Goal: Communication & Community: Answer question/provide support

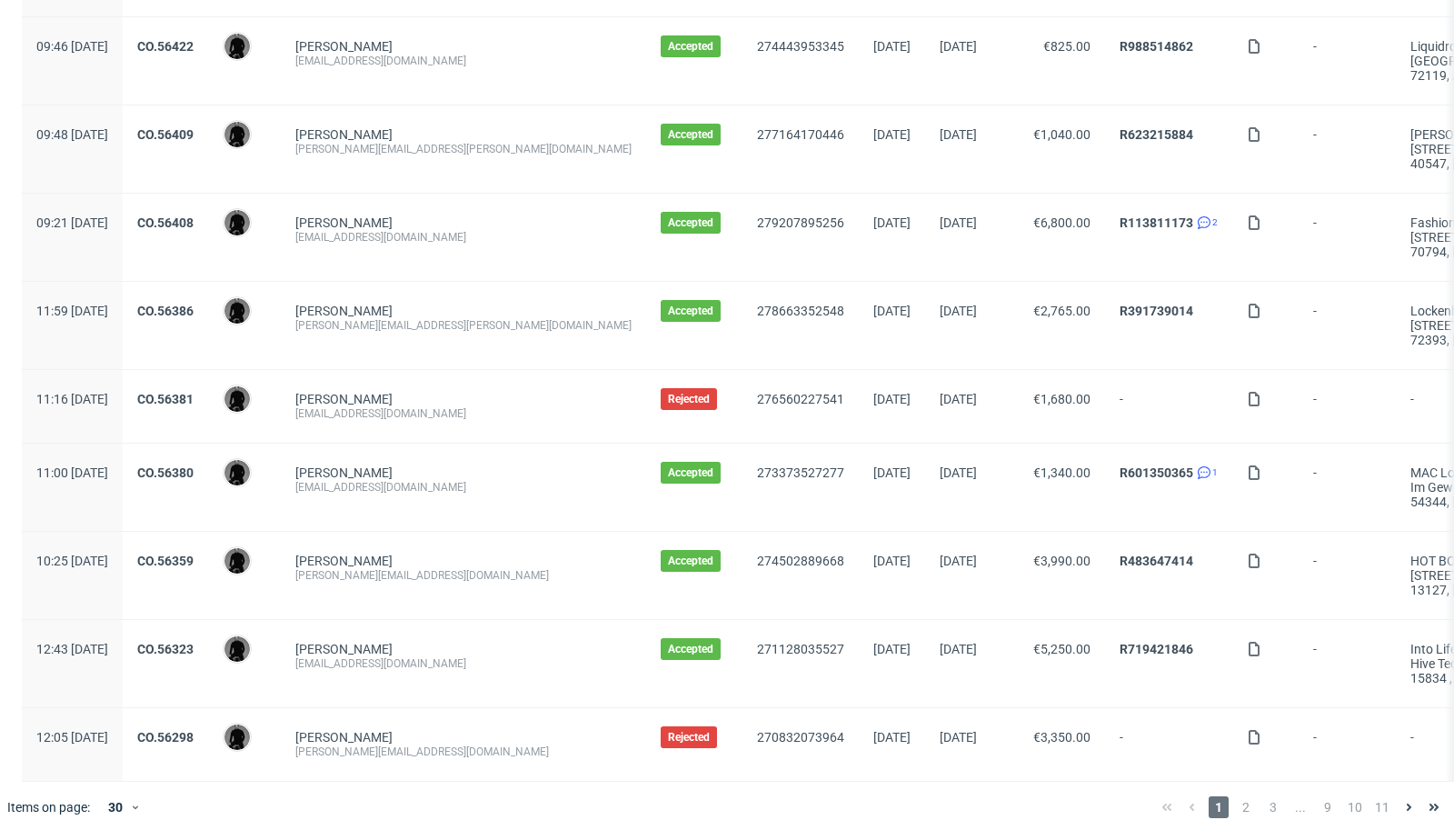
scroll to position [1908, 0]
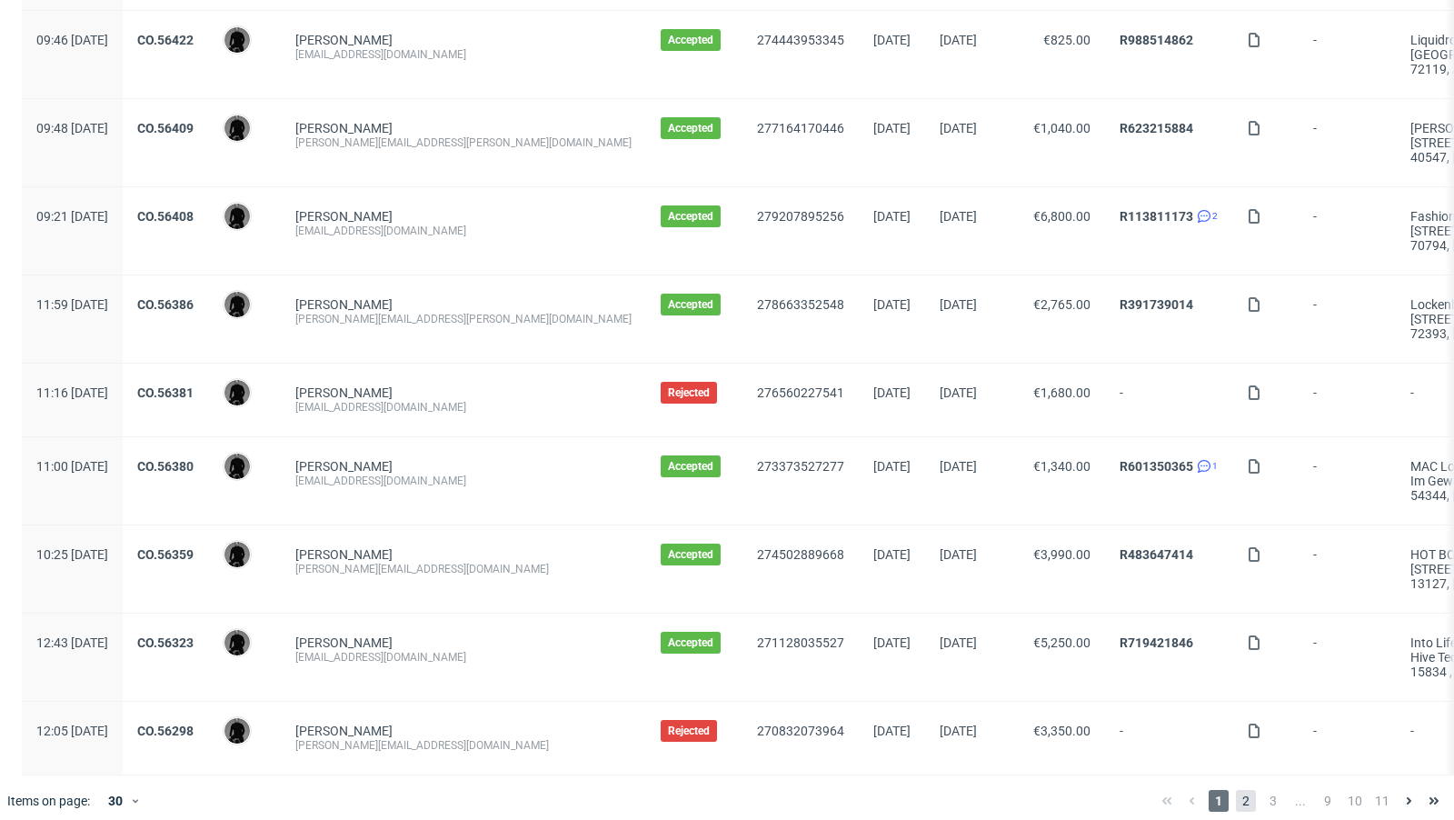
click at [1236, 790] on span "2" at bounding box center [1246, 801] width 20 height 22
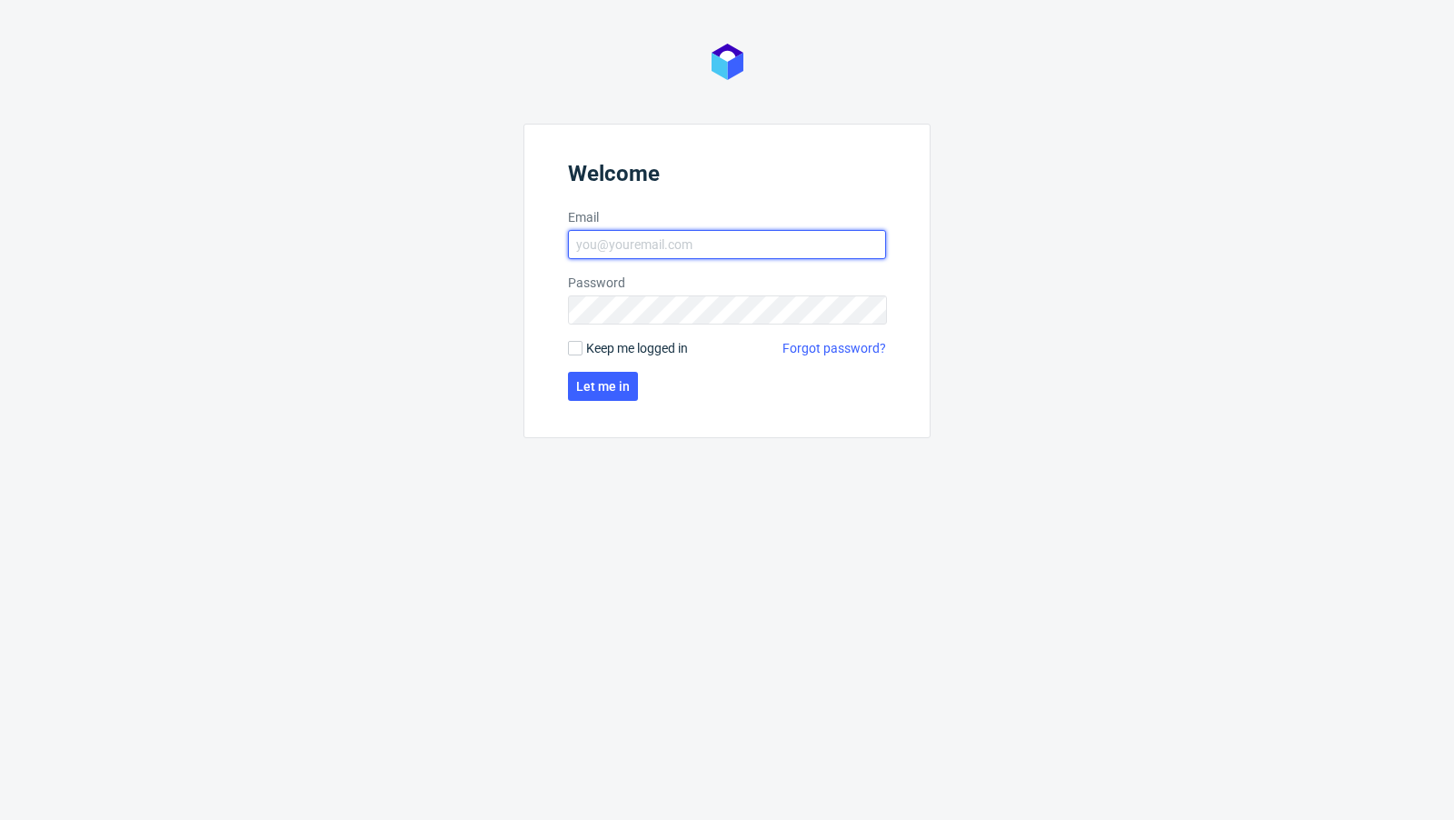
click at [718, 250] on input "Email" at bounding box center [727, 244] width 318 height 29
type input "[EMAIL_ADDRESS][PERSON_NAME][DOMAIN_NAME]"
click at [611, 393] on button "Let me in" at bounding box center [603, 386] width 70 height 29
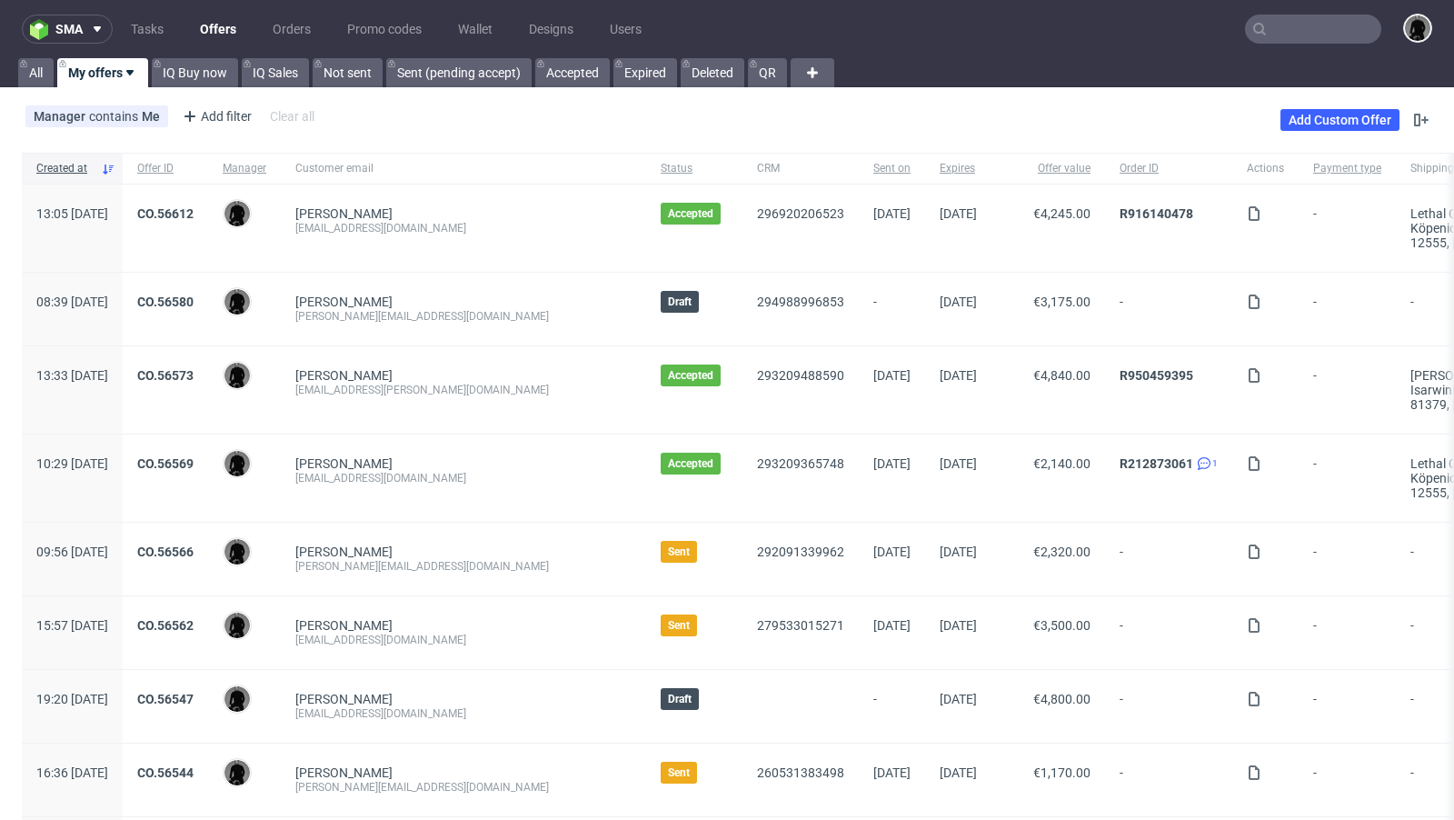
click at [1284, 37] on input "text" at bounding box center [1313, 29] width 136 height 29
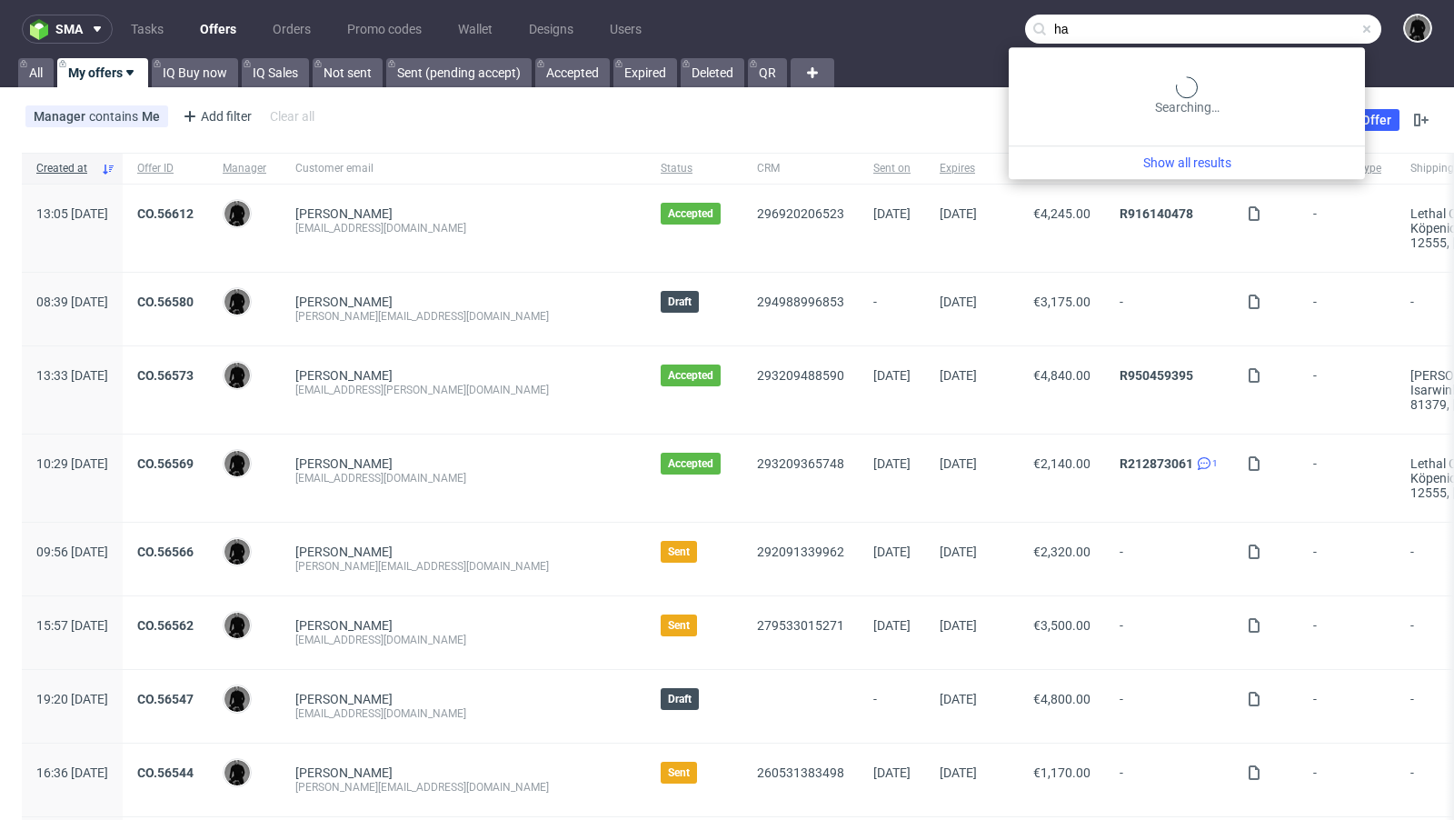
type input "h"
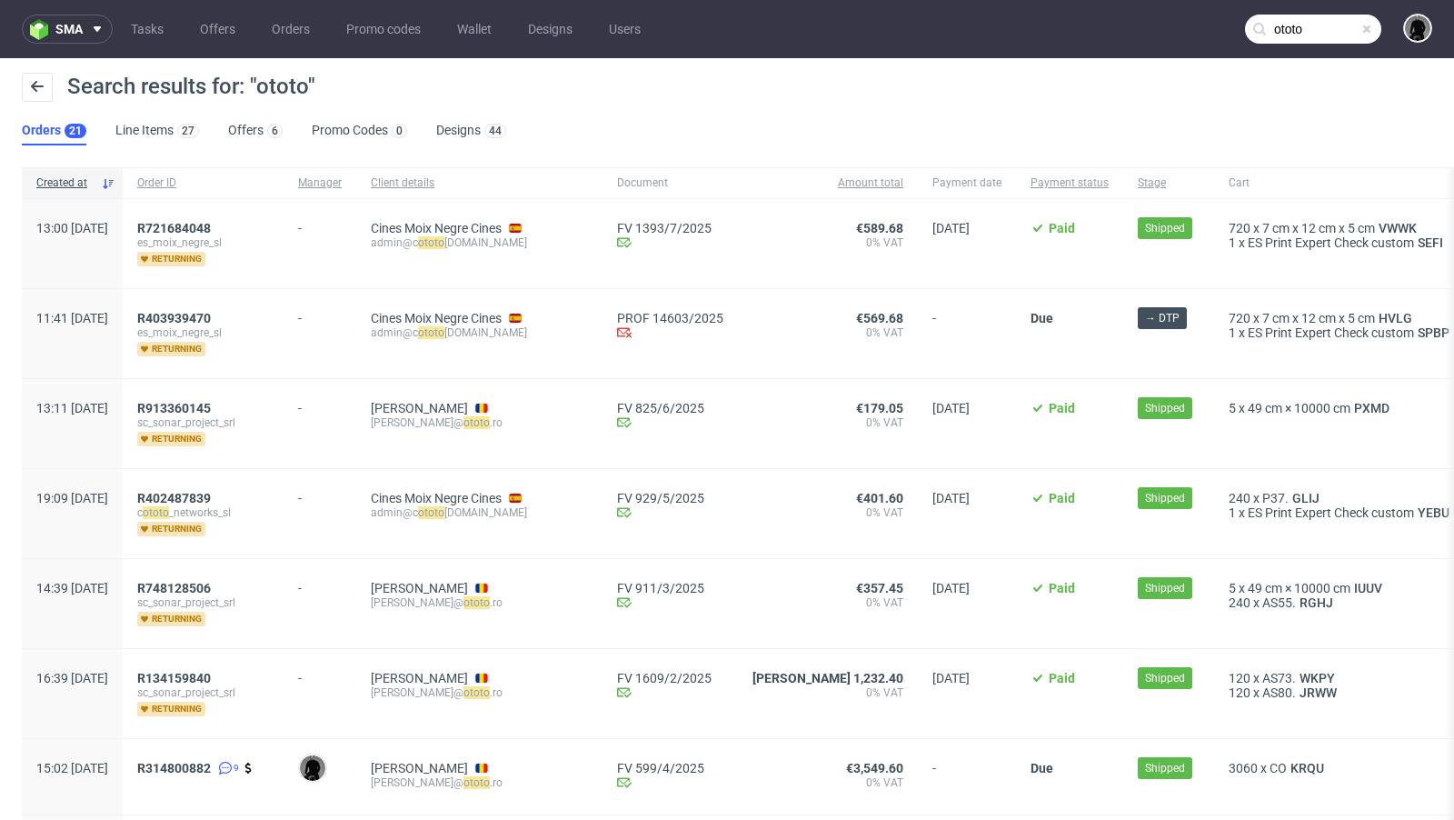
click at [498, 425] on div "alexandru@ ototo .ro" at bounding box center [479, 422] width 217 height 15
click at [490, 416] on mark "ototo" at bounding box center [476, 422] width 26 height 13
copy div "alexandru@ ototo .ro"
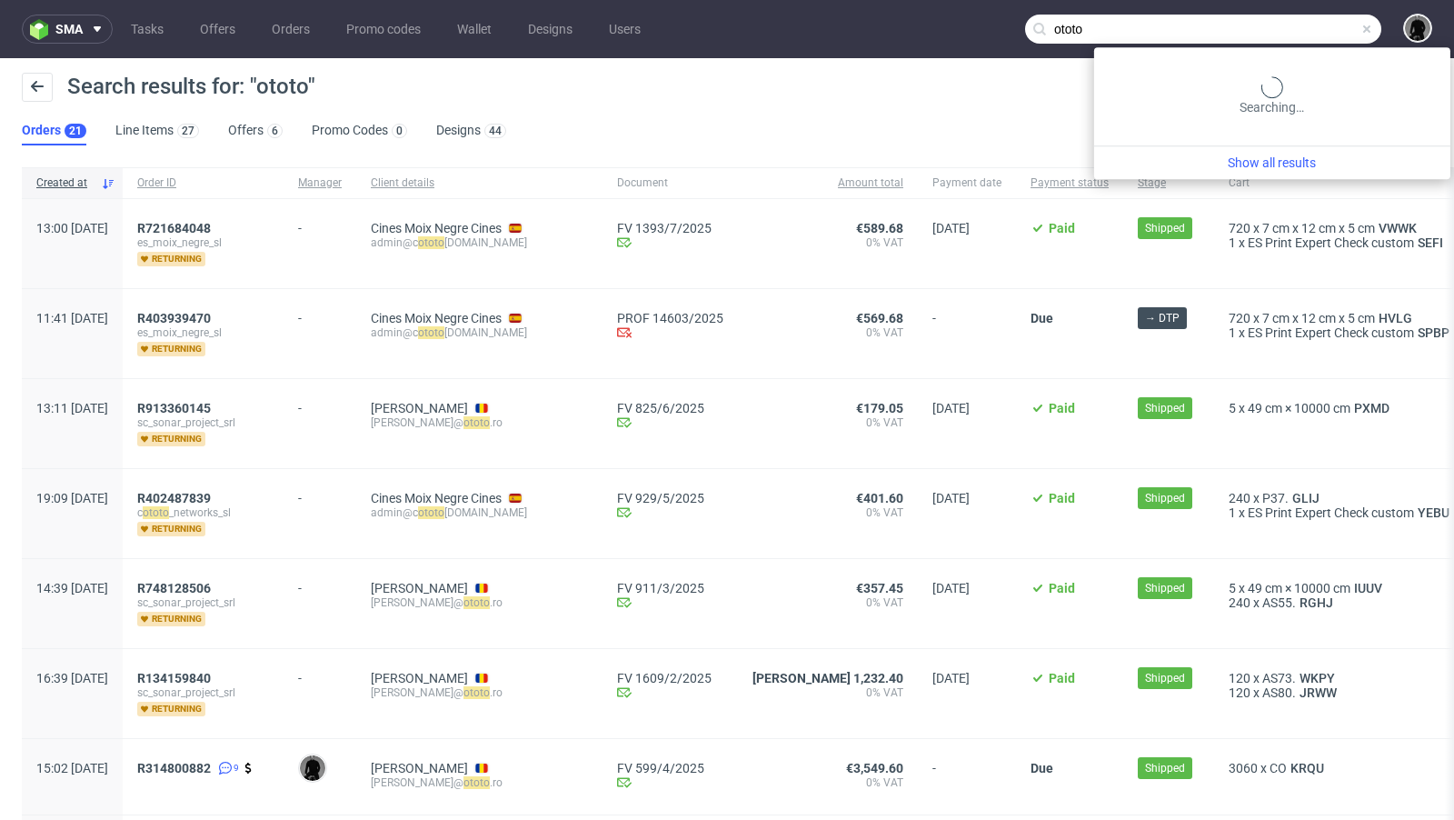
click at [1303, 33] on input "ototo" at bounding box center [1203, 29] width 356 height 29
paste input "alexandru@ototo.r"
type input "alexandru@ototo.ro"
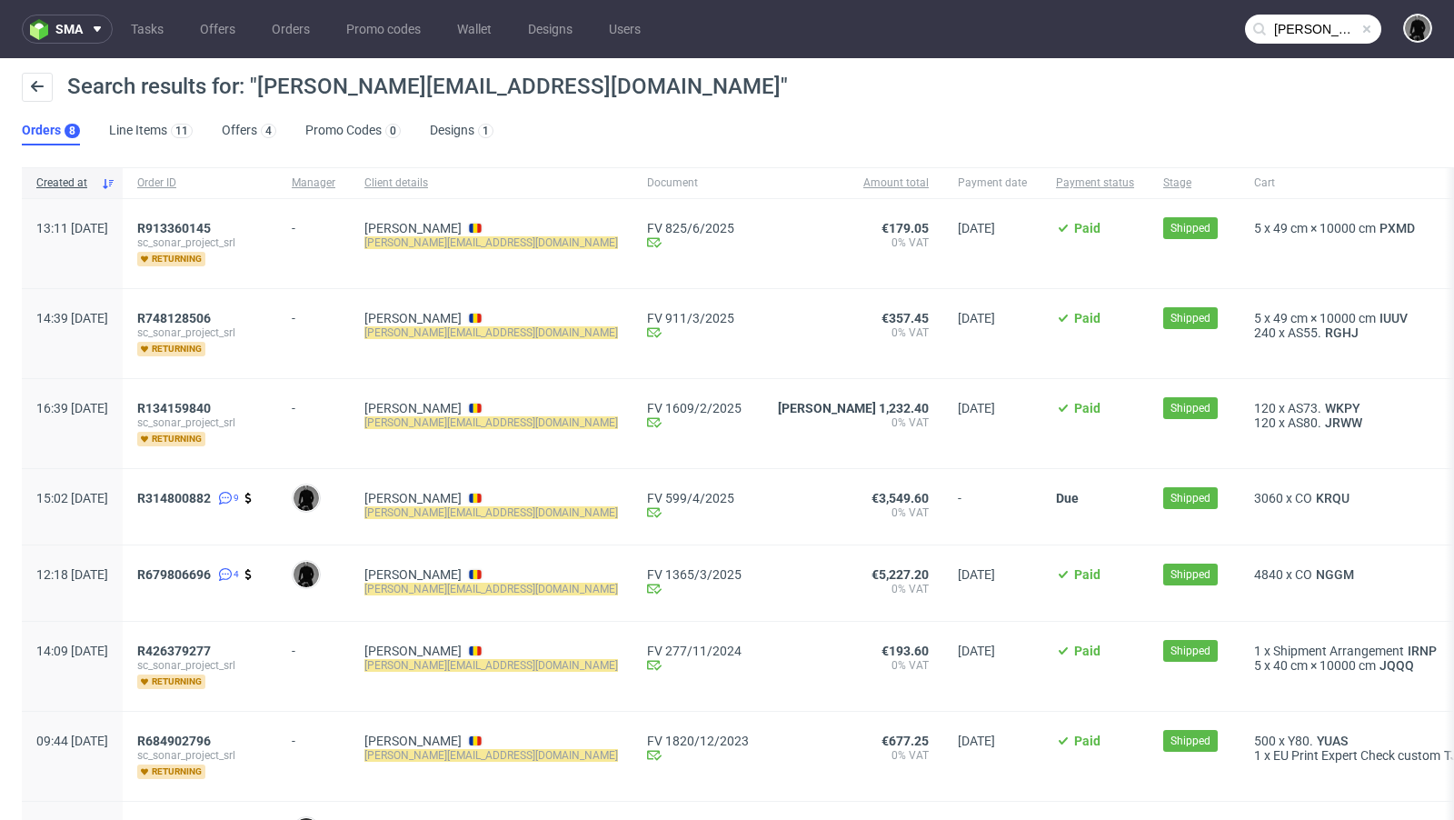
scroll to position [136, 0]
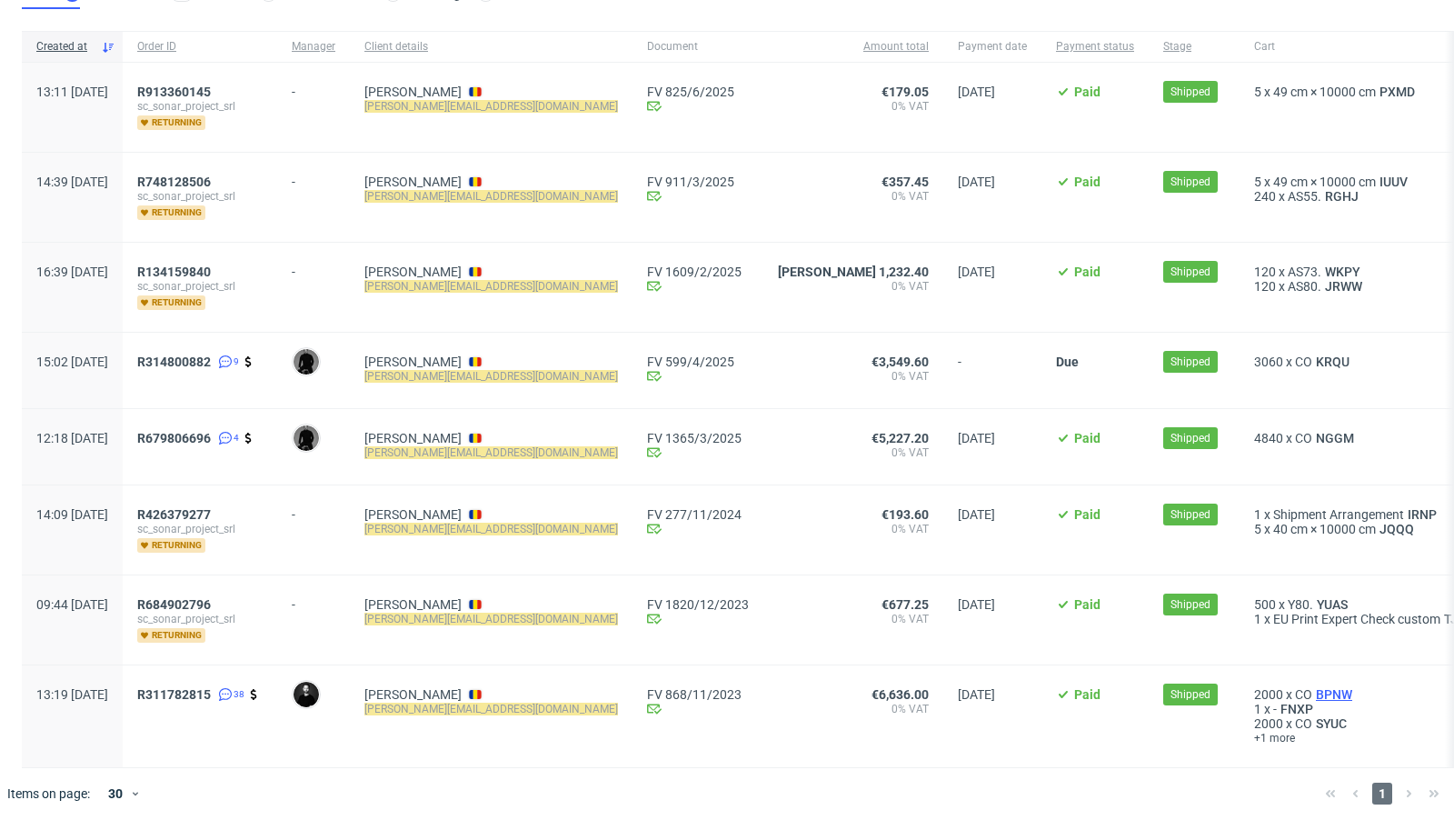
click at [1312, 691] on span "BPNW" at bounding box center [1334, 694] width 44 height 15
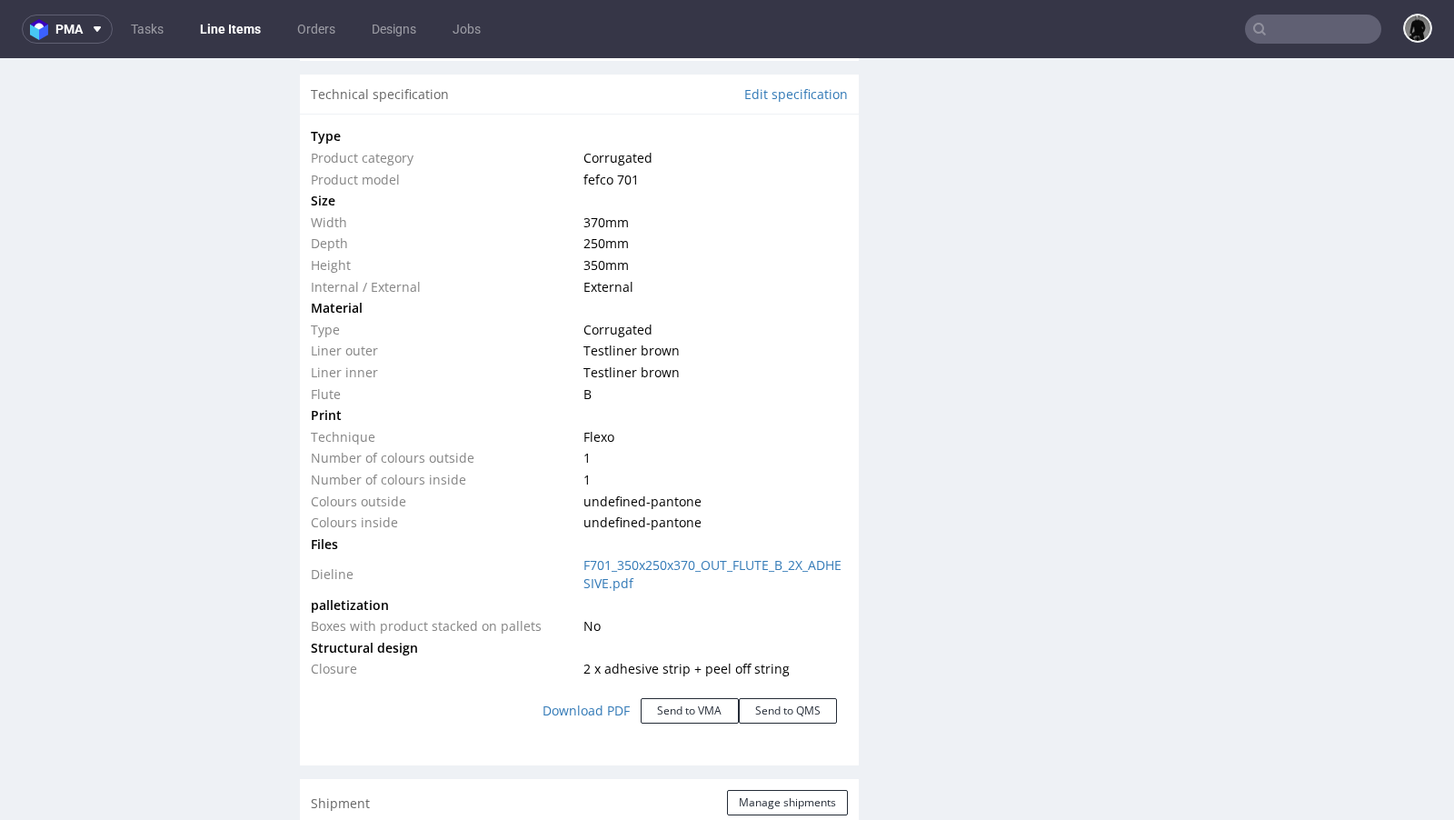
scroll to position [1751, 0]
click at [88, 35] on span at bounding box center [94, 29] width 22 height 15
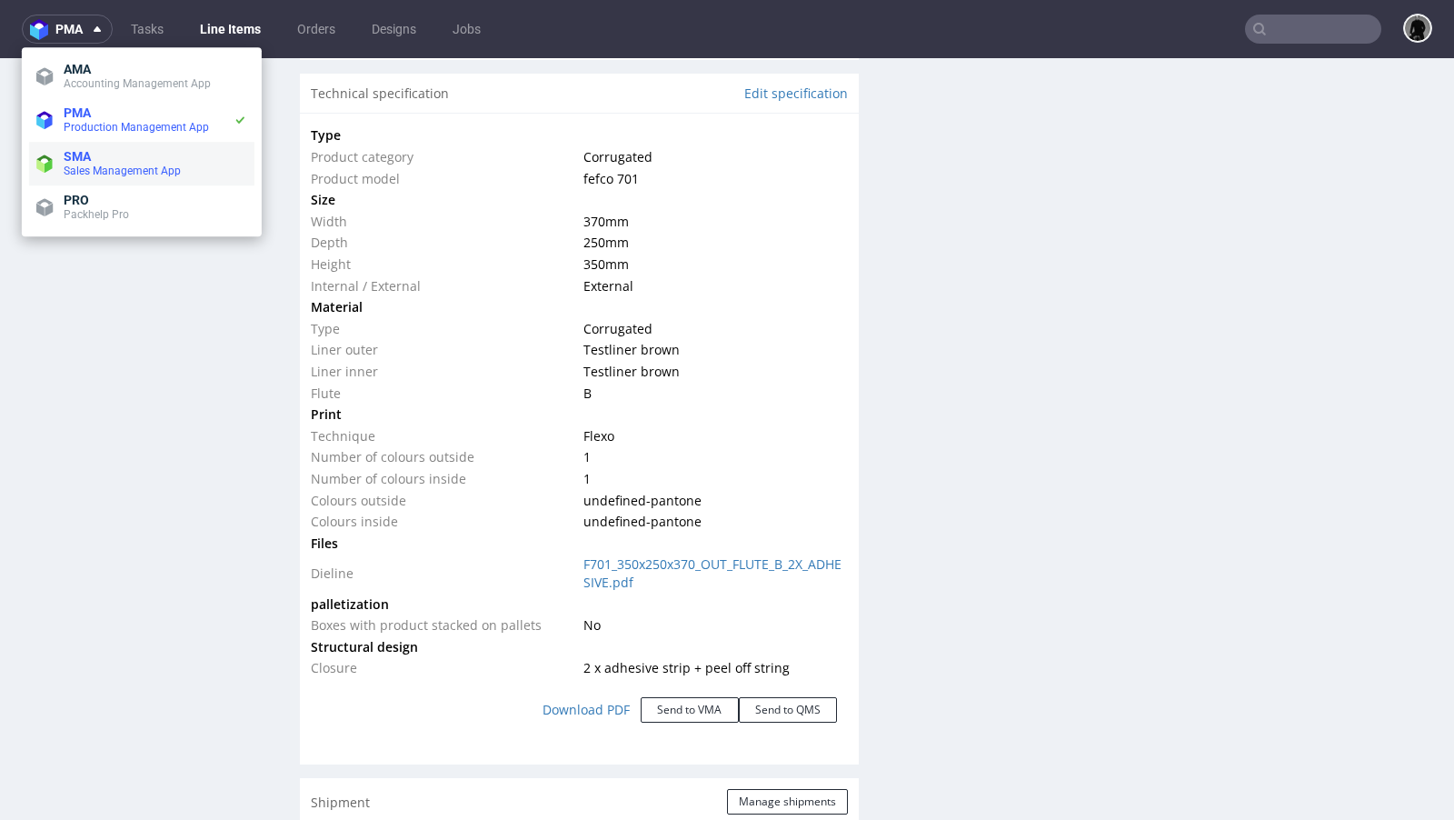
click at [88, 152] on span "SMA" at bounding box center [77, 156] width 27 height 15
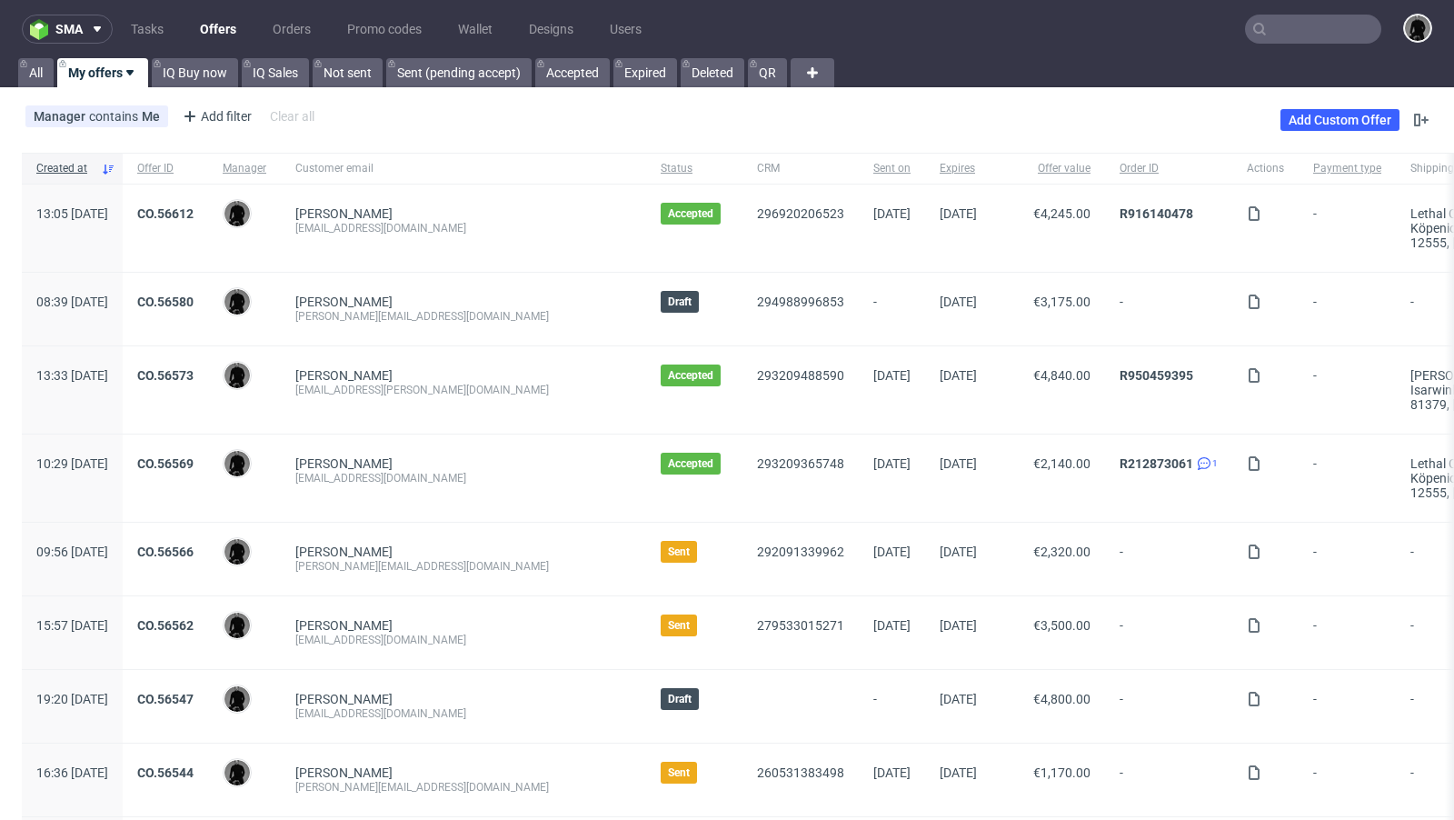
click at [205, 31] on link "Offers" at bounding box center [218, 29] width 58 height 29
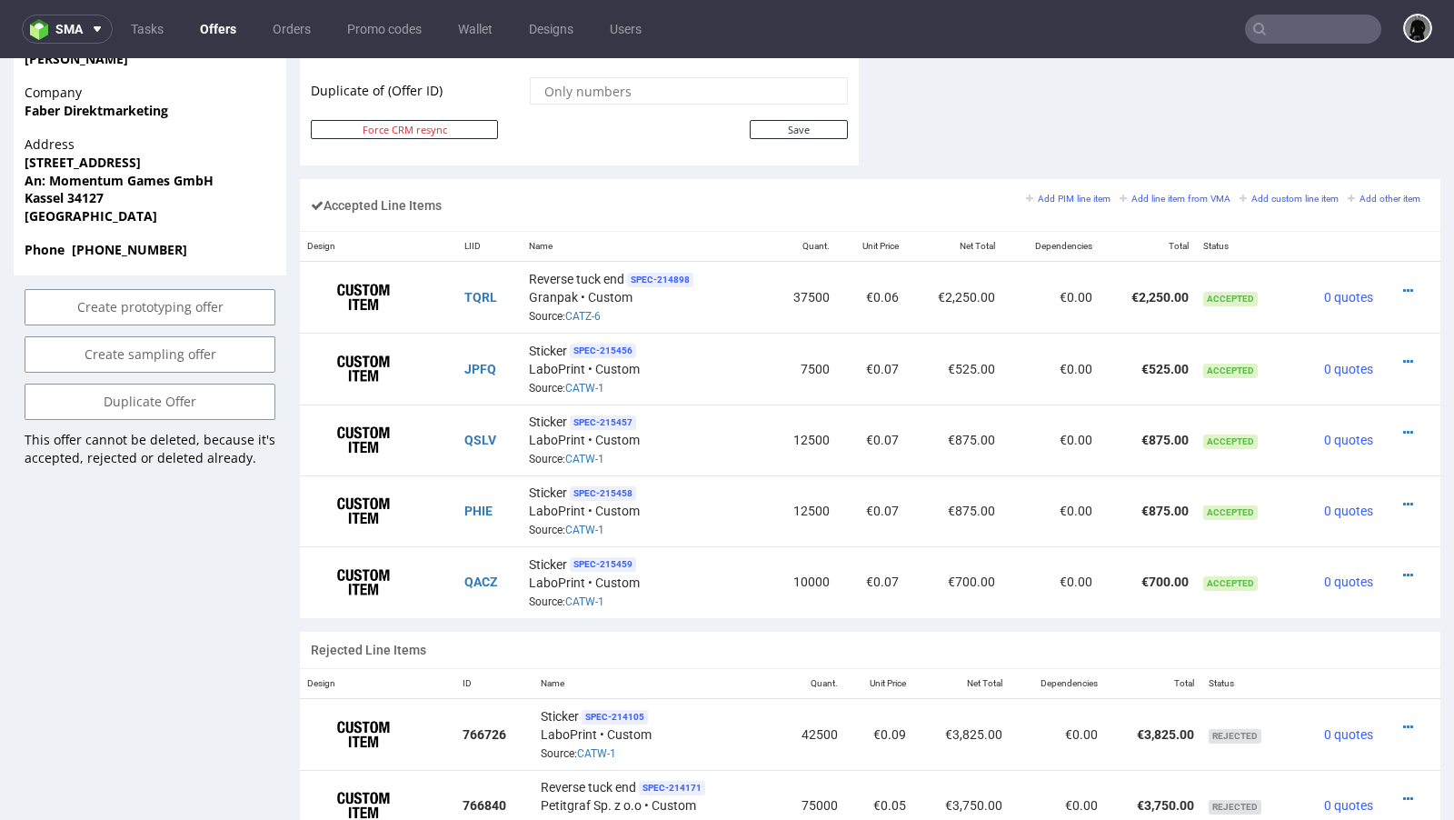
scroll to position [1014, 0]
click at [1403, 283] on icon at bounding box center [1408, 289] width 10 height 13
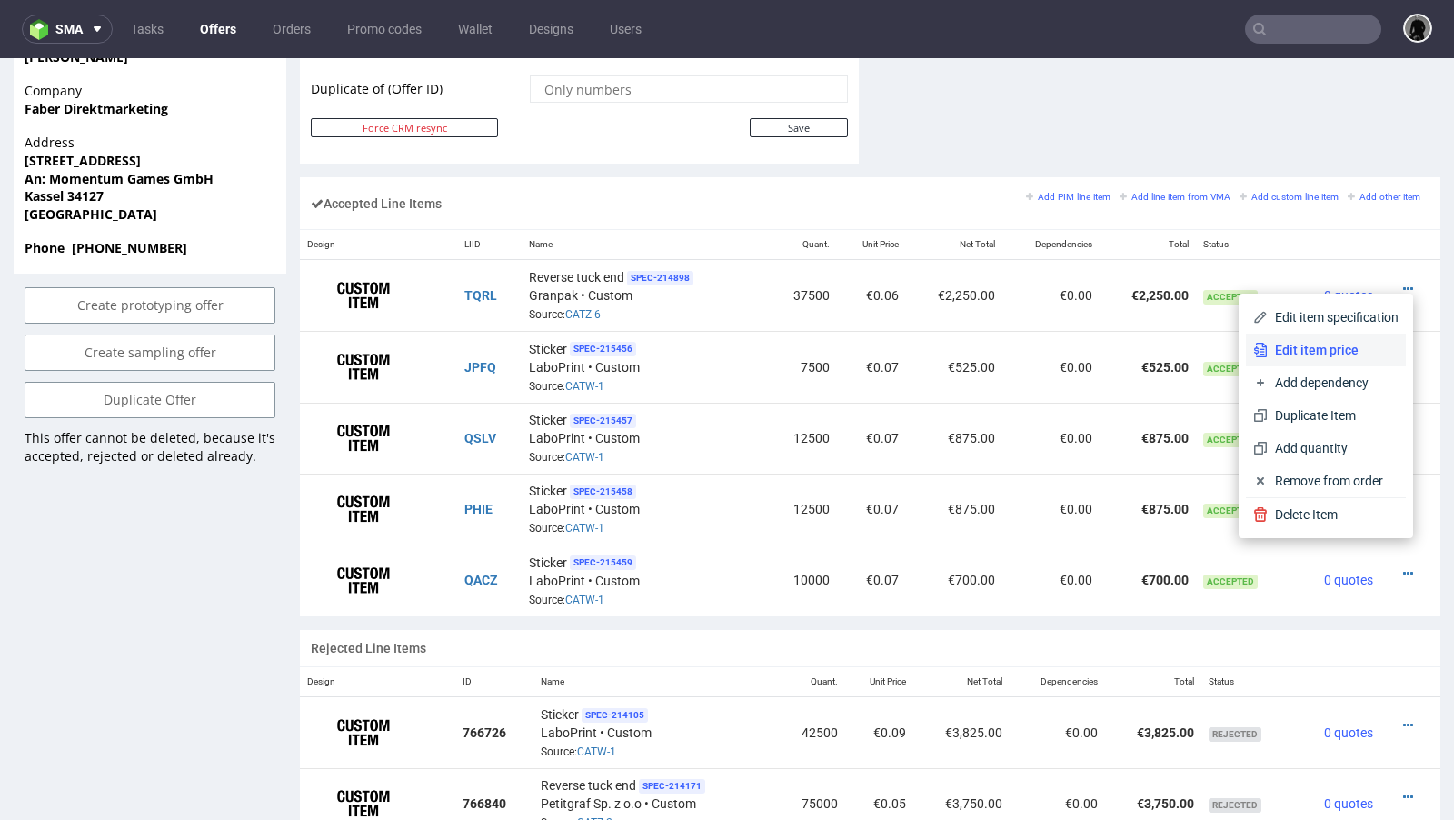
click at [1327, 343] on span "Edit item price" at bounding box center [1332, 350] width 131 height 18
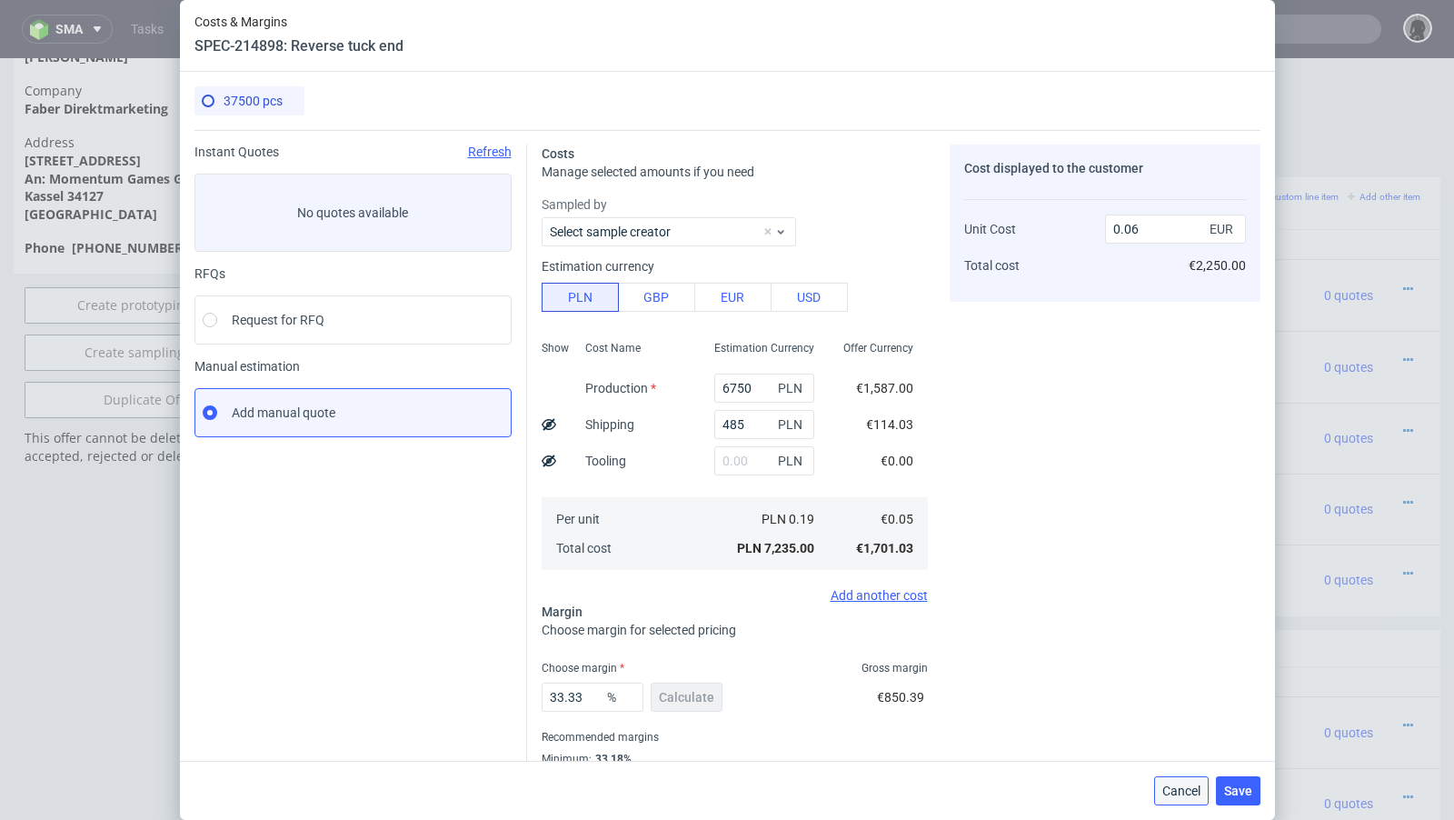
click at [1188, 794] on span "Cancel" at bounding box center [1181, 790] width 38 height 13
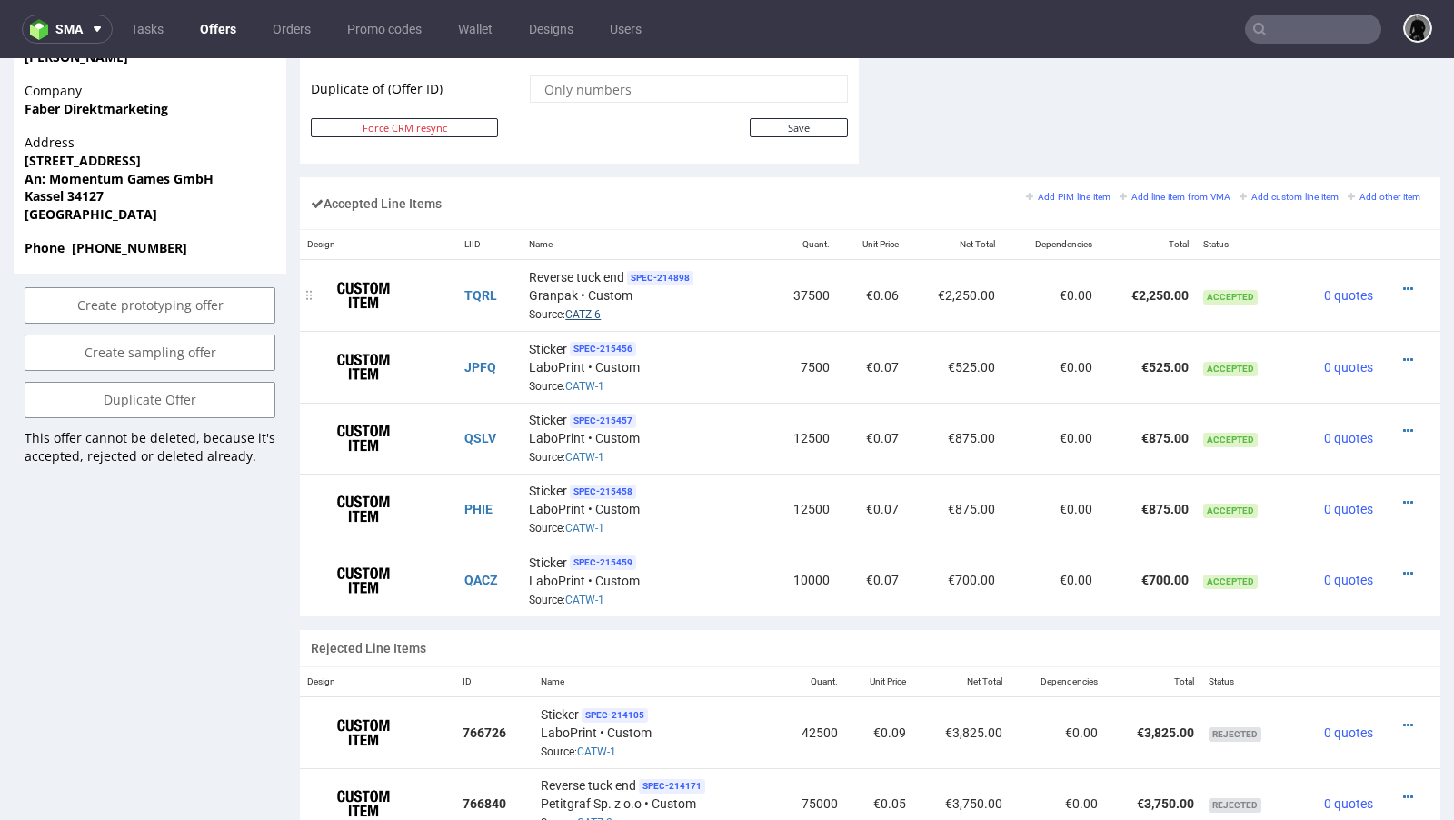
click at [589, 309] on link "CATZ-6" at bounding box center [582, 314] width 35 height 13
click at [1403, 283] on icon at bounding box center [1408, 289] width 10 height 13
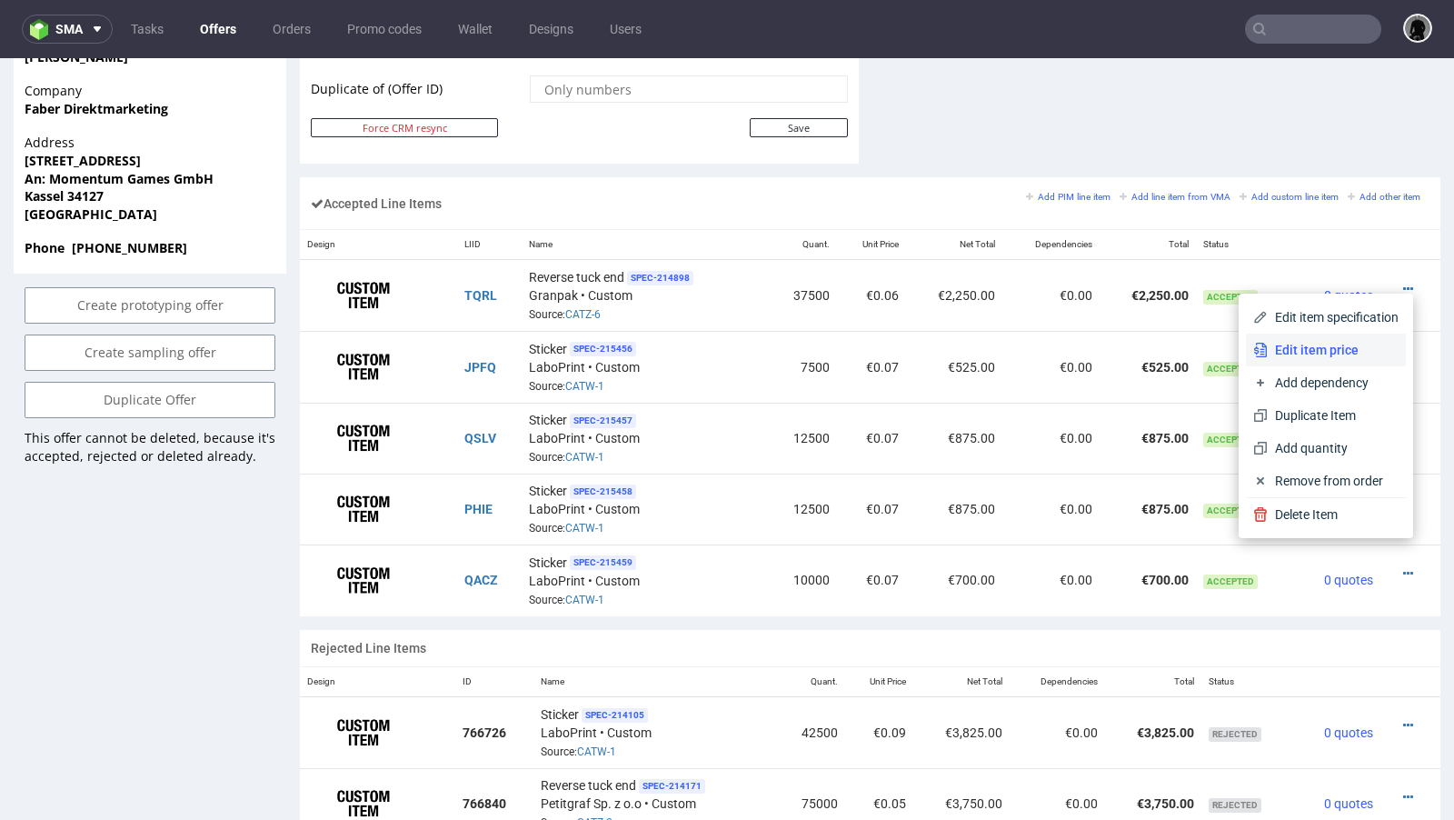
click at [1306, 349] on span "Edit item price" at bounding box center [1332, 350] width 131 height 18
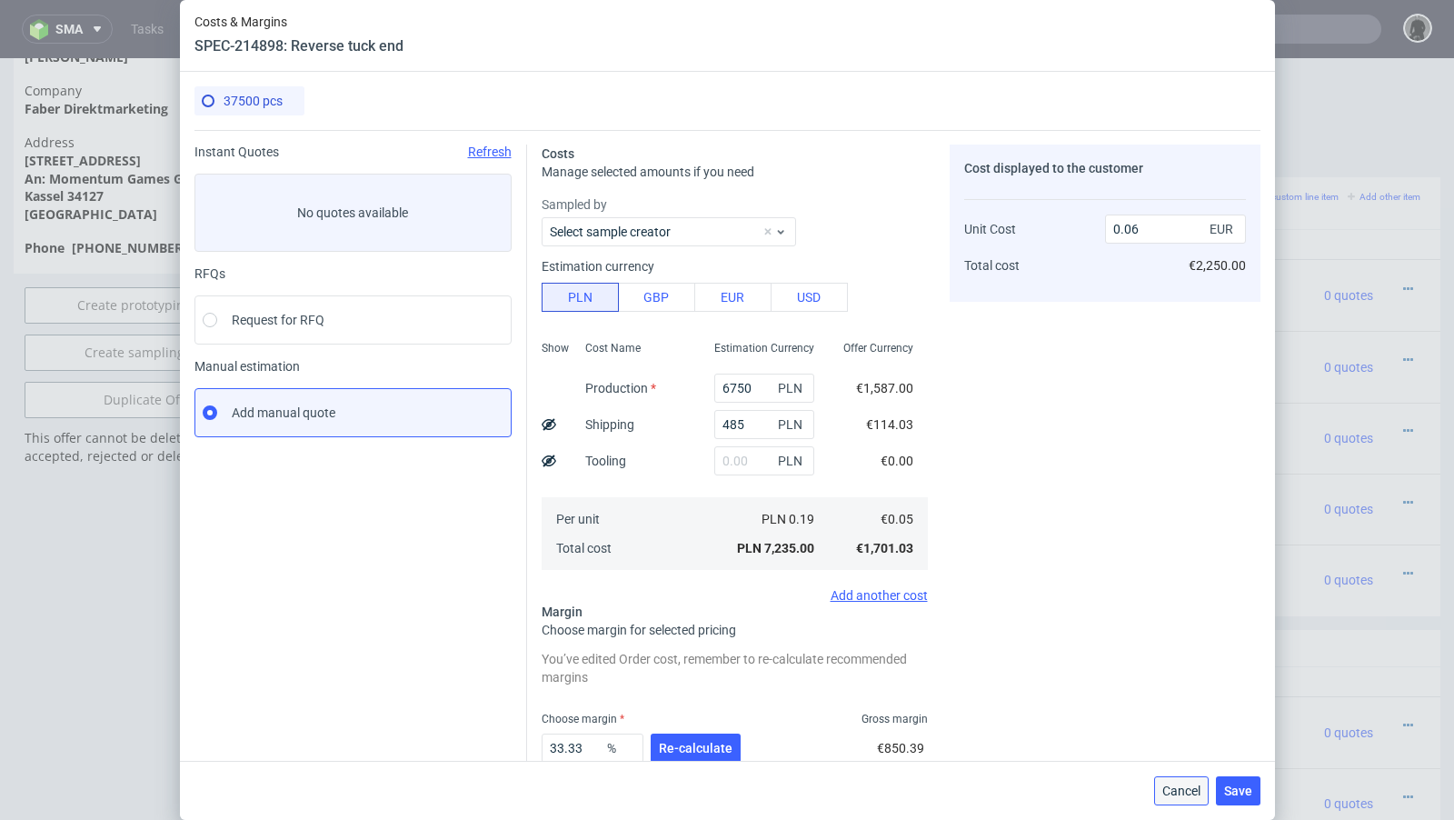
click at [1178, 802] on button "Cancel" at bounding box center [1181, 790] width 55 height 29
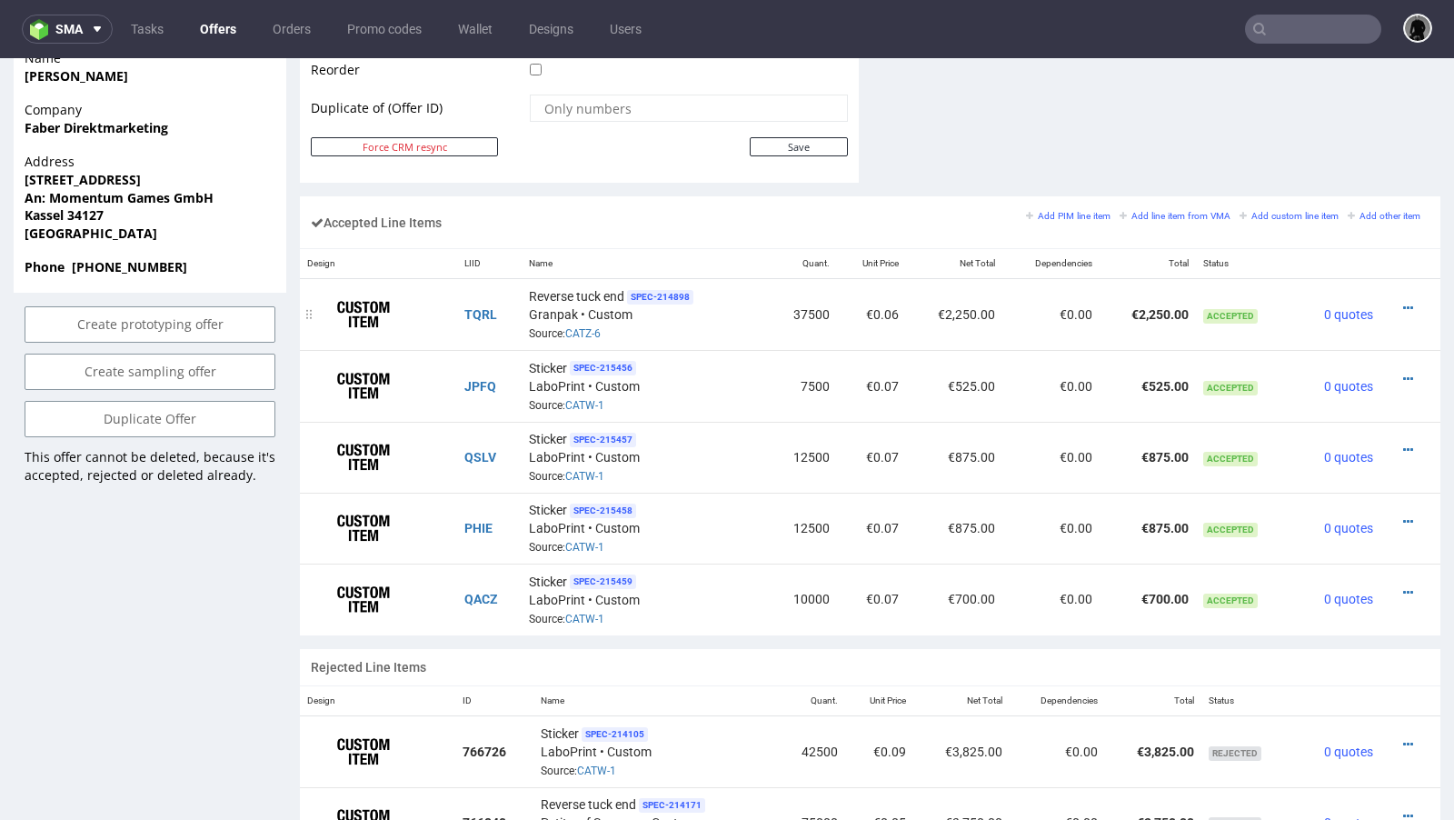
scroll to position [990, 0]
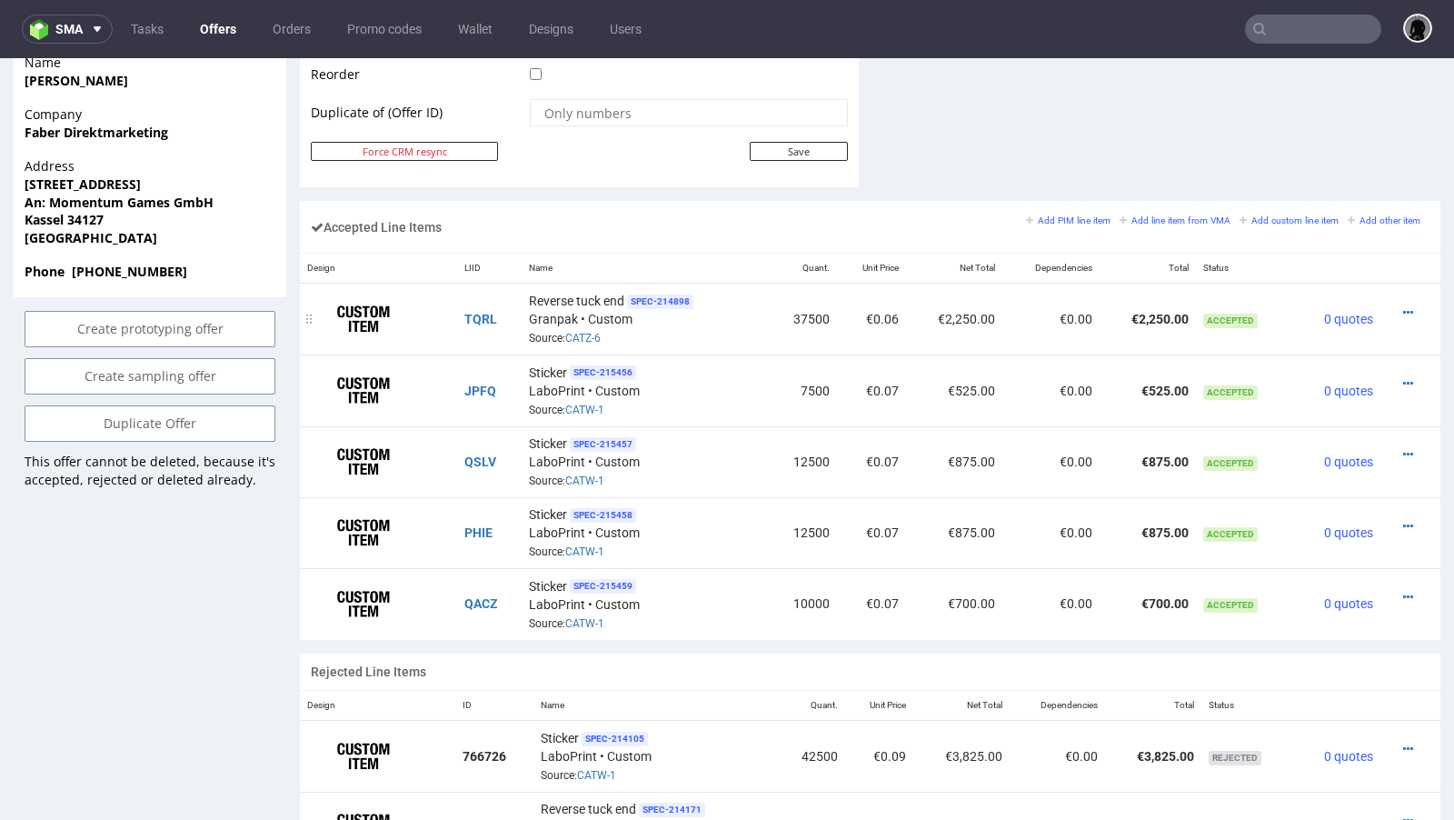
click at [801, 311] on td "37500" at bounding box center [802, 319] width 69 height 72
copy td "37500"
click at [1403, 306] on icon at bounding box center [1408, 312] width 10 height 13
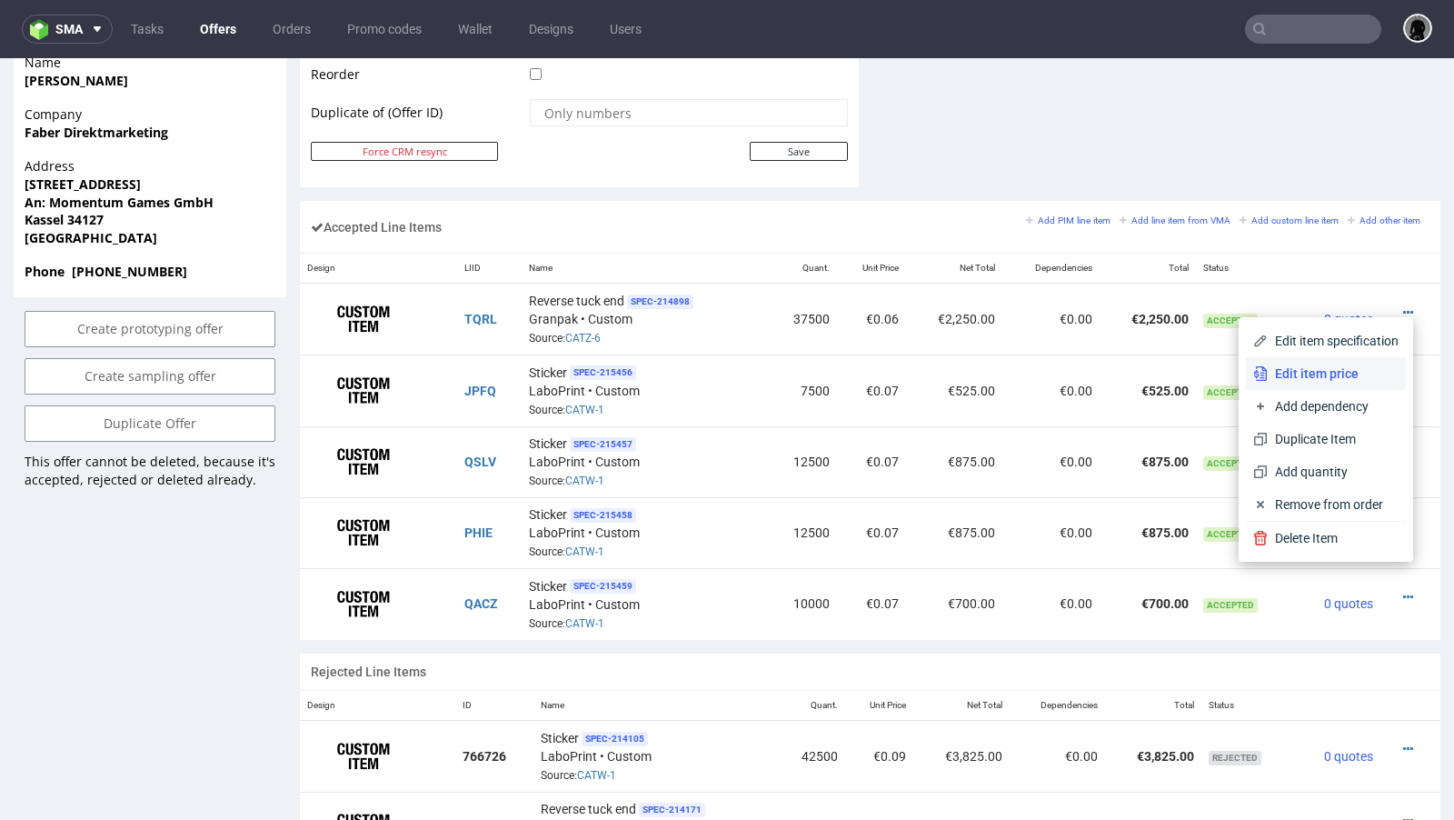
click at [1298, 364] on span "Edit item price" at bounding box center [1332, 373] width 131 height 18
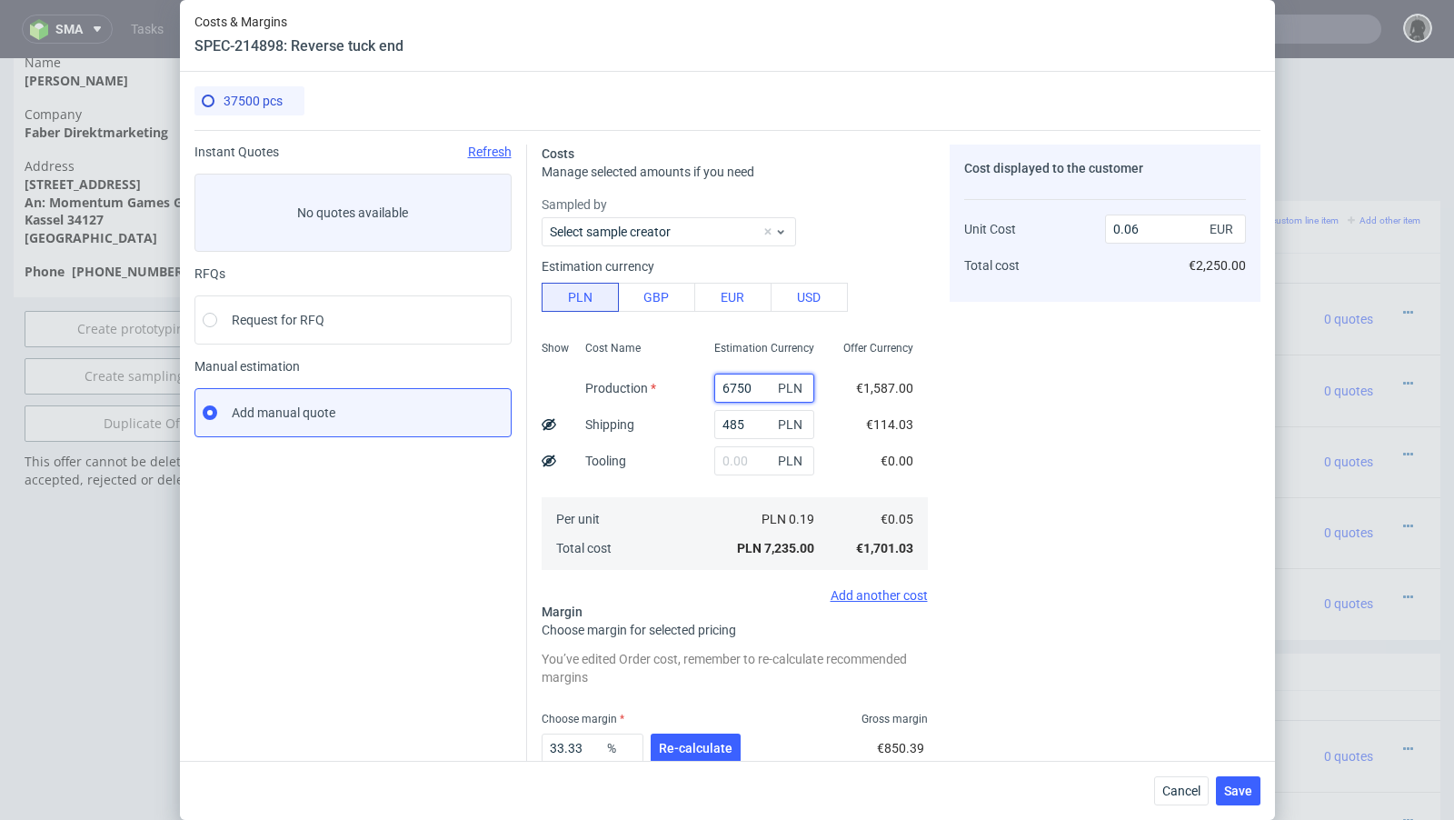
click at [731, 389] on input "6750" at bounding box center [764, 387] width 100 height 29
click at [733, 428] on input "485" at bounding box center [764, 424] width 100 height 29
click at [1180, 790] on span "Cancel" at bounding box center [1181, 790] width 38 height 13
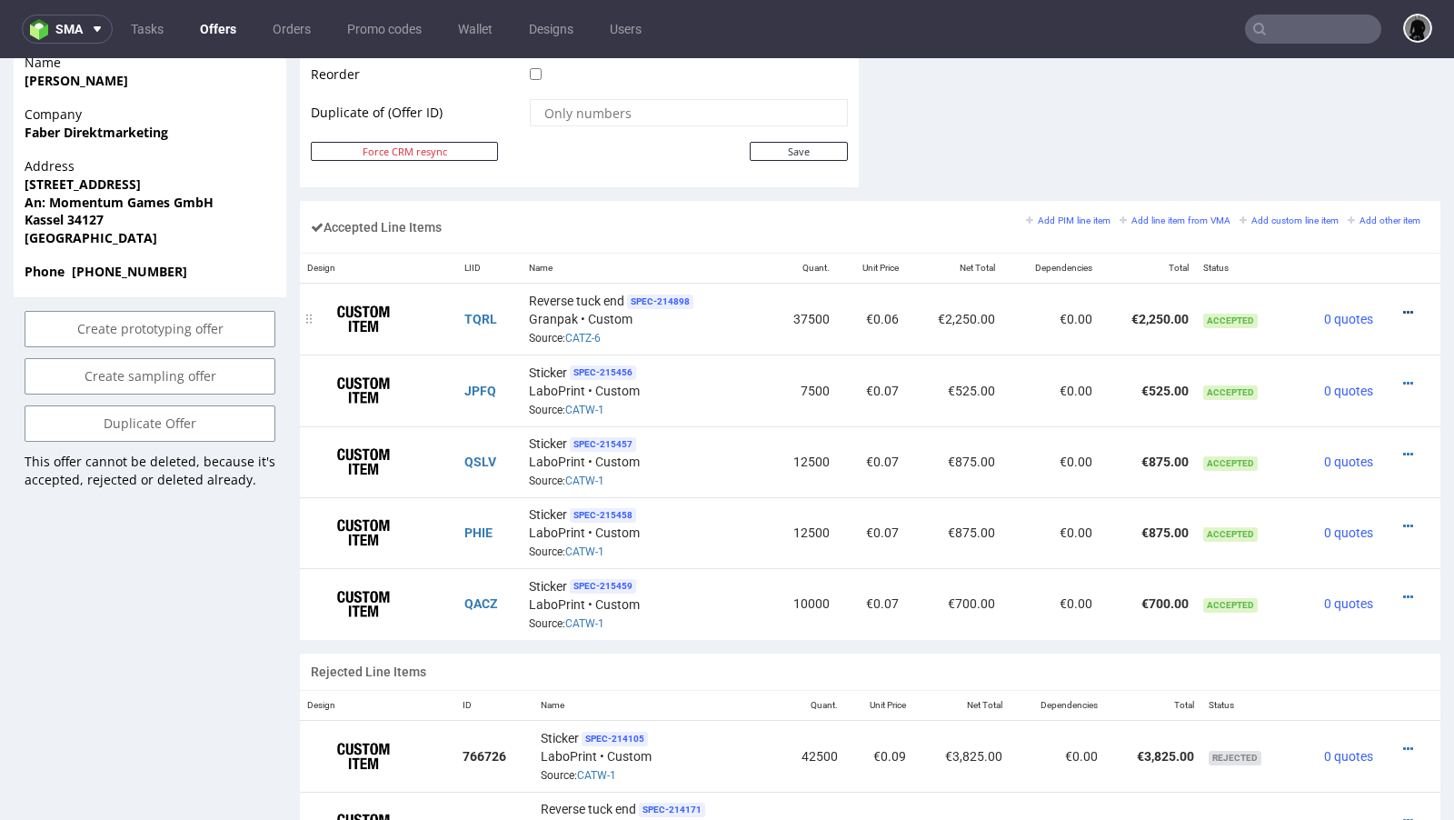
click at [1403, 306] on icon at bounding box center [1408, 312] width 10 height 13
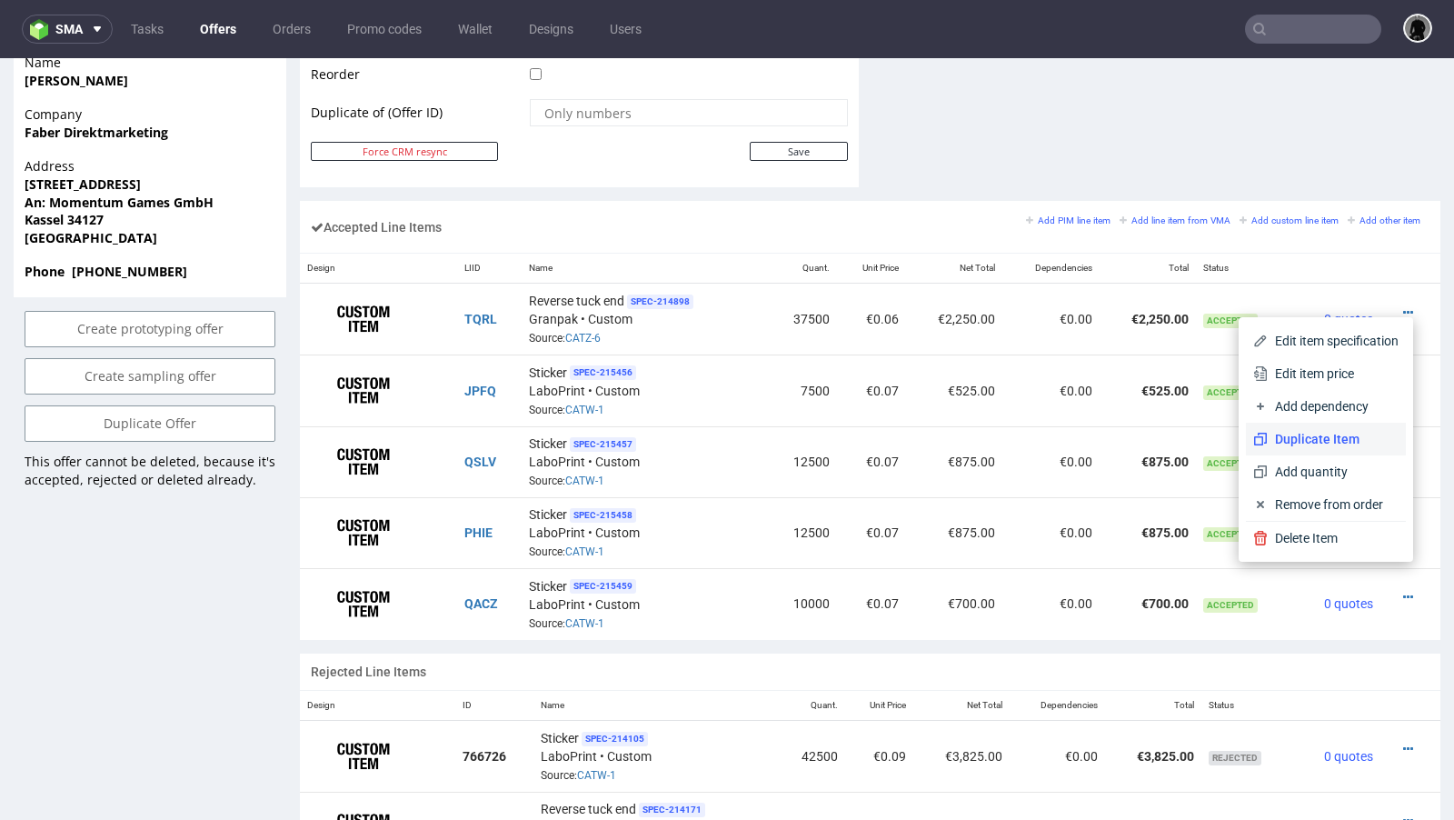
click at [1320, 443] on span "Duplicate Item" at bounding box center [1332, 439] width 131 height 18
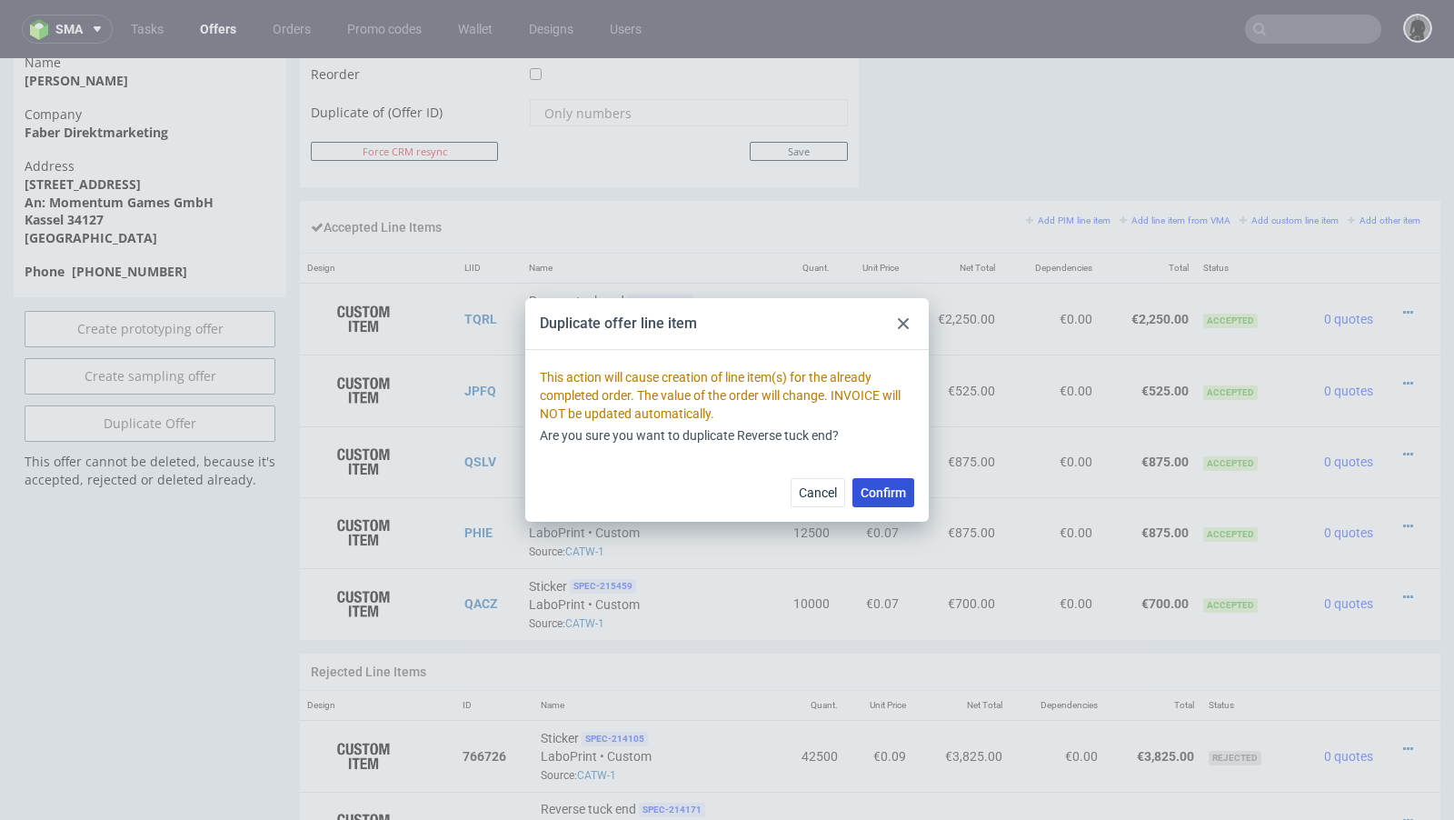
click at [889, 490] on span "Confirm" at bounding box center [882, 492] width 45 height 13
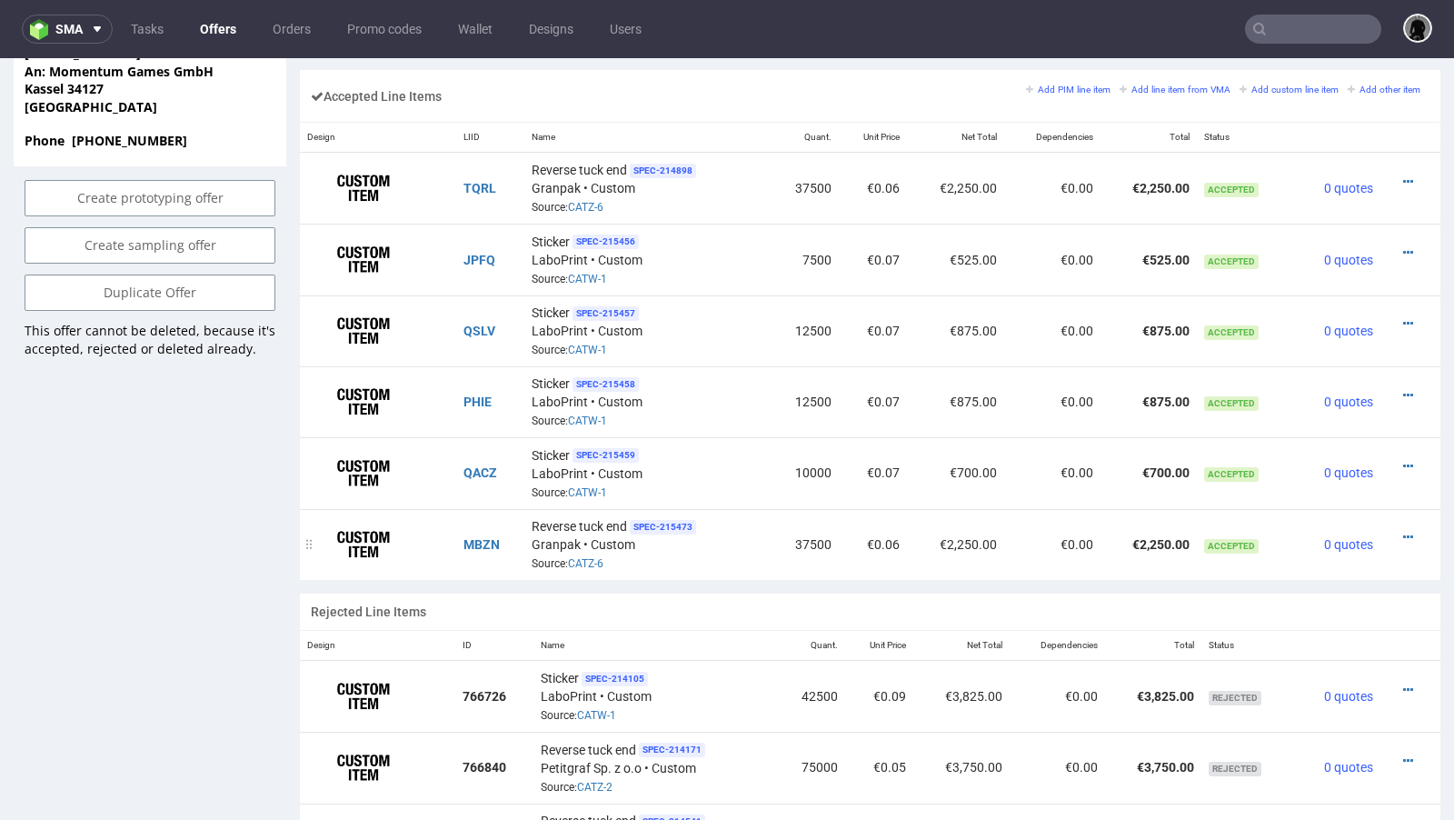
scroll to position [1168, 0]
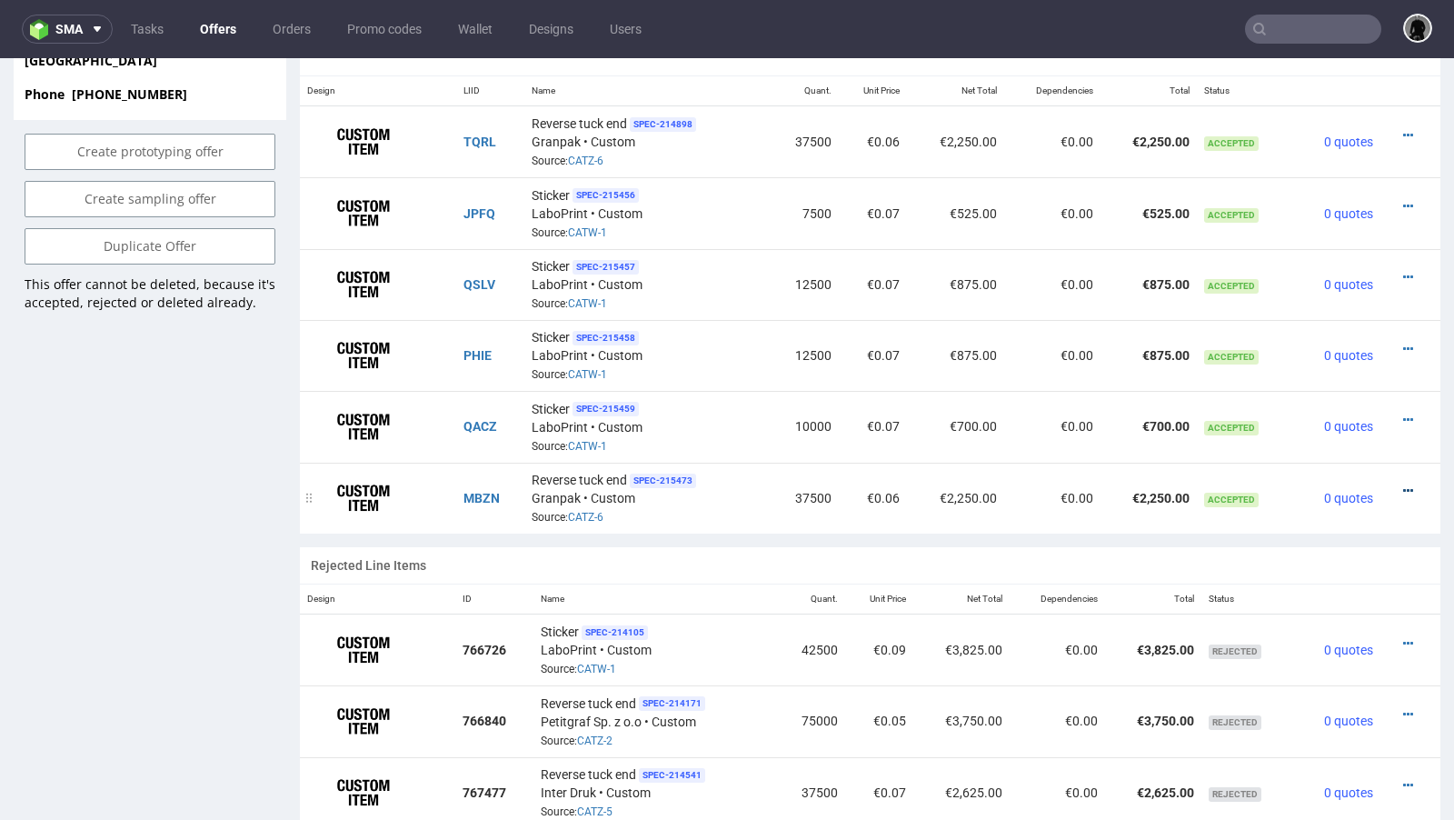
click at [1403, 484] on icon at bounding box center [1408, 490] width 10 height 13
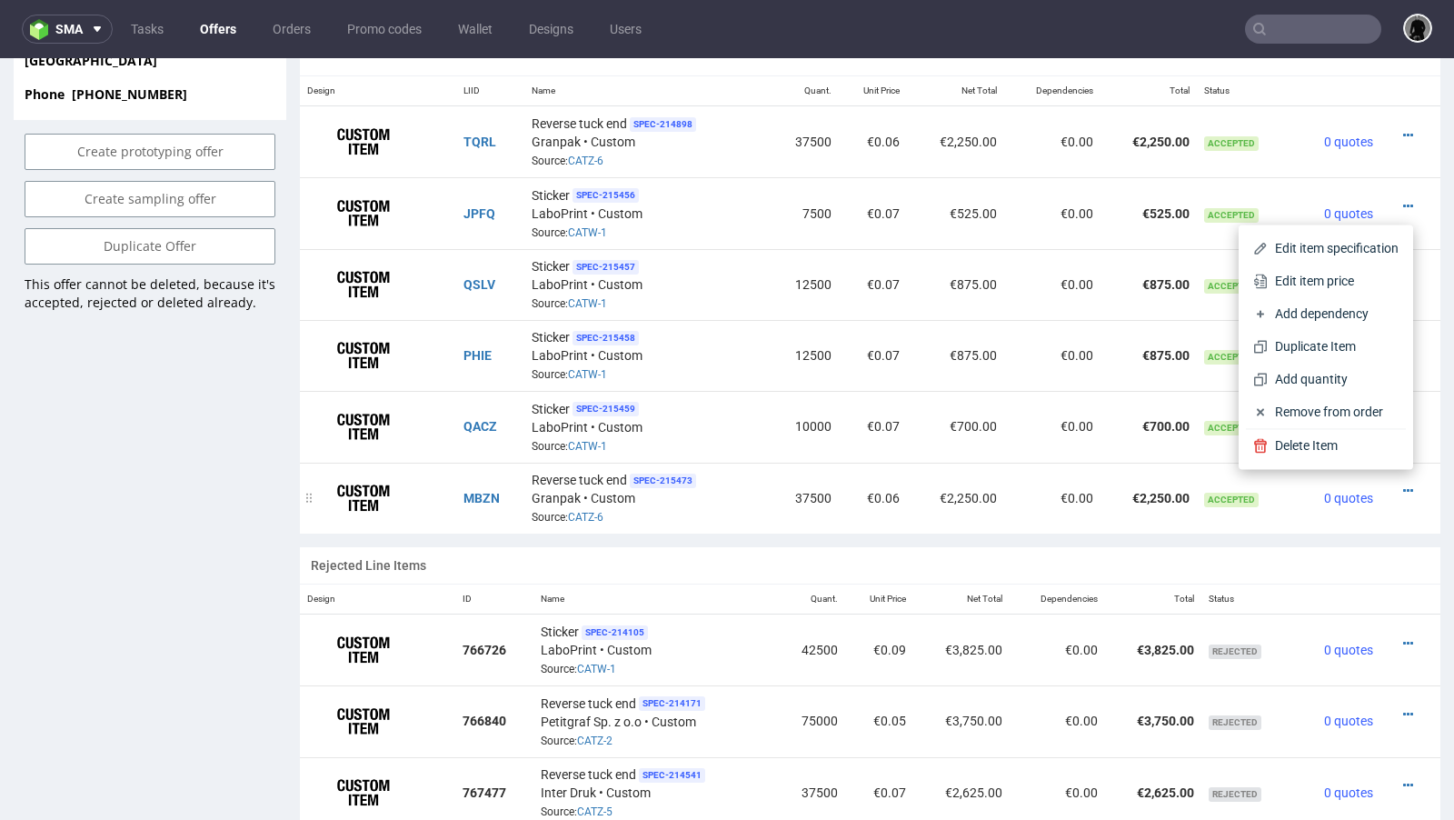
click at [1380, 501] on td at bounding box center [1410, 497] width 60 height 71
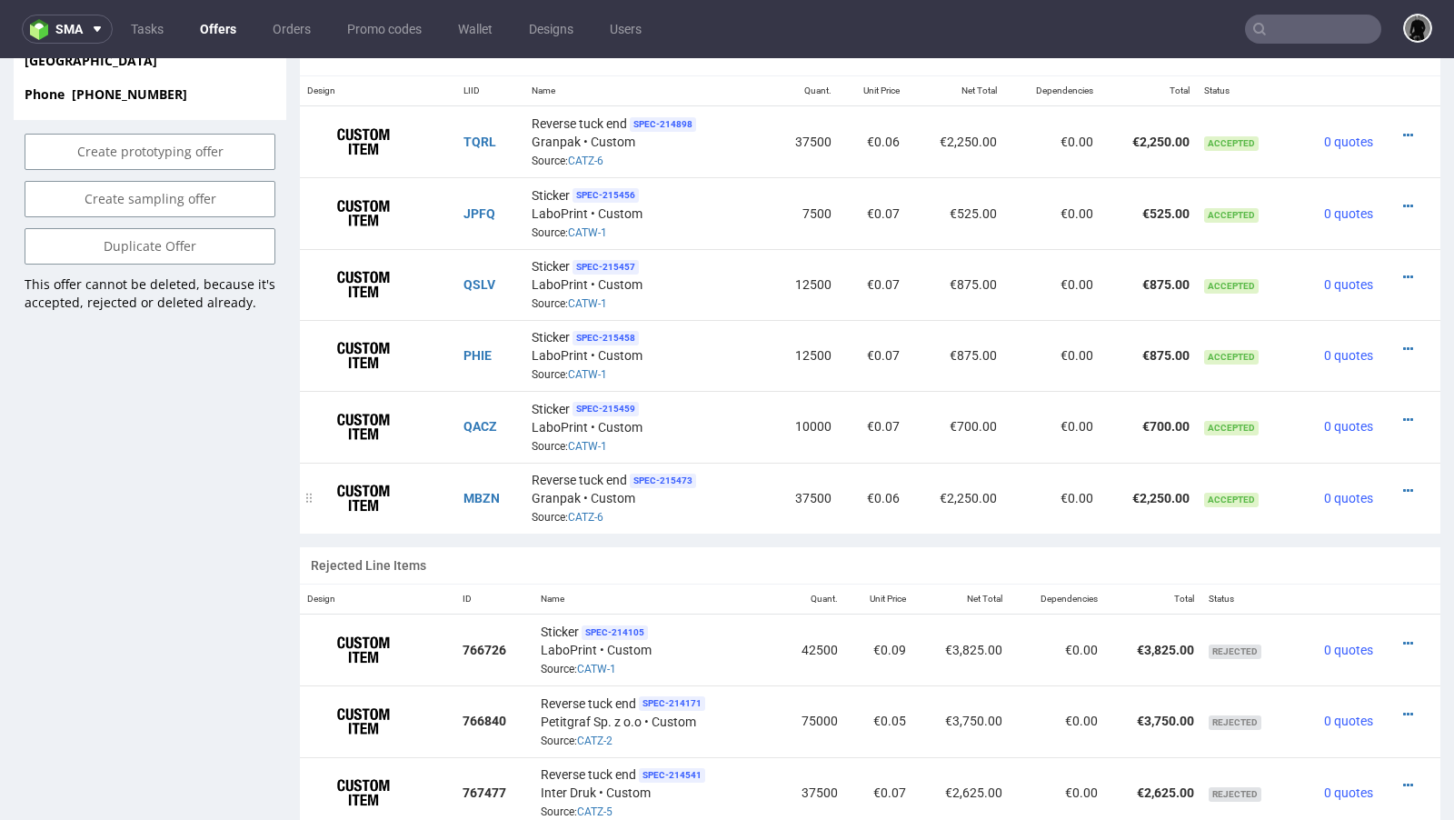
click at [1397, 482] on div at bounding box center [1404, 491] width 35 height 18
click at [1403, 484] on icon at bounding box center [1408, 490] width 10 height 13
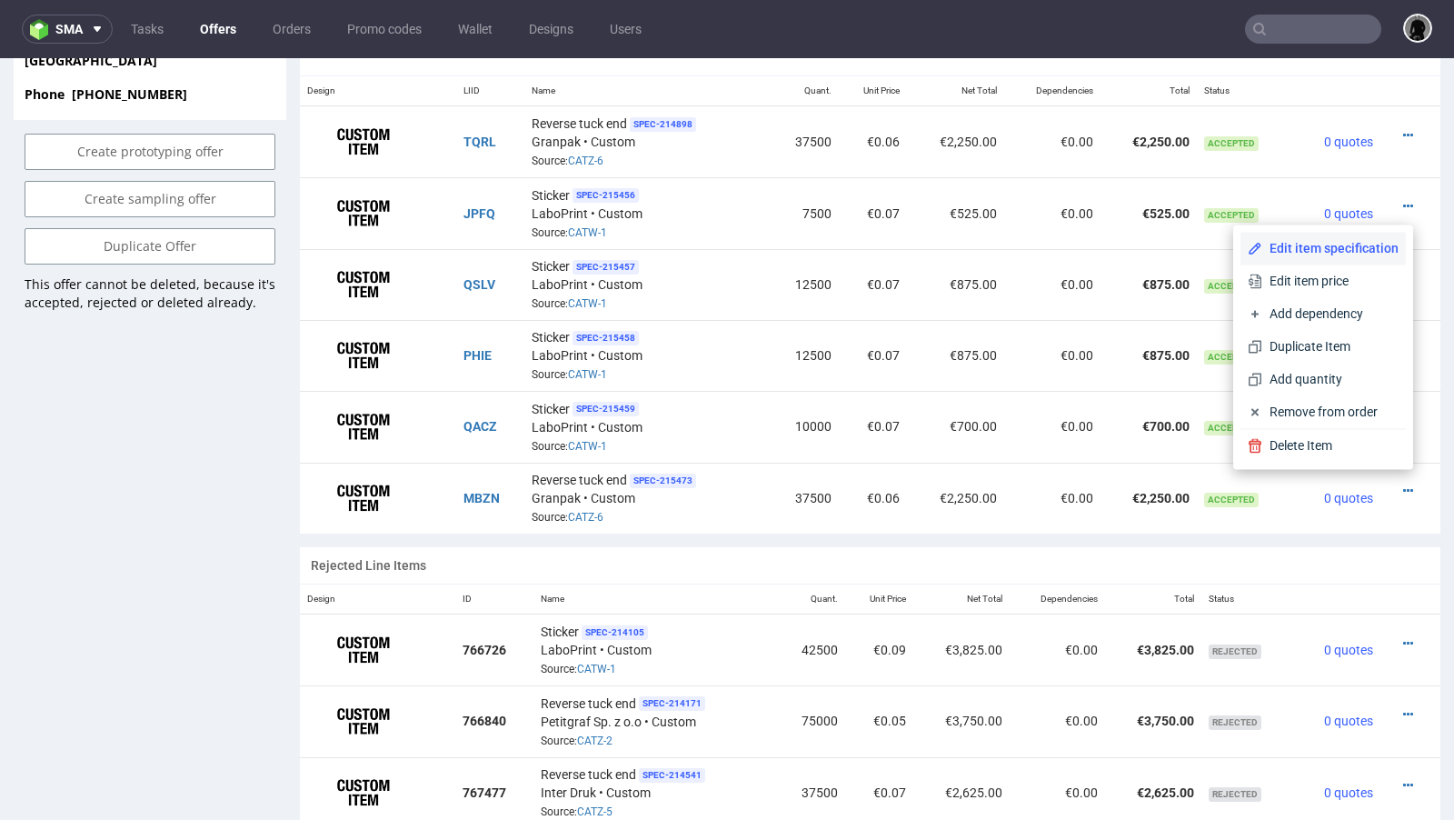
click at [1322, 258] on li "Edit item specification" at bounding box center [1322, 248] width 165 height 33
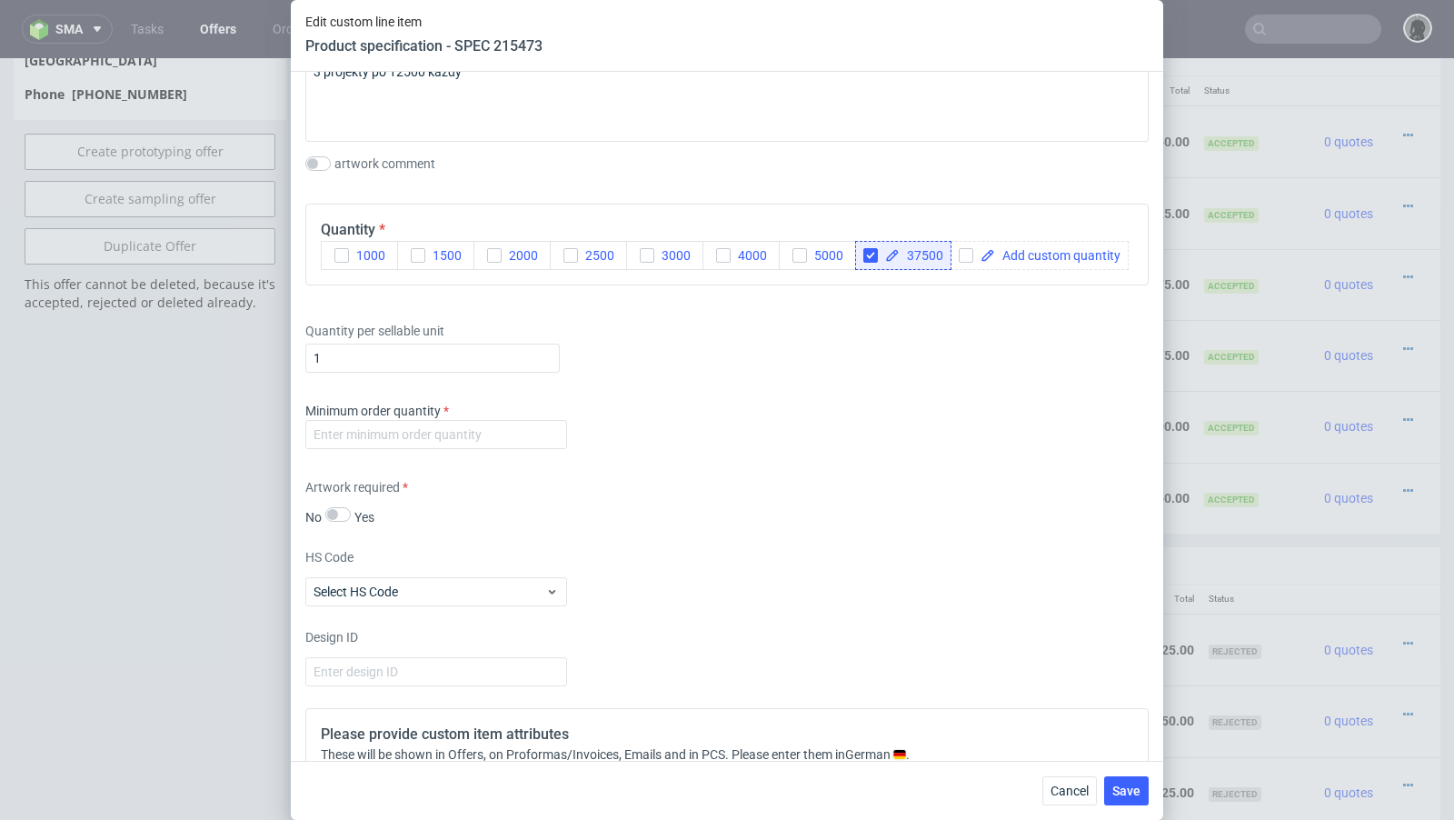
scroll to position [2132, 0]
click at [483, 424] on input "number" at bounding box center [436, 436] width 262 height 29
type input "1"
click at [773, 432] on div "Minimum order quantity 1" at bounding box center [726, 430] width 843 height 55
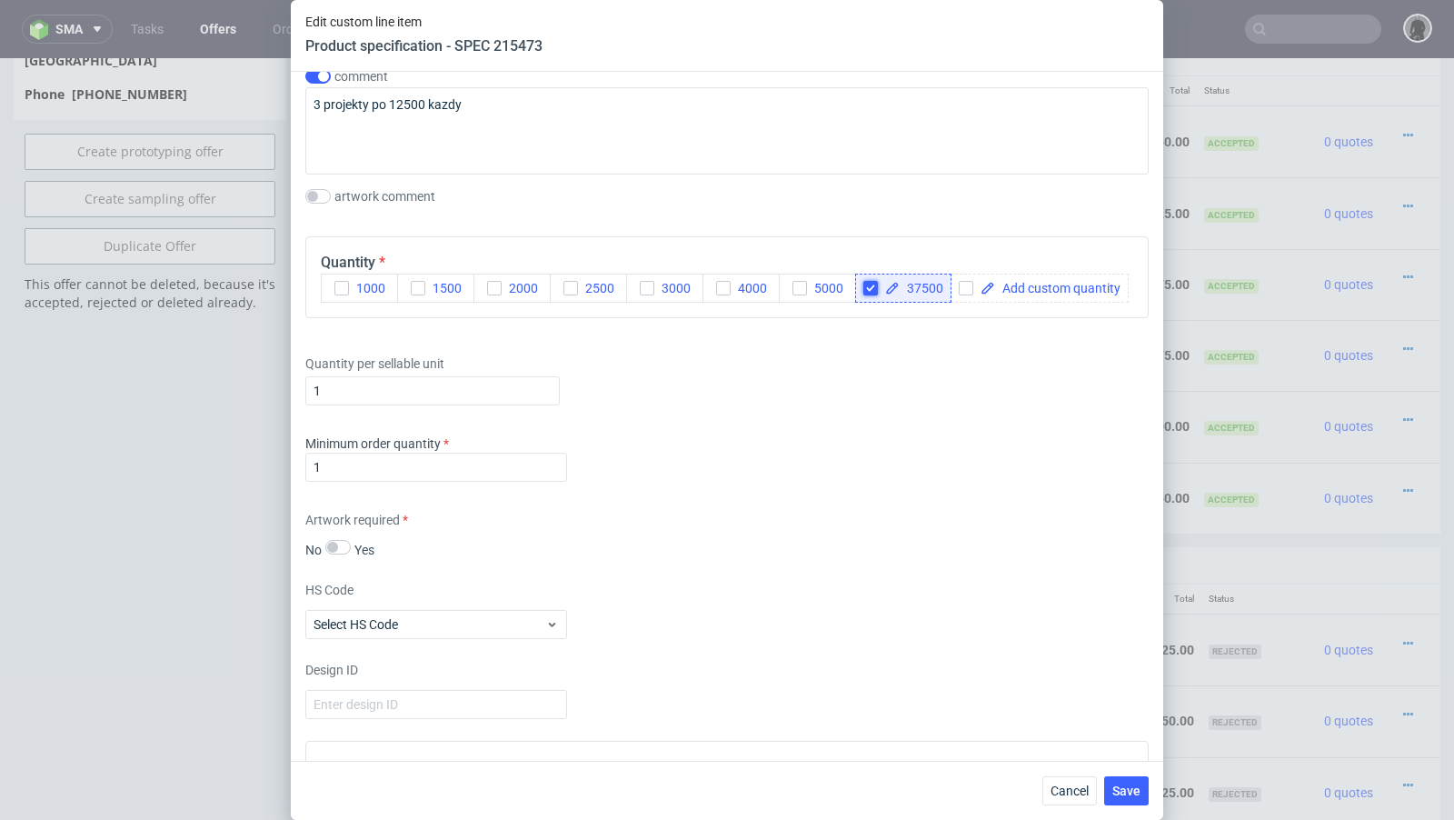
click at [869, 286] on input "checkbox" at bounding box center [870, 288] width 15 height 15
checkbox input "false"
click at [879, 281] on div at bounding box center [874, 288] width 22 height 15
click at [945, 284] on span at bounding box center [961, 288] width 125 height 13
paste span
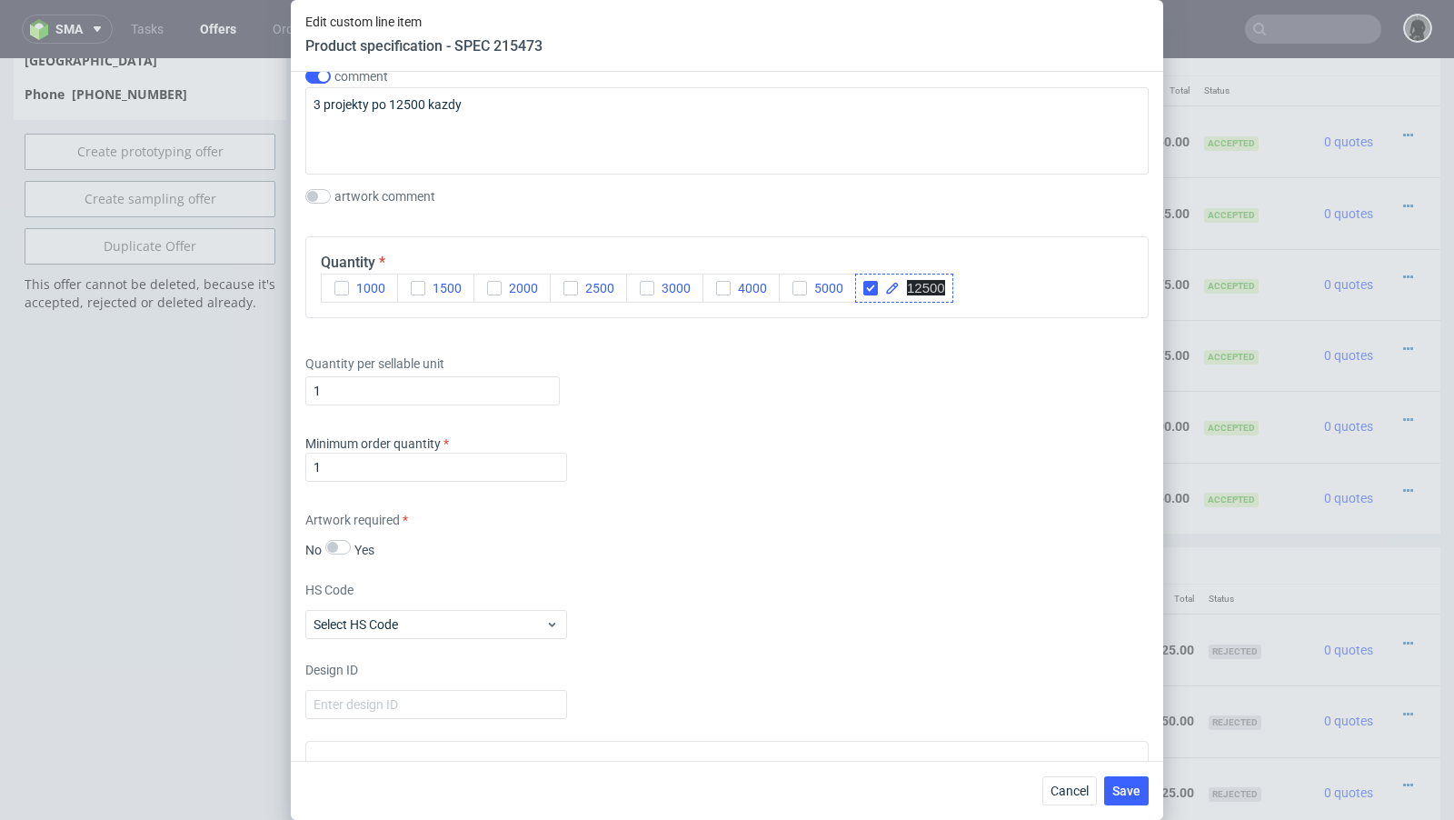
checkbox input "true"
click at [877, 288] on div at bounding box center [874, 288] width 22 height 15
click at [994, 378] on div "Quantity per sellable unit 1" at bounding box center [726, 376] width 843 height 73
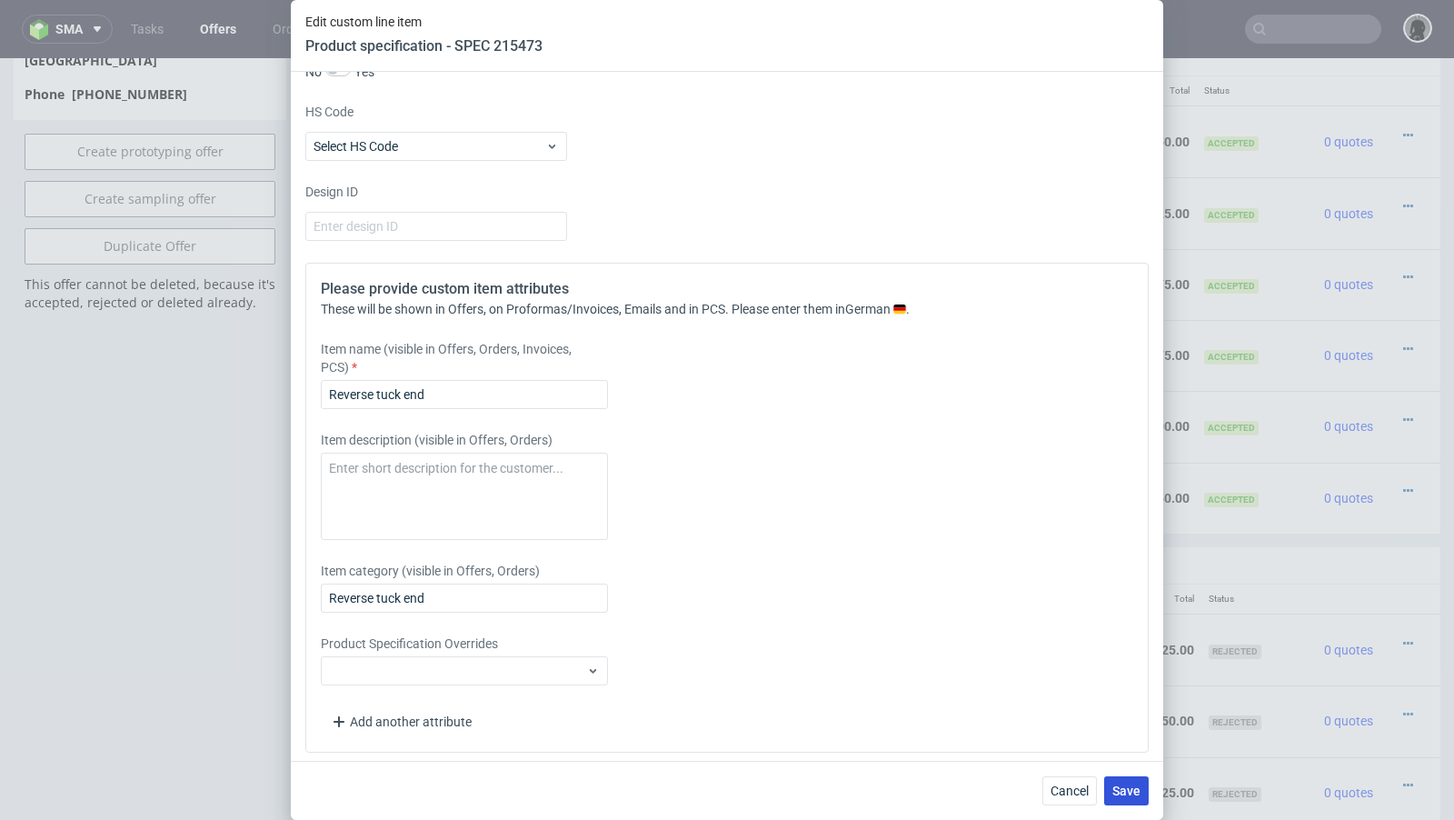
click at [1129, 790] on span "Save" at bounding box center [1126, 790] width 28 height 13
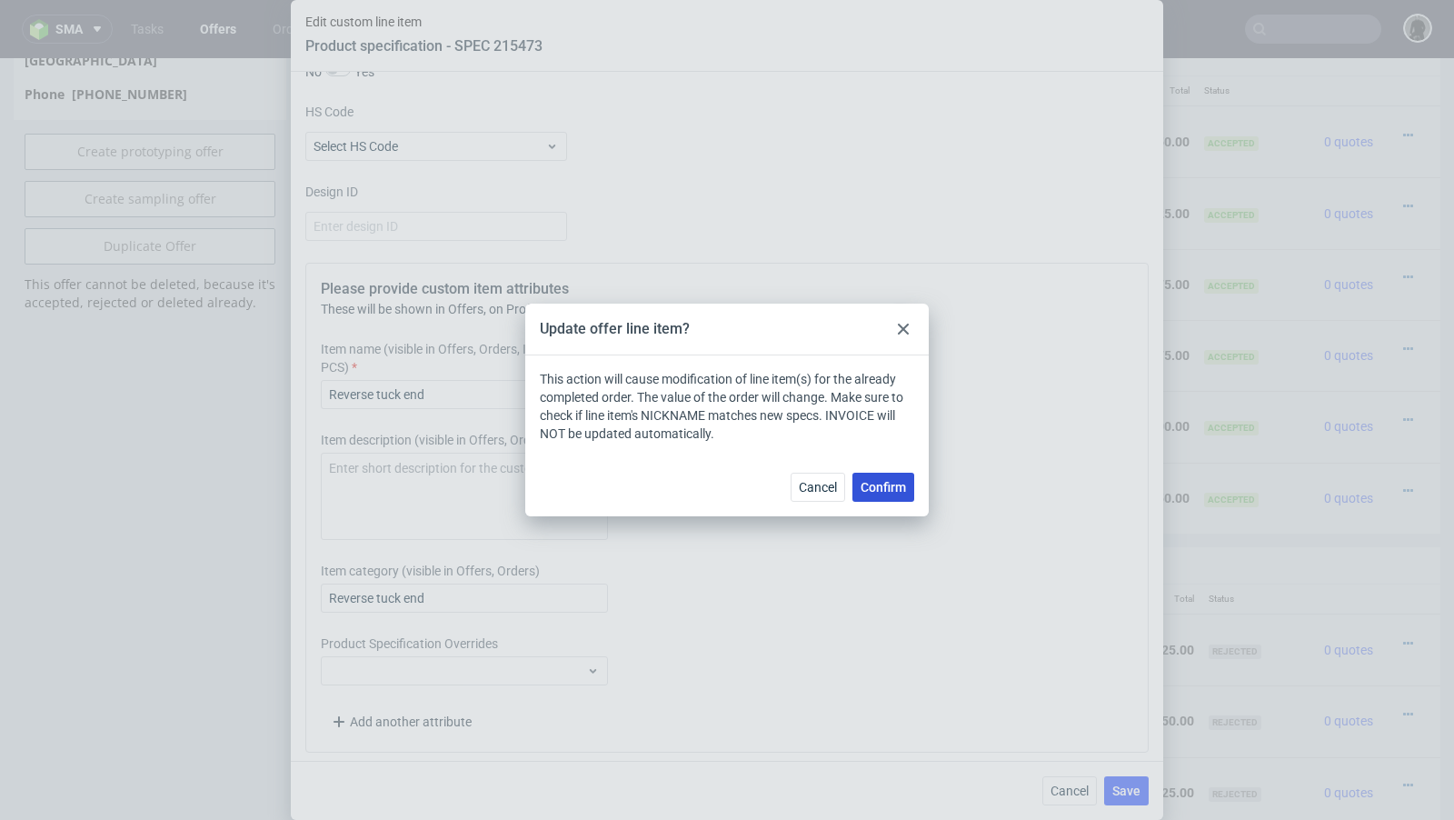
click at [885, 489] on span "Confirm" at bounding box center [882, 487] width 45 height 13
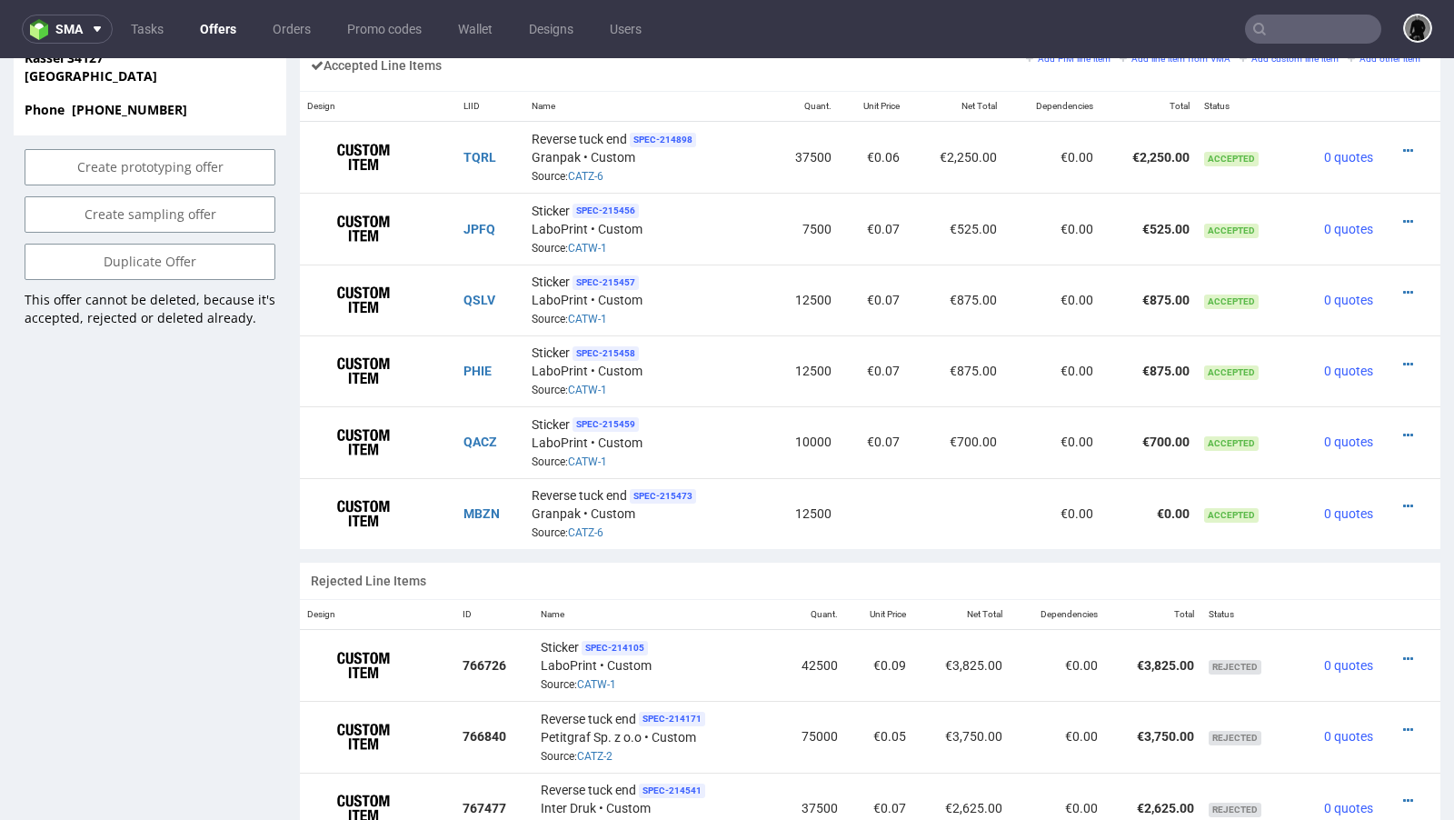
scroll to position [1156, 0]
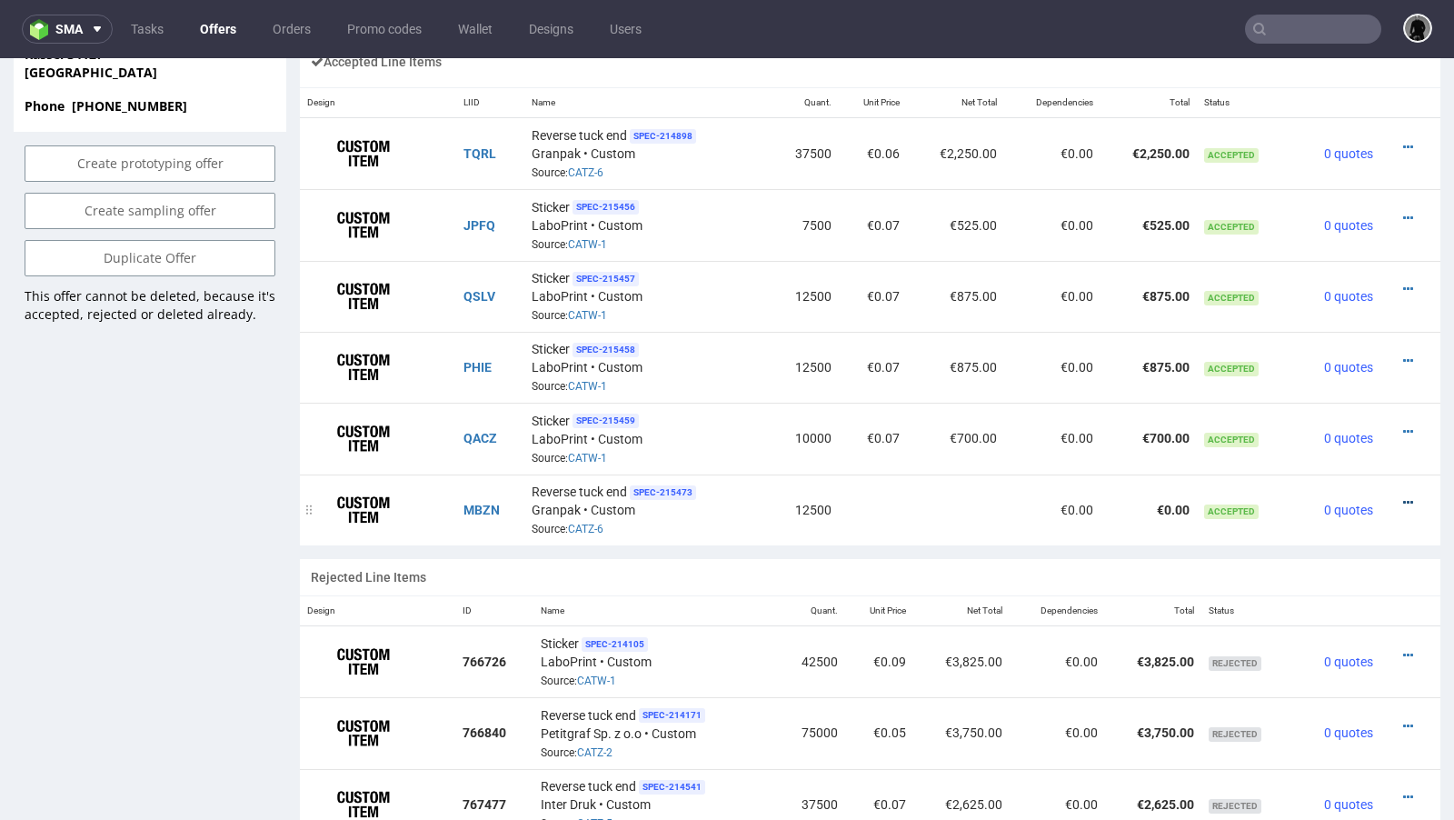
click at [1403, 496] on icon at bounding box center [1408, 502] width 10 height 13
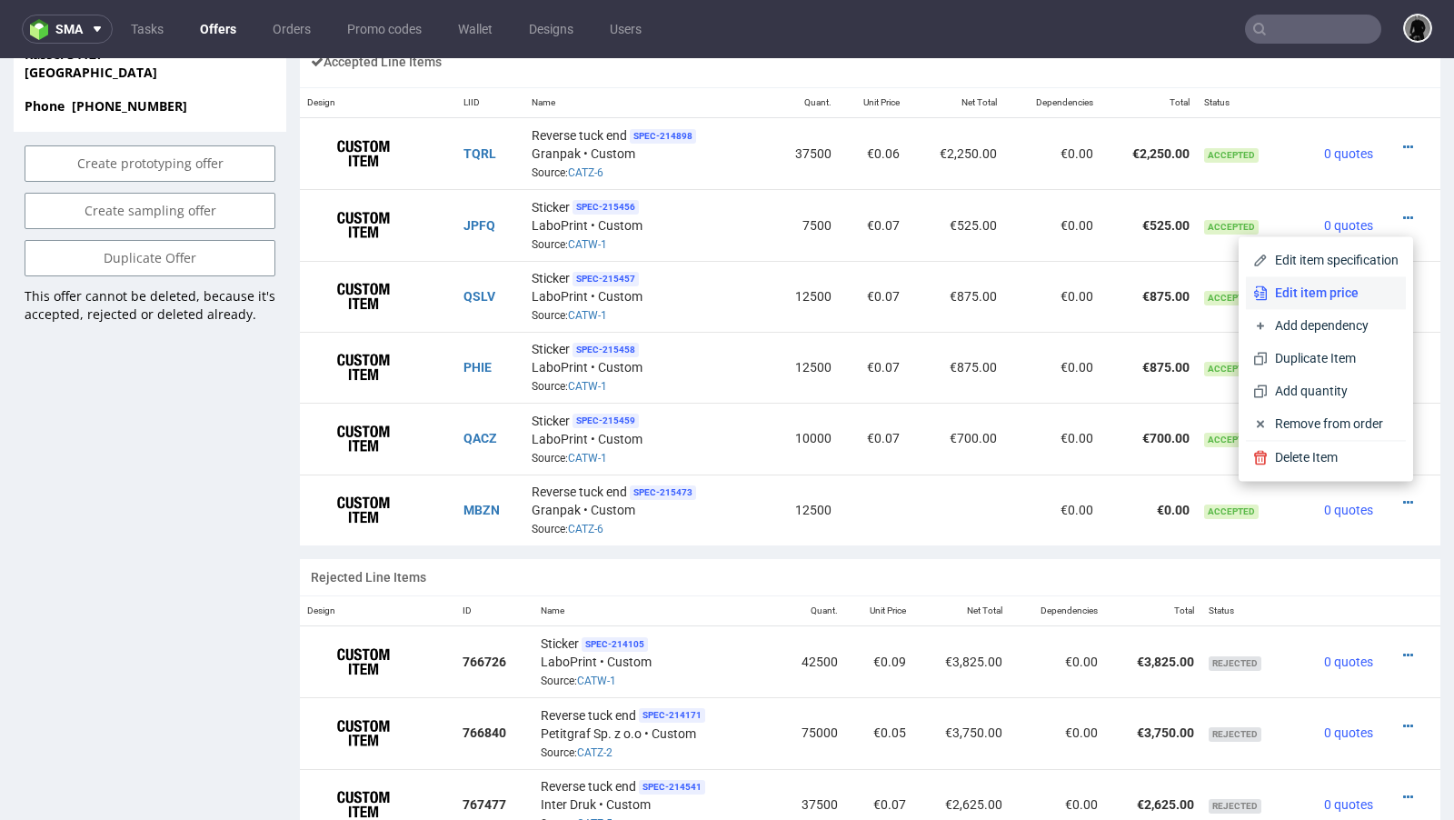
click at [1334, 297] on span "Edit item price" at bounding box center [1332, 292] width 131 height 18
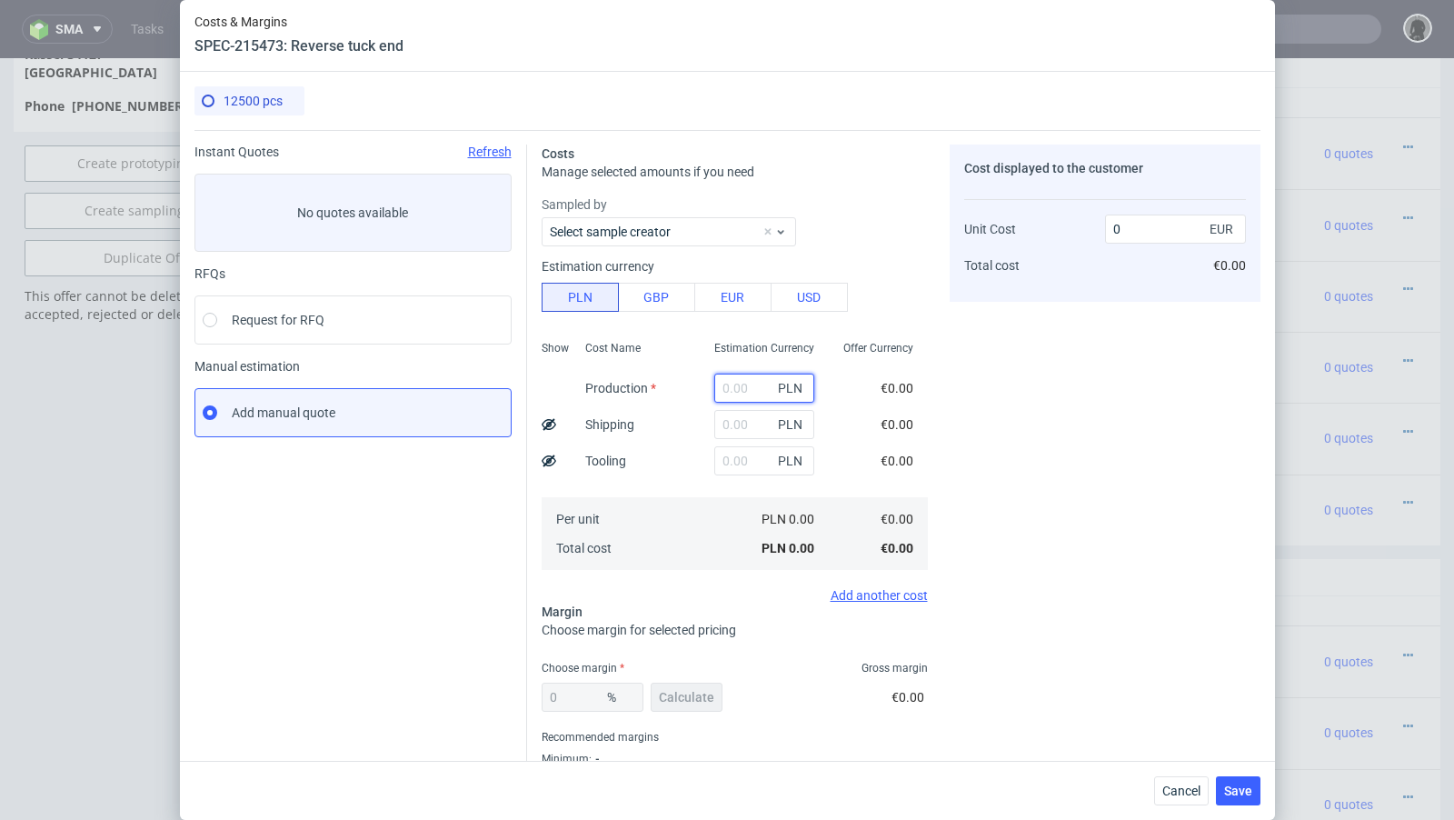
click at [752, 387] on input "text" at bounding box center [764, 387] width 100 height 29
paste input "2 250"
type input "2 250"
click at [743, 423] on input "text" at bounding box center [764, 424] width 100 height 29
paste input "161,67"
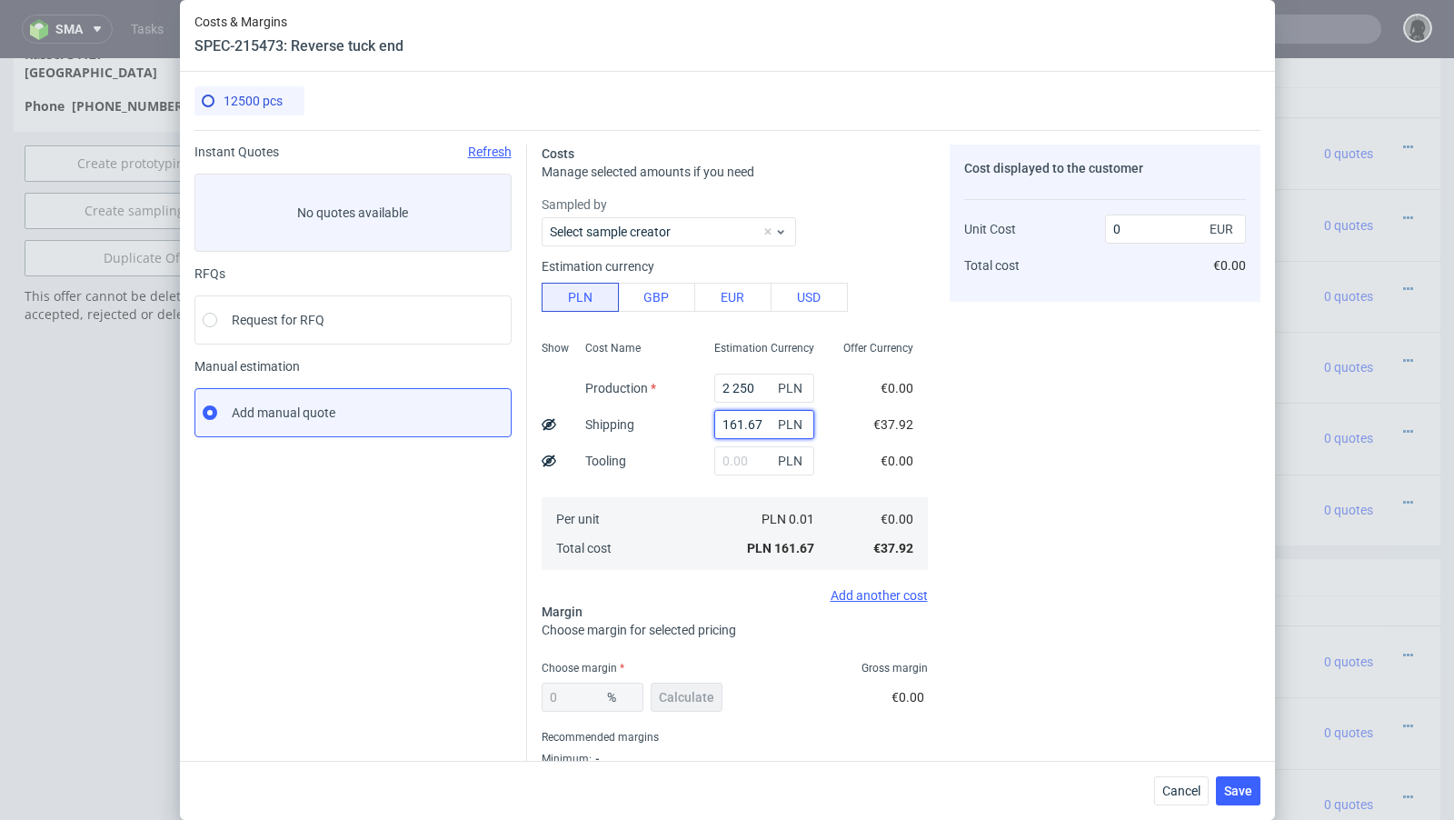
type input "161.67"
click at [682, 692] on div "0 % Calculate" at bounding box center [634, 700] width 184 height 51
click at [778, 692] on div "0 % Calculate €0.00" at bounding box center [735, 700] width 386 height 51
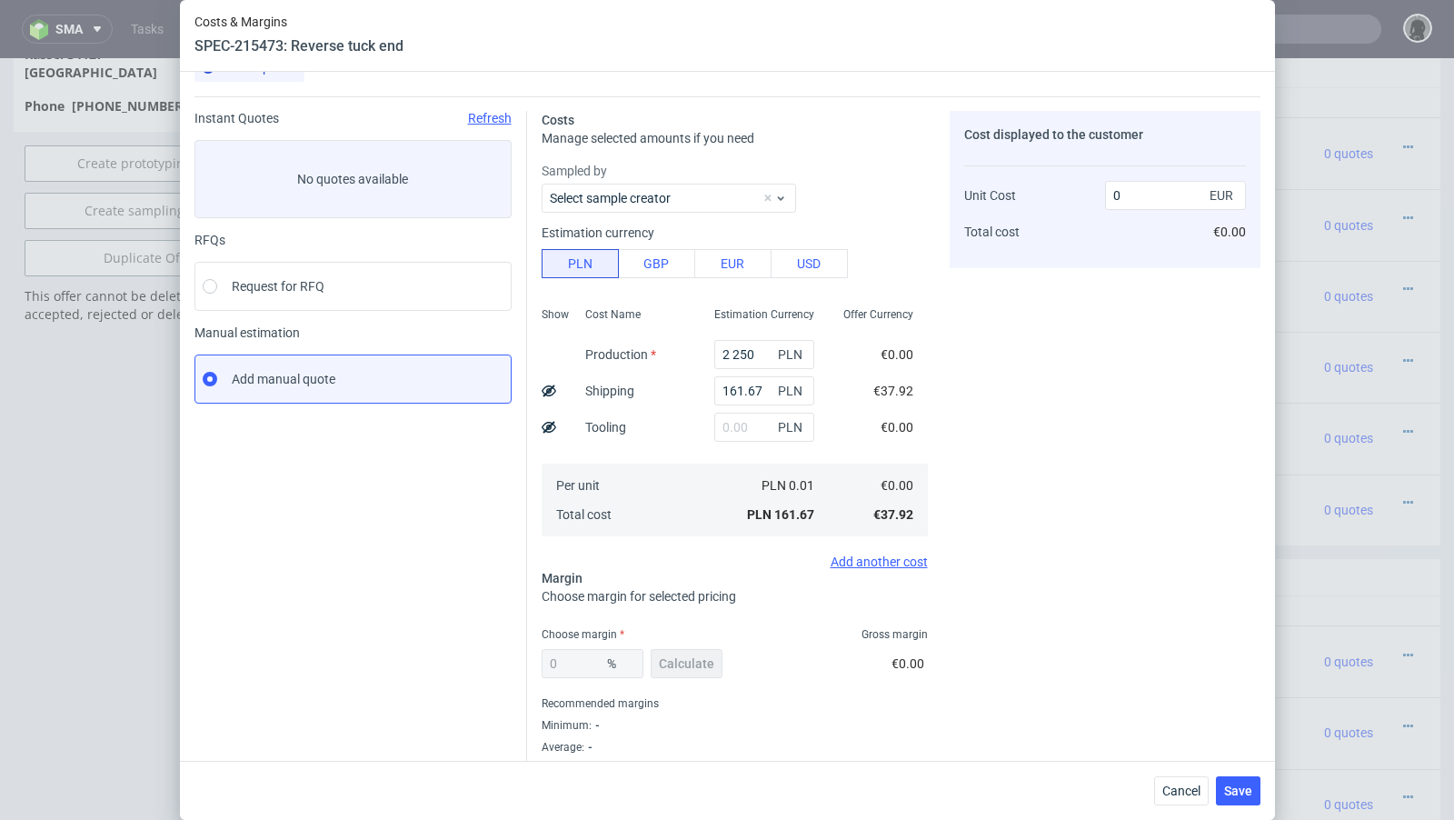
scroll to position [62, 0]
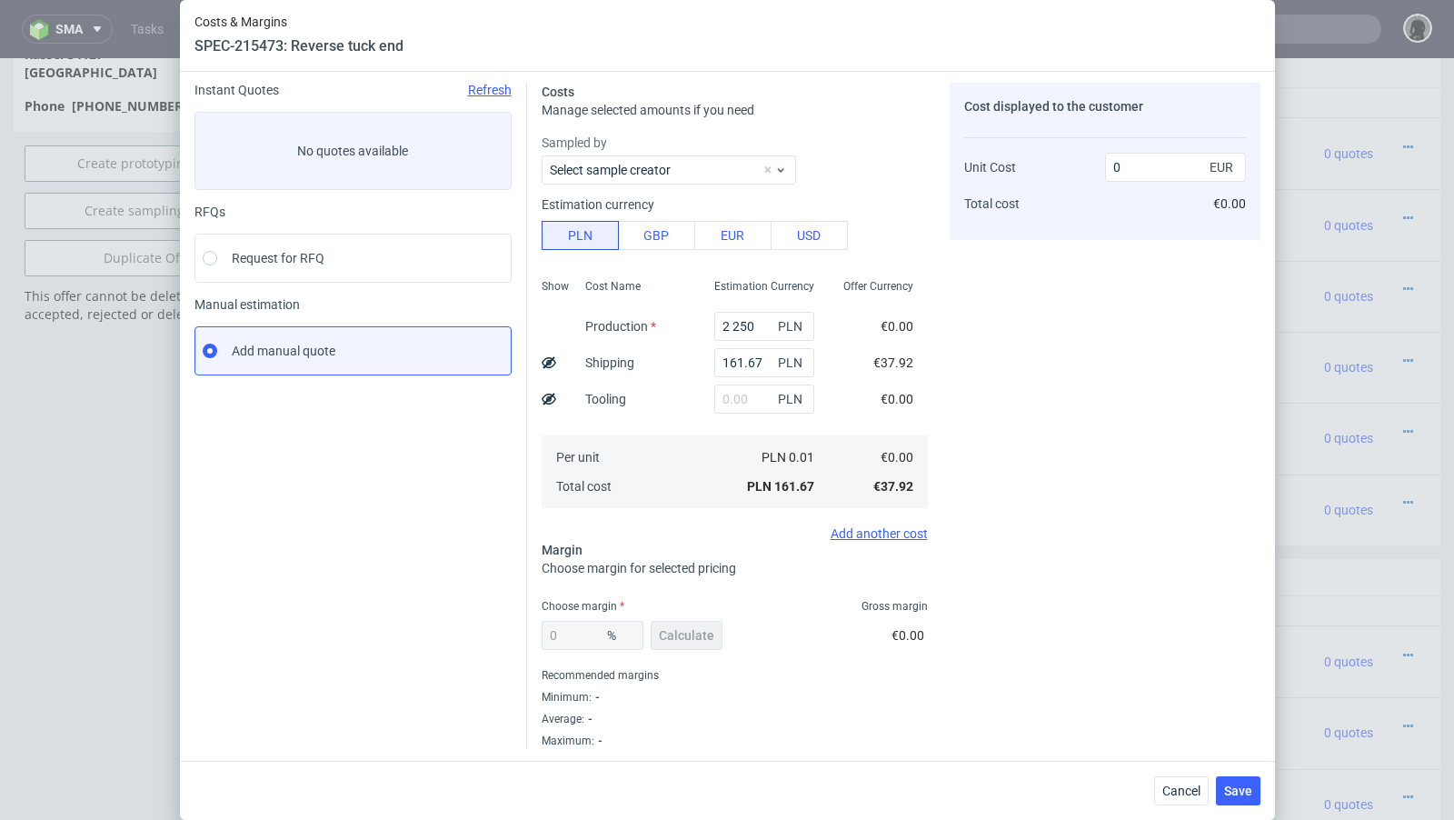
click at [691, 640] on div "0 % Calculate" at bounding box center [634, 638] width 184 height 51
click at [734, 321] on input "2 250" at bounding box center [764, 326] width 100 height 29
type input "2250"
type input "0.04"
type input "2250"
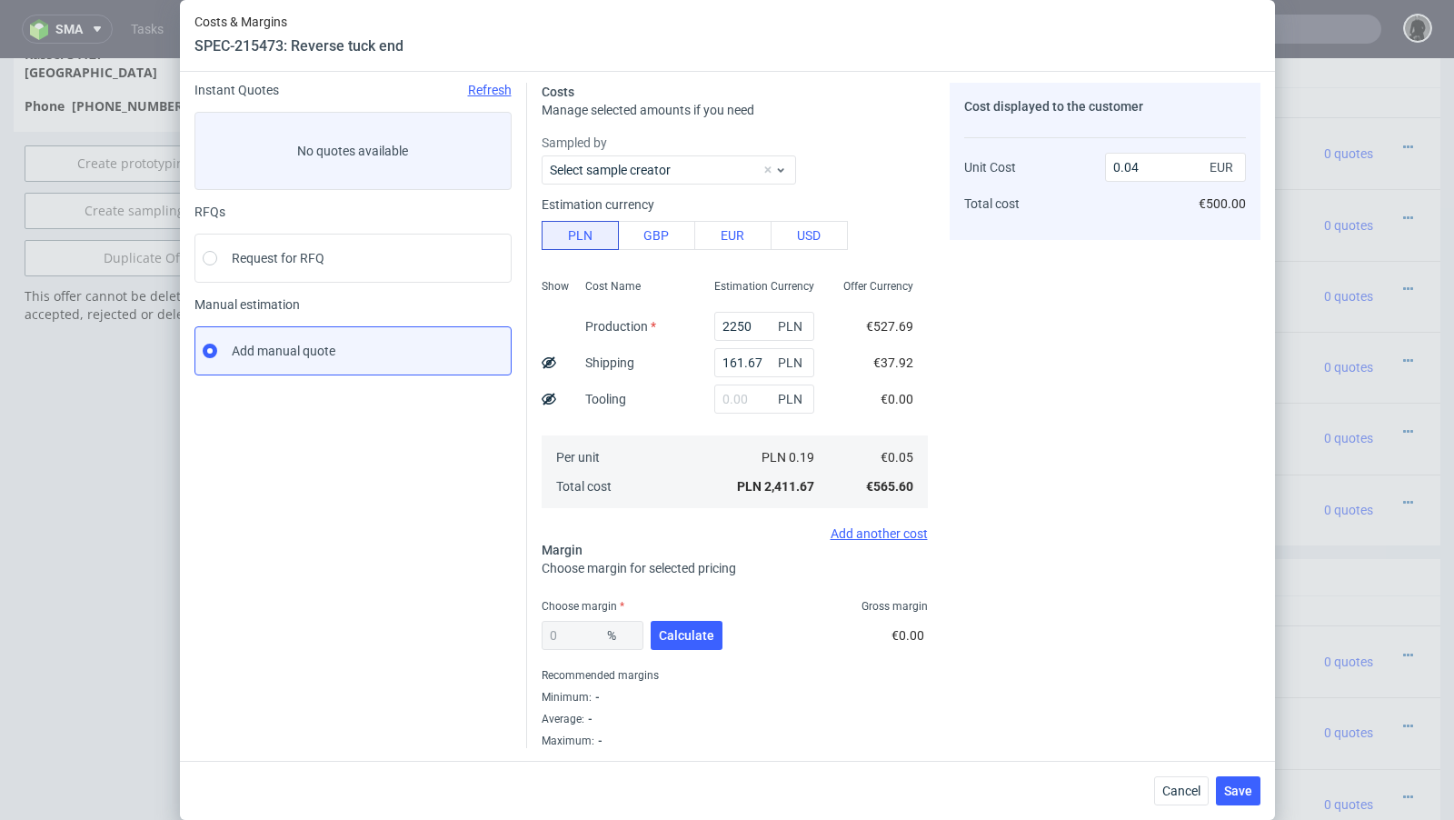
click at [765, 611] on div "Choose margin Gross margin" at bounding box center [735, 606] width 386 height 15
click at [690, 629] on span "Calculate" at bounding box center [686, 635] width 55 height 13
type input "43.15"
type input "0.08"
drag, startPoint x: 590, startPoint y: 640, endPoint x: 463, endPoint y: 613, distance: 129.0
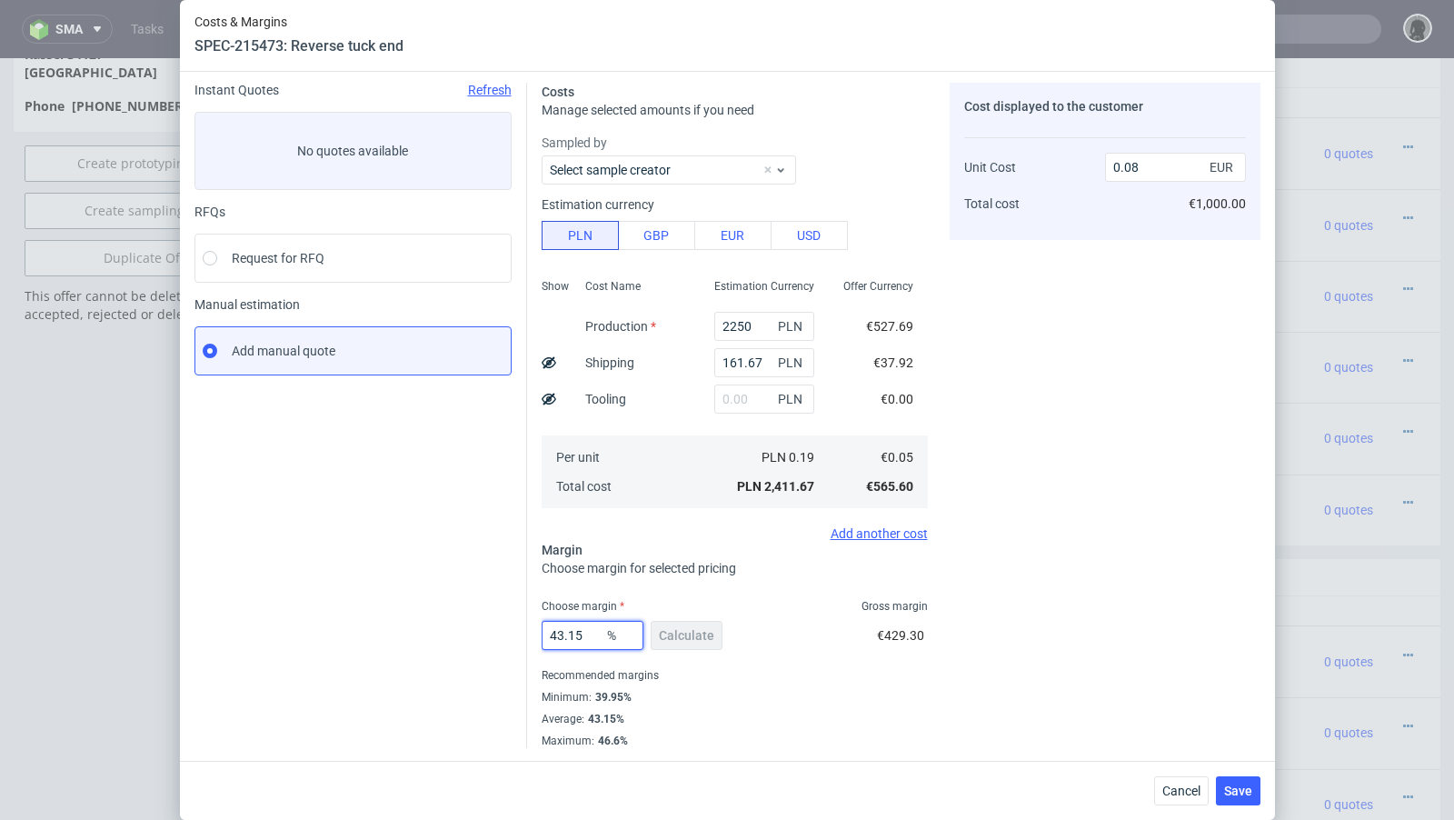
click at [463, 613] on div "Instant Quotes Refresh No quotes available RFQs Request for RFQ Manual estimati…" at bounding box center [727, 408] width 1066 height 680
type input "32"
type input "0.06"
type input "35"
type input "0.07"
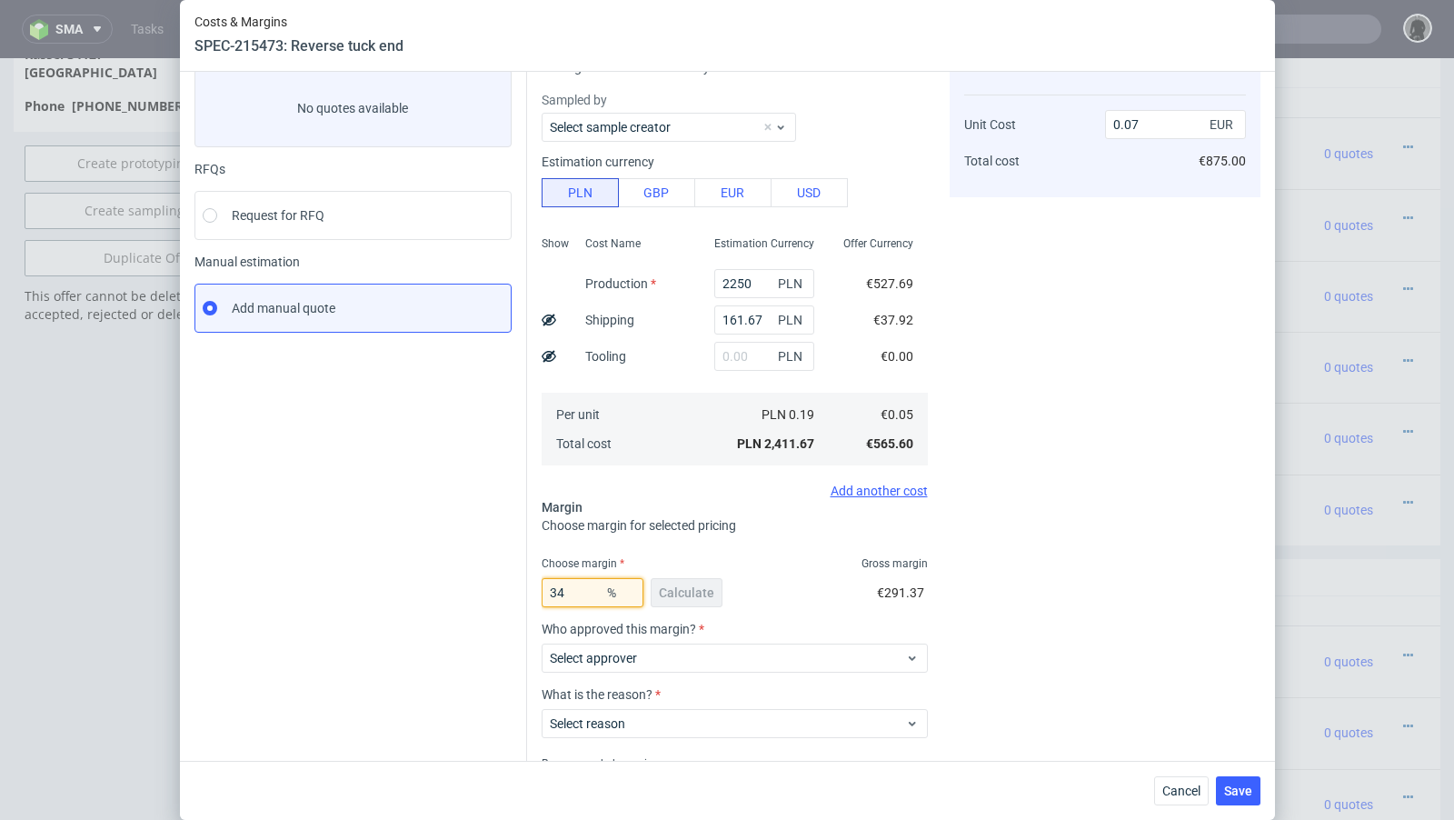
scroll to position [119, 0]
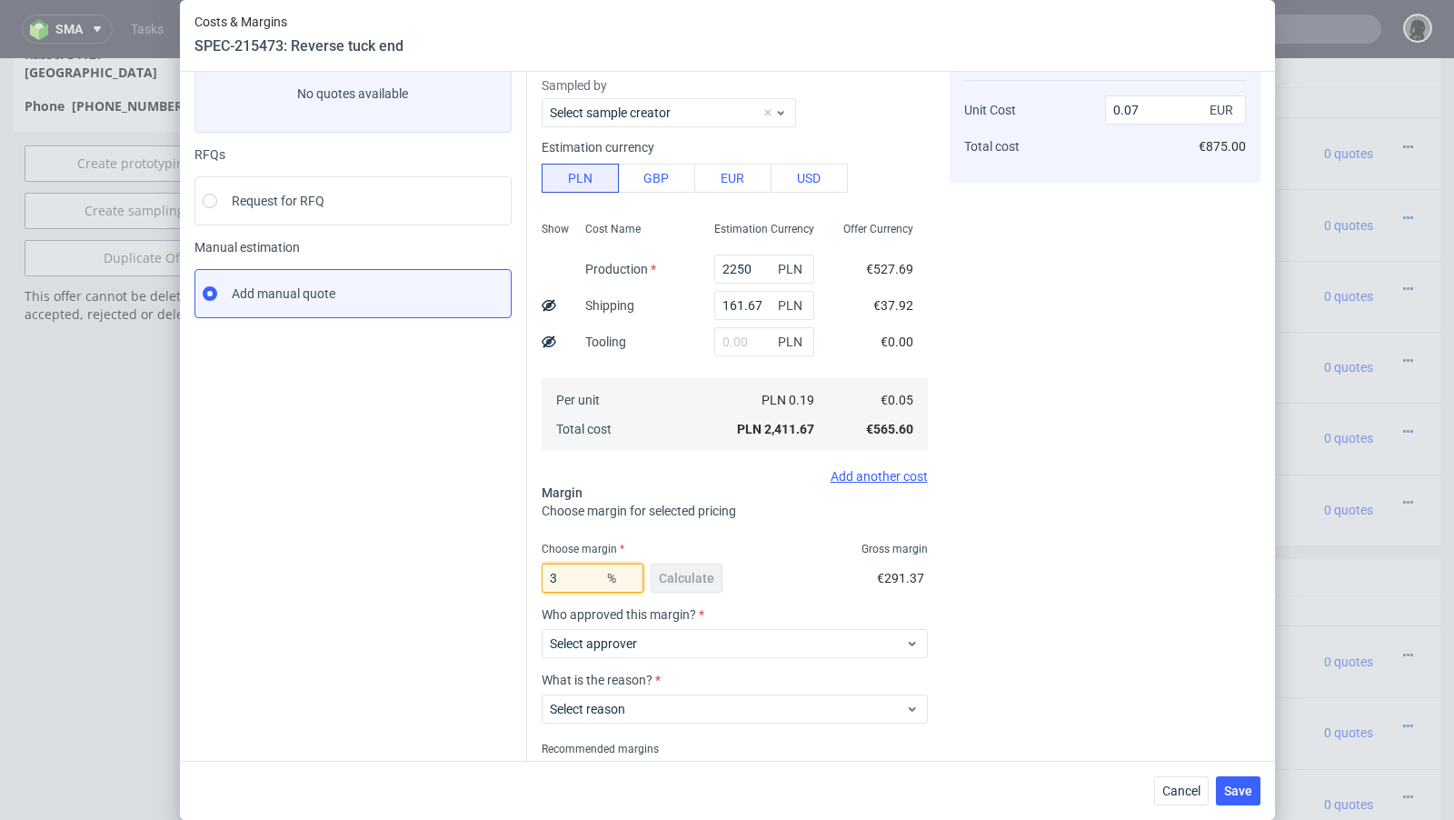
type input "32"
type input "0.06"
type input "34"
type input "0.07"
type input "33"
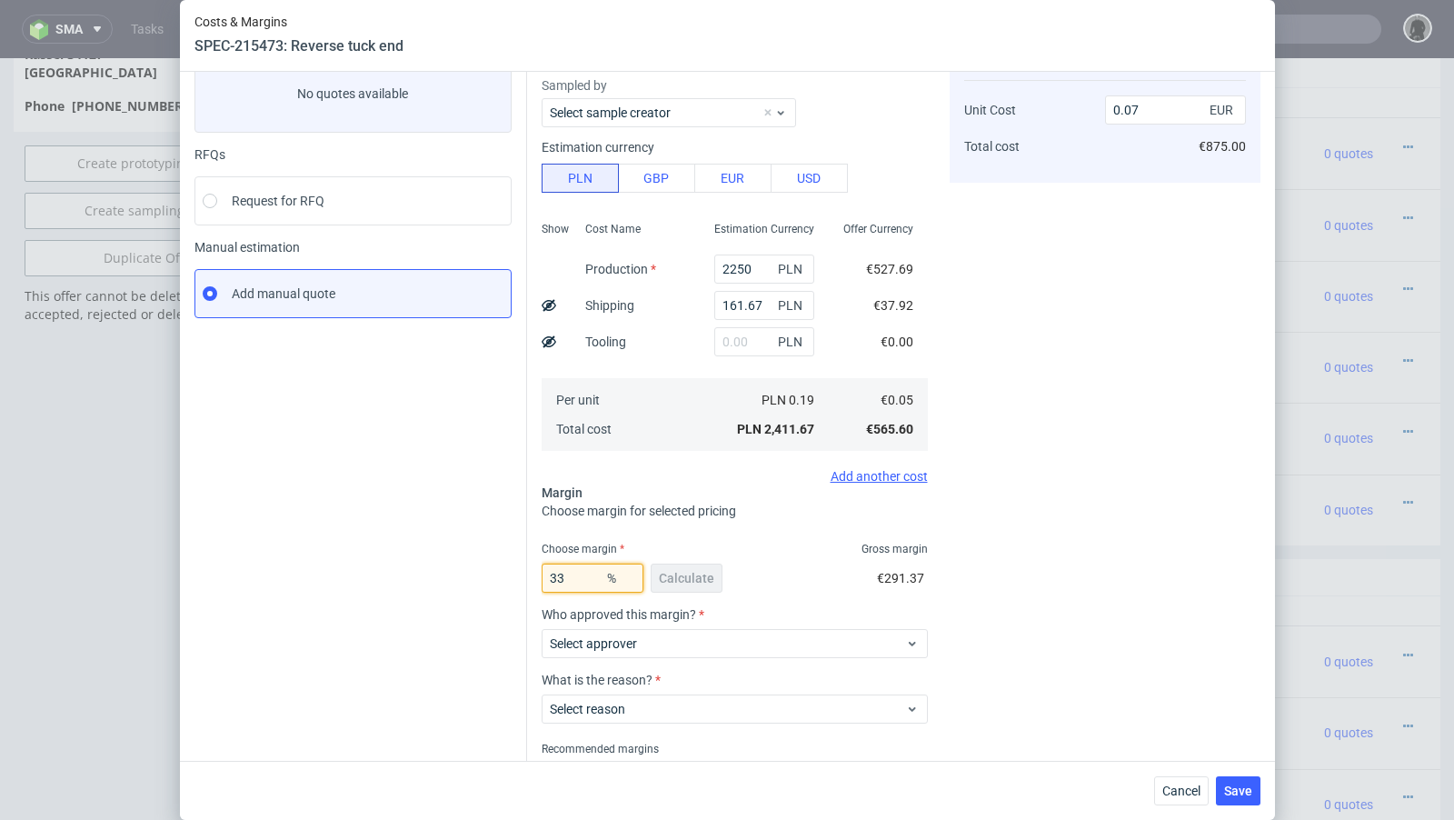
type input "0.06"
type input "33.5"
type input "0.07"
type input "33.4"
type input "0.06"
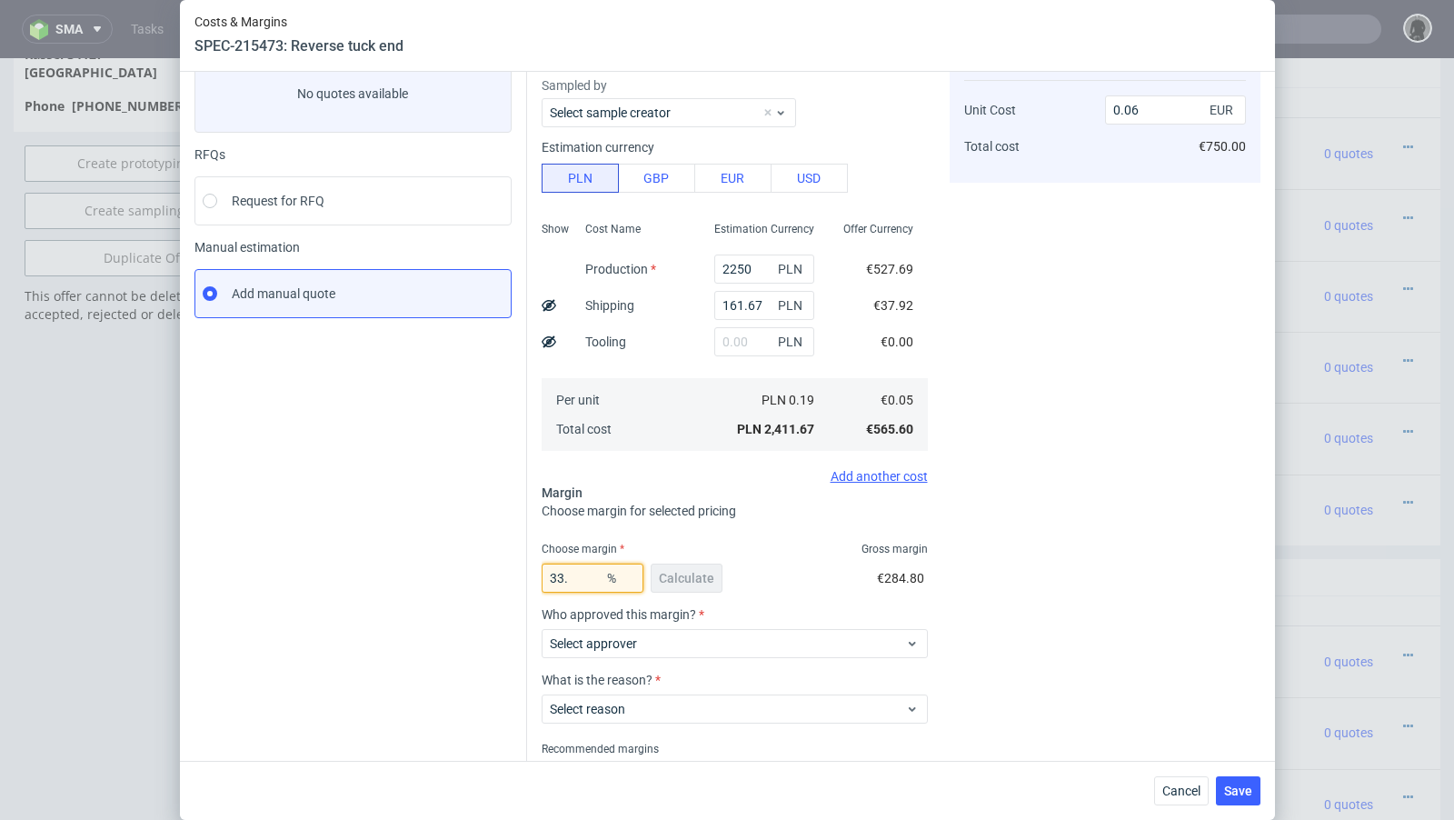
type input "33.5"
type input "0.07"
type input "33.4"
type input "0.06"
type input "33.49"
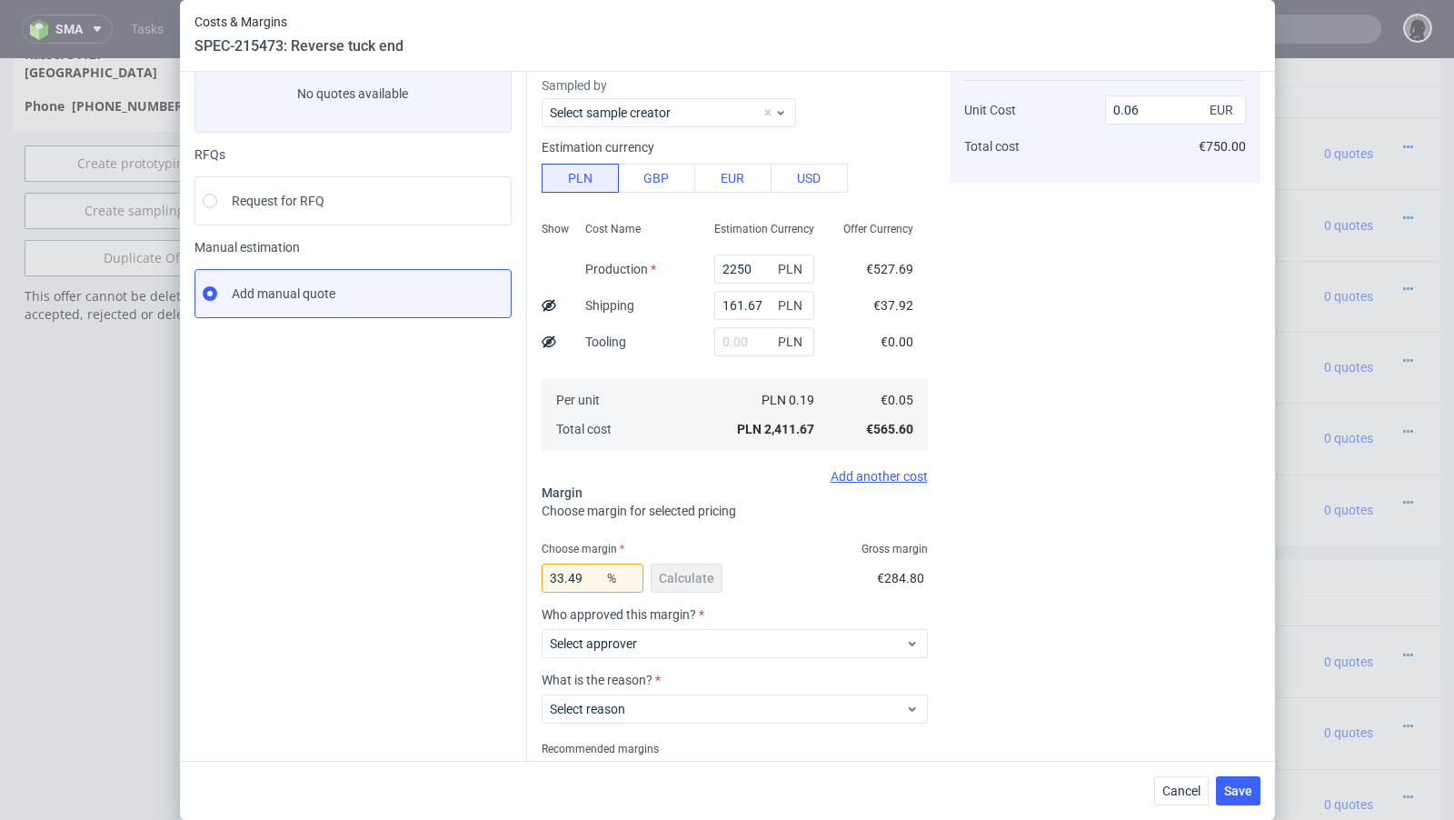
click at [593, 626] on div "Select approver" at bounding box center [735, 639] width 386 height 36
click at [652, 651] on span "Select approver" at bounding box center [728, 643] width 356 height 18
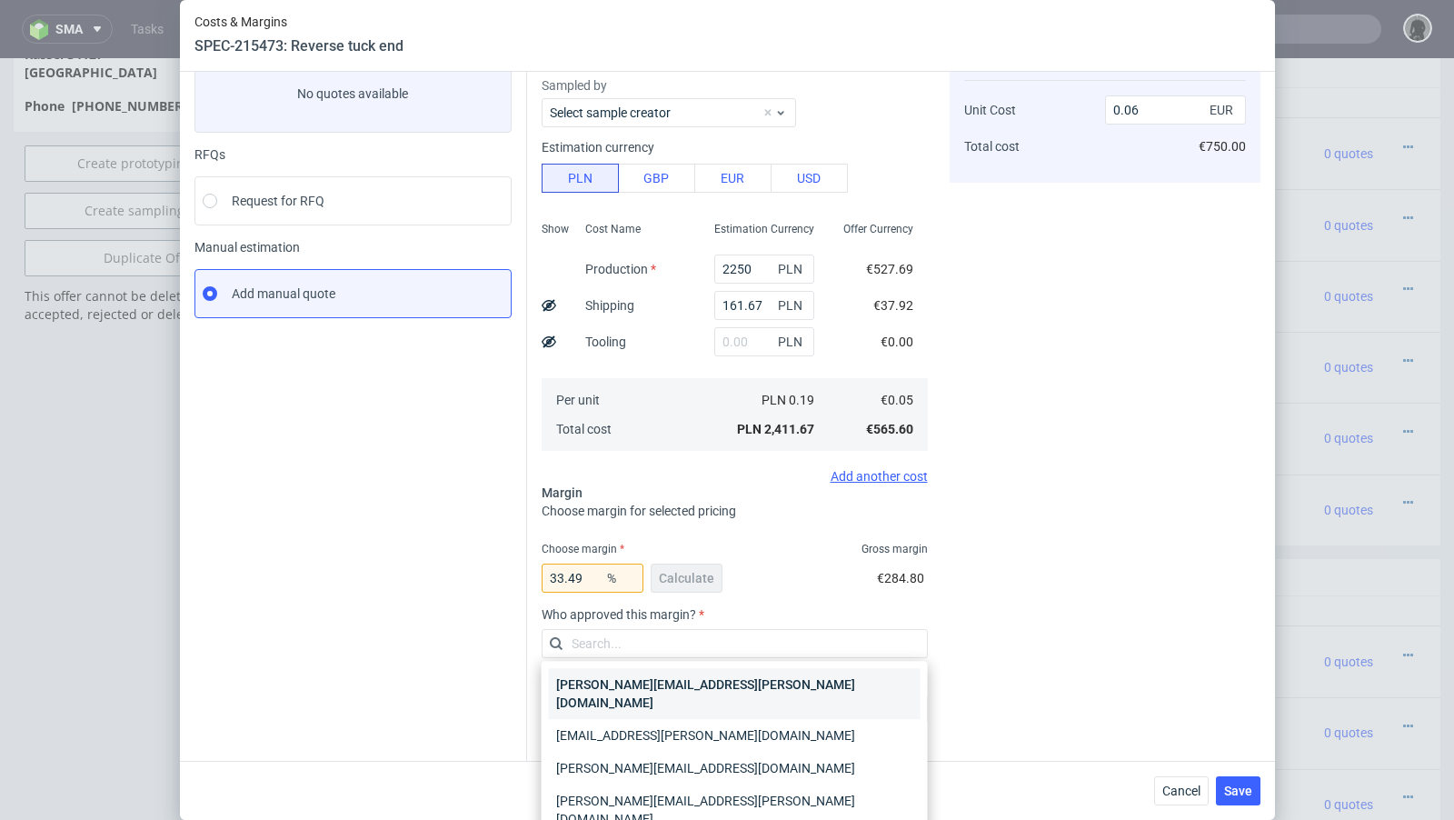
scroll to position [69, 0]
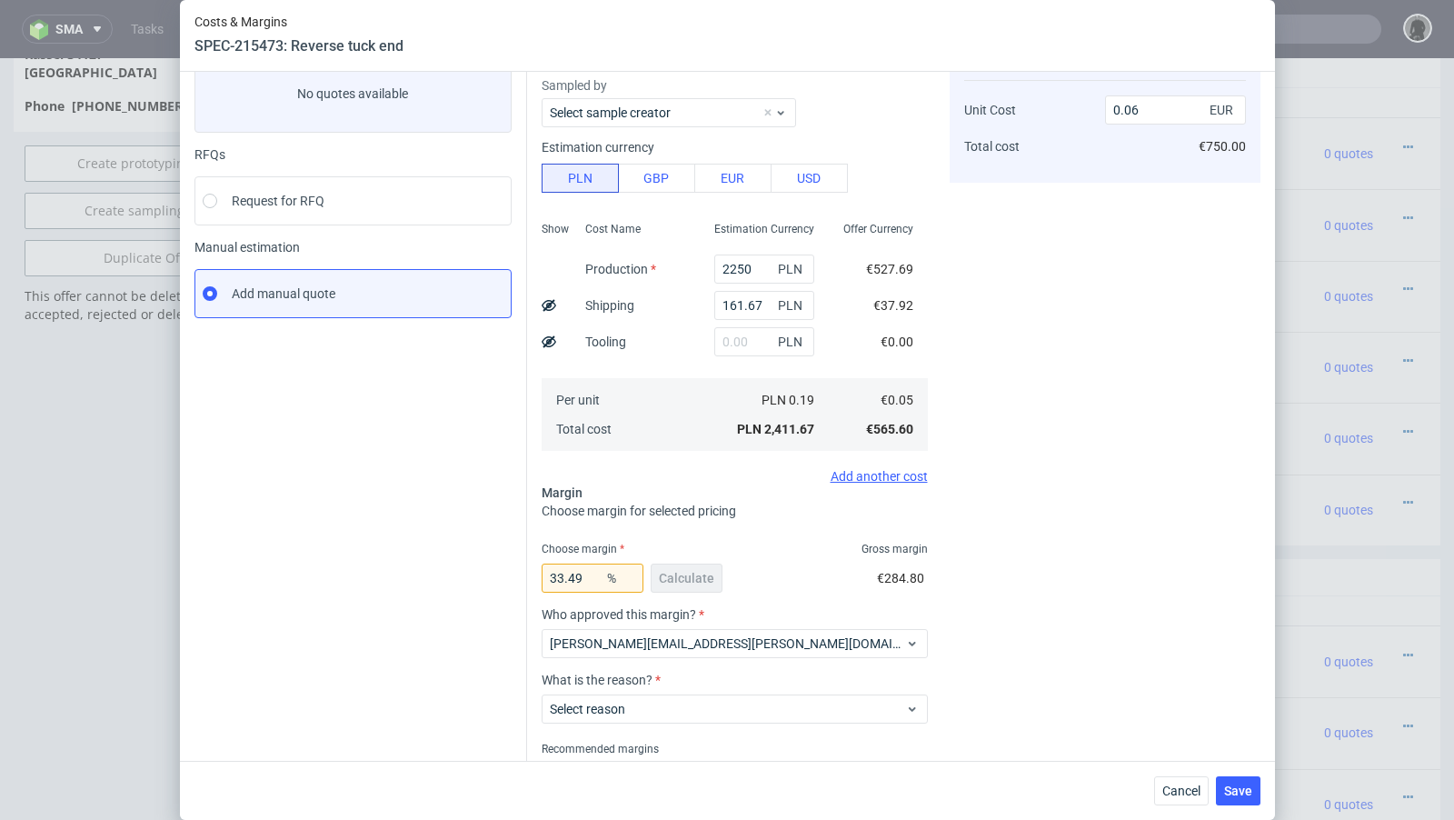
scroll to position [193, 0]
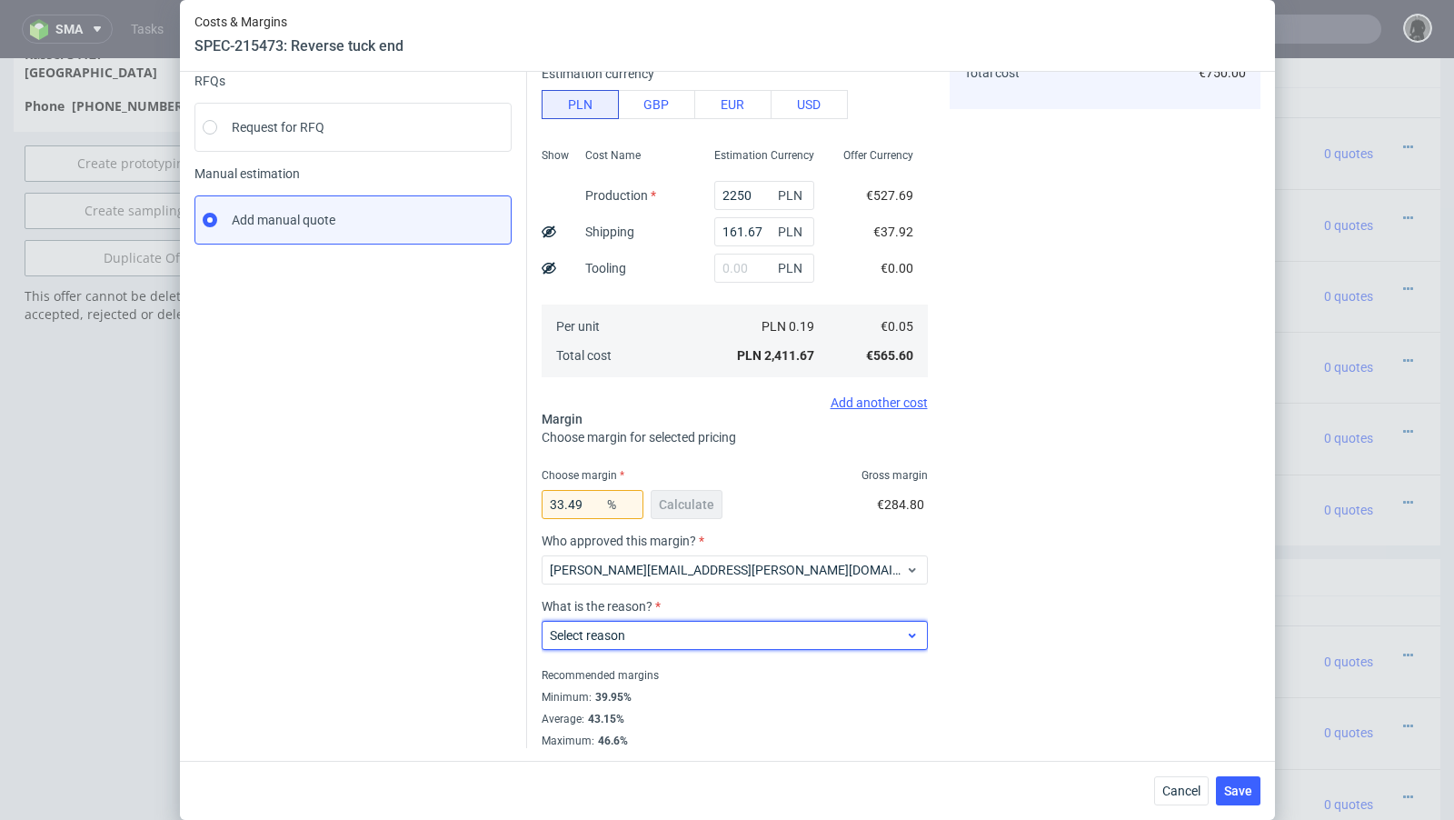
click at [585, 626] on span "Select reason" at bounding box center [728, 635] width 356 height 18
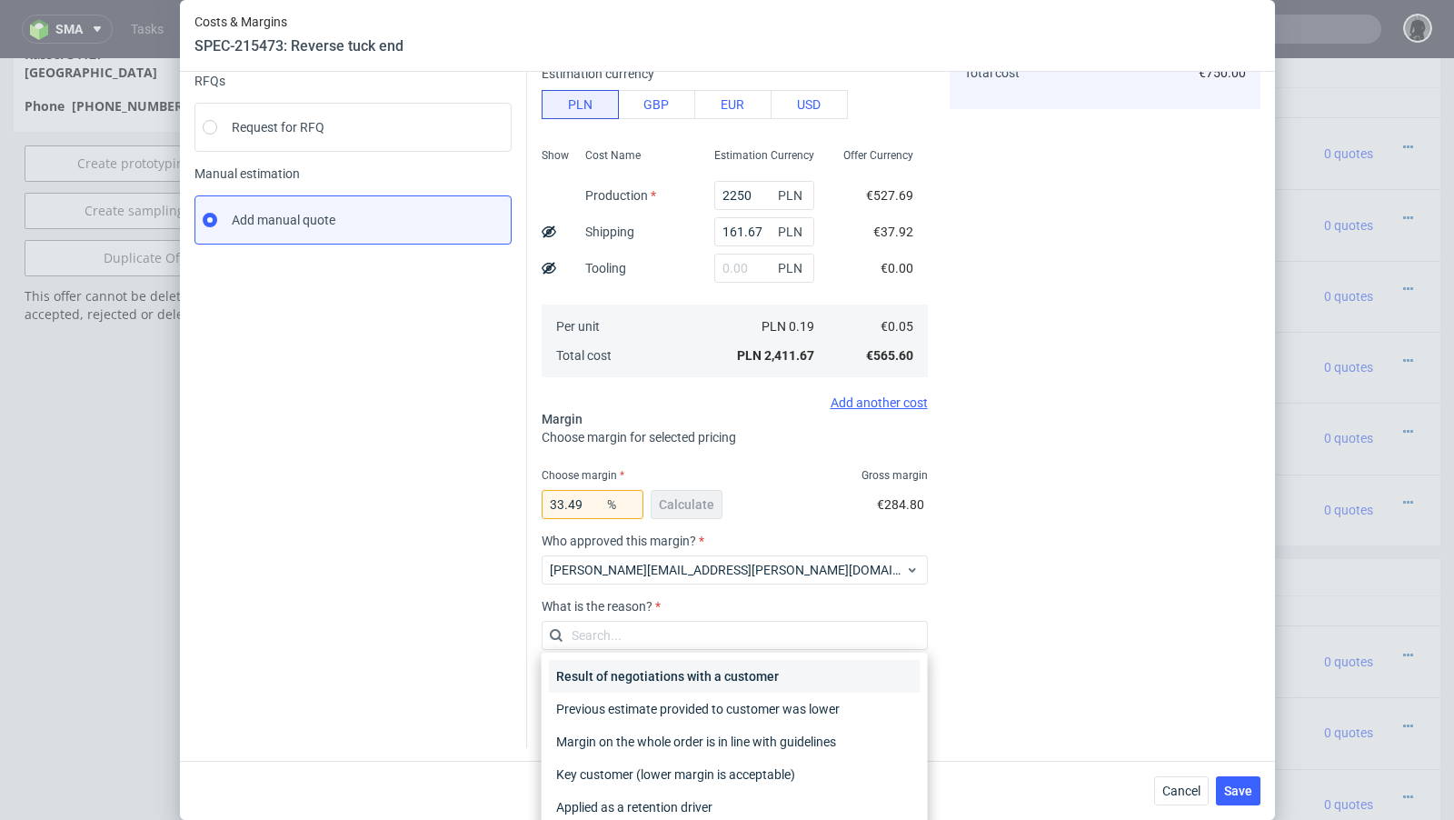
click at [617, 666] on div "Result of negotiations with a customer" at bounding box center [735, 676] width 372 height 33
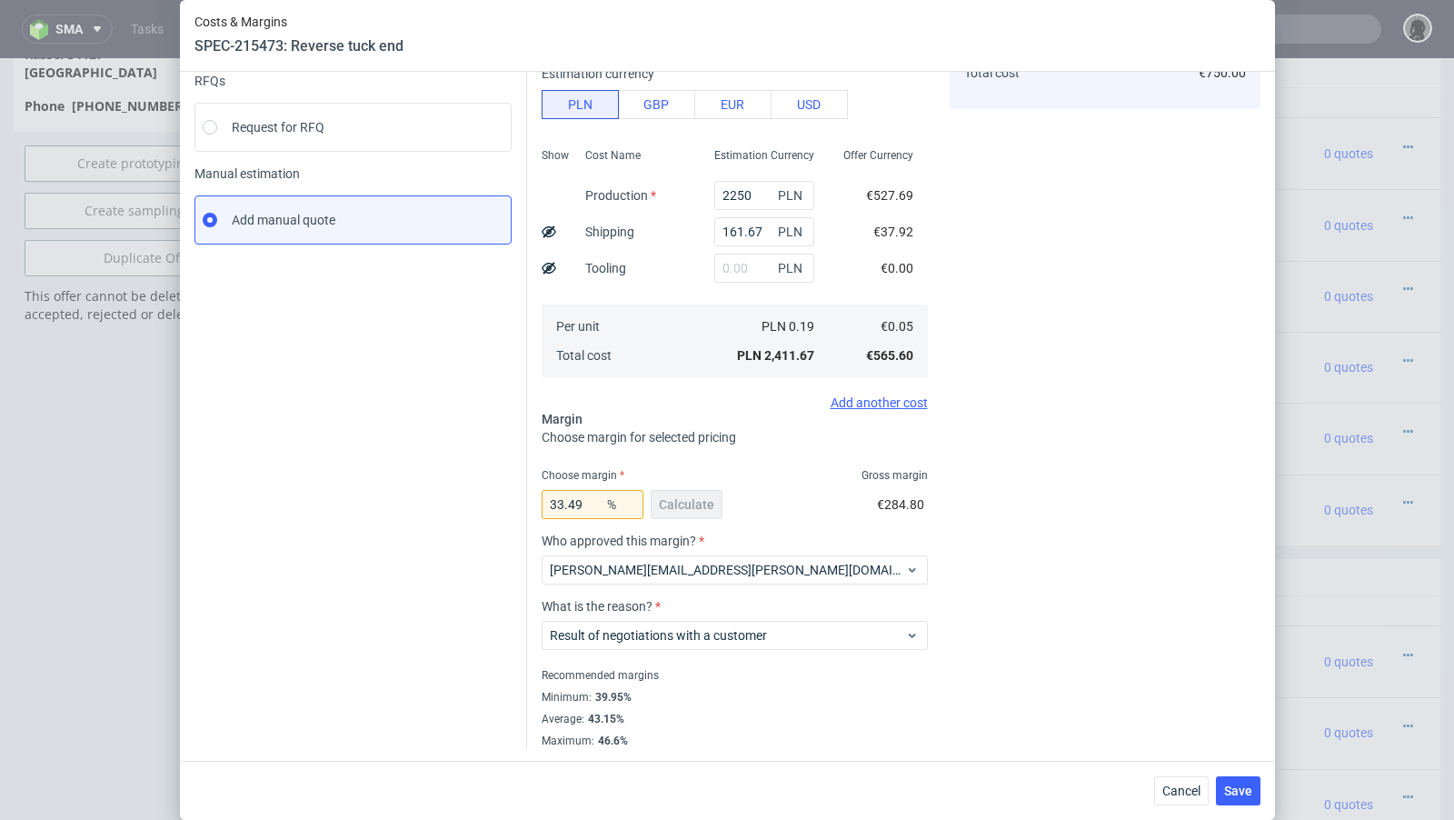
click at [491, 624] on div "Instant Quotes Refresh No quotes available RFQs Request for RFQ Manual estimati…" at bounding box center [360, 350] width 333 height 796
click at [1246, 791] on span "Save" at bounding box center [1238, 790] width 28 height 13
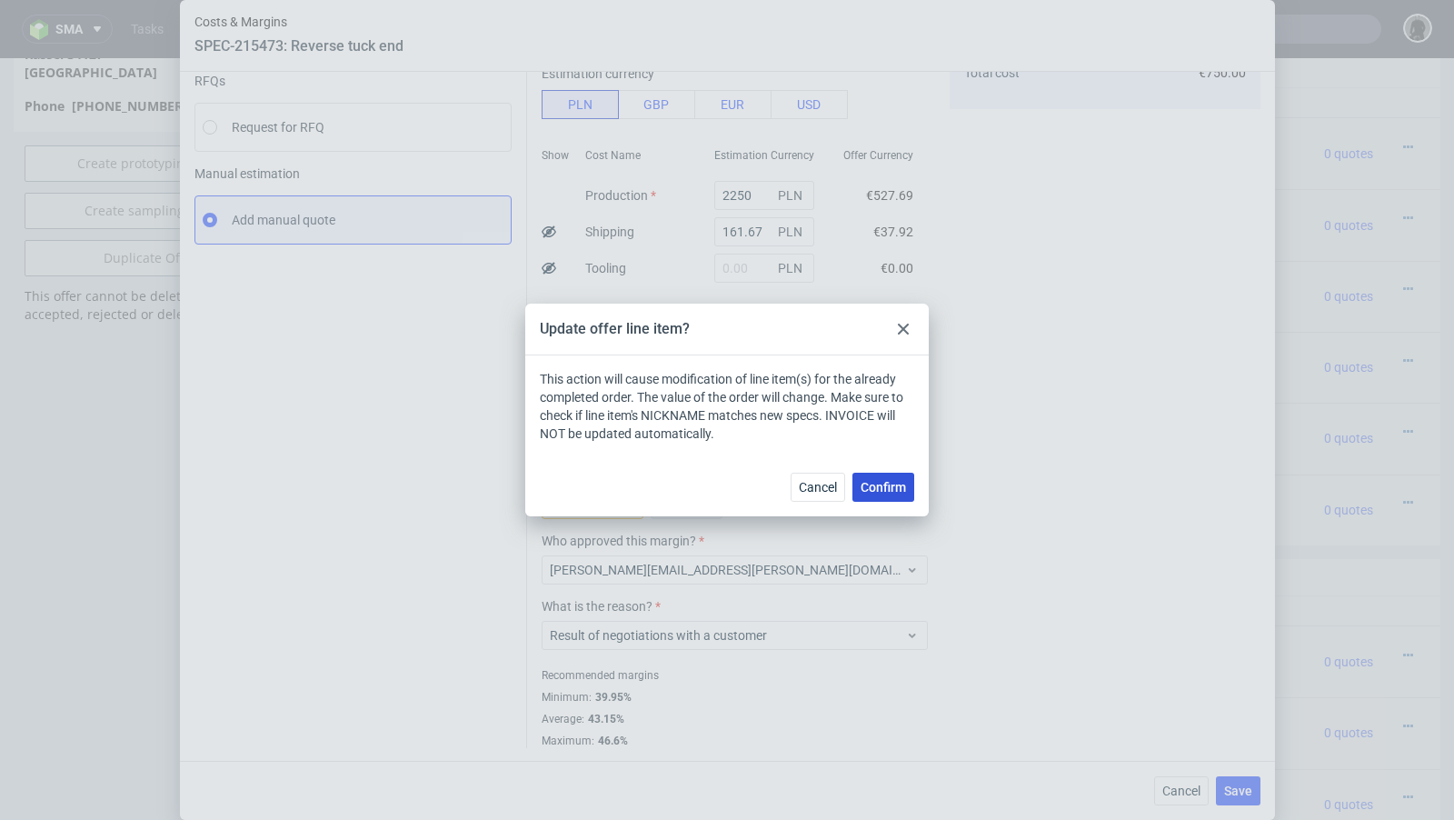
click at [878, 490] on span "Confirm" at bounding box center [882, 487] width 45 height 13
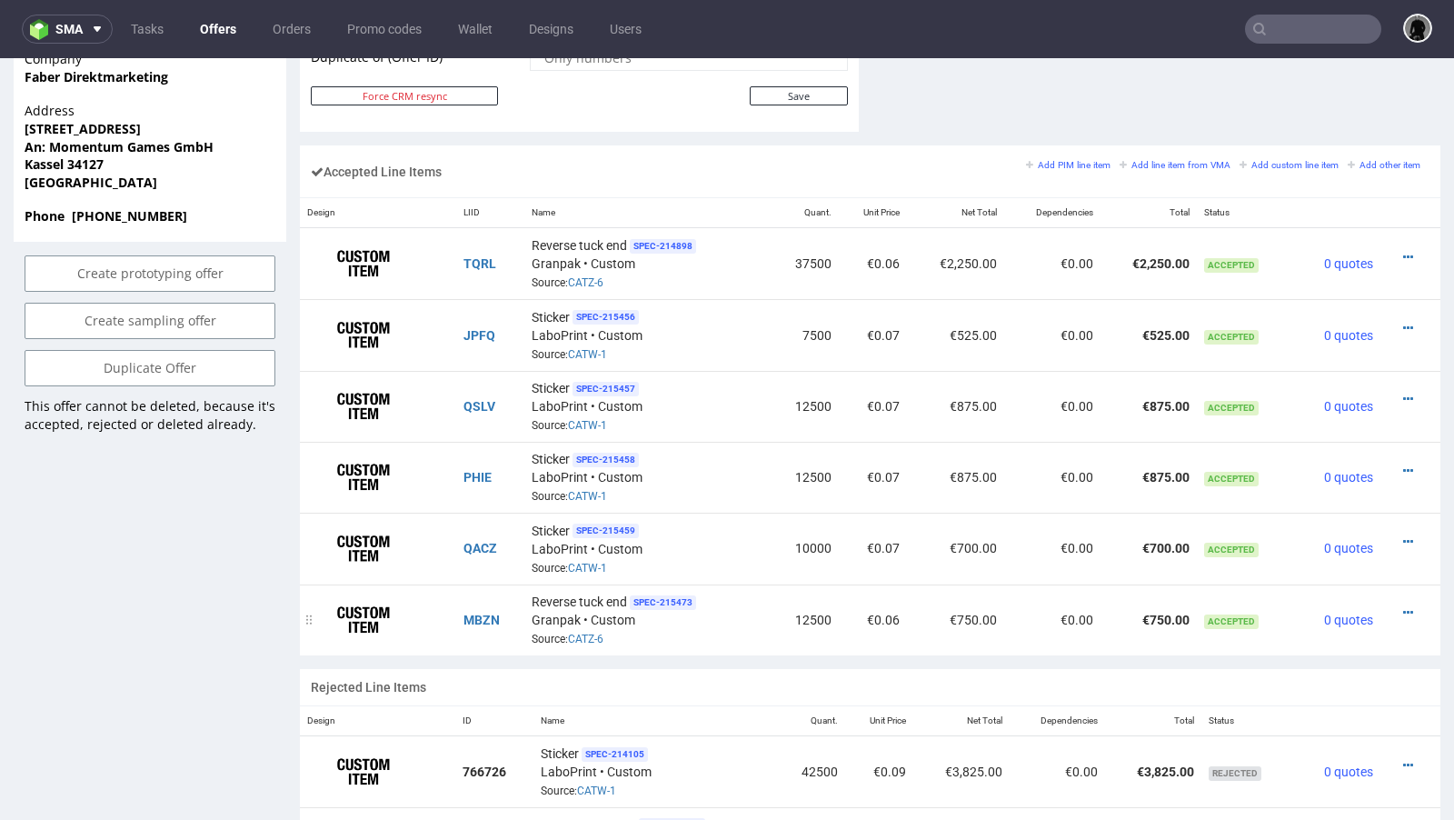
scroll to position [1047, 0]
click at [1403, 605] on icon at bounding box center [1408, 611] width 10 height 13
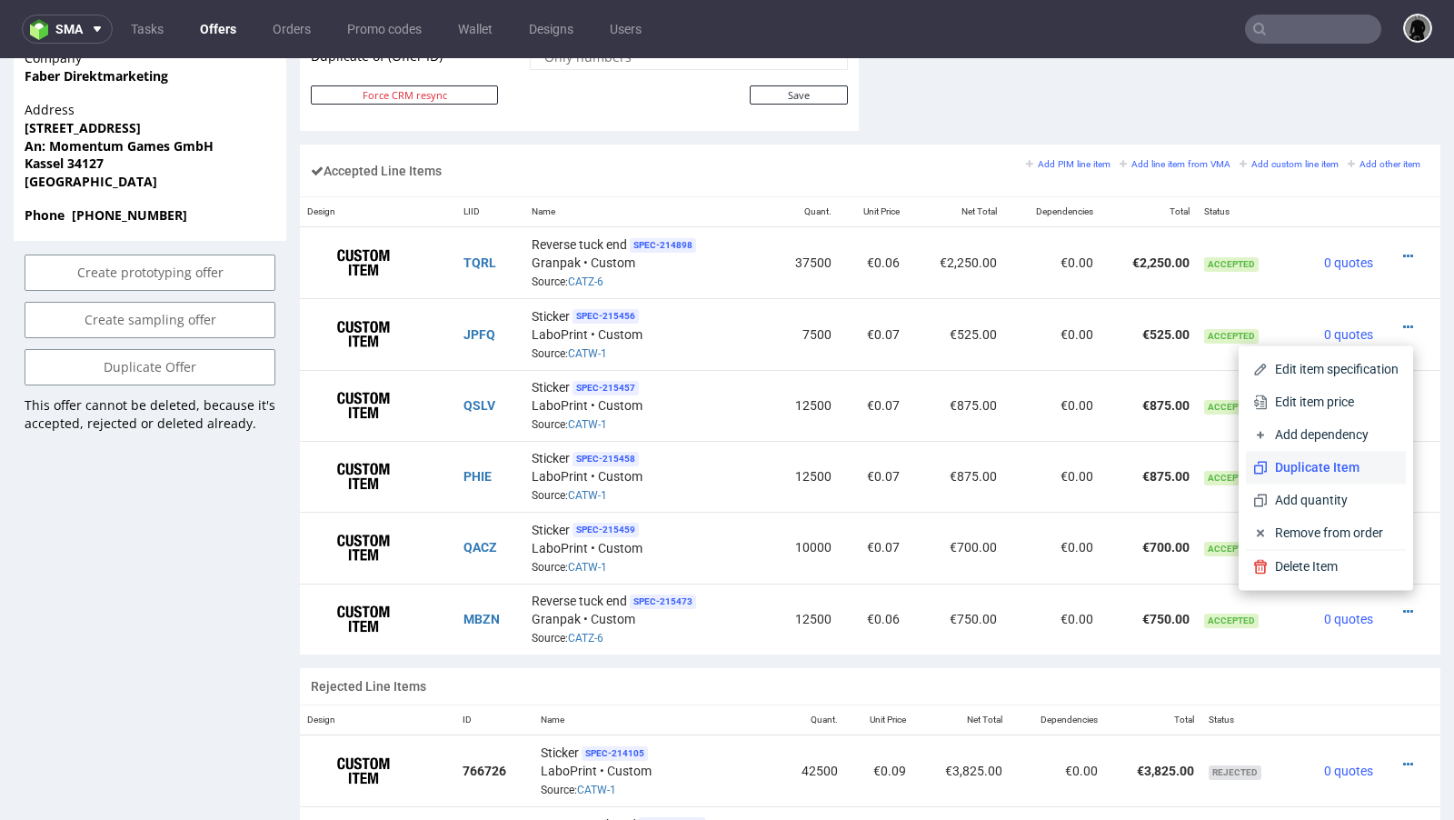
click at [1327, 457] on li "Duplicate Item" at bounding box center [1326, 467] width 160 height 33
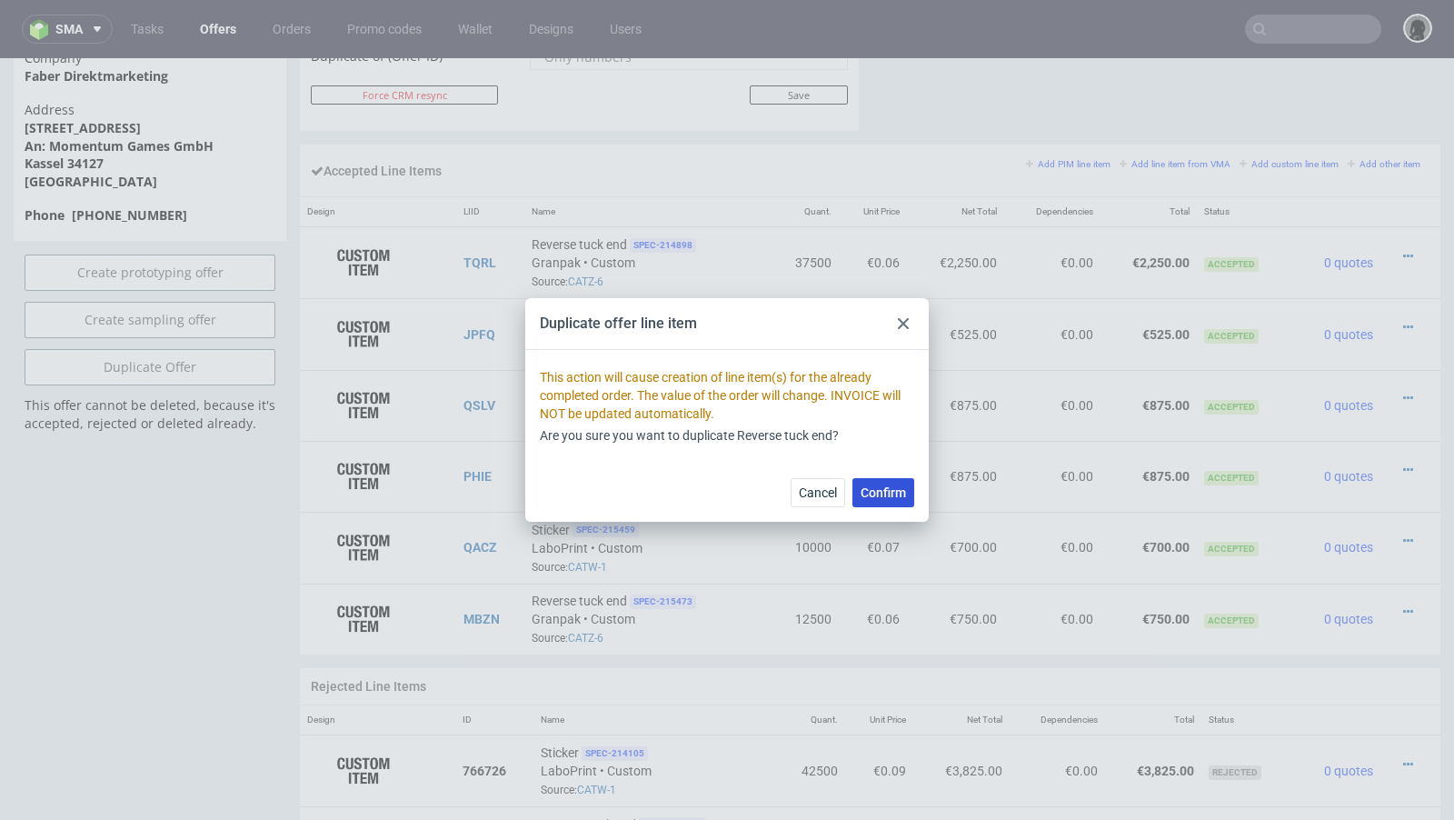
click at [885, 491] on span "Confirm" at bounding box center [882, 492] width 45 height 13
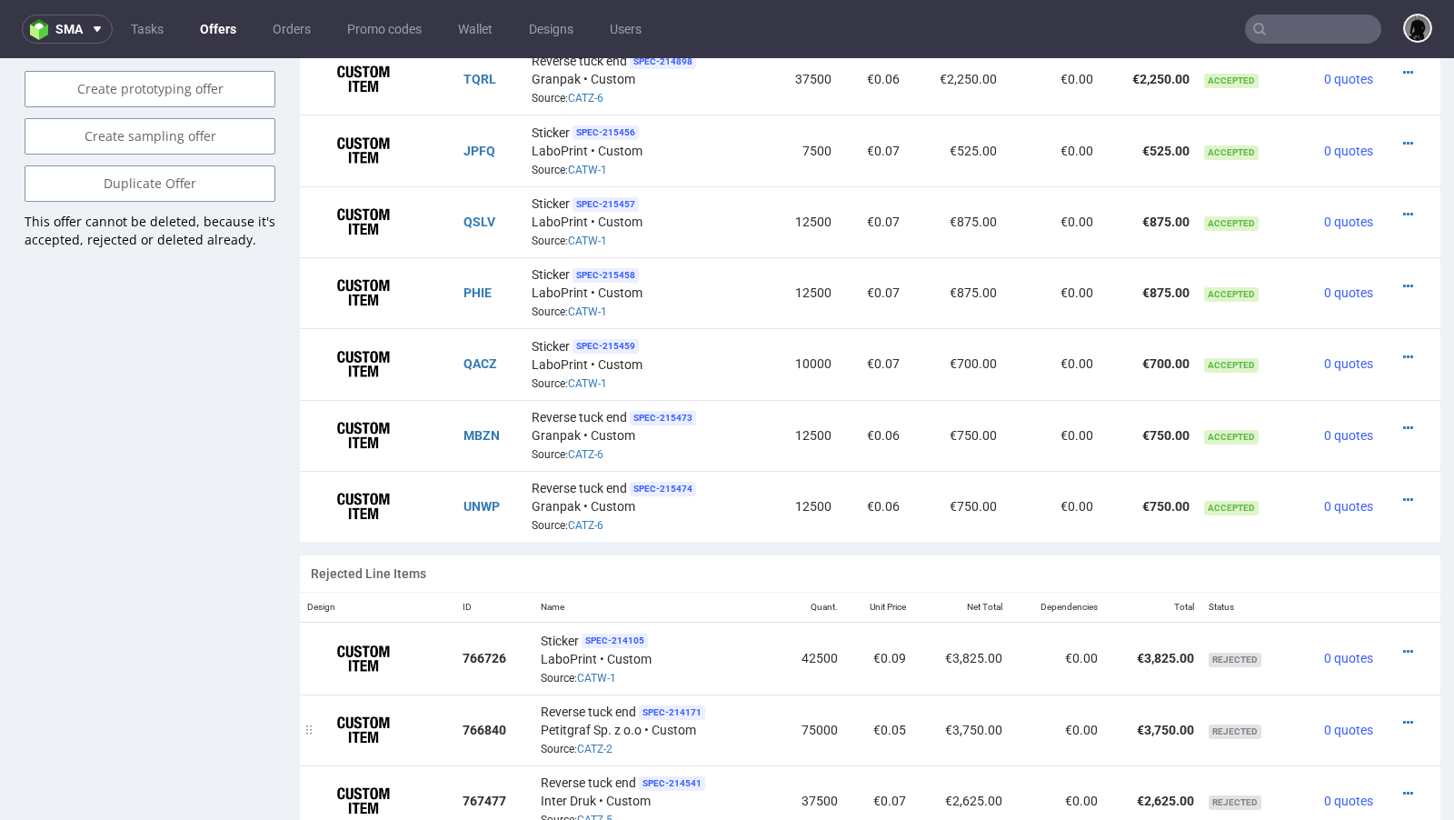
scroll to position [1145, 0]
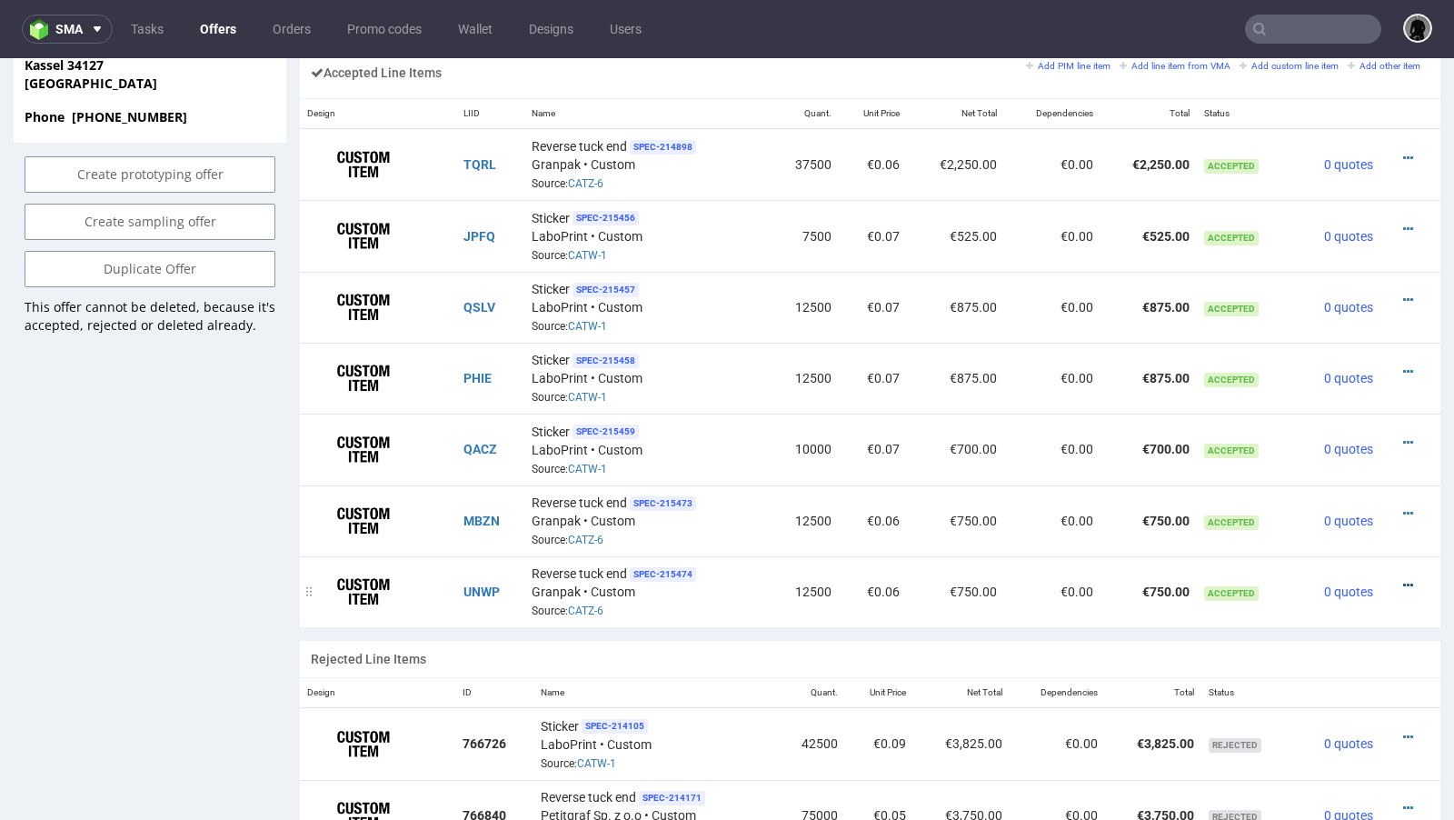
click at [1403, 579] on icon at bounding box center [1408, 585] width 10 height 13
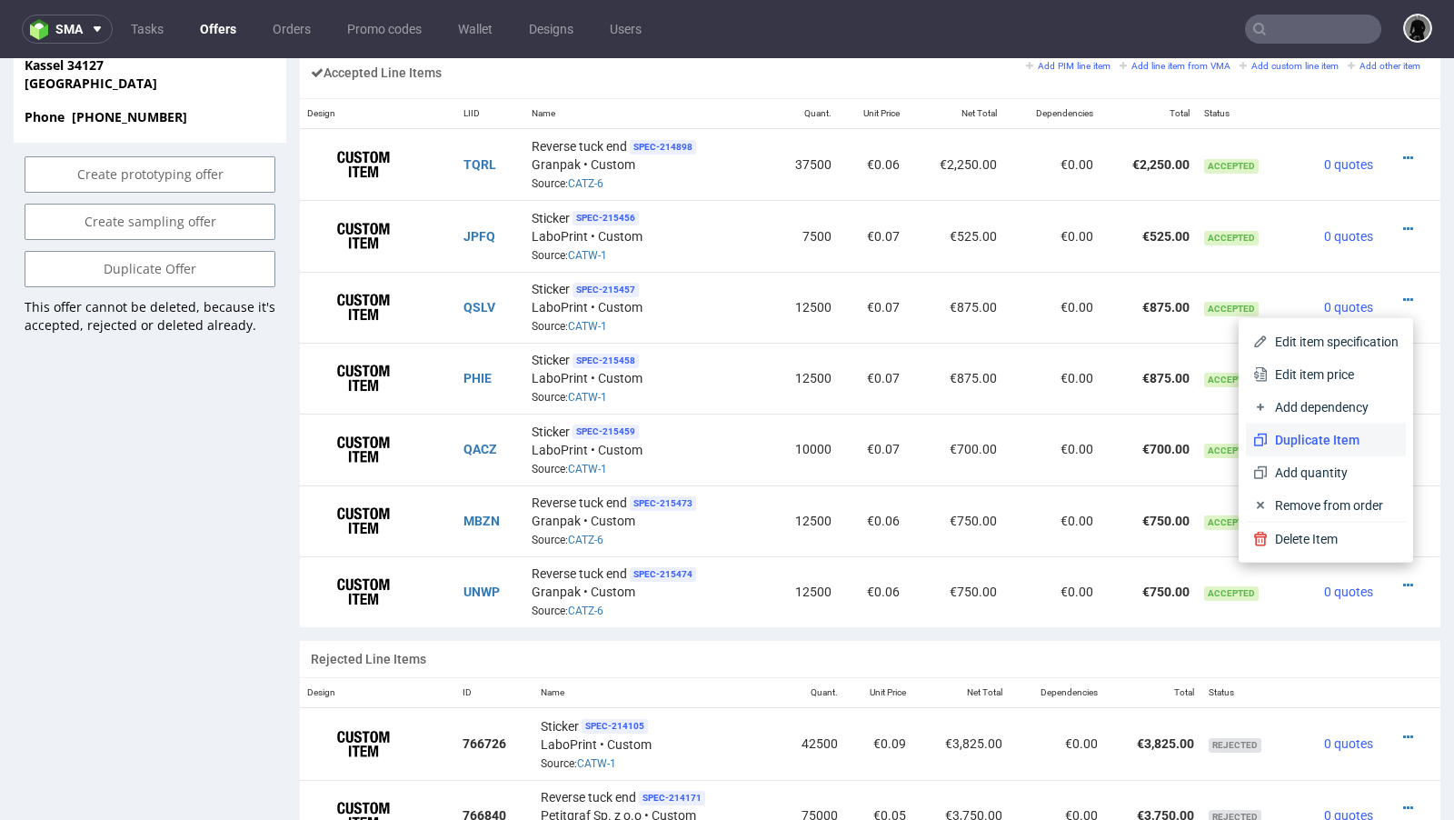
click at [1319, 440] on span "Duplicate Item" at bounding box center [1332, 440] width 131 height 18
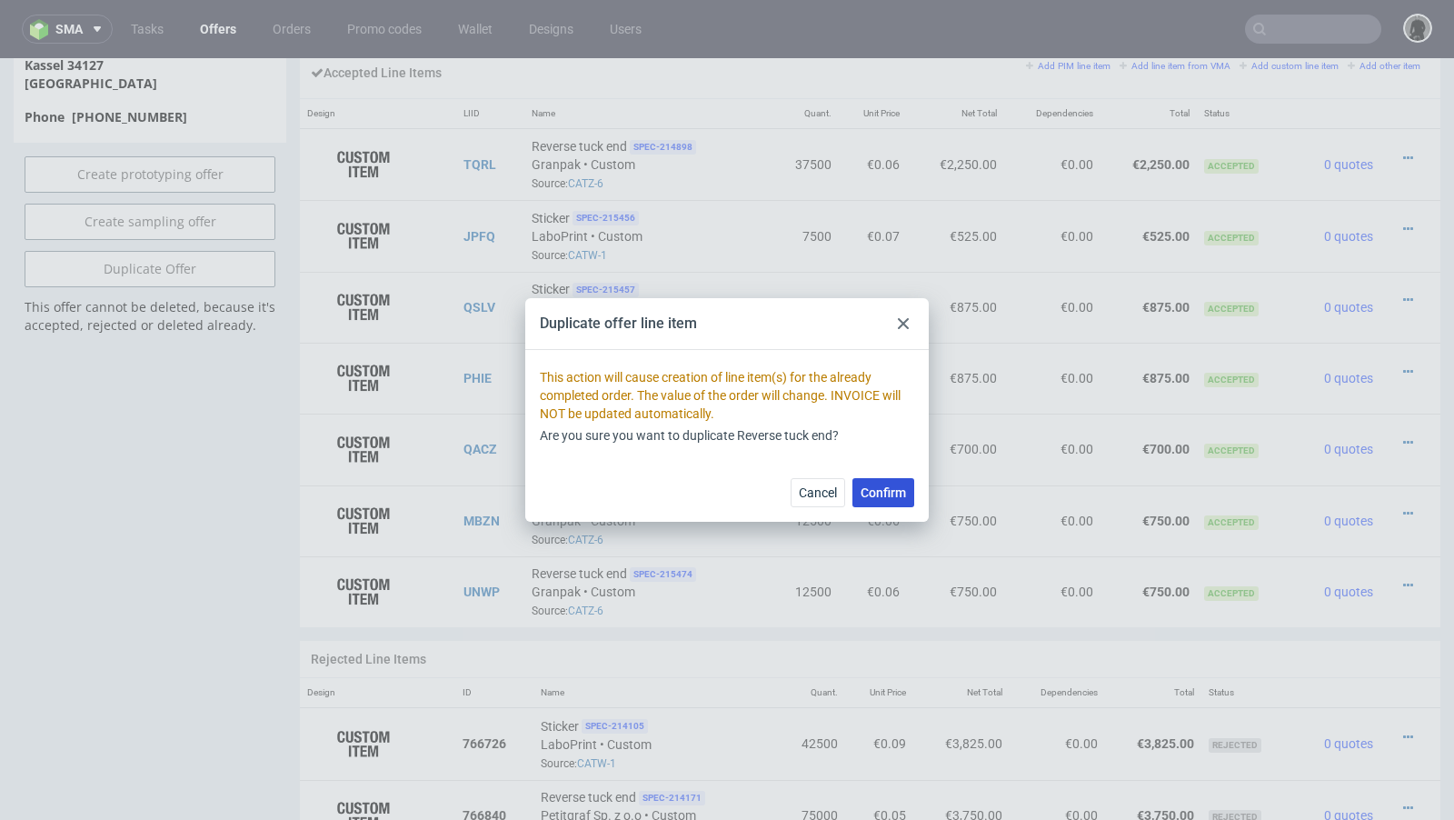
click at [888, 493] on span "Confirm" at bounding box center [882, 492] width 45 height 13
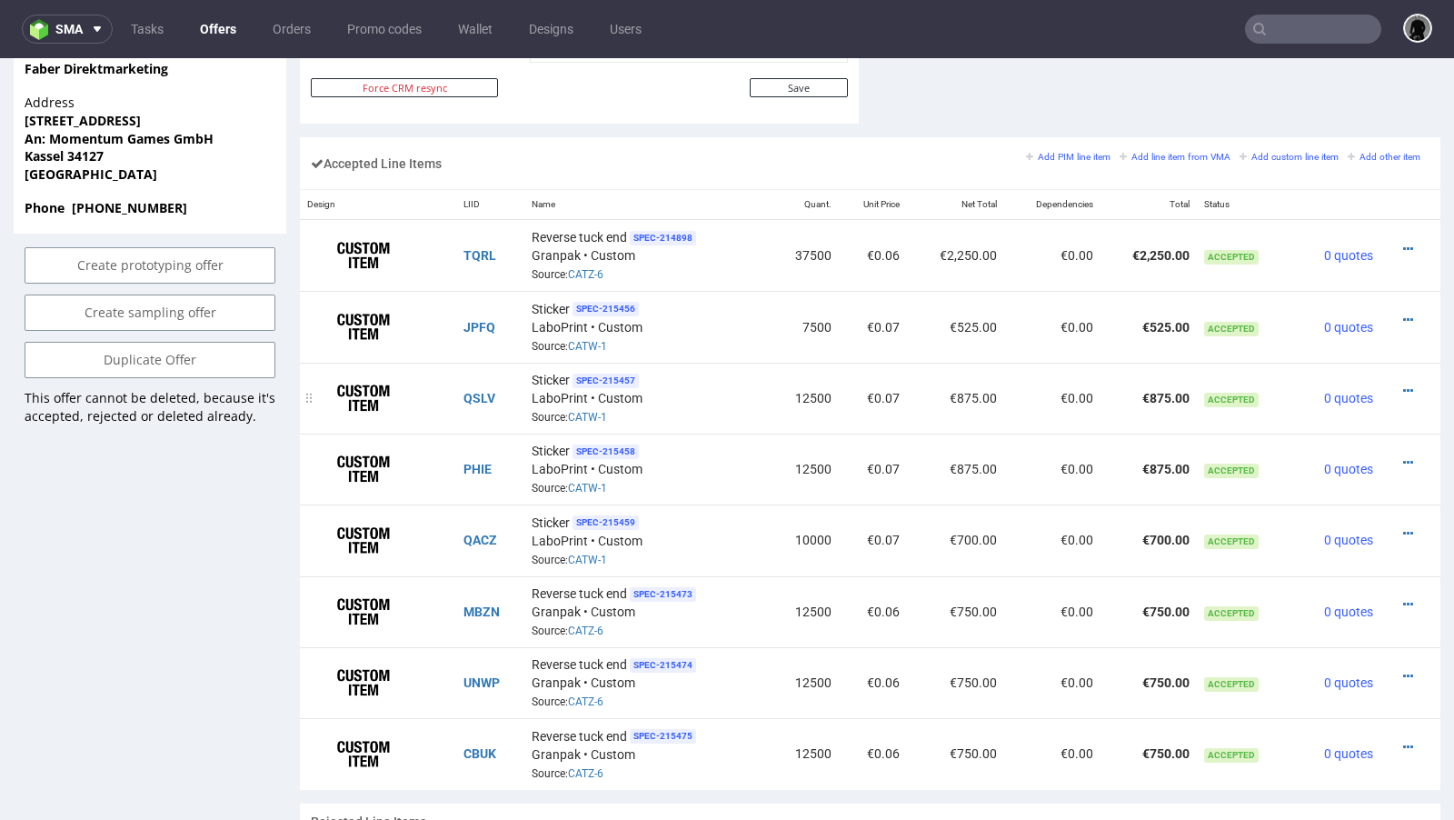
scroll to position [1047, 0]
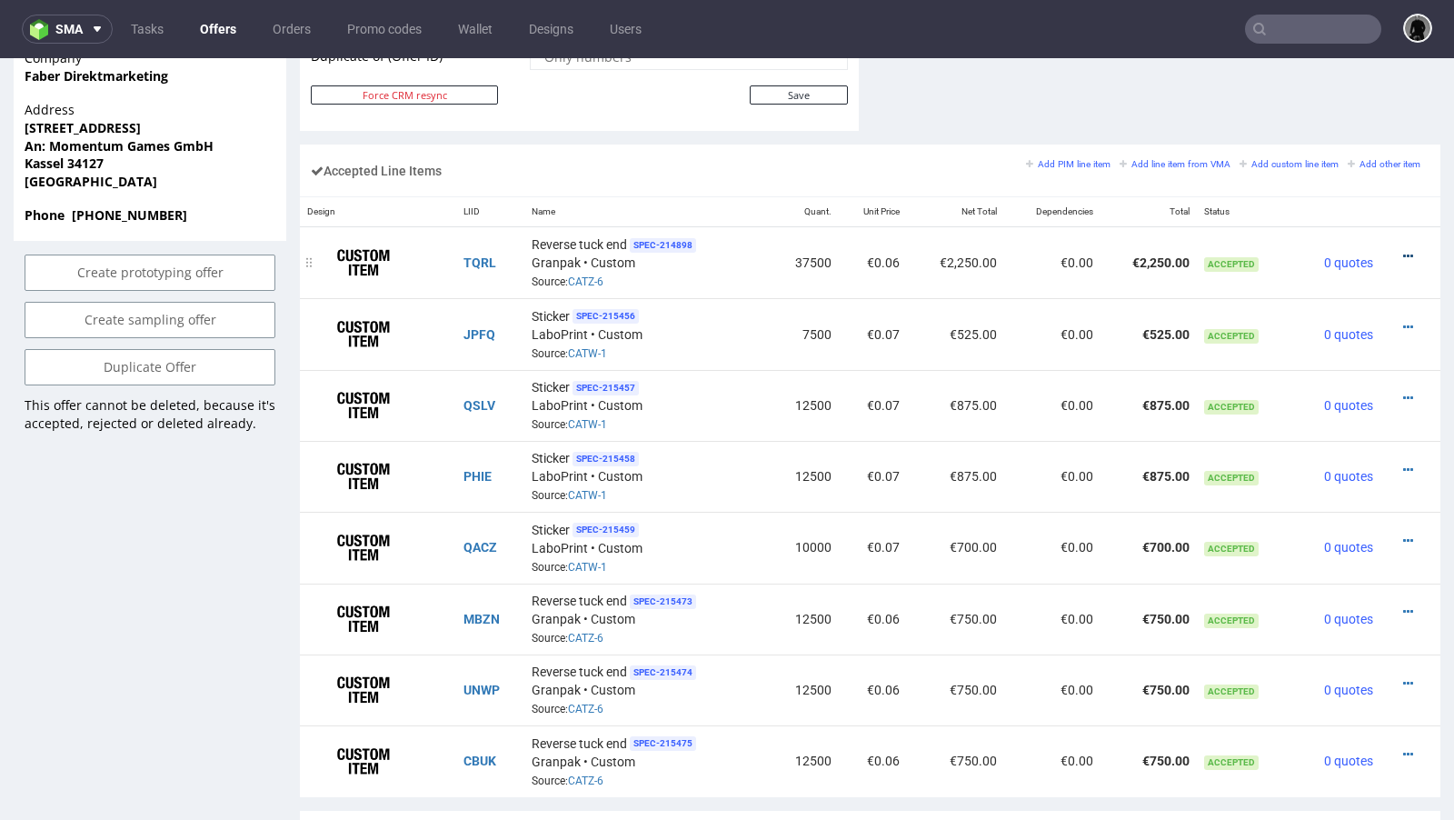
click at [1403, 250] on icon at bounding box center [1408, 256] width 10 height 13
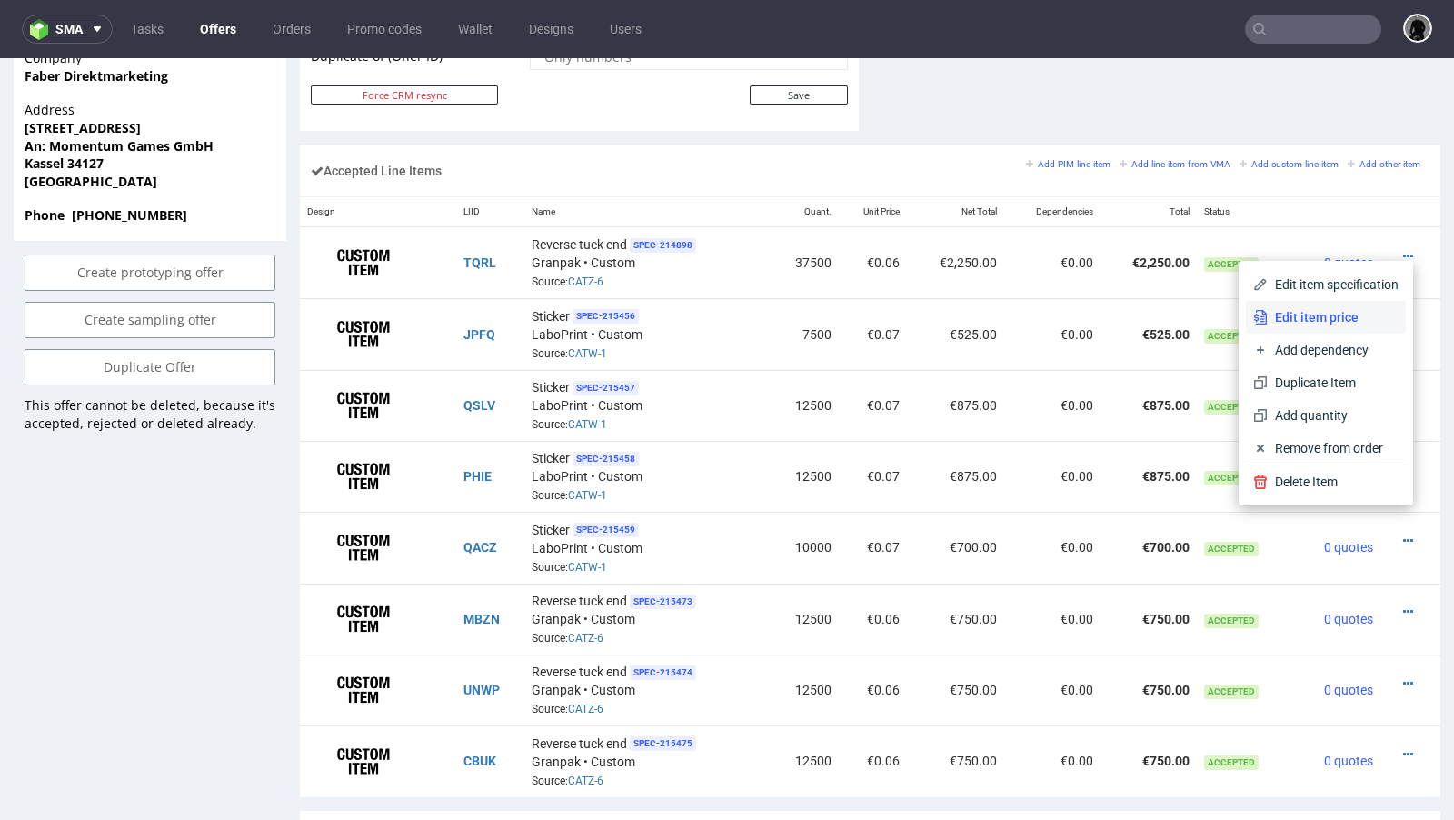
click at [1343, 323] on span "Edit item price" at bounding box center [1332, 317] width 131 height 18
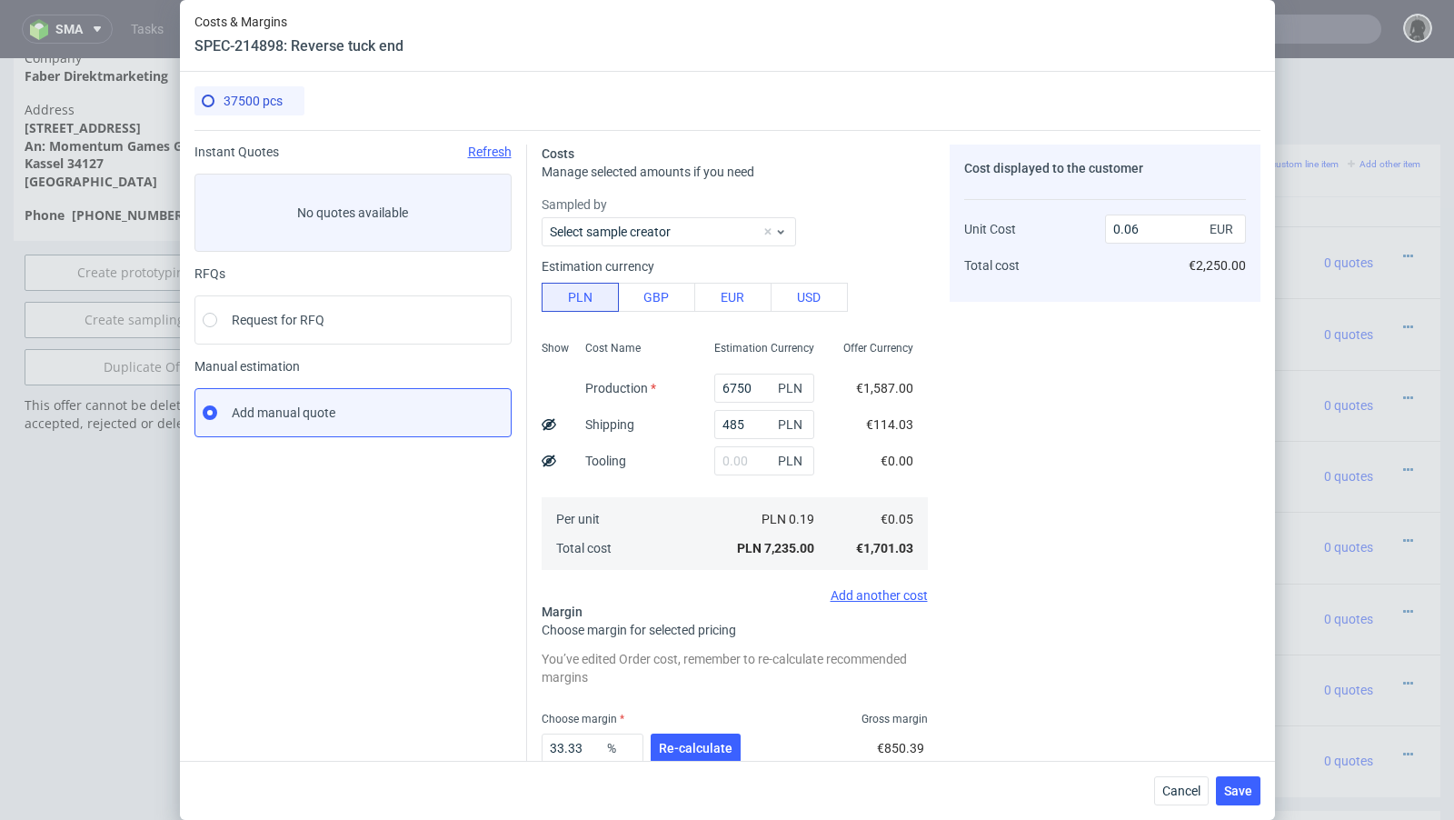
scroll to position [113, 0]
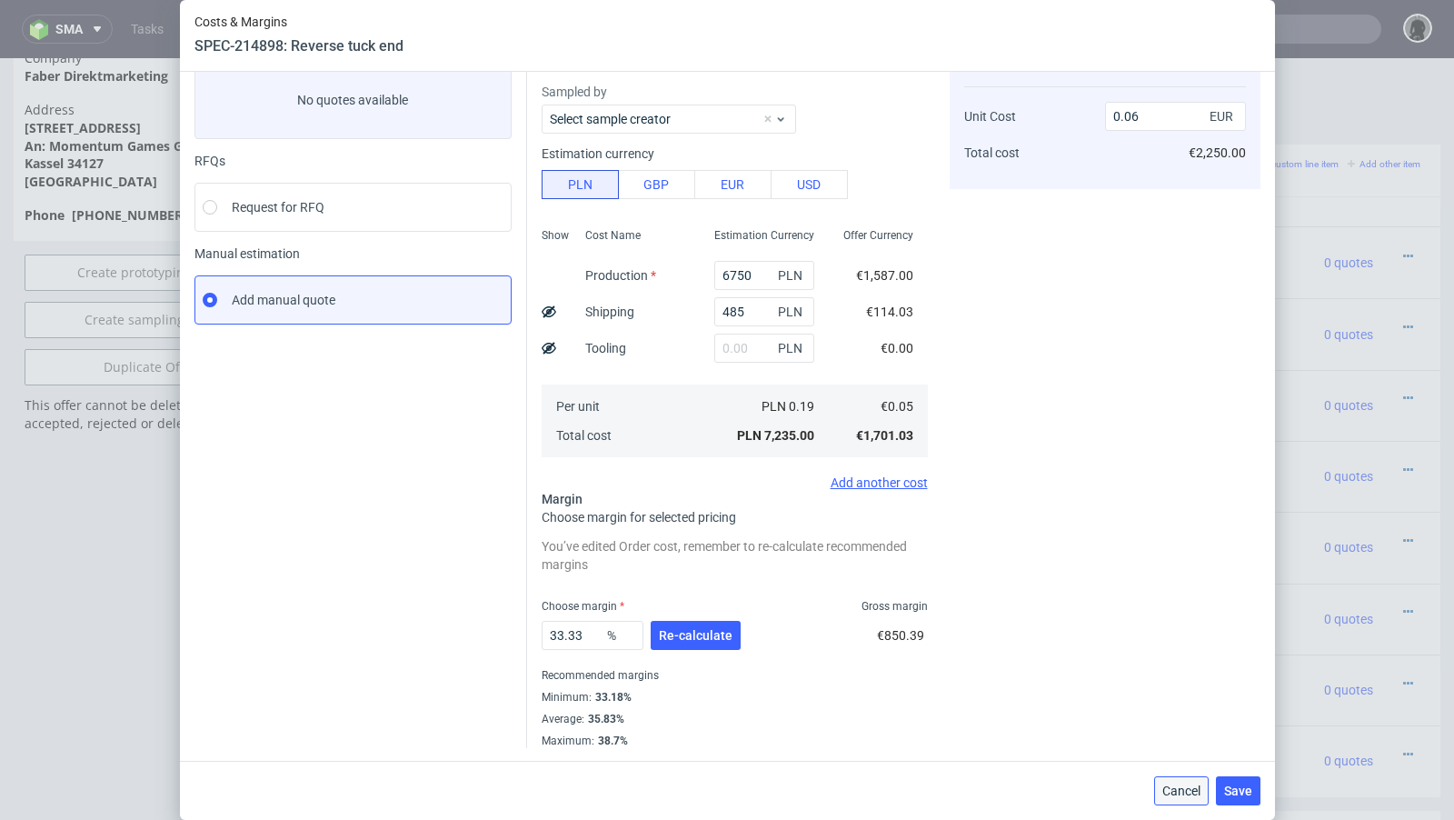
click at [1175, 793] on span "Cancel" at bounding box center [1181, 790] width 38 height 13
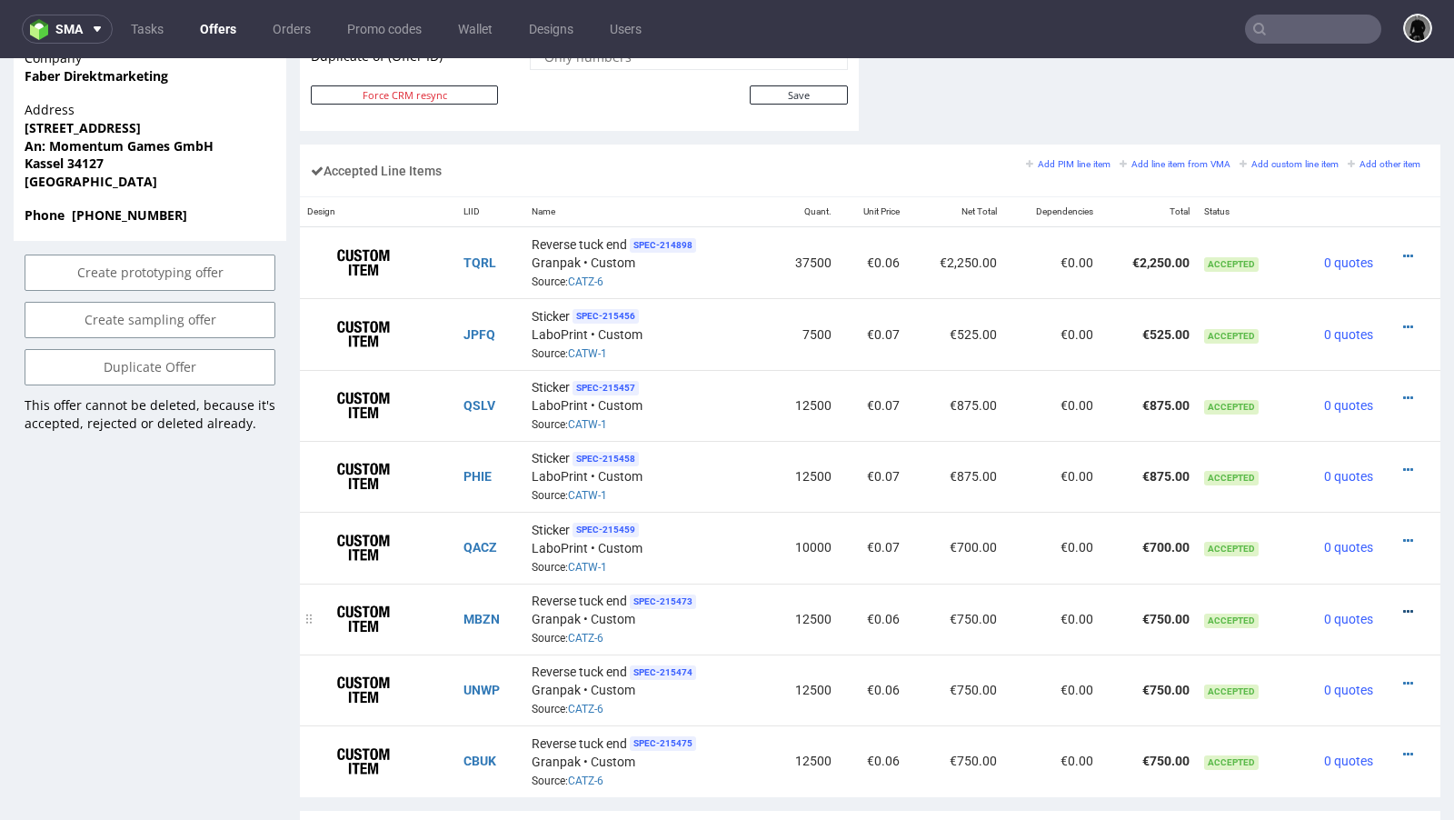
click at [1403, 605] on icon at bounding box center [1408, 611] width 10 height 13
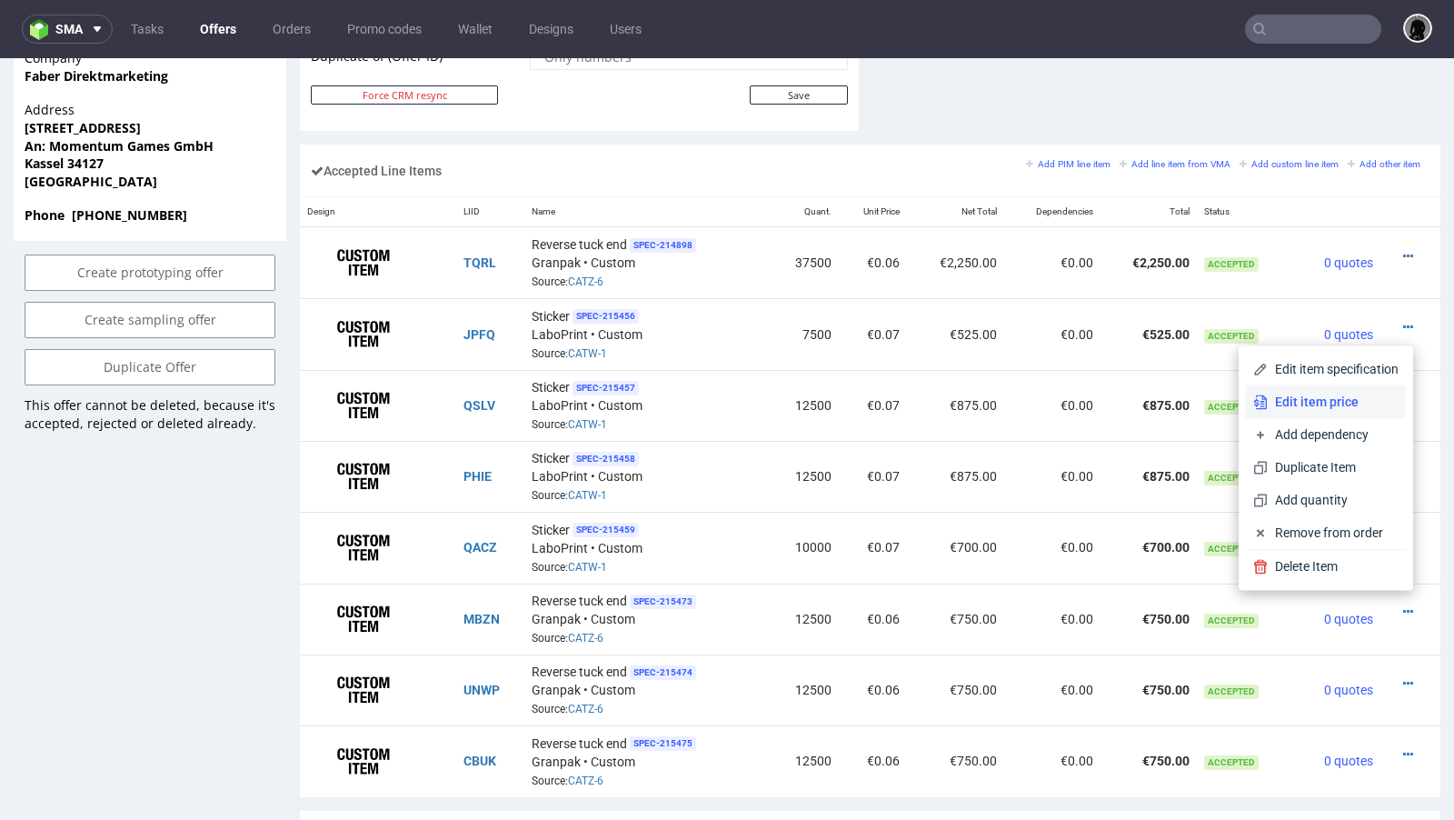
click at [1297, 407] on span "Edit item price" at bounding box center [1332, 402] width 131 height 18
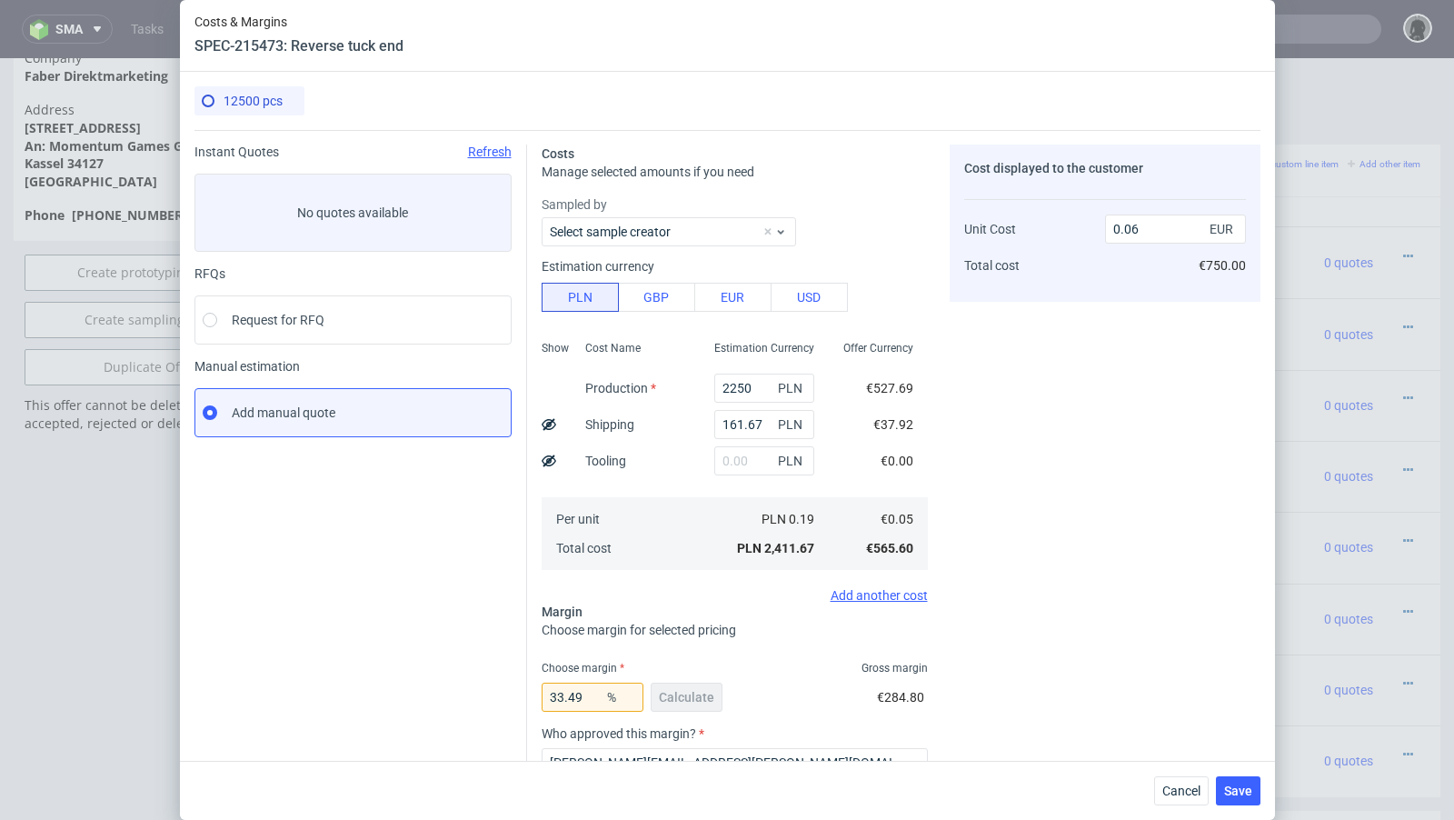
scroll to position [193, 0]
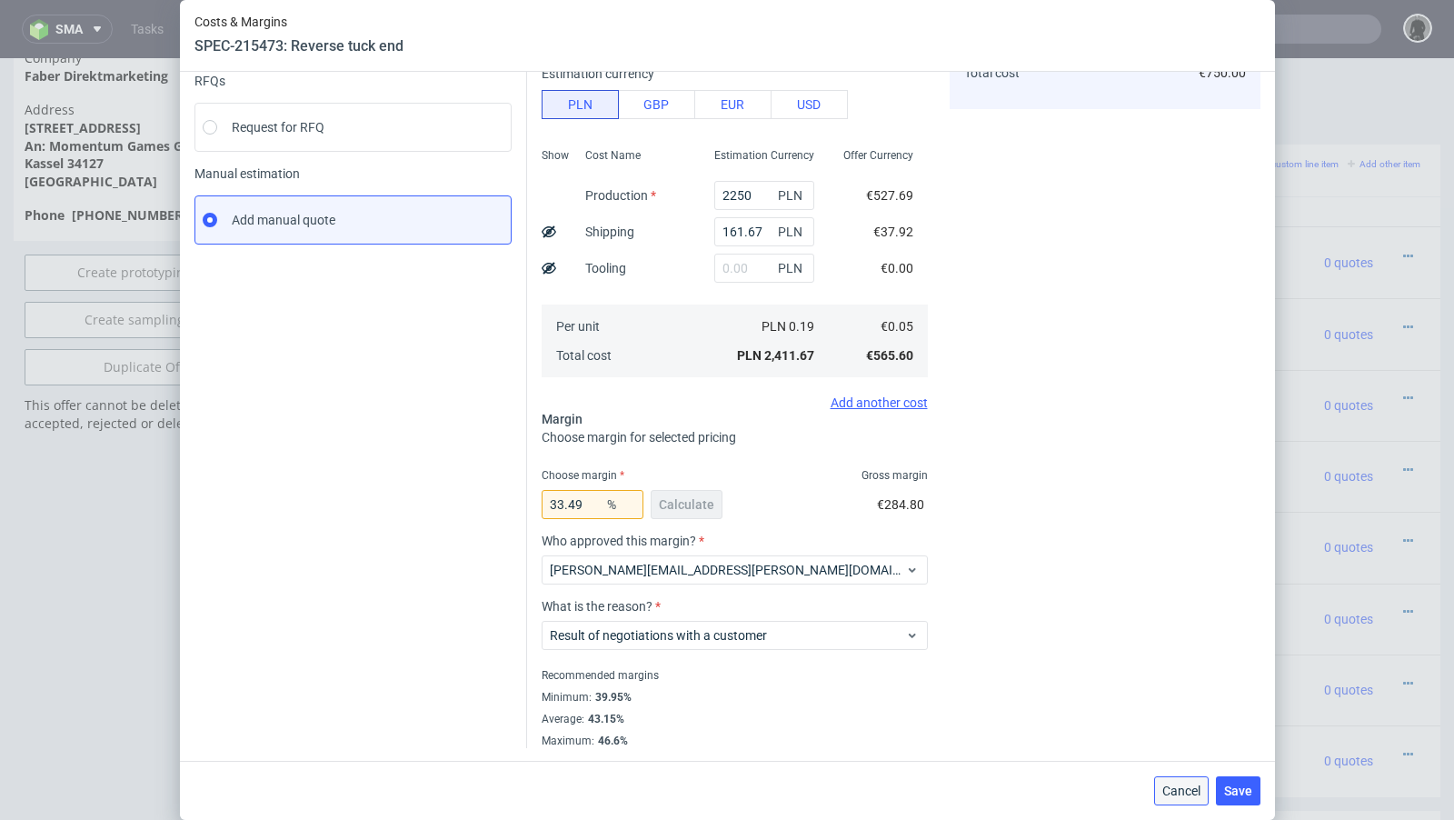
click at [1160, 795] on button "Cancel" at bounding box center [1181, 790] width 55 height 29
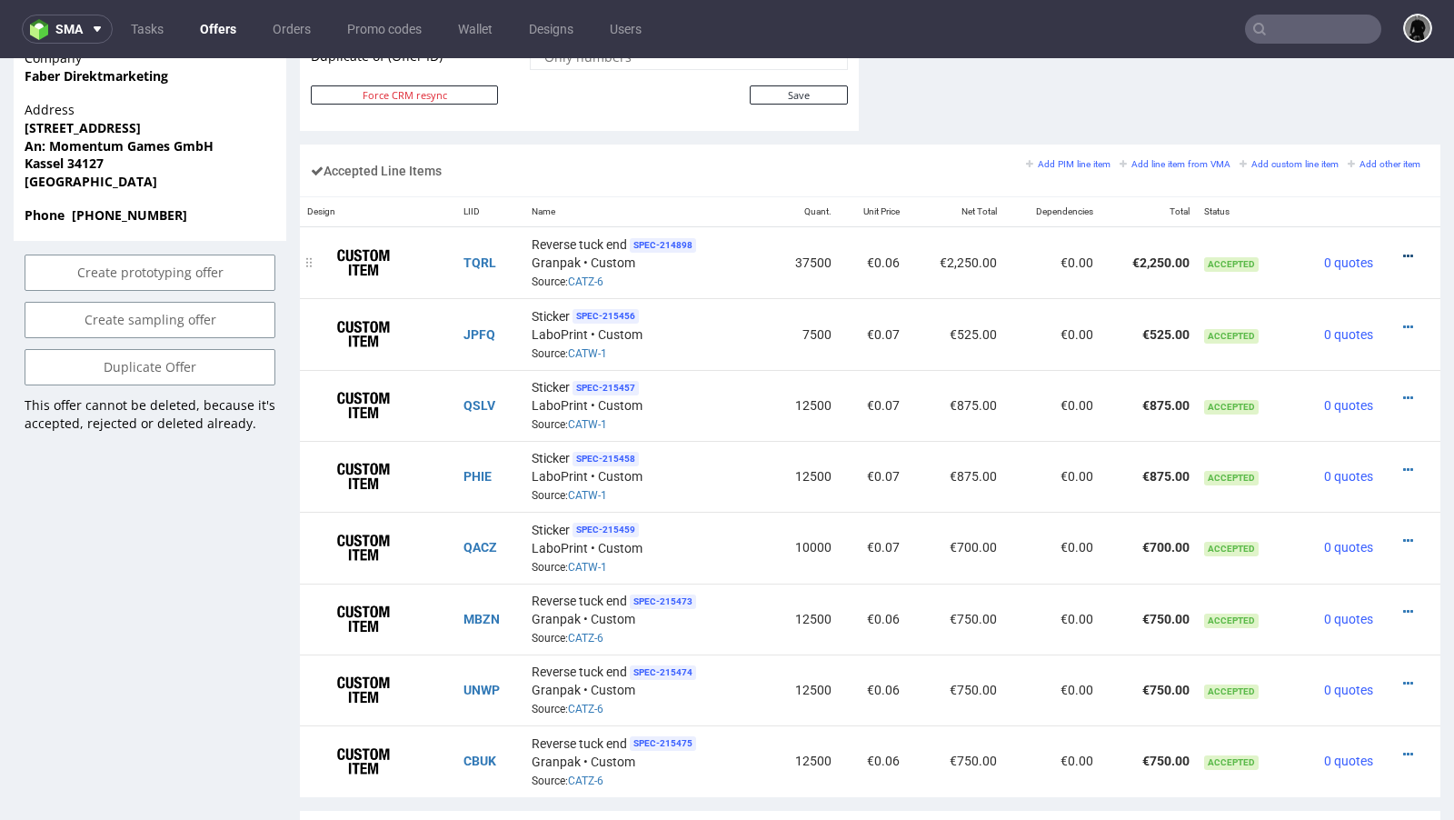
click at [1403, 250] on icon at bounding box center [1408, 256] width 10 height 13
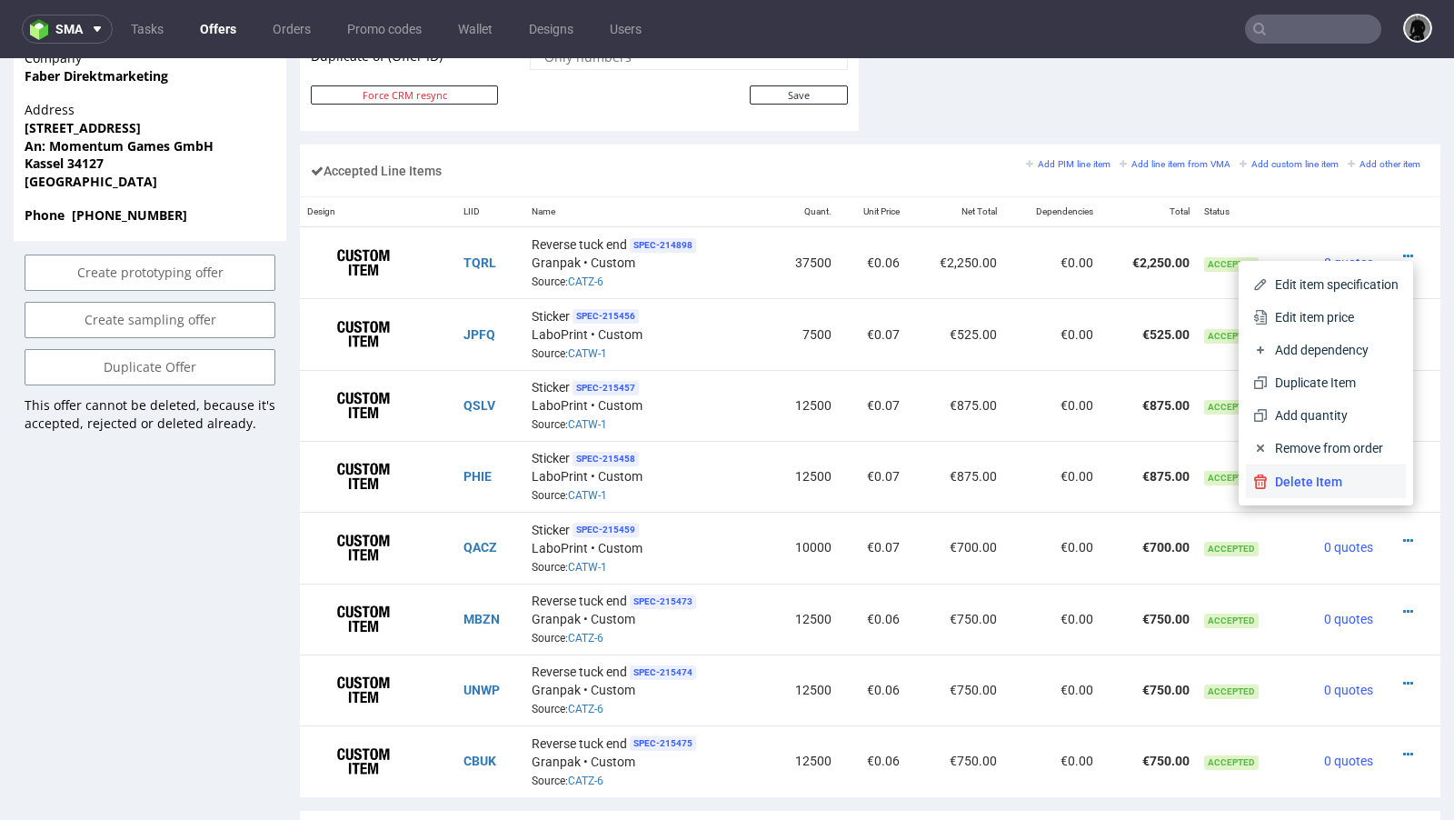
click at [1309, 471] on li "Delete Item" at bounding box center [1326, 481] width 160 height 33
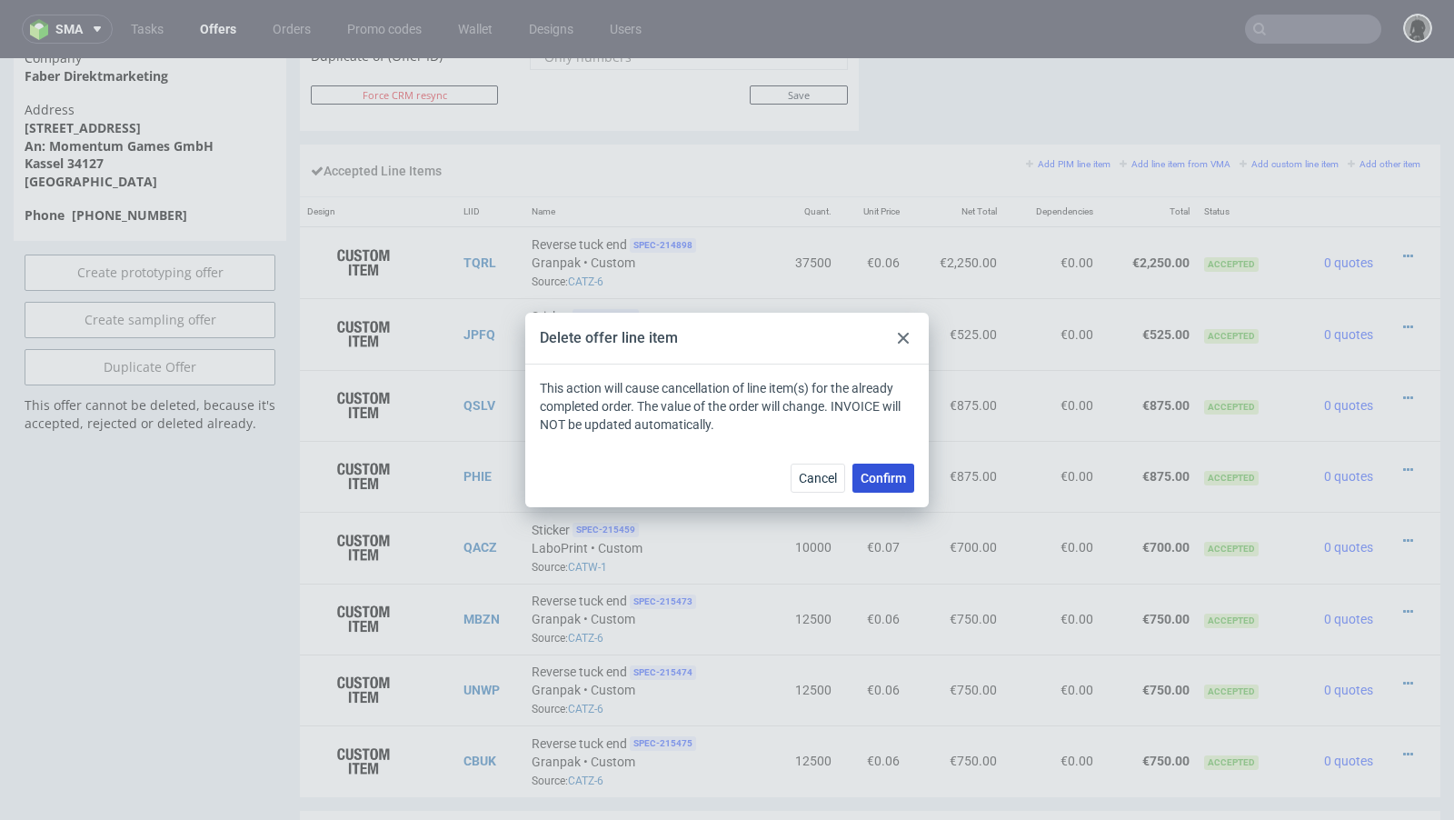
click at [901, 483] on span "Confirm" at bounding box center [882, 478] width 45 height 13
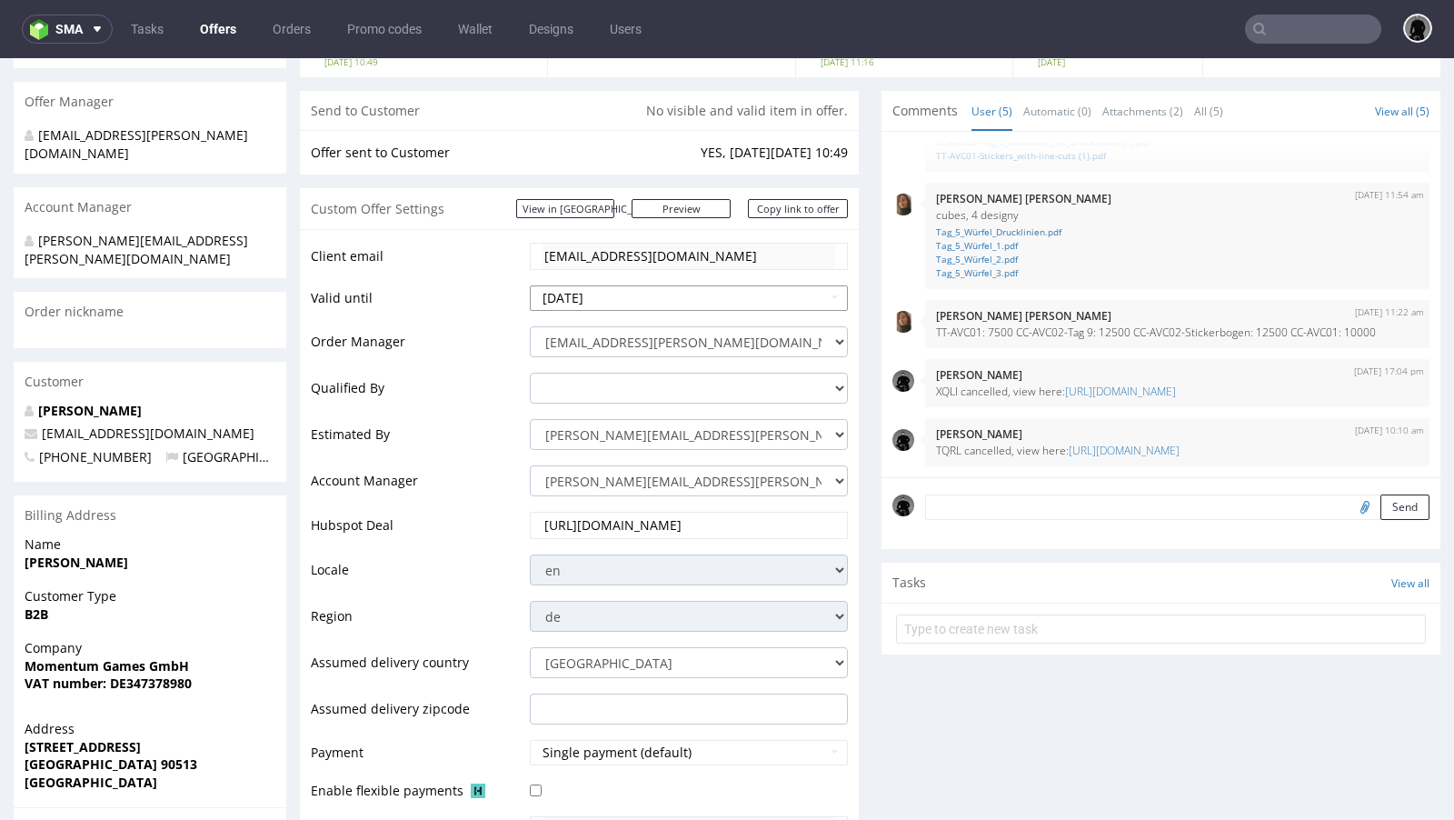
scroll to position [57, 0]
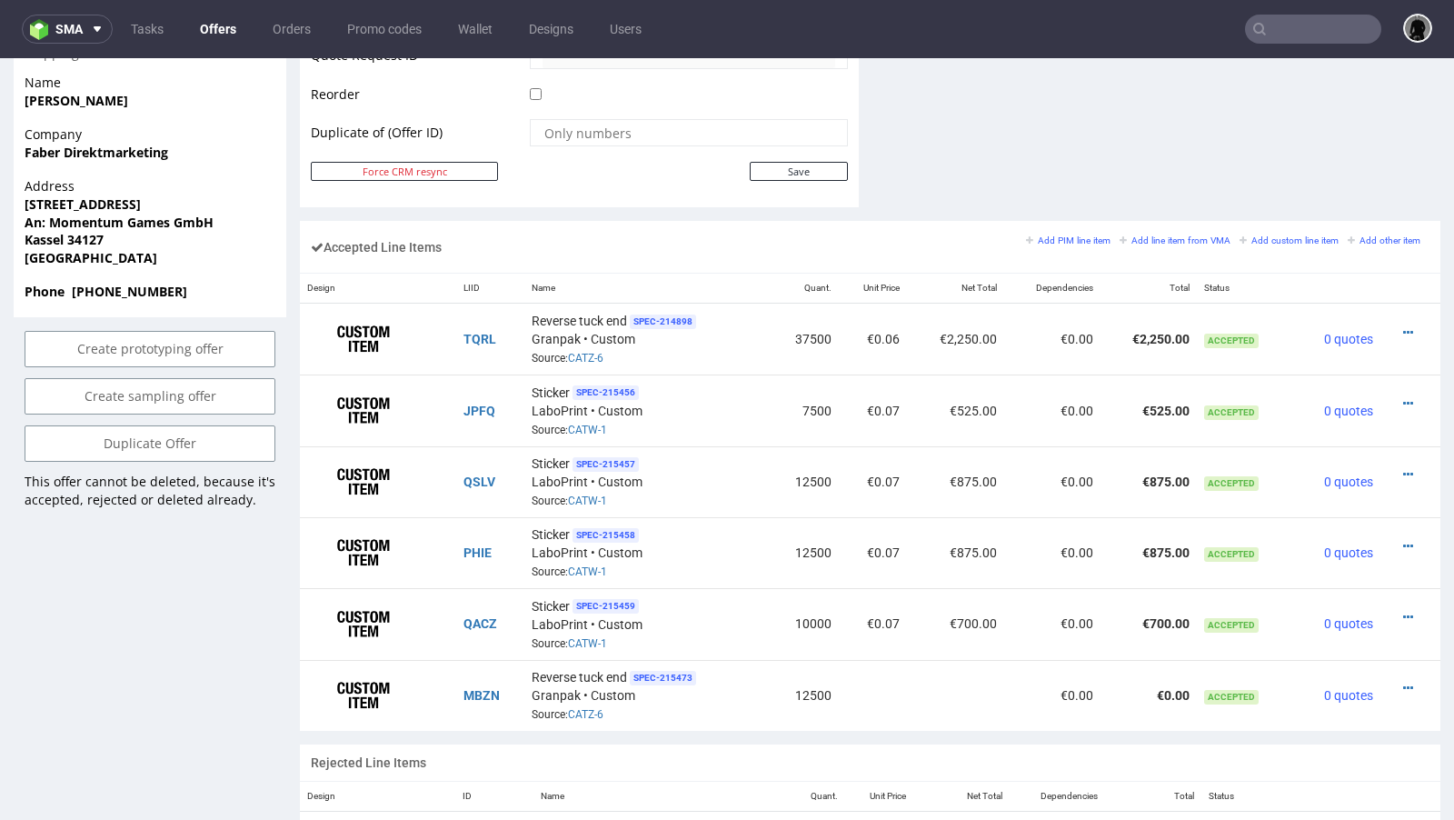
scroll to position [975, 0]
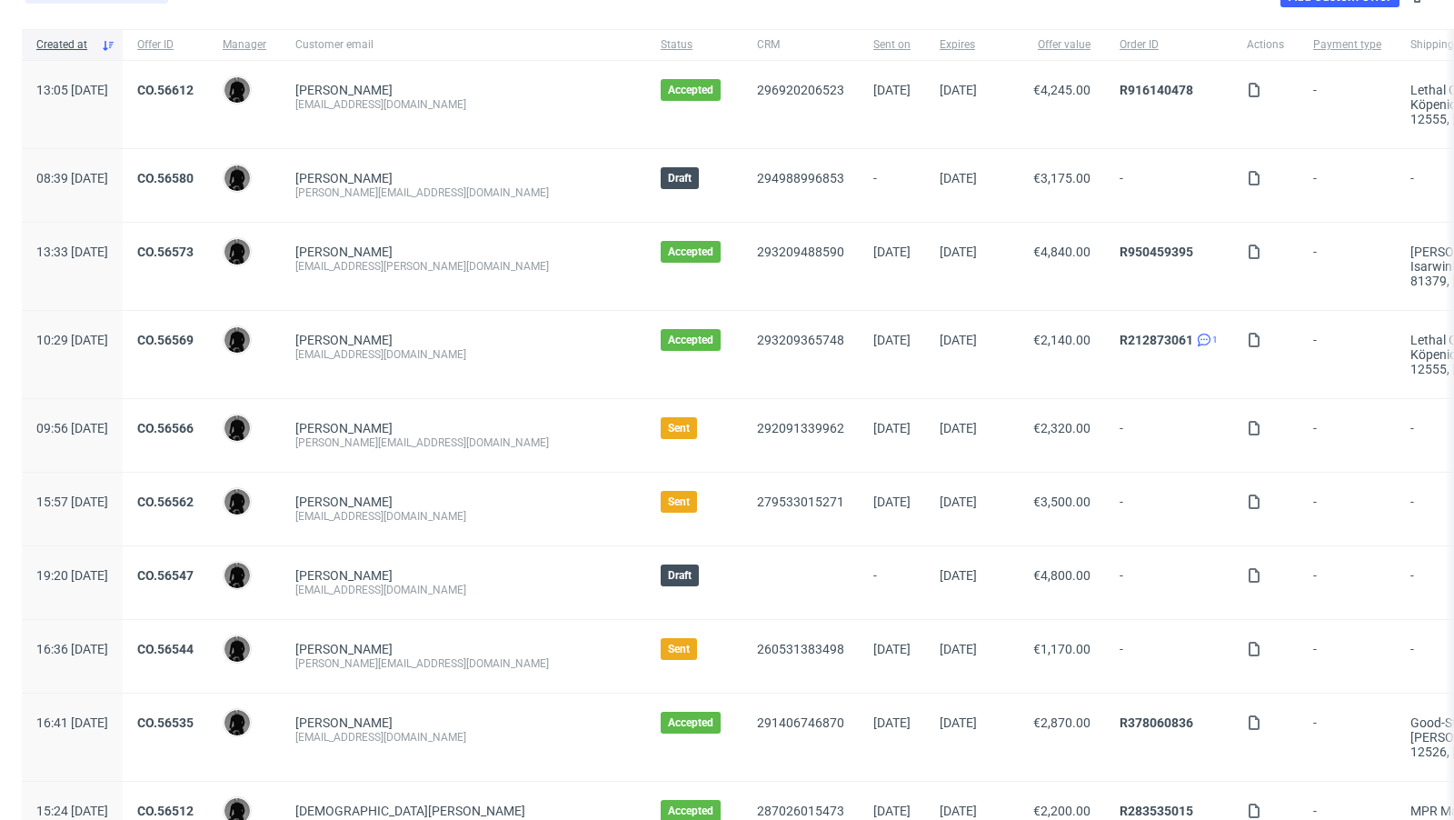
scroll to position [158, 0]
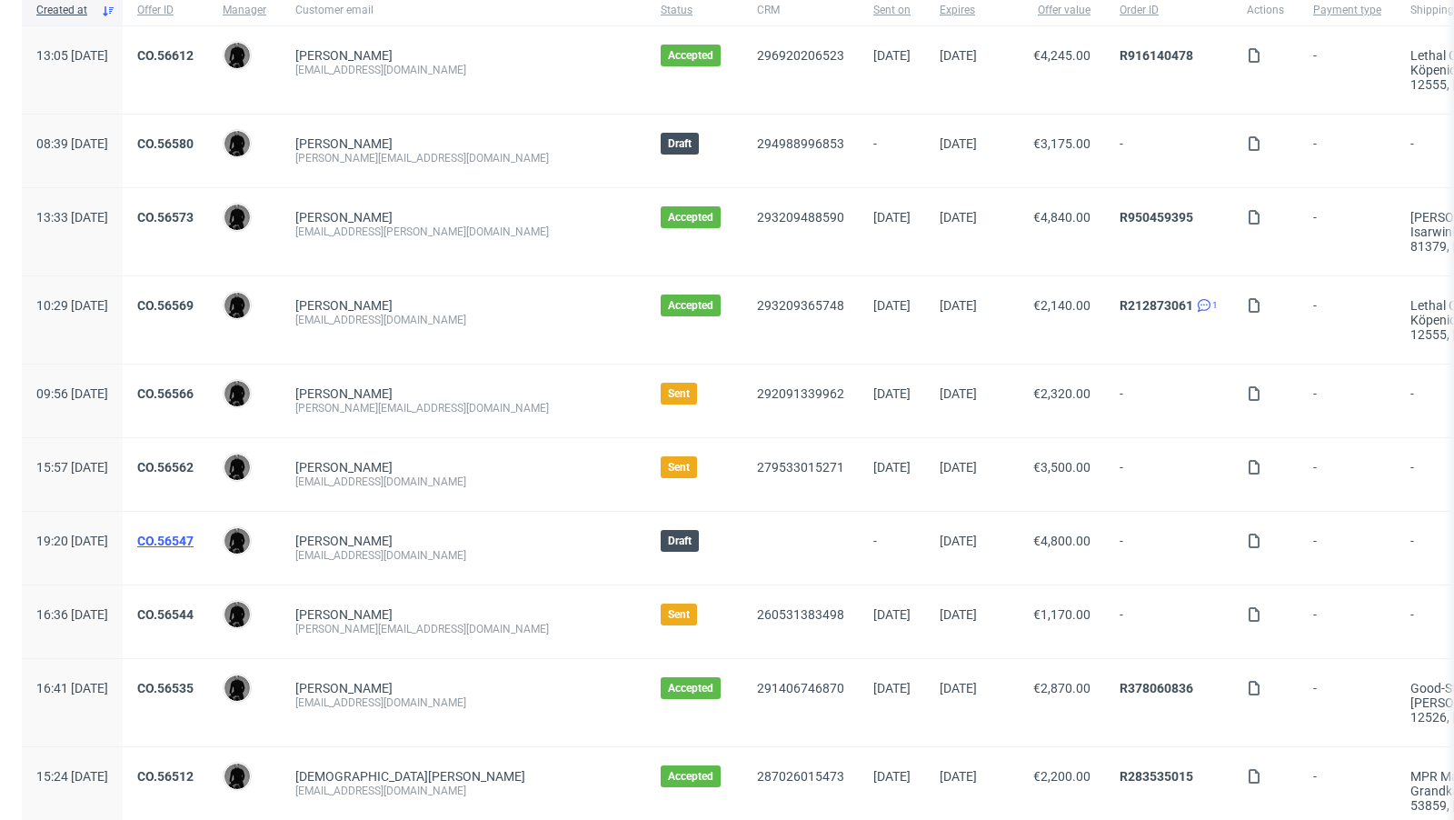
click at [194, 540] on link "CO.56547" at bounding box center [165, 540] width 56 height 15
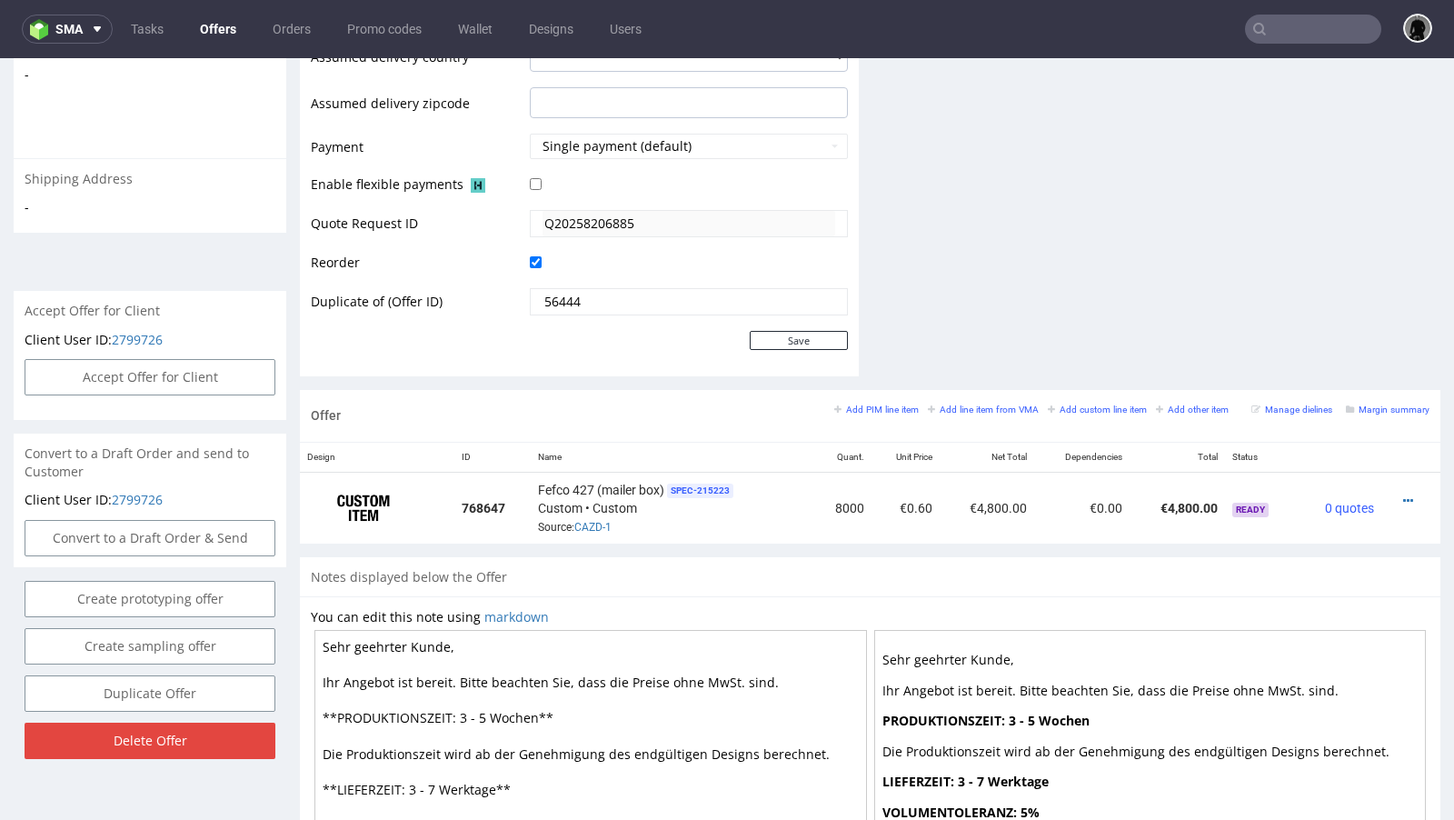
scroll to position [760, 0]
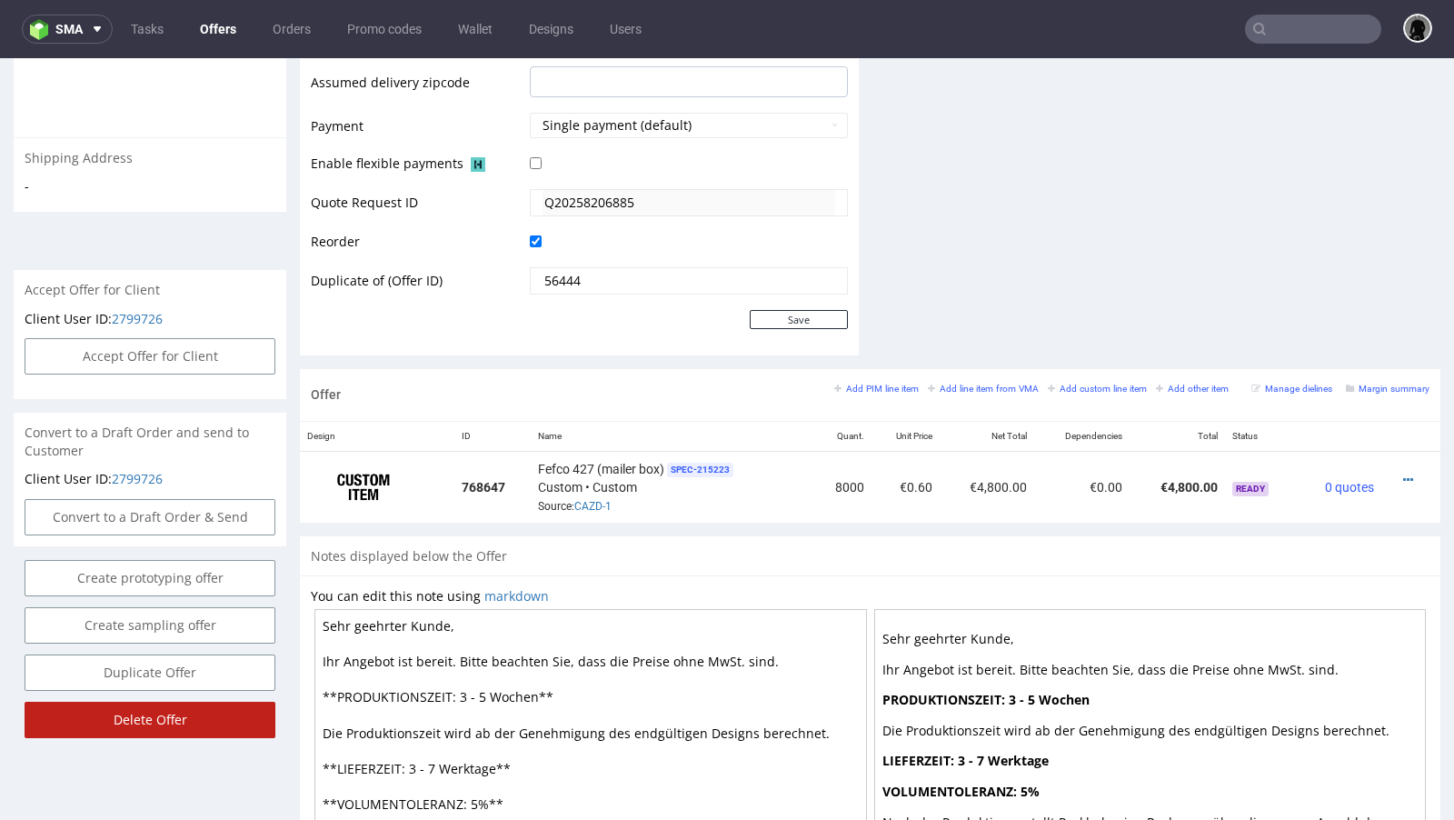
click at [147, 715] on input "Delete Offer" at bounding box center [150, 719] width 251 height 36
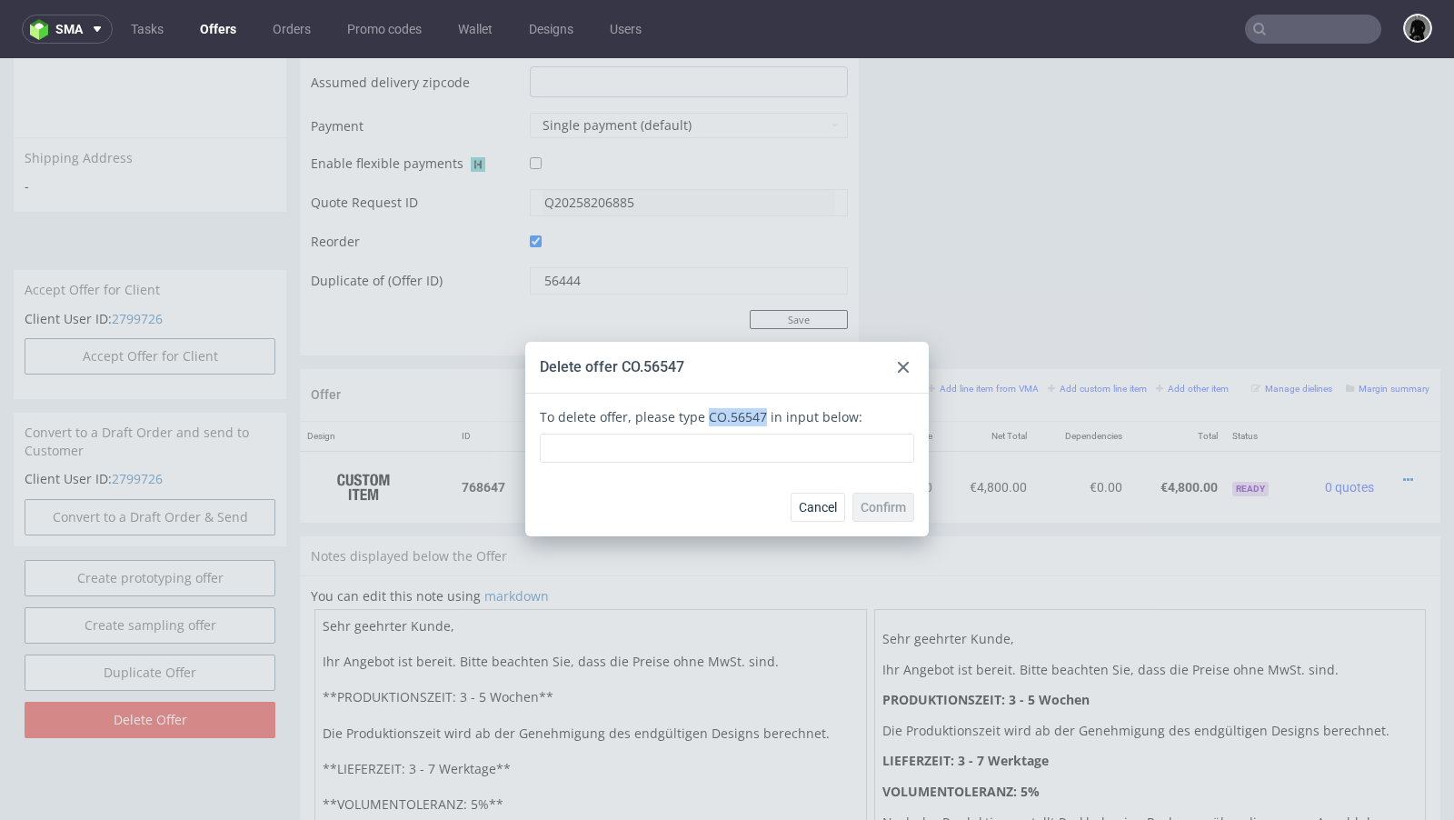
drag, startPoint x: 755, startPoint y: 416, endPoint x: 693, endPoint y: 413, distance: 61.8
click at [693, 413] on div "To delete offer, please type CO.56547 in input below:" at bounding box center [727, 435] width 374 height 55
copy div "CO.56547"
click at [693, 453] on input "text" at bounding box center [727, 447] width 374 height 29
paste input "CO.56547"
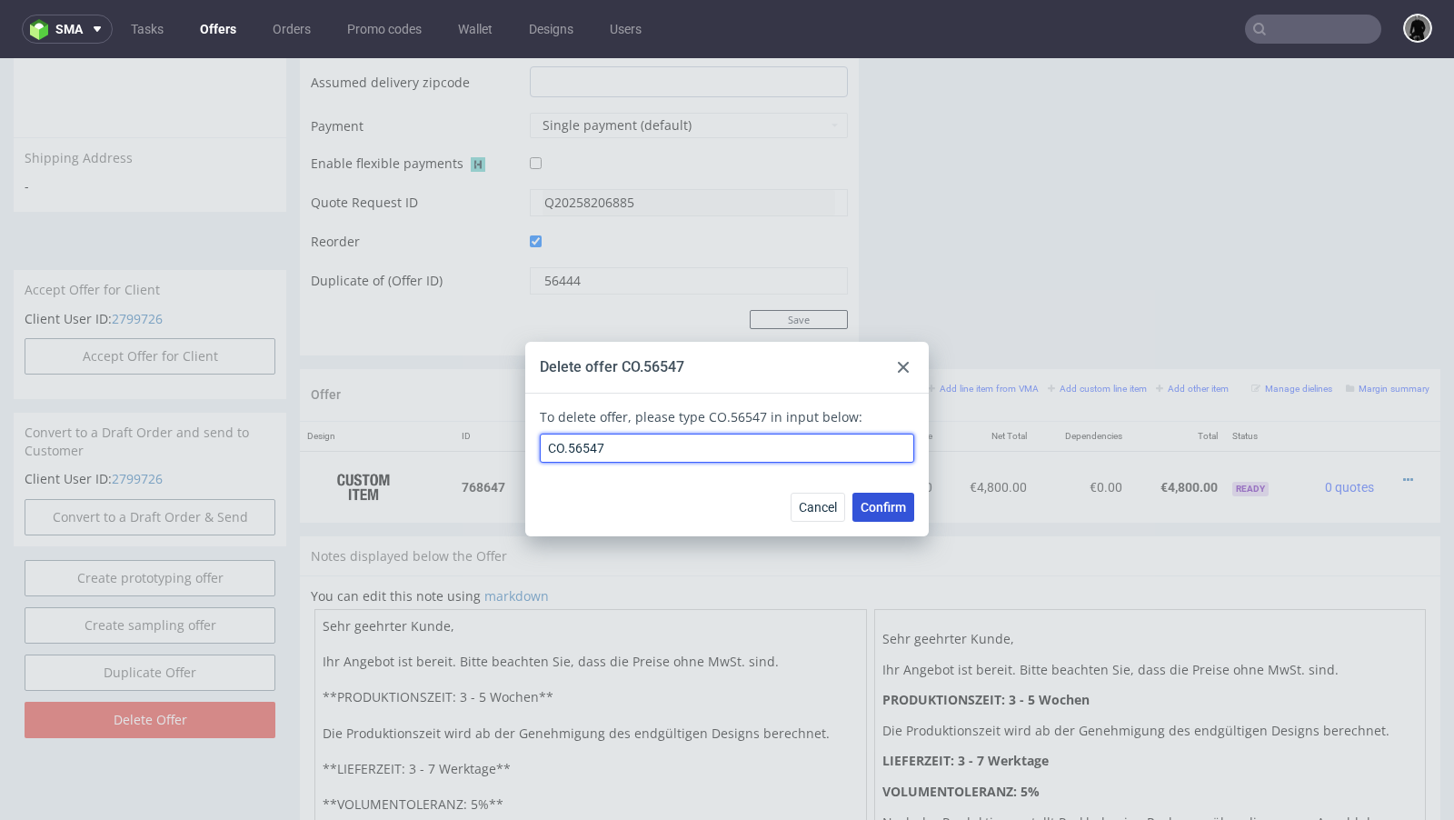
type input "CO.56547"
click at [860, 505] on span "Confirm" at bounding box center [882, 507] width 45 height 13
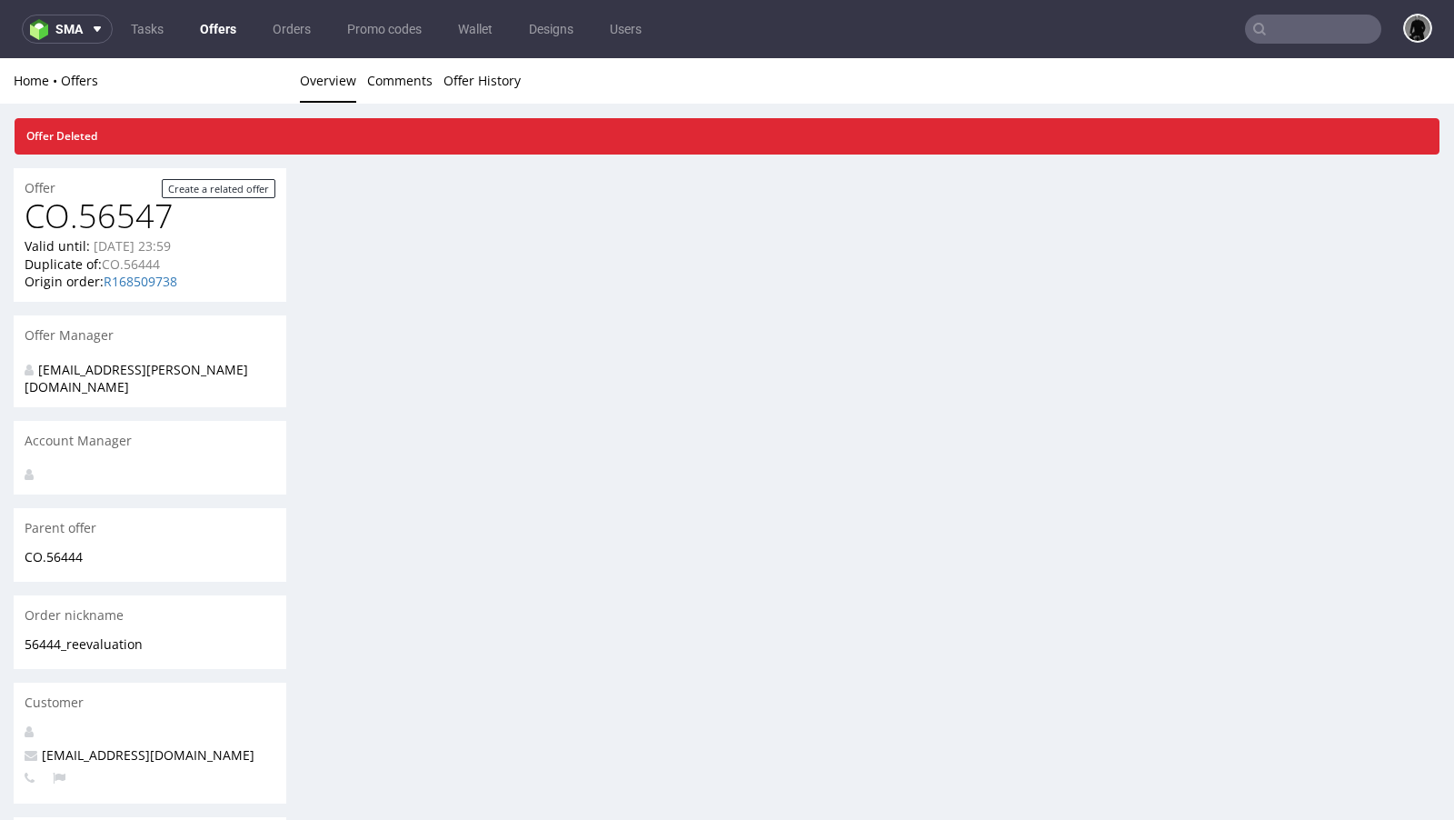
scroll to position [0, 0]
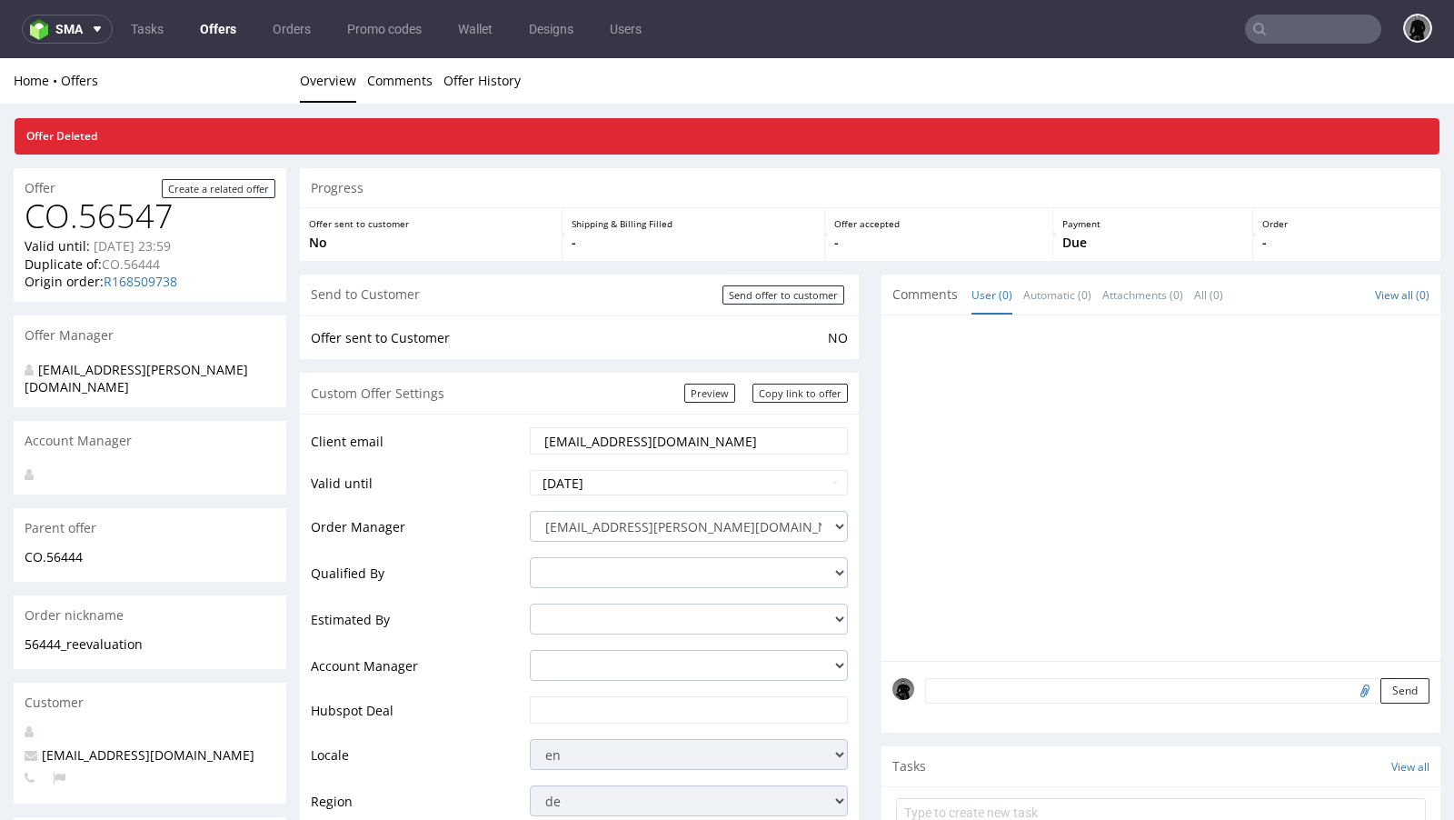
click at [219, 26] on link "Offers" at bounding box center [218, 29] width 58 height 29
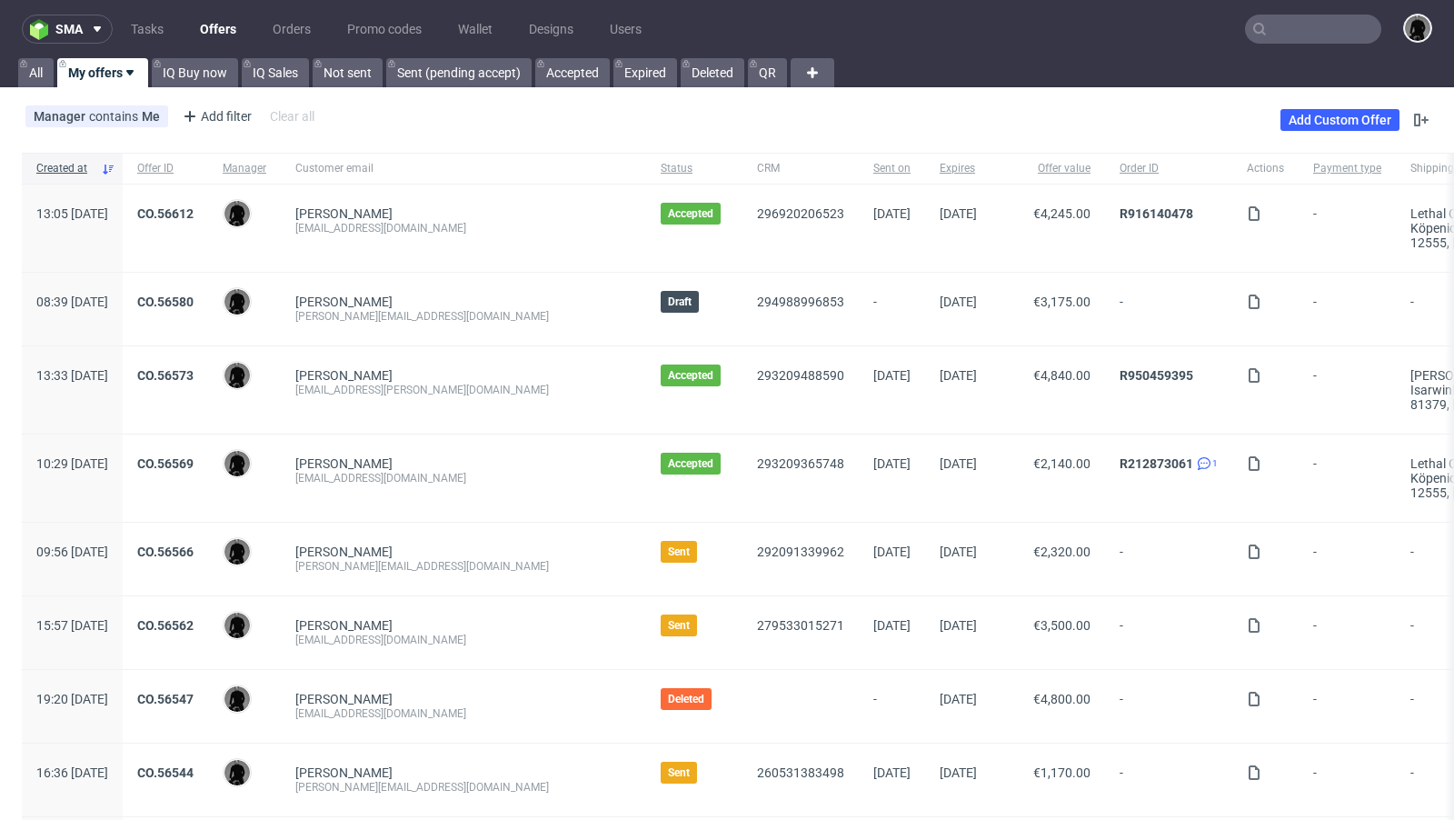
click at [213, 30] on link "Offers" at bounding box center [218, 29] width 58 height 29
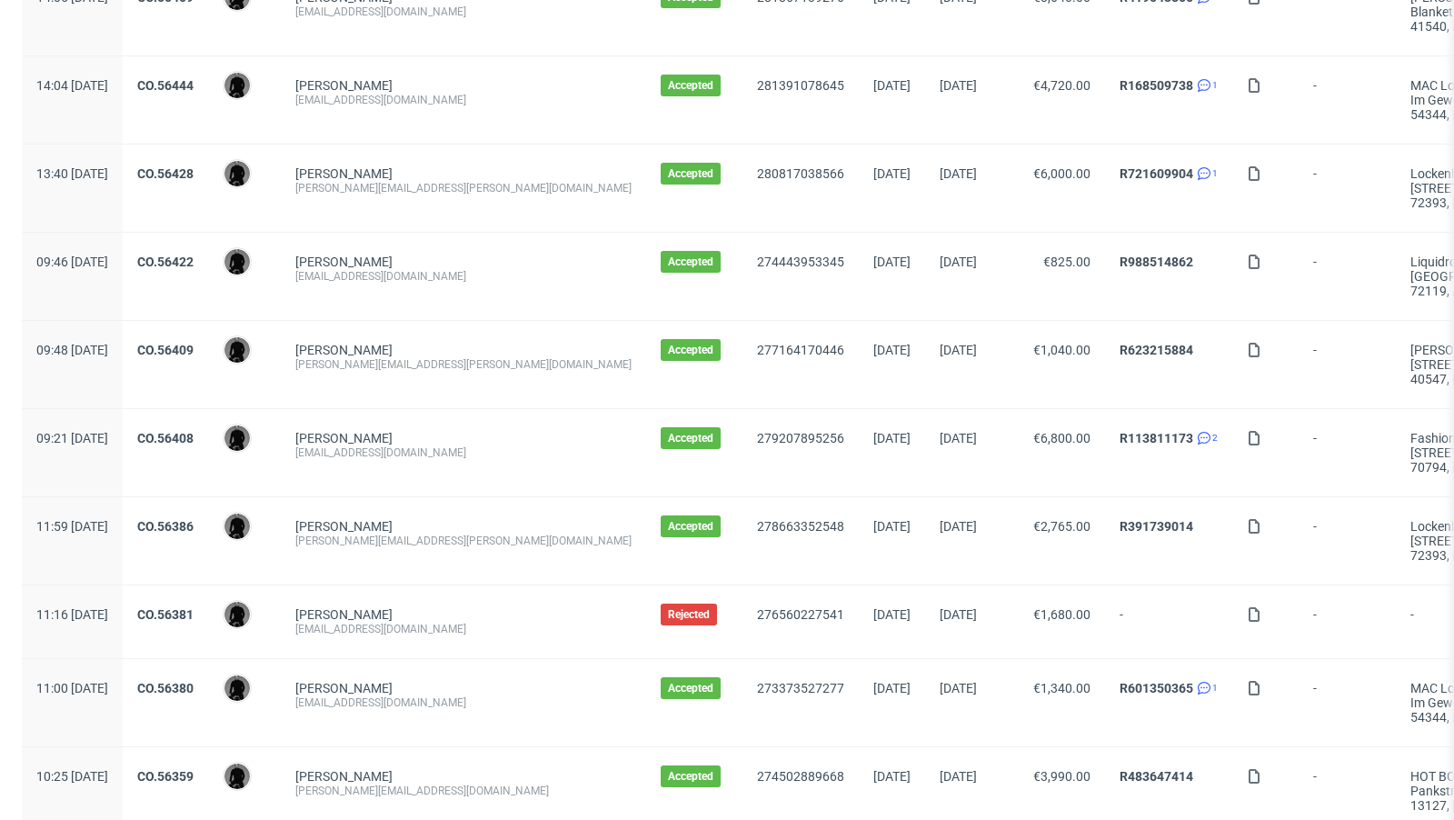
scroll to position [1908, 0]
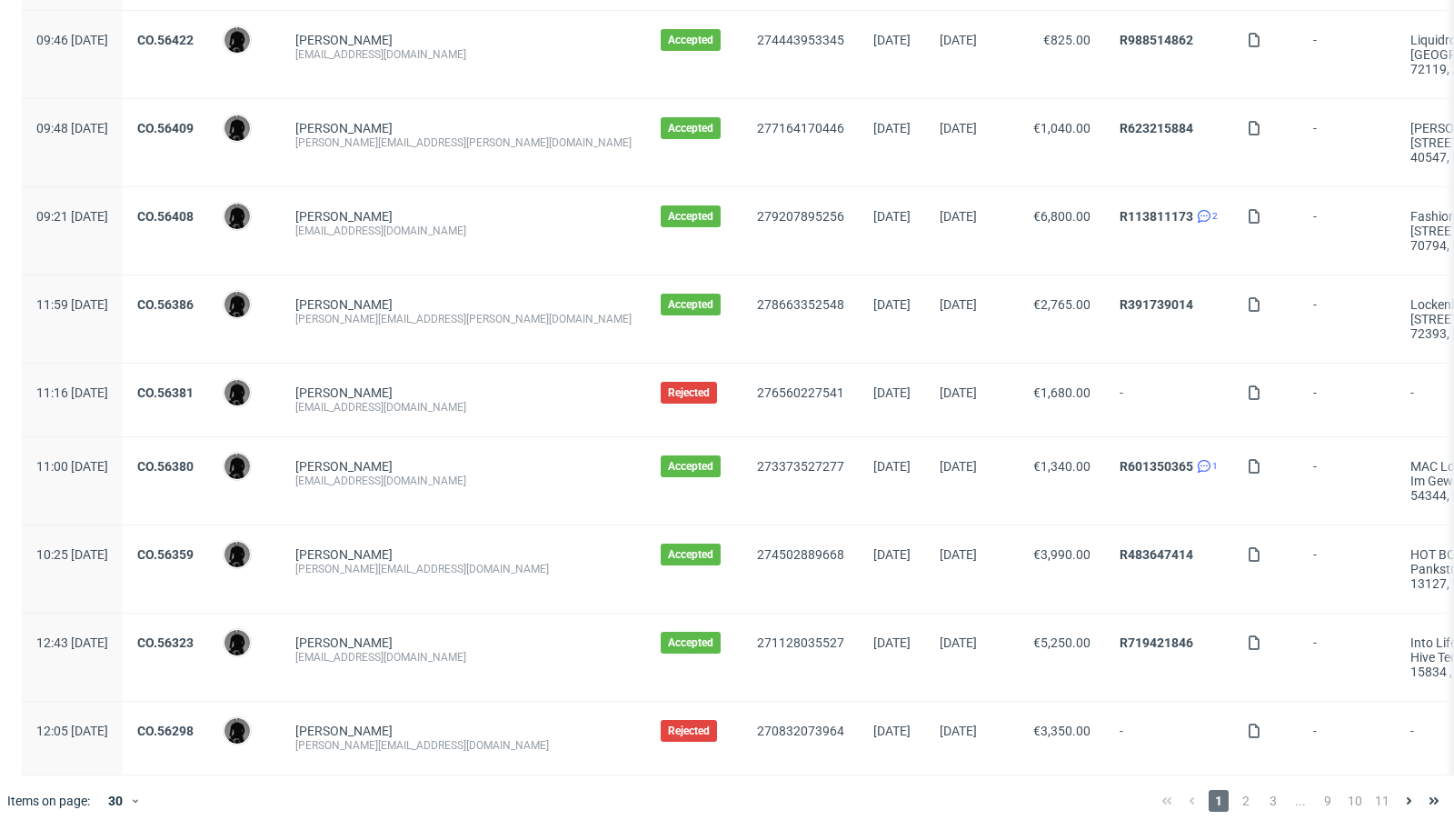
click at [1235, 799] on div "1 2 3 ... 9 10 11" at bounding box center [1300, 800] width 307 height 51
click at [1236, 790] on span "2" at bounding box center [1246, 801] width 20 height 22
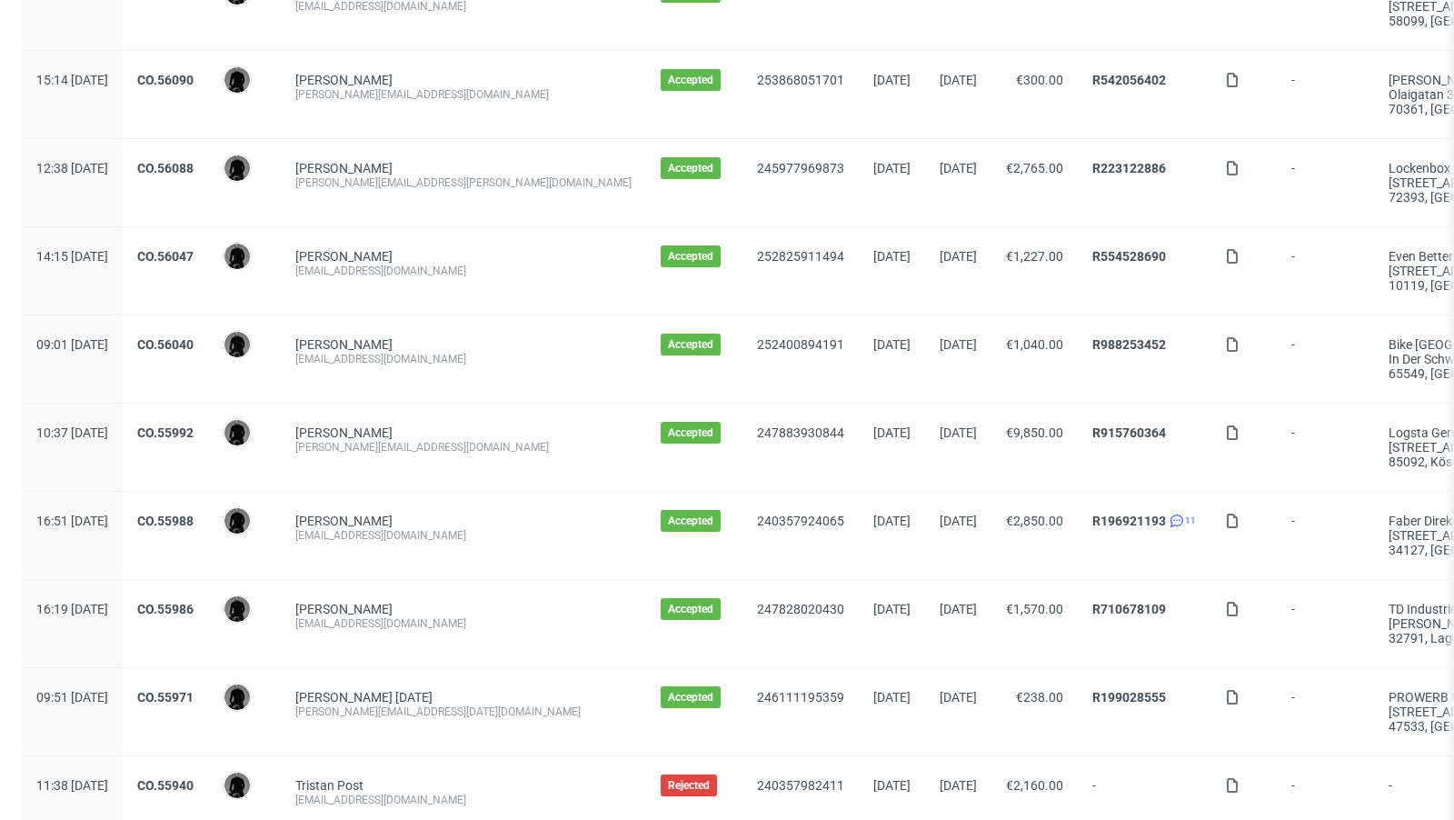
scroll to position [1323, 0]
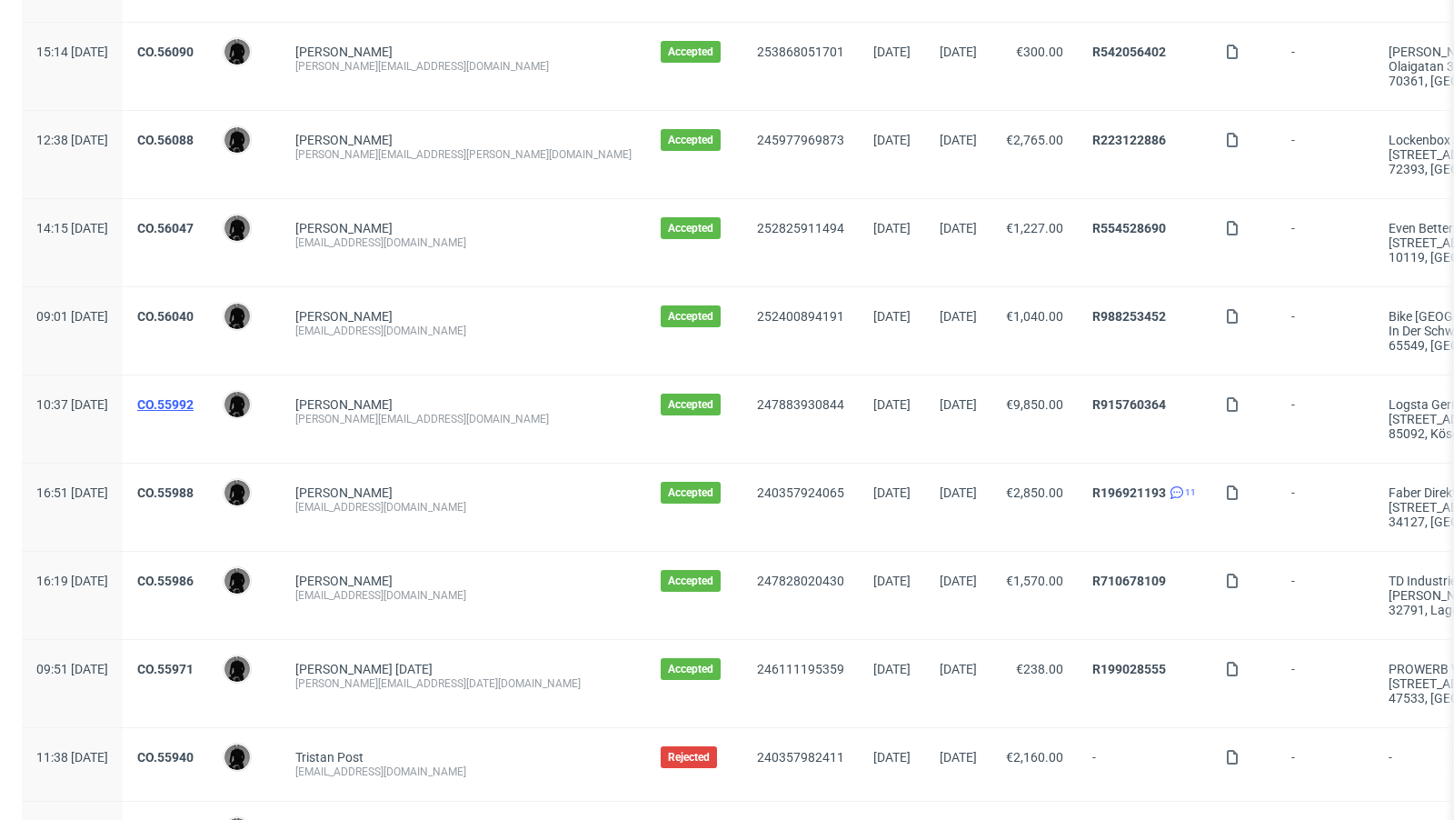
click at [194, 400] on link "CO.55992" at bounding box center [165, 404] width 56 height 15
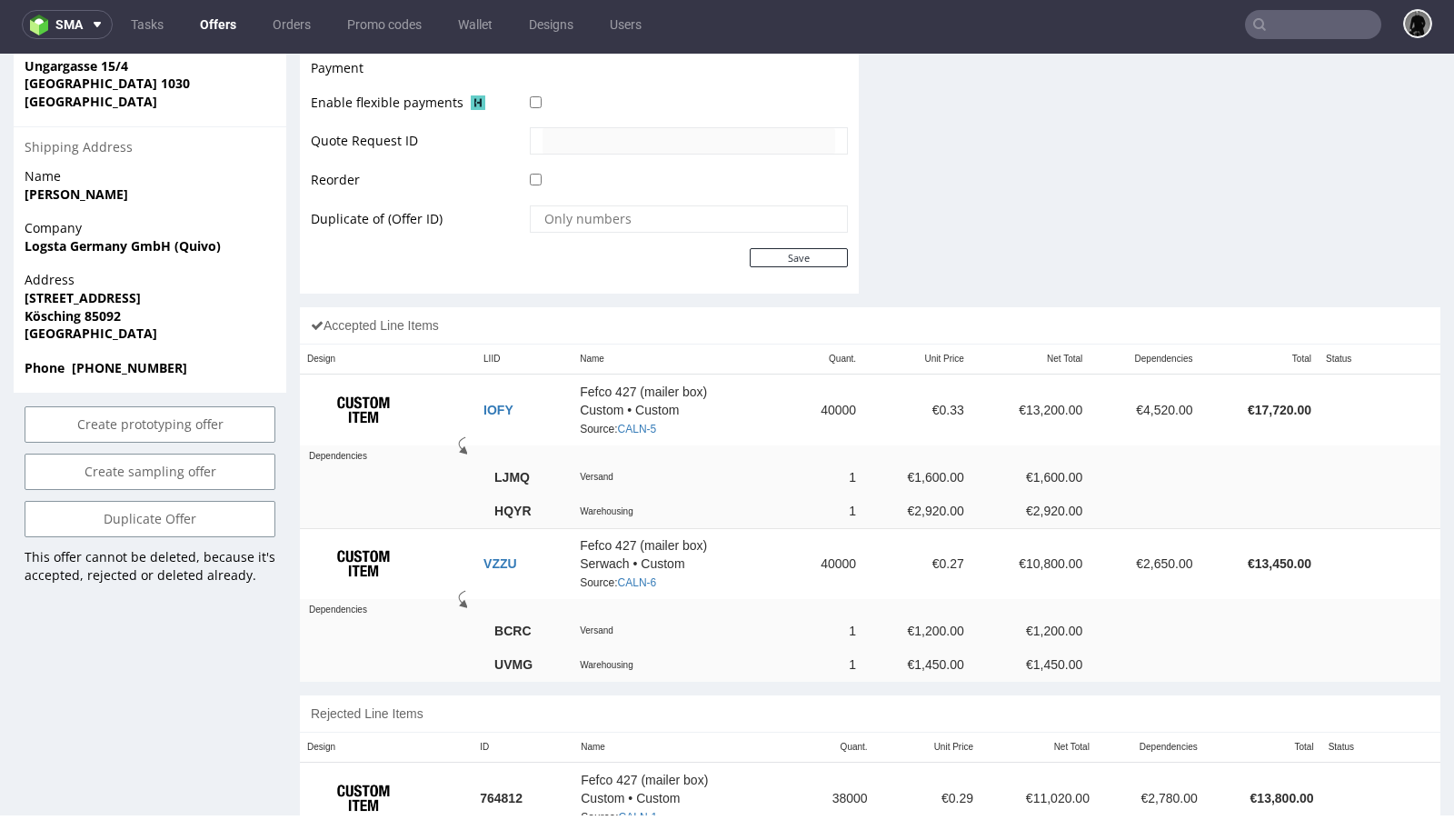
scroll to position [868, 0]
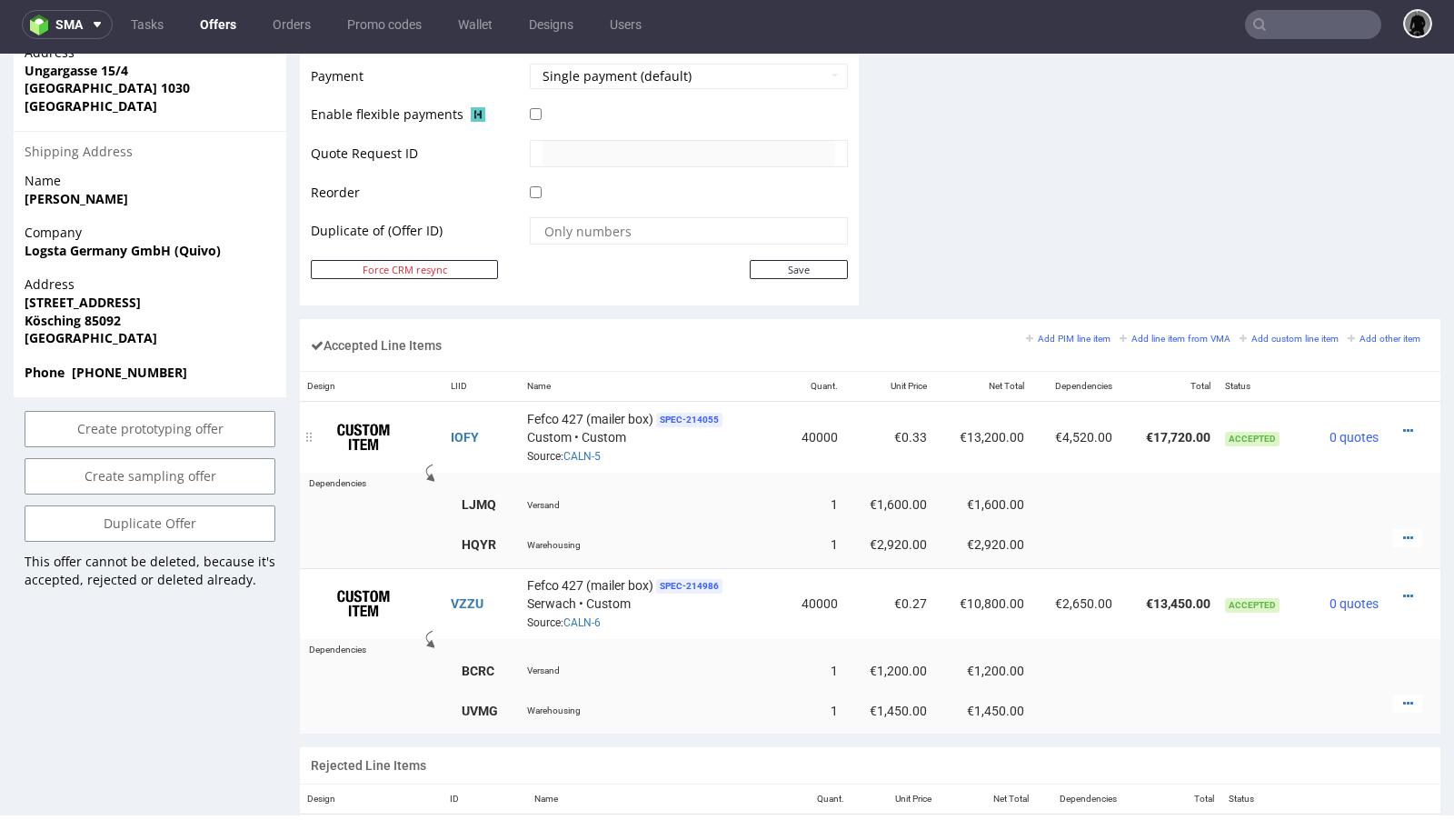
click at [591, 442] on div "Fefco 427 (mailer box) SPEC- 214055 Custom • Custom Source: CALN-5" at bounding box center [651, 437] width 249 height 56
click at [578, 450] on link "CALN-5" at bounding box center [581, 456] width 37 height 13
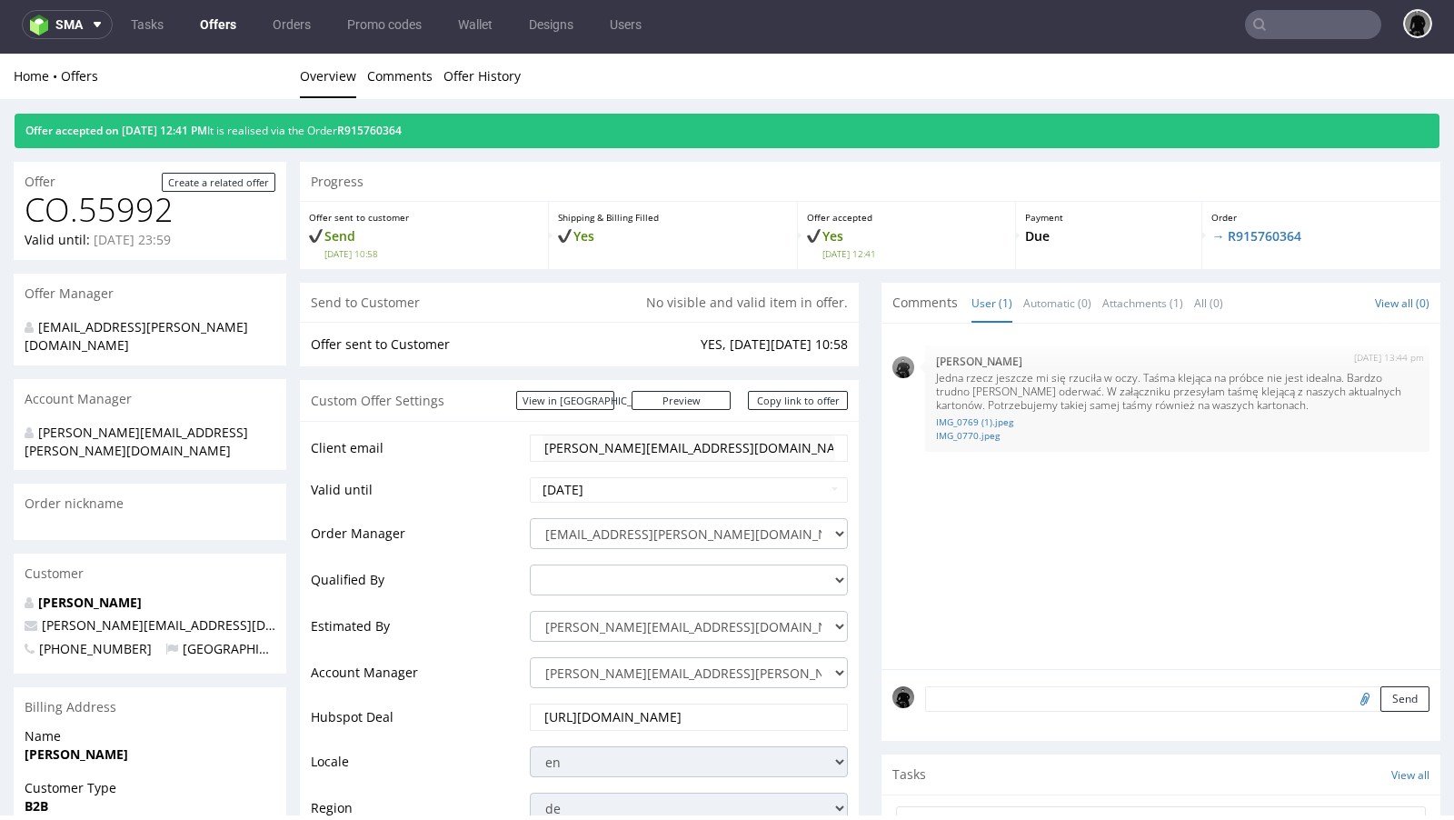
scroll to position [0, 0]
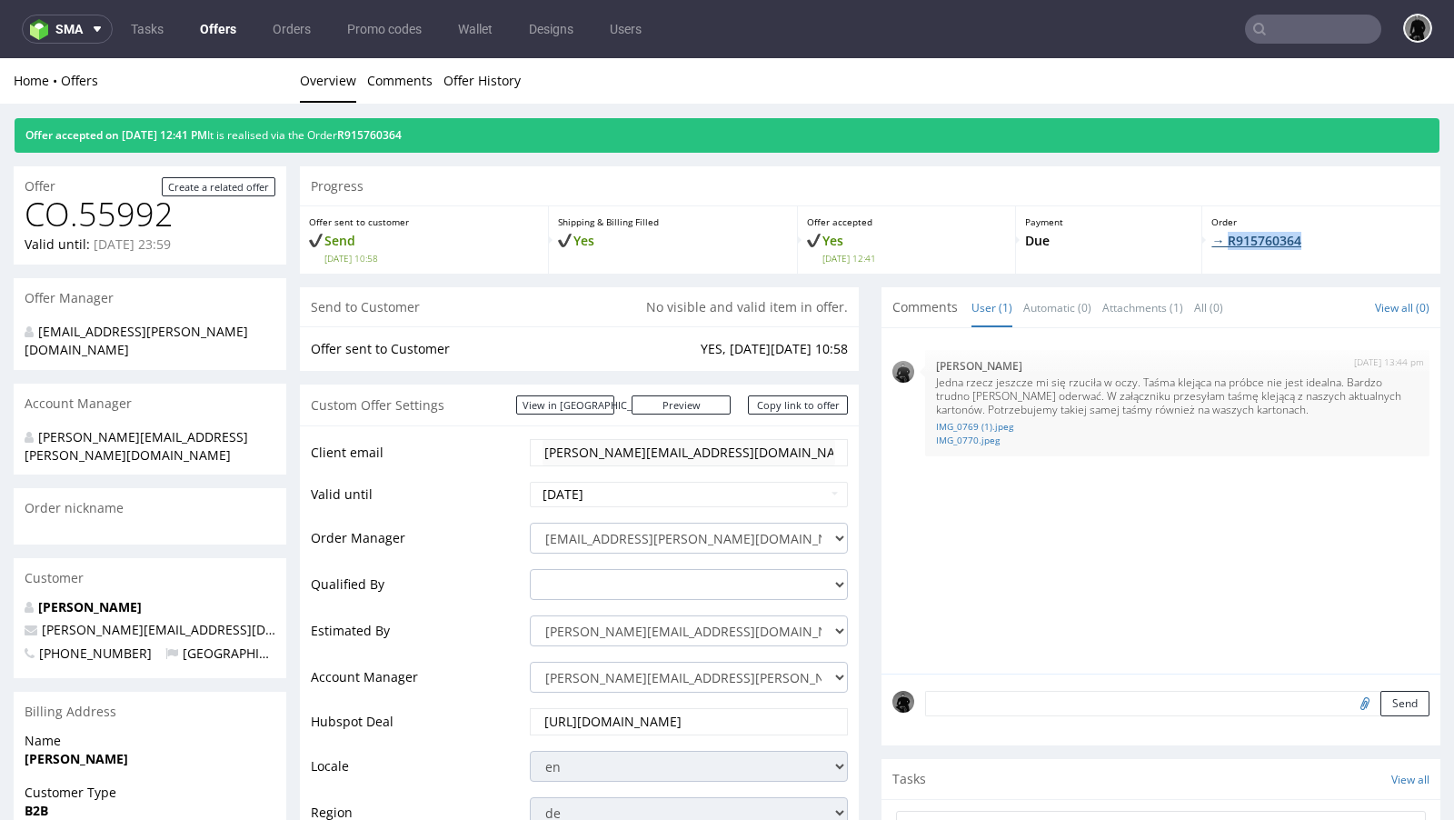
drag, startPoint x: 1297, startPoint y: 241, endPoint x: 1216, endPoint y: 240, distance: 81.8
click at [1216, 240] on p "→ R915760364" at bounding box center [1321, 241] width 220 height 18
copy link "R915760364"
click at [217, 31] on link "Offers" at bounding box center [218, 29] width 58 height 29
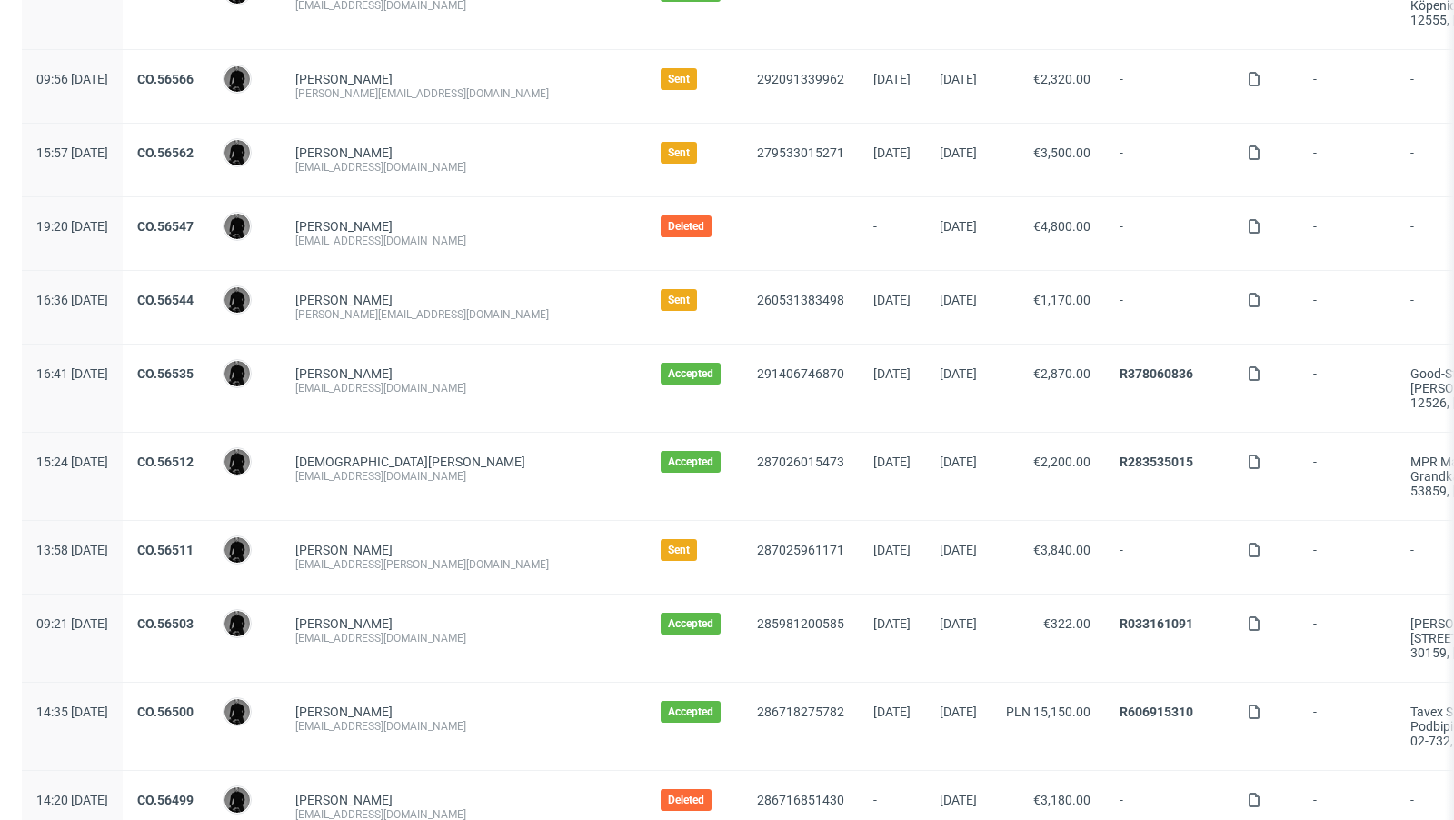
scroll to position [522, 0]
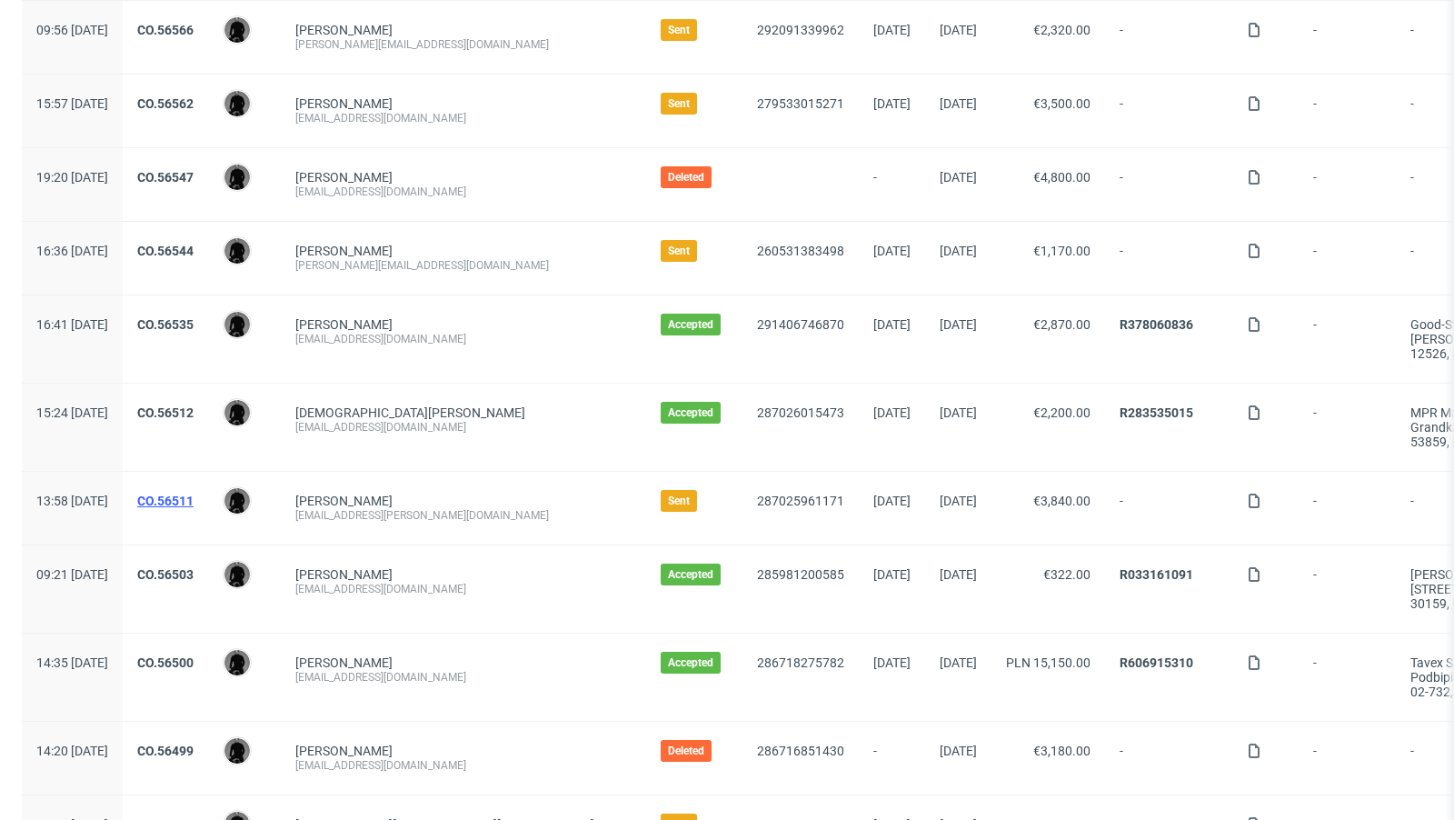
click at [194, 493] on link "CO.56511" at bounding box center [165, 500] width 56 height 15
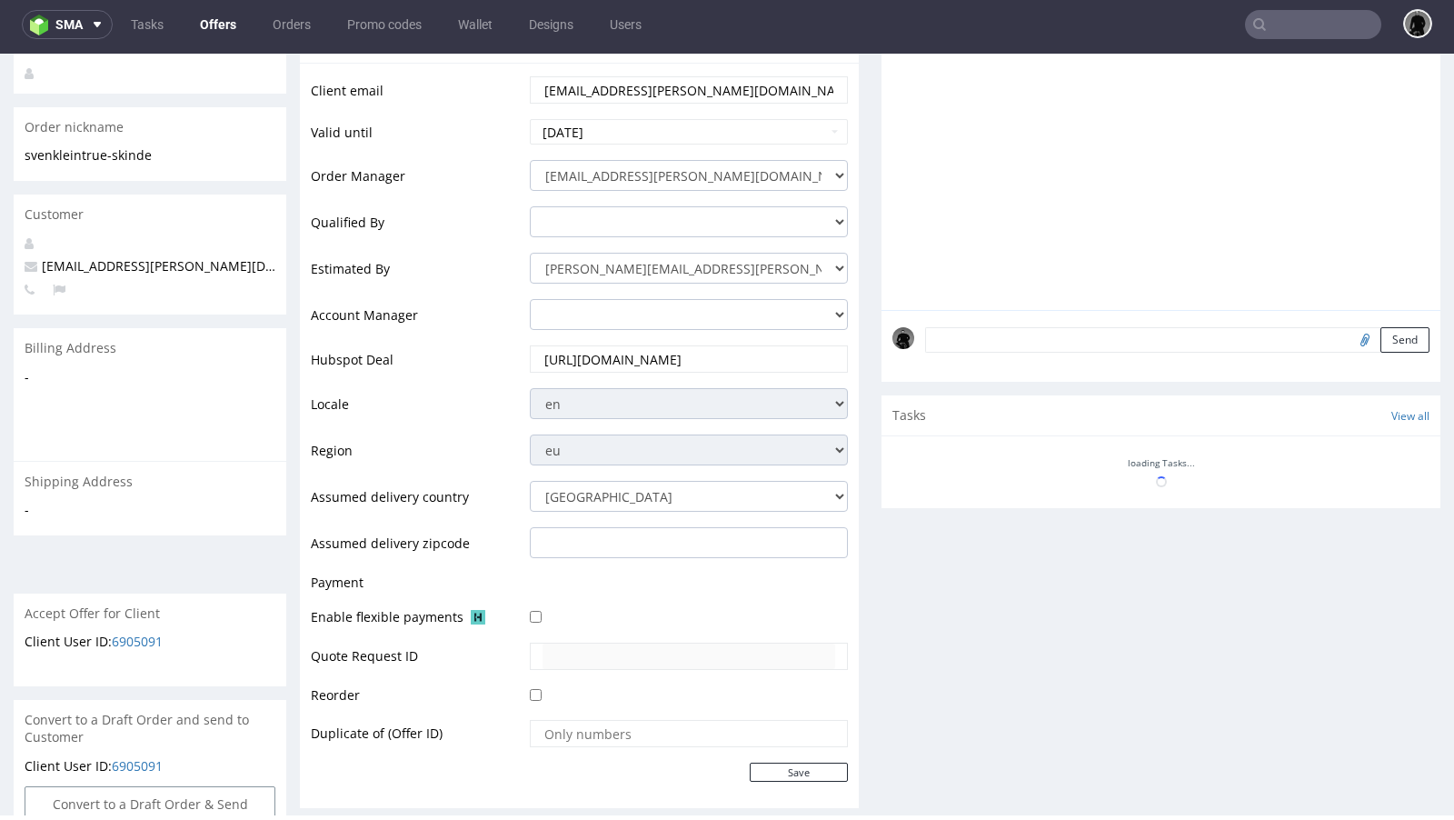
scroll to position [733, 0]
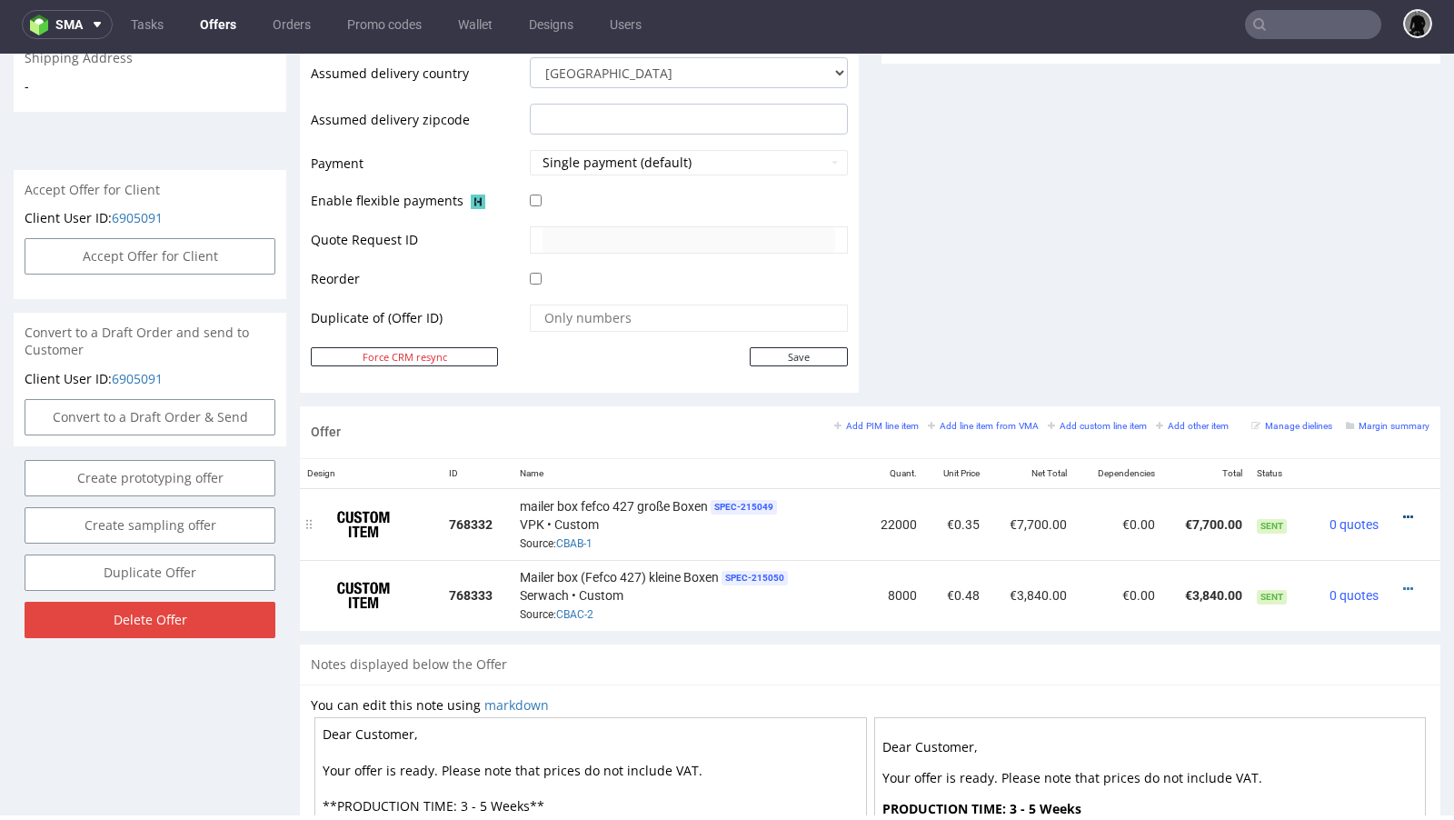
click at [1403, 511] on icon at bounding box center [1408, 517] width 10 height 13
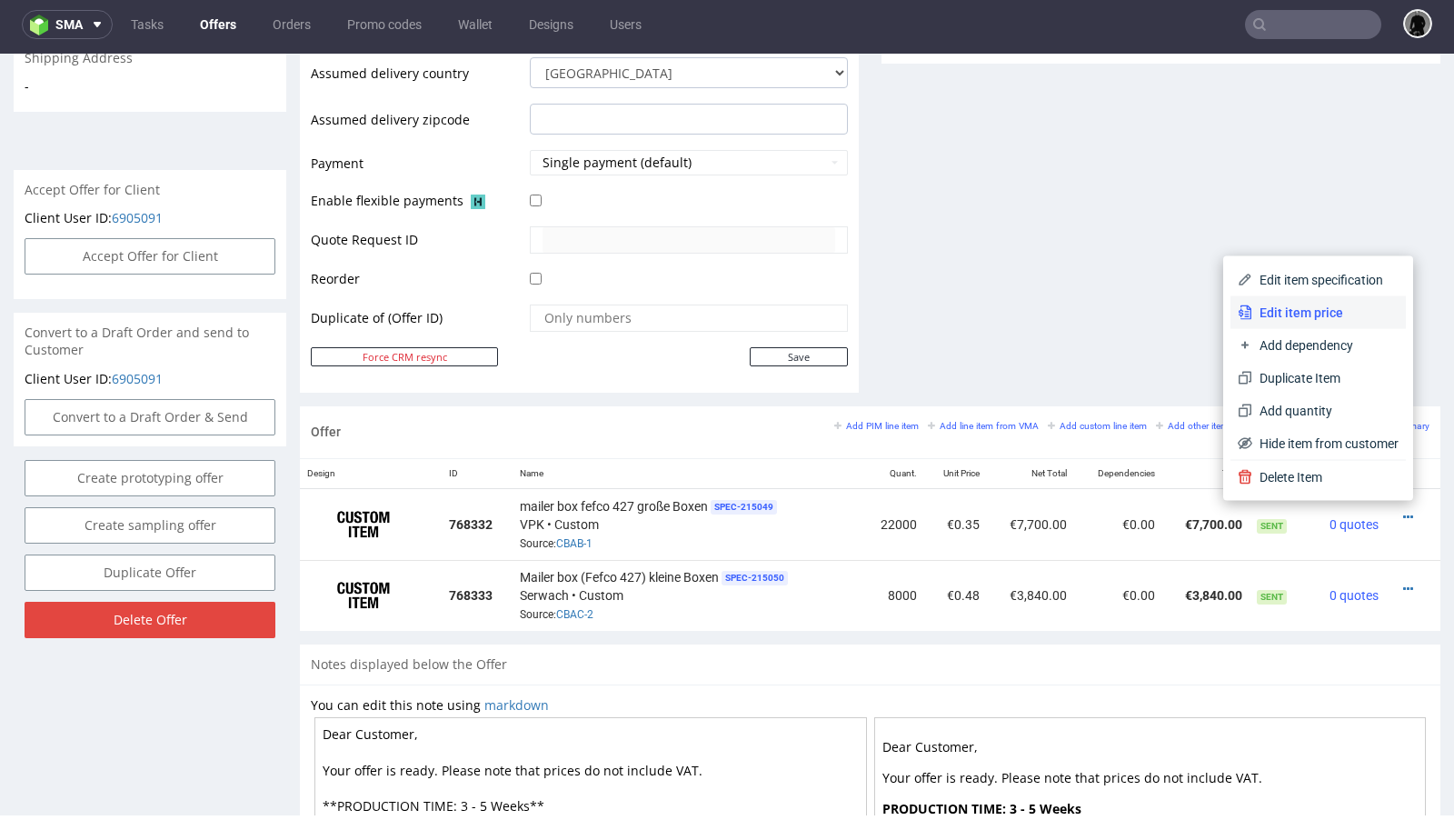
click at [1310, 318] on span "Edit item price" at bounding box center [1325, 312] width 146 height 18
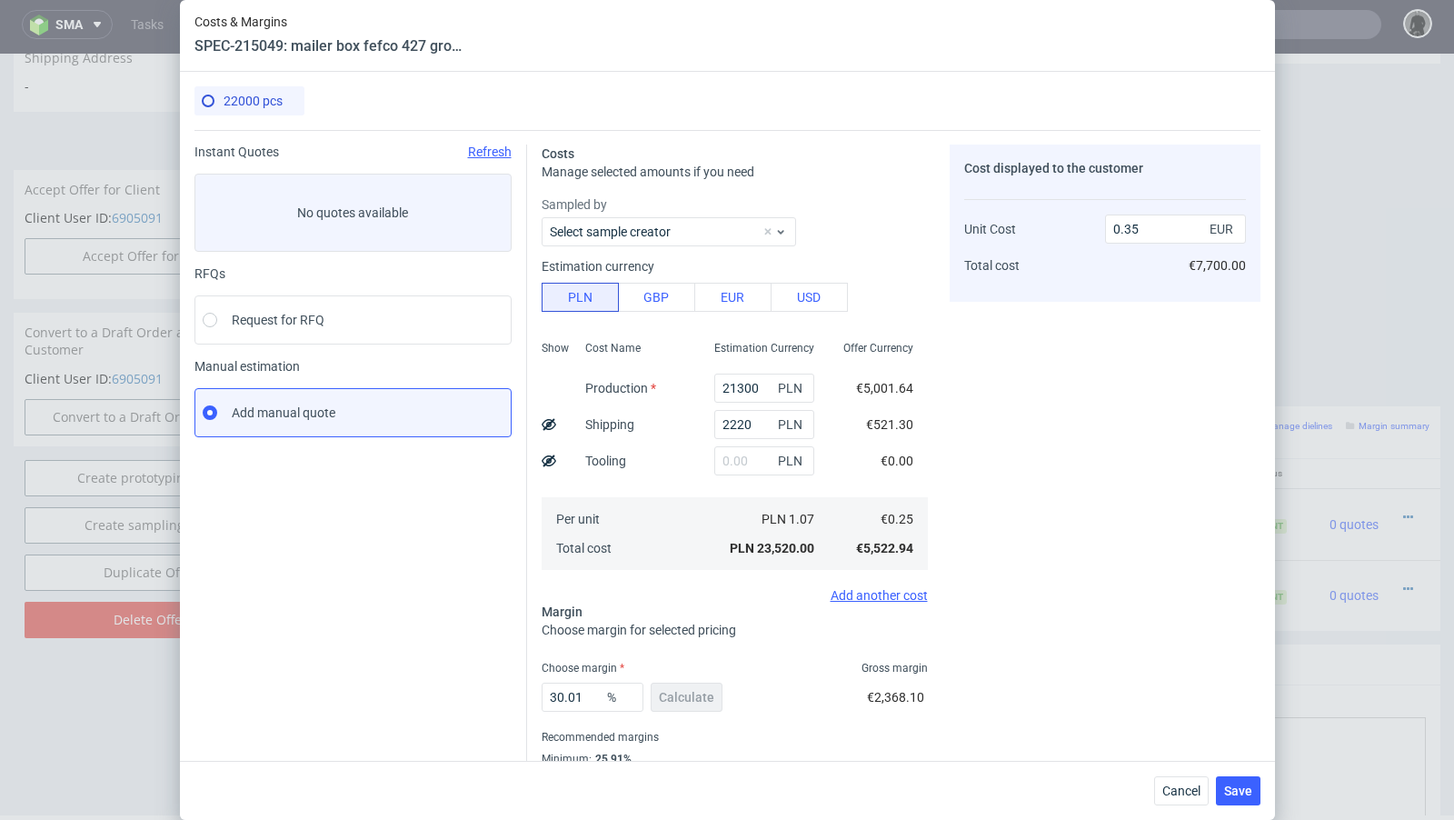
scroll to position [62, 0]
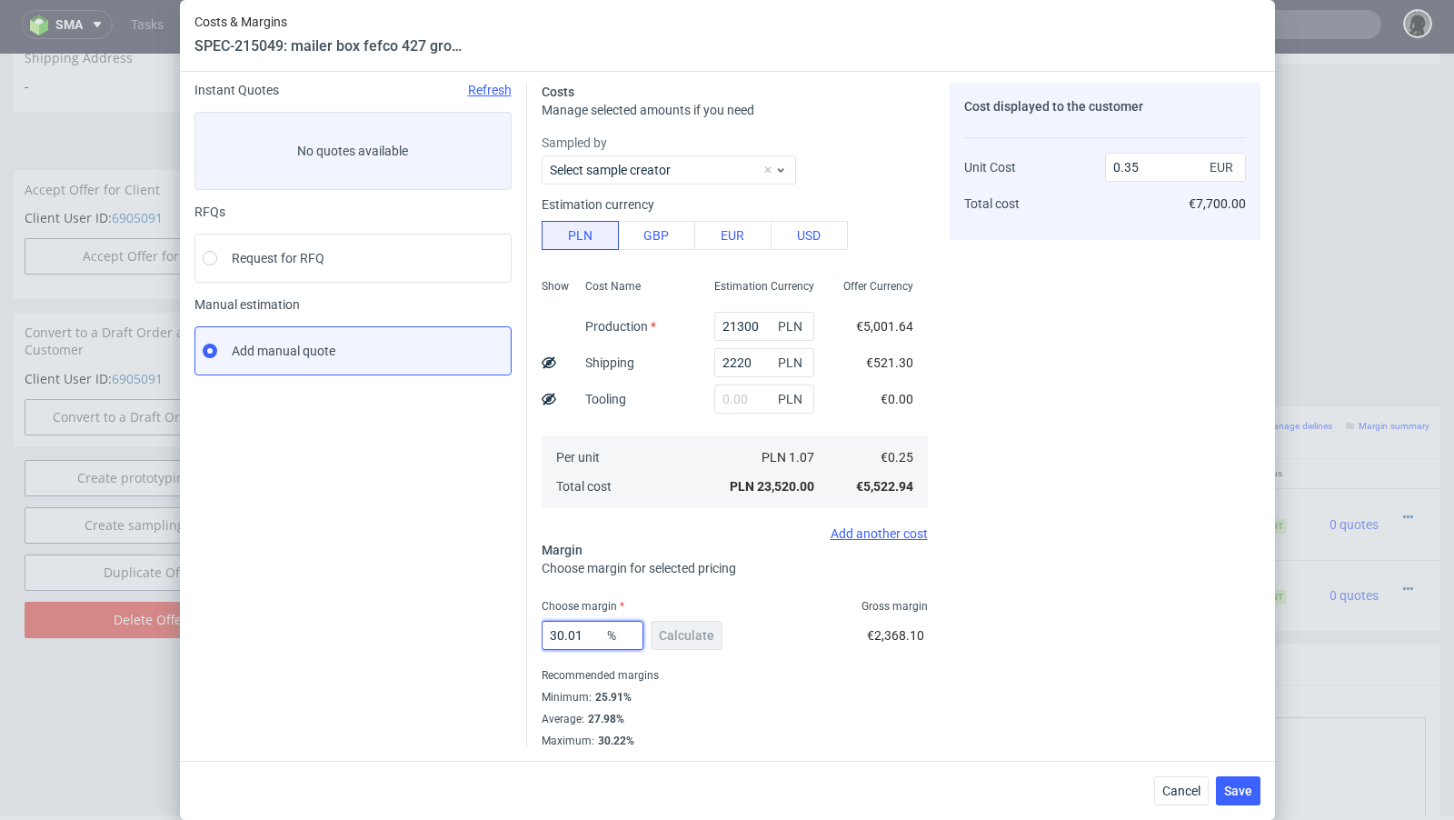
drag, startPoint x: 590, startPoint y: 635, endPoint x: 494, endPoint y: 623, distance: 96.1
click at [494, 623] on div "Instant Quotes Refresh No quotes available RFQs Request for RFQ Manual estimati…" at bounding box center [727, 408] width 1066 height 680
type input "28"
type input "0.34"
type input "28"
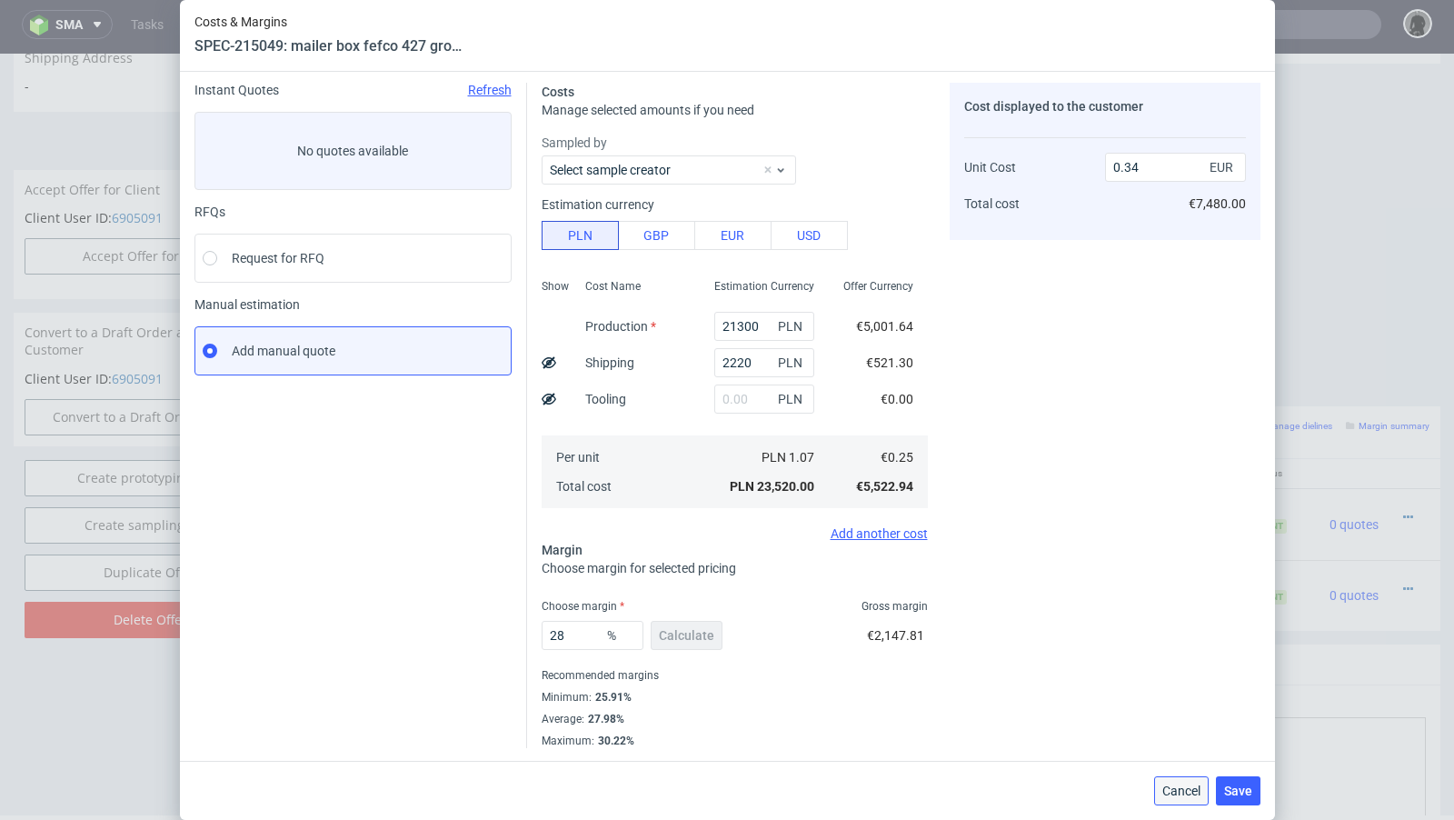
click at [1199, 788] on span "Cancel" at bounding box center [1181, 790] width 38 height 13
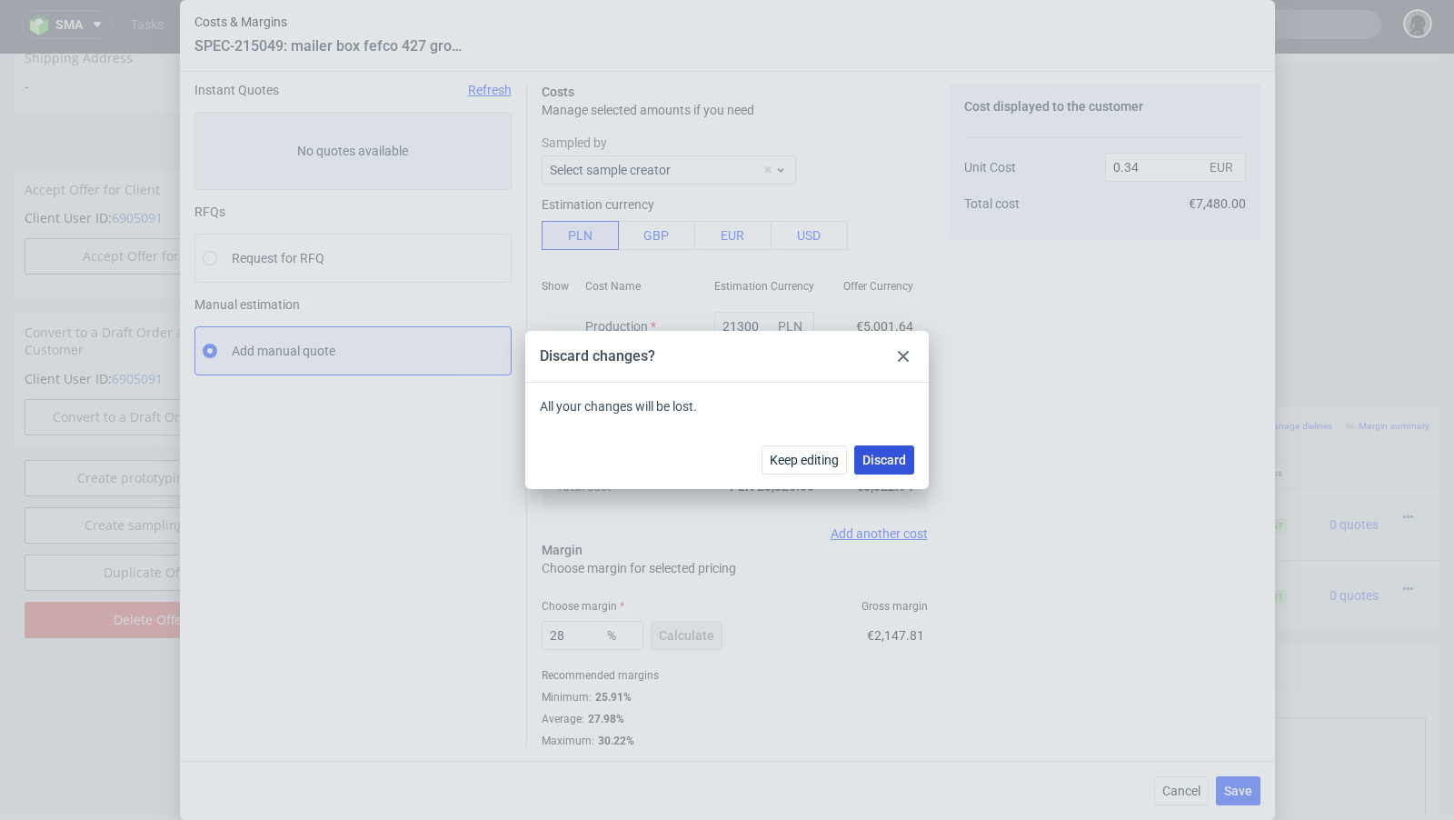
click at [890, 467] on button "Discard" at bounding box center [884, 459] width 60 height 29
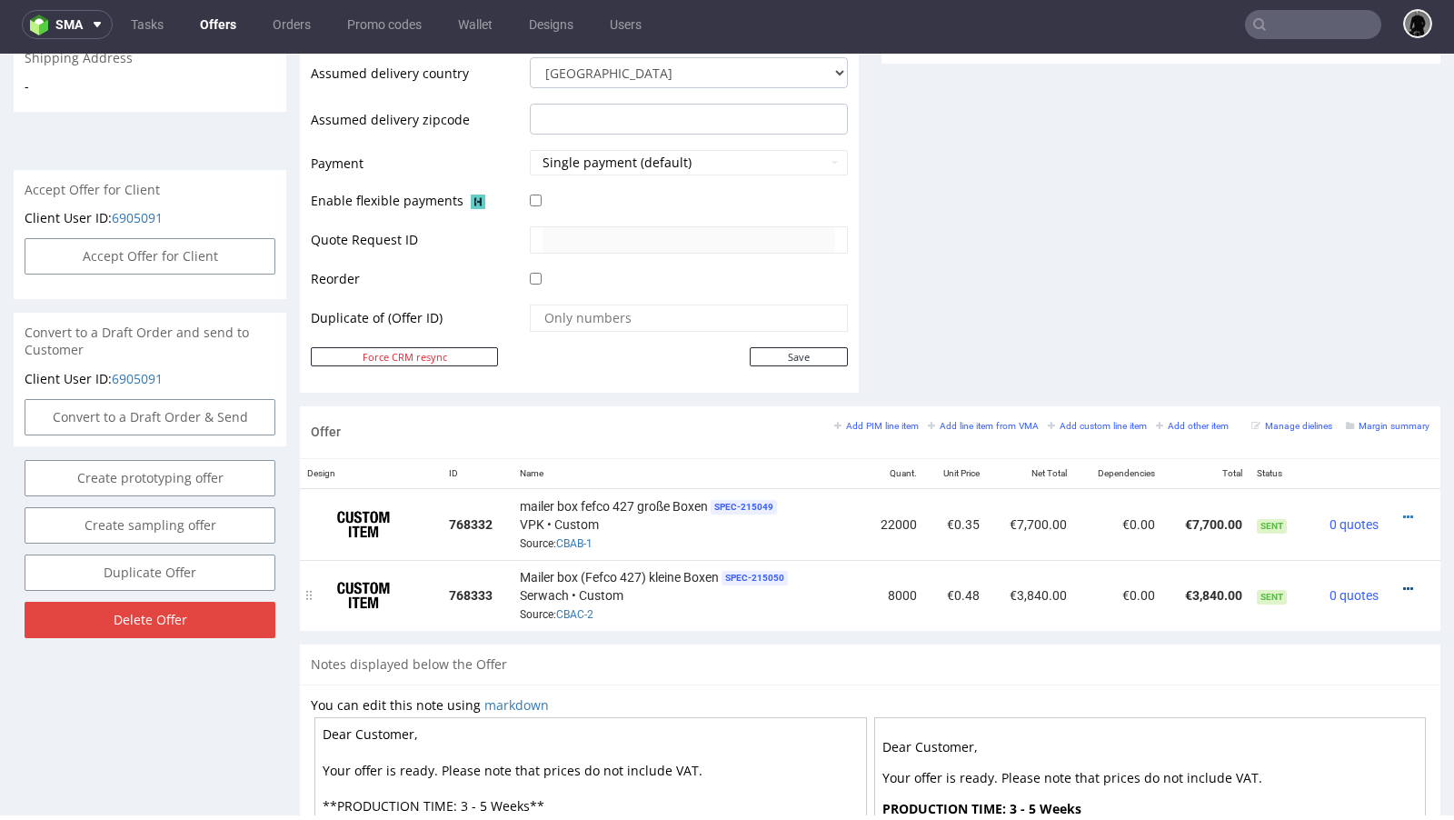
click at [1403, 582] on icon at bounding box center [1408, 588] width 10 height 13
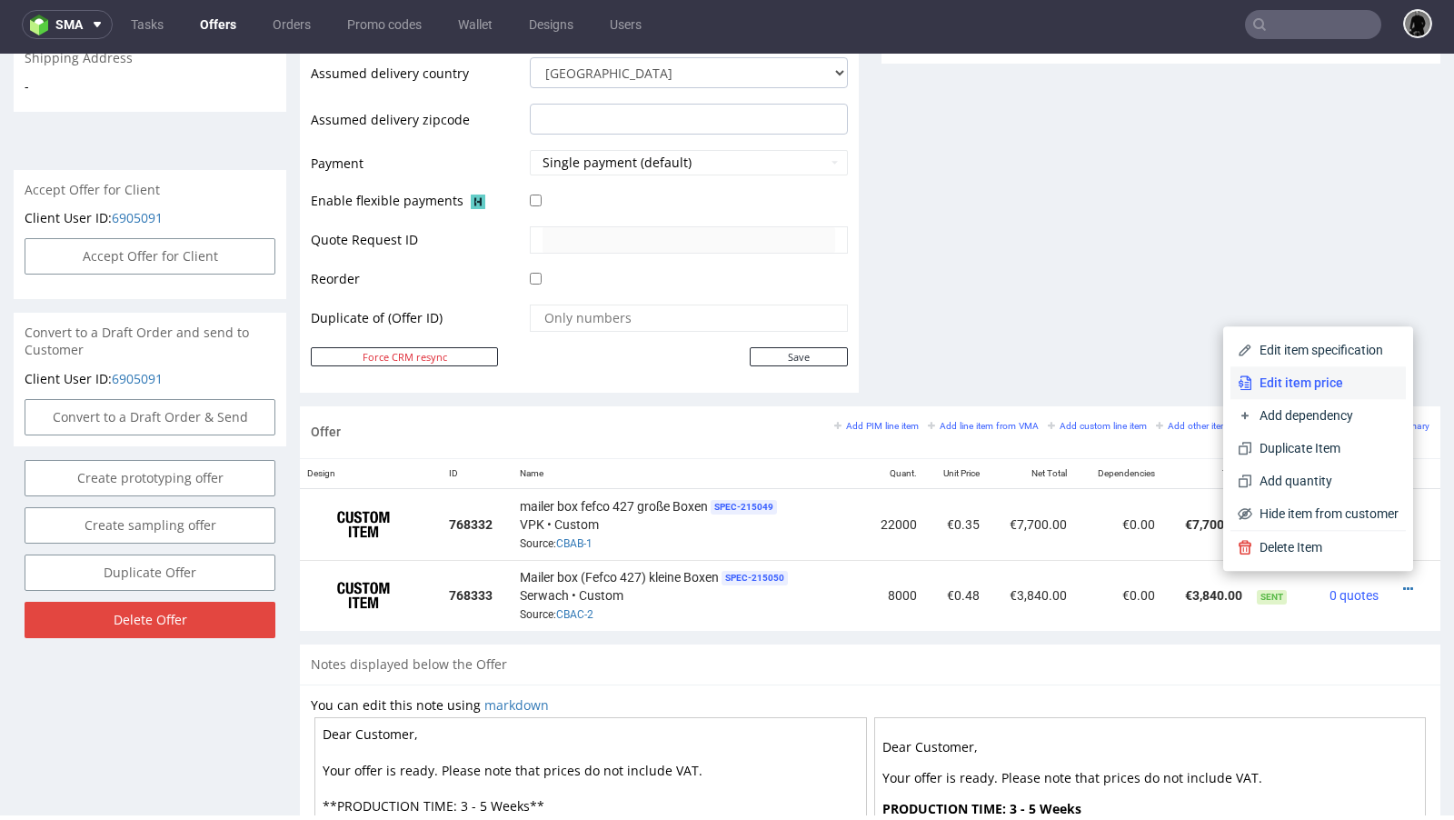
click at [1316, 396] on li "Edit item price" at bounding box center [1317, 382] width 175 height 33
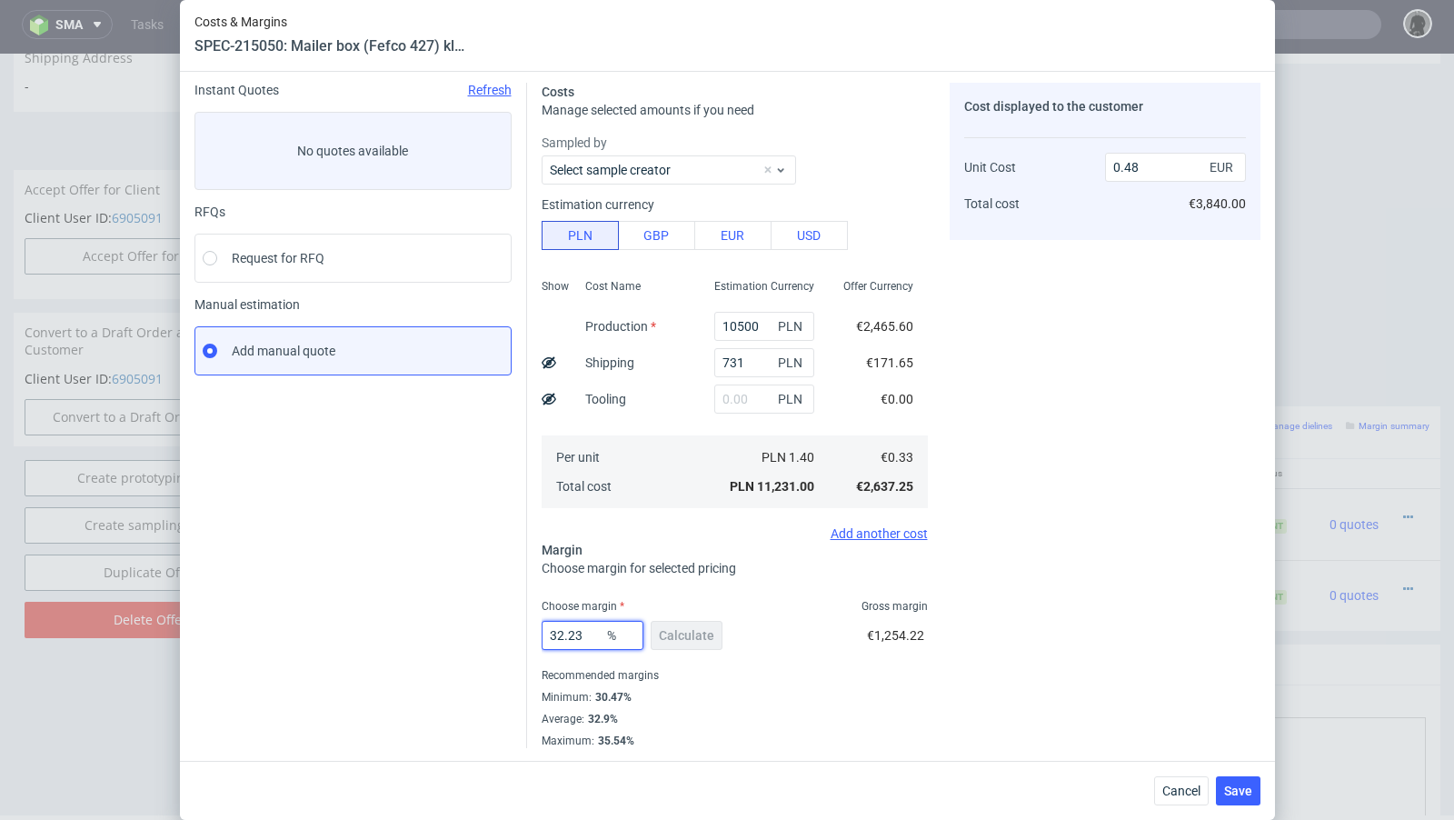
drag, startPoint x: 594, startPoint y: 632, endPoint x: 559, endPoint y: 633, distance: 35.4
click at [559, 633] on input "32.23" at bounding box center [593, 635] width 102 height 29
type input "30"
type input "0.47"
type input "30.48"
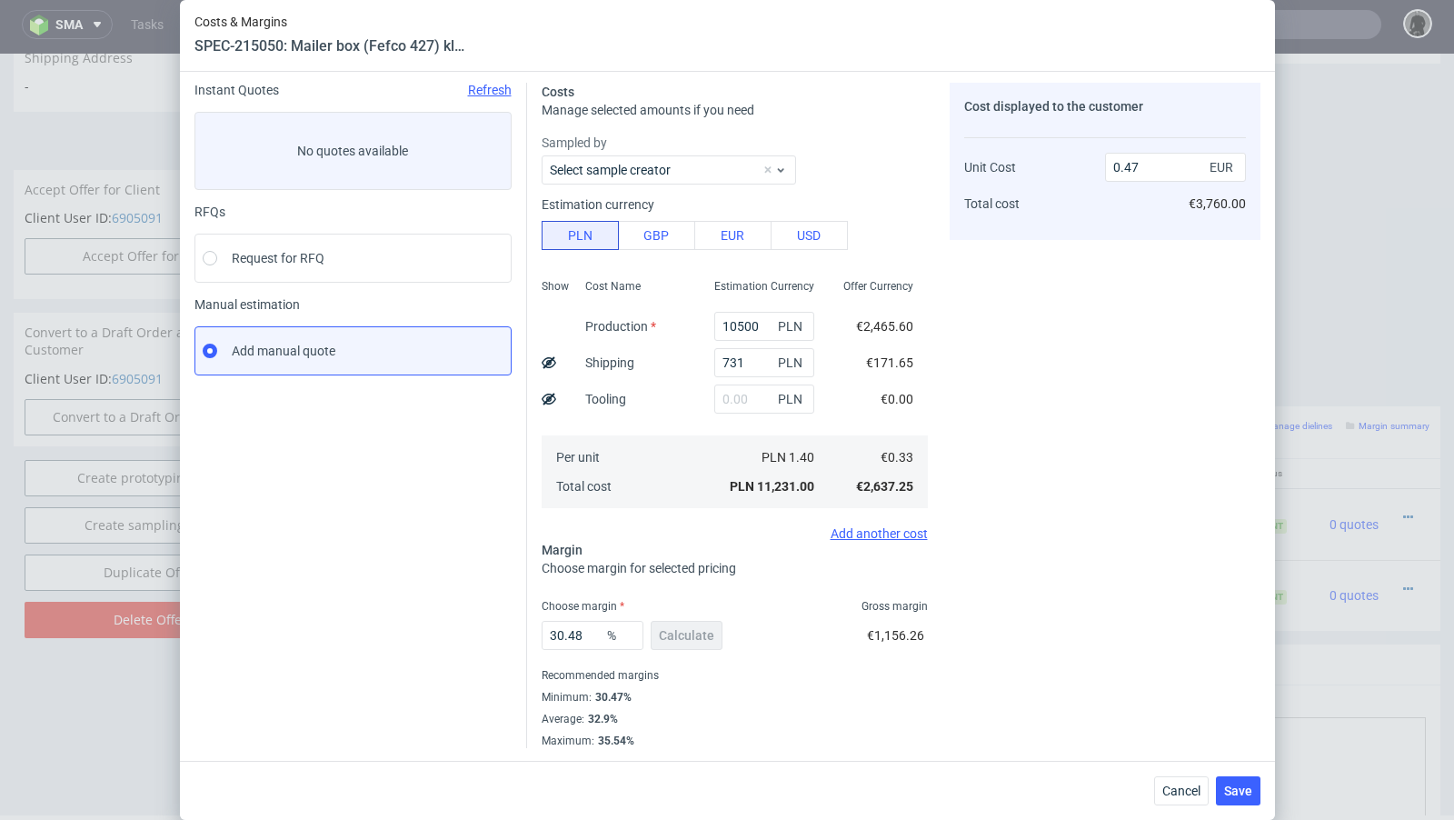
click at [1178, 805] on div "Cancel Save" at bounding box center [727, 789] width 1095 height 59
click at [1173, 793] on span "Cancel" at bounding box center [1181, 790] width 38 height 13
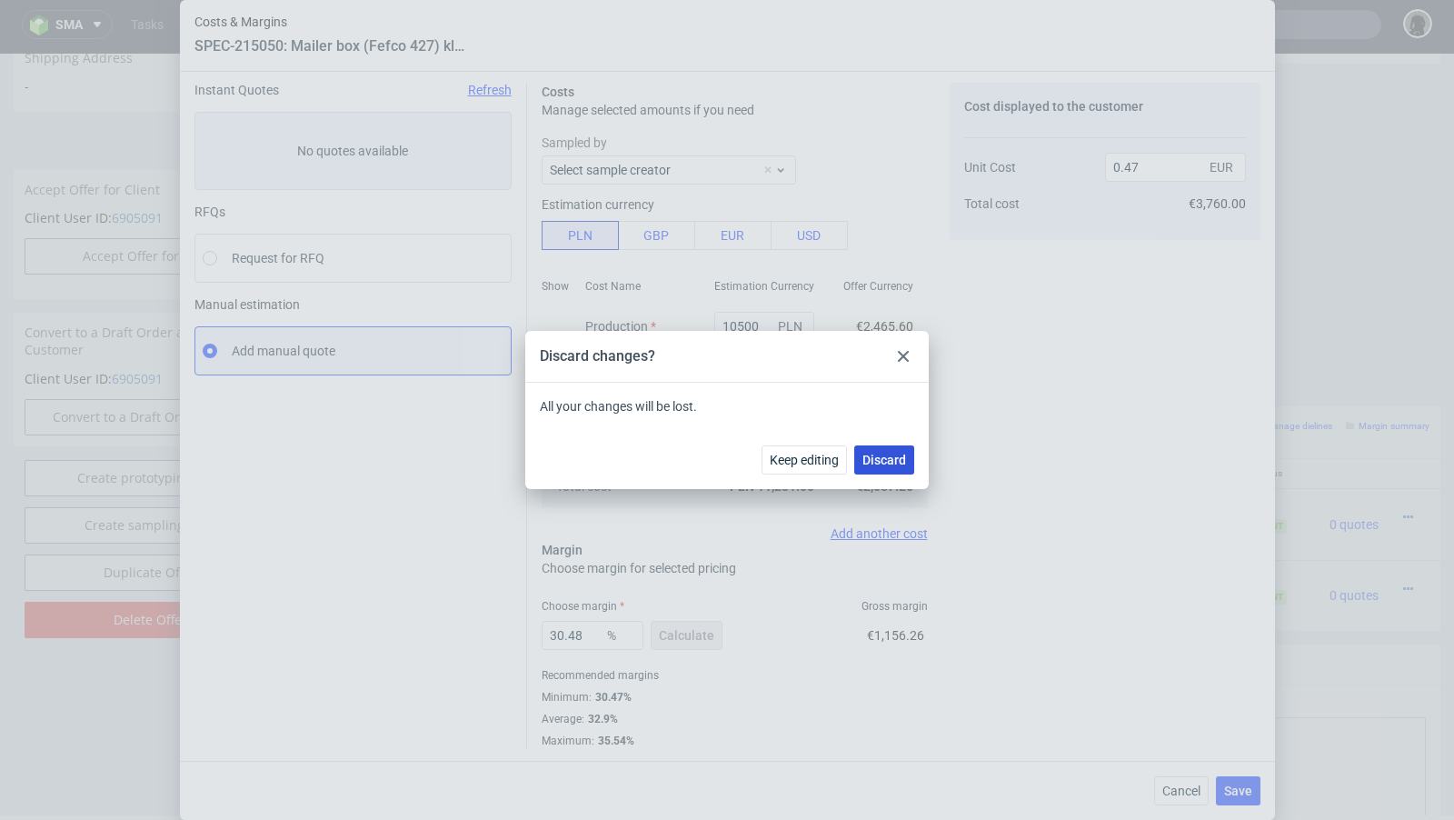
click at [894, 450] on button "Discard" at bounding box center [884, 459] width 60 height 29
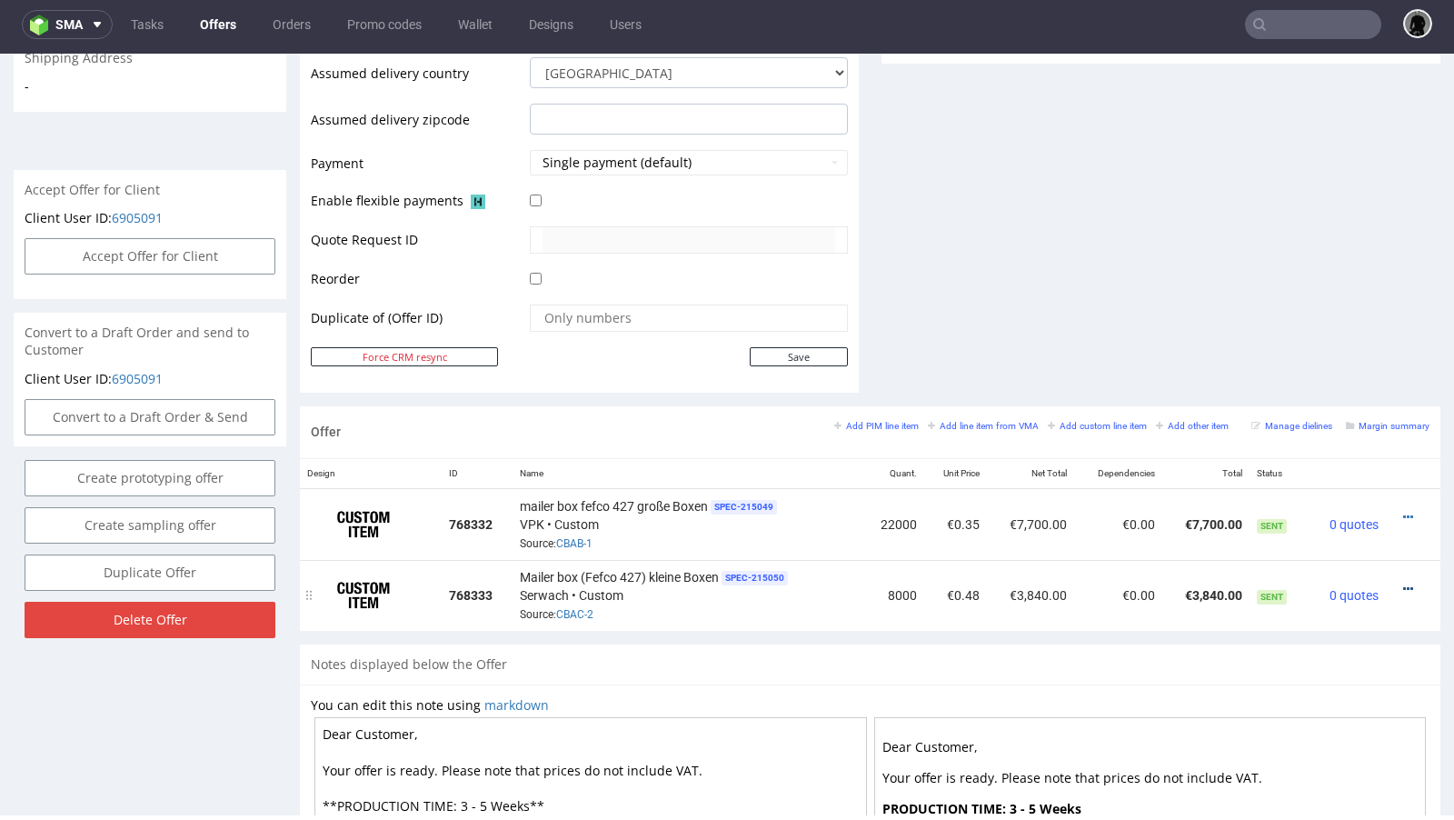
click at [1403, 582] on icon at bounding box center [1408, 588] width 10 height 13
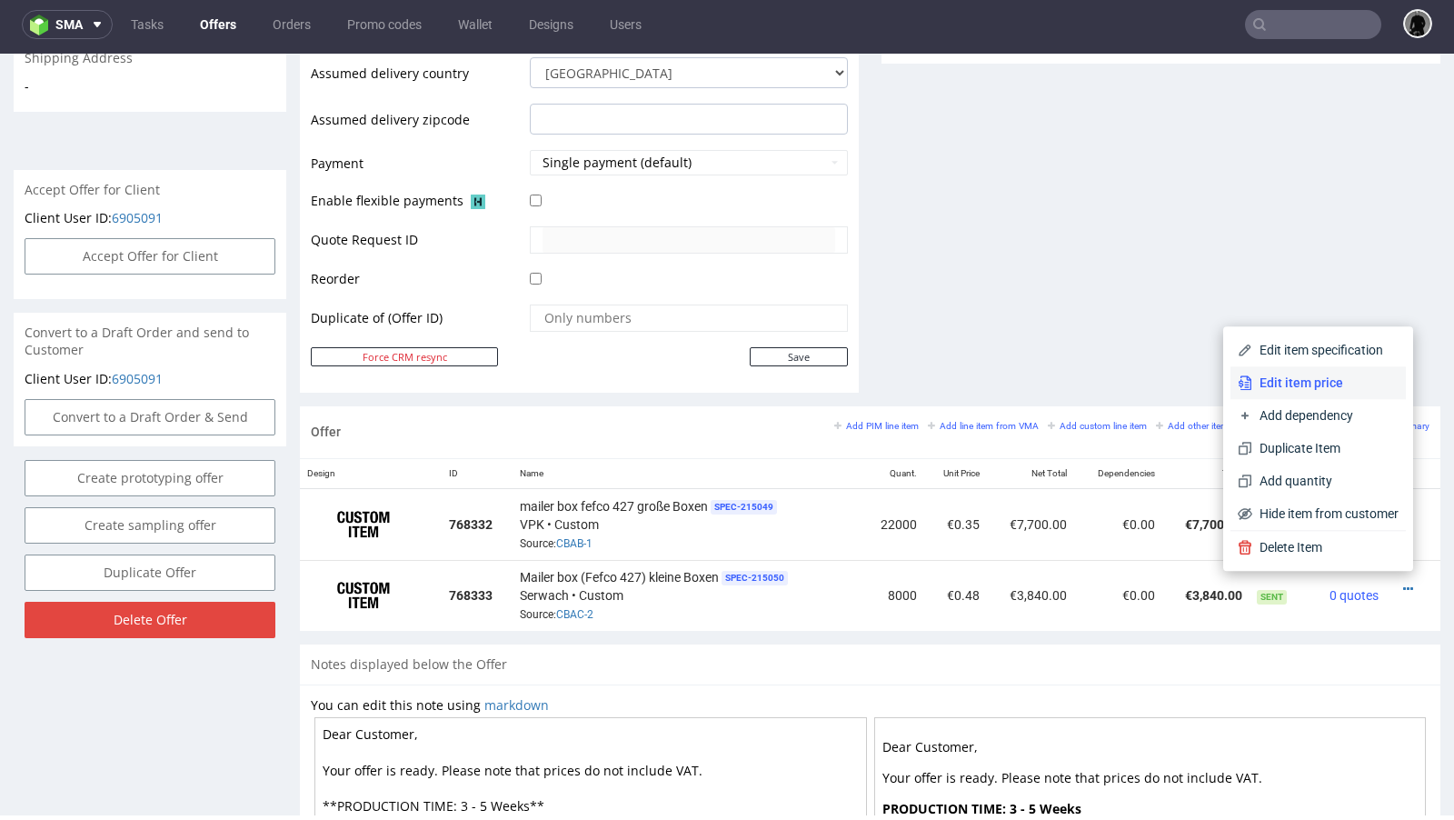
click at [1296, 384] on span "Edit item price" at bounding box center [1325, 382] width 146 height 18
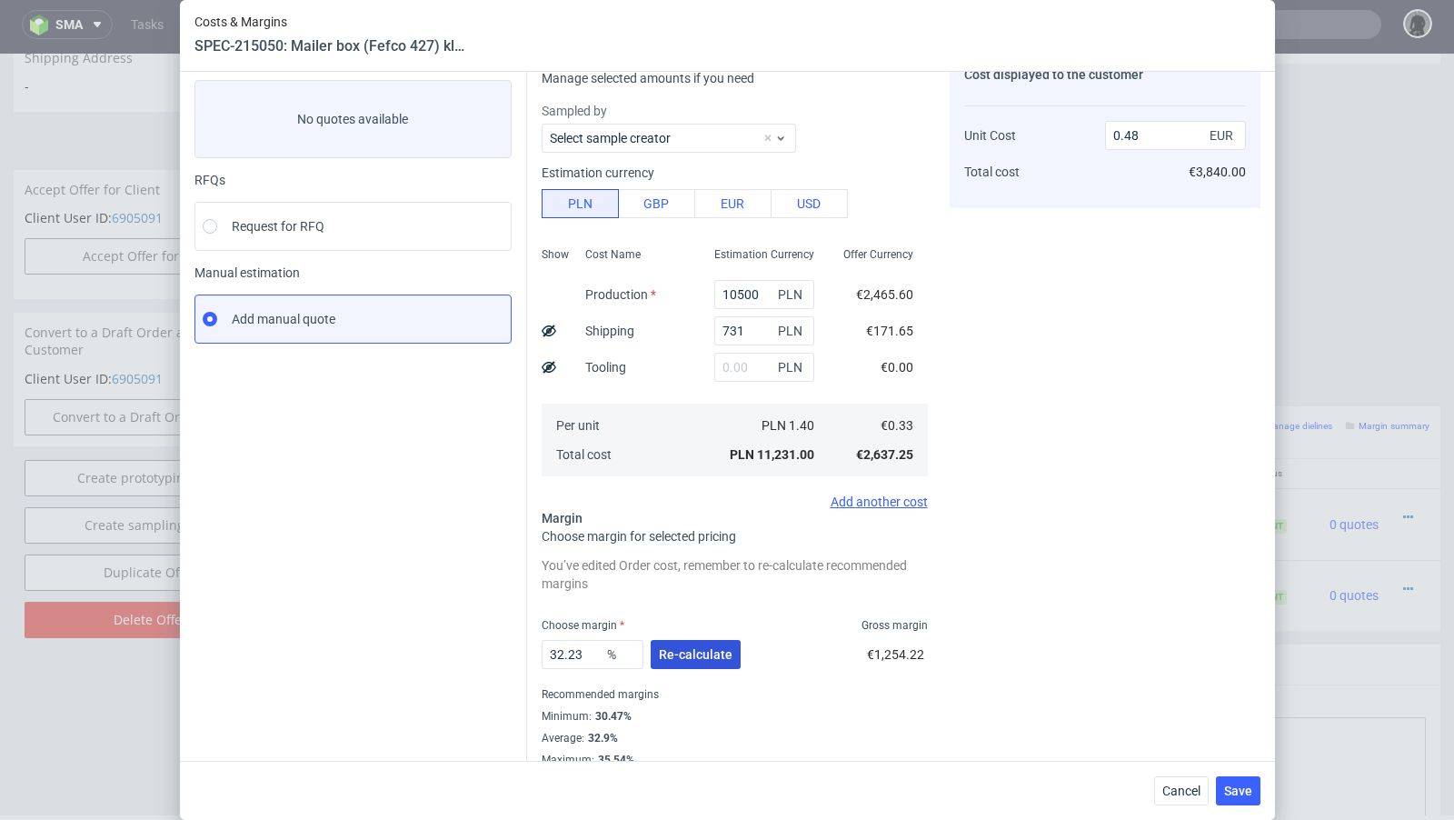
click at [703, 651] on span "Re-calculate" at bounding box center [696, 654] width 74 height 13
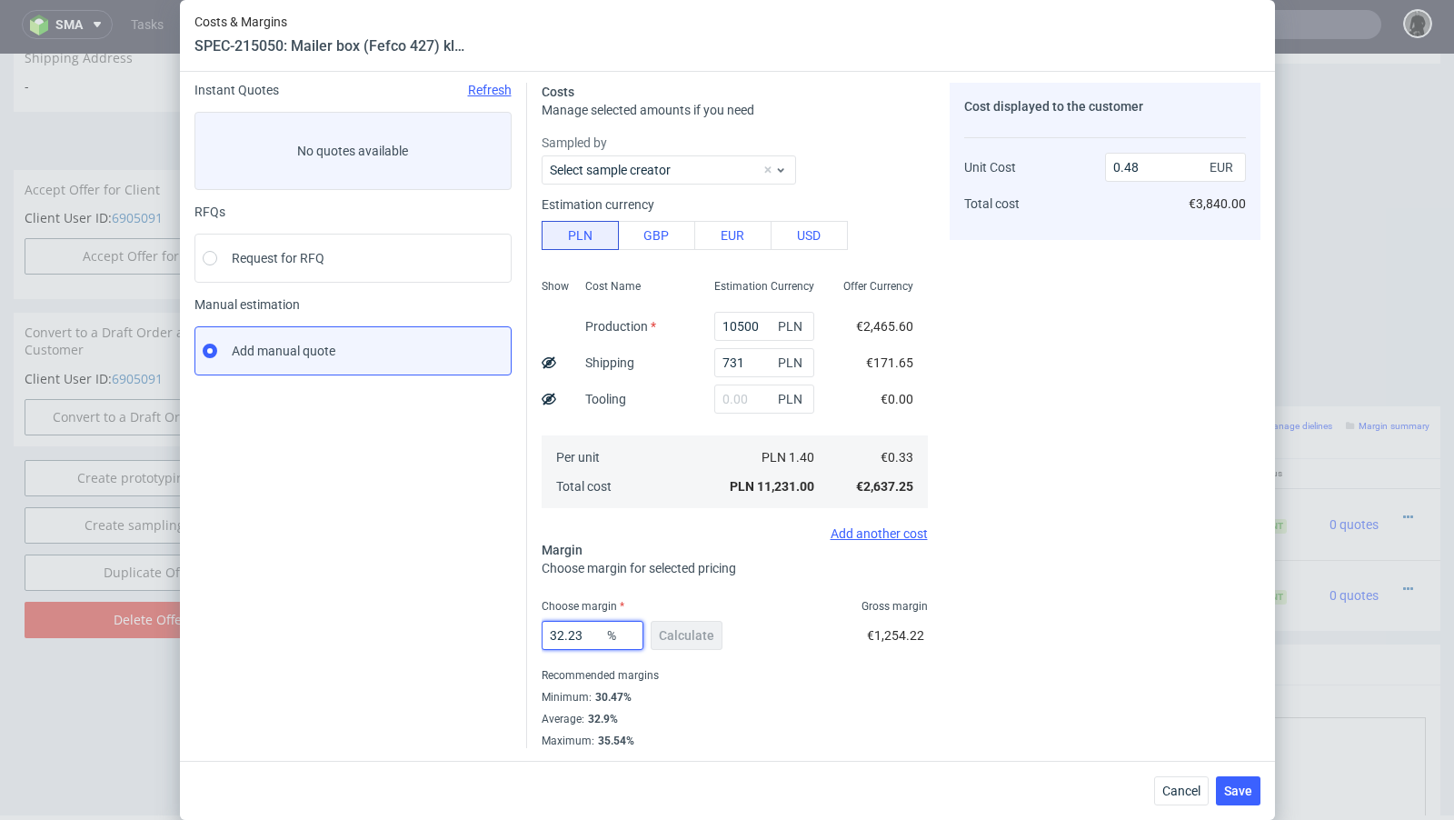
drag, startPoint x: 589, startPoint y: 631, endPoint x: 559, endPoint y: 630, distance: 30.0
click at [559, 630] on input "32.23" at bounding box center [593, 635] width 102 height 29
type input "30"
type input "0.47"
drag, startPoint x: 596, startPoint y: 637, endPoint x: 566, endPoint y: 635, distance: 30.0
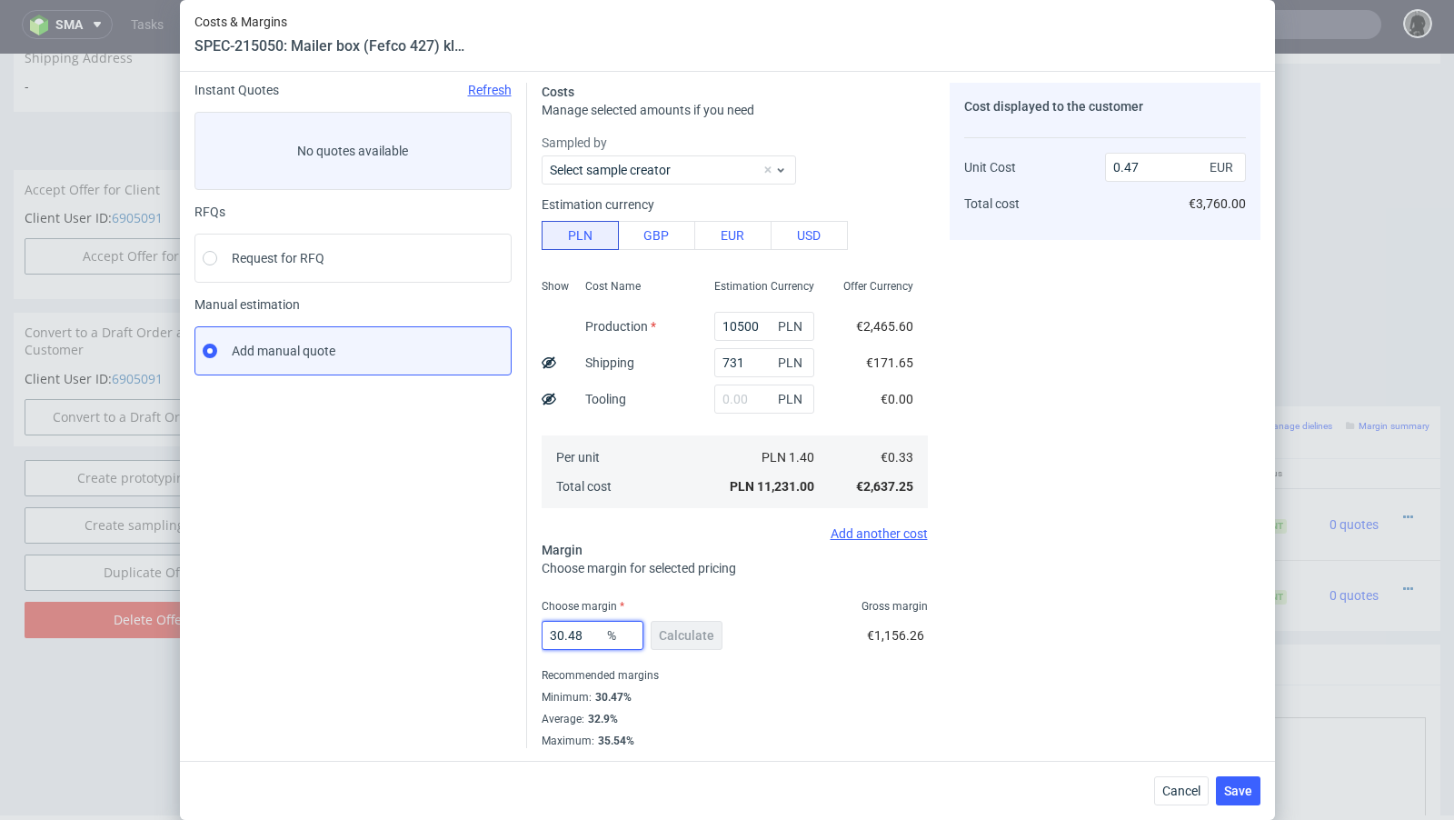
click at [566, 635] on input "30.48" at bounding box center [593, 635] width 102 height 29
type input "30.9"
type input "0.48"
type input "30.8"
type input "0.47"
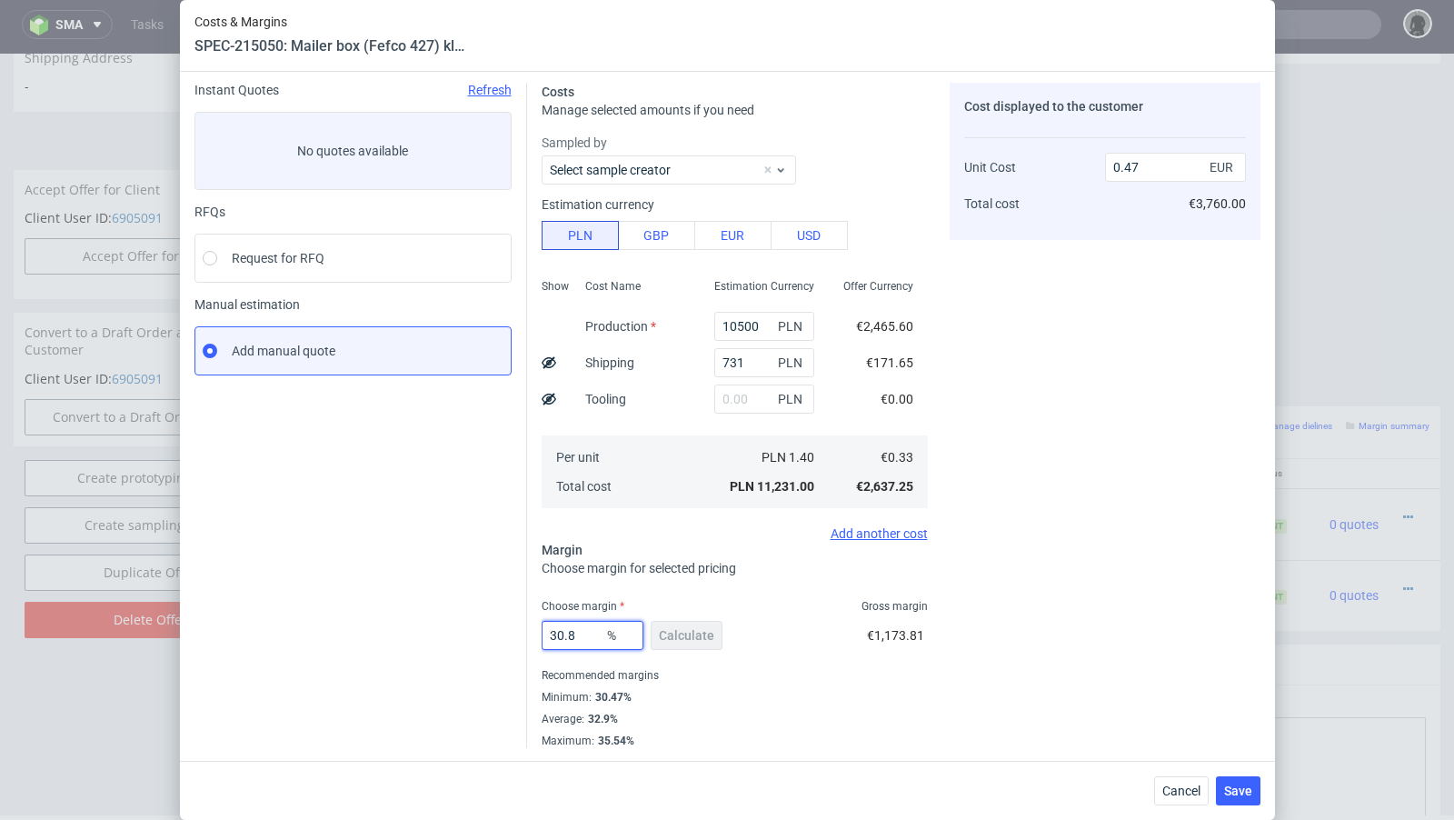
type input "30.88"
type input "0.48"
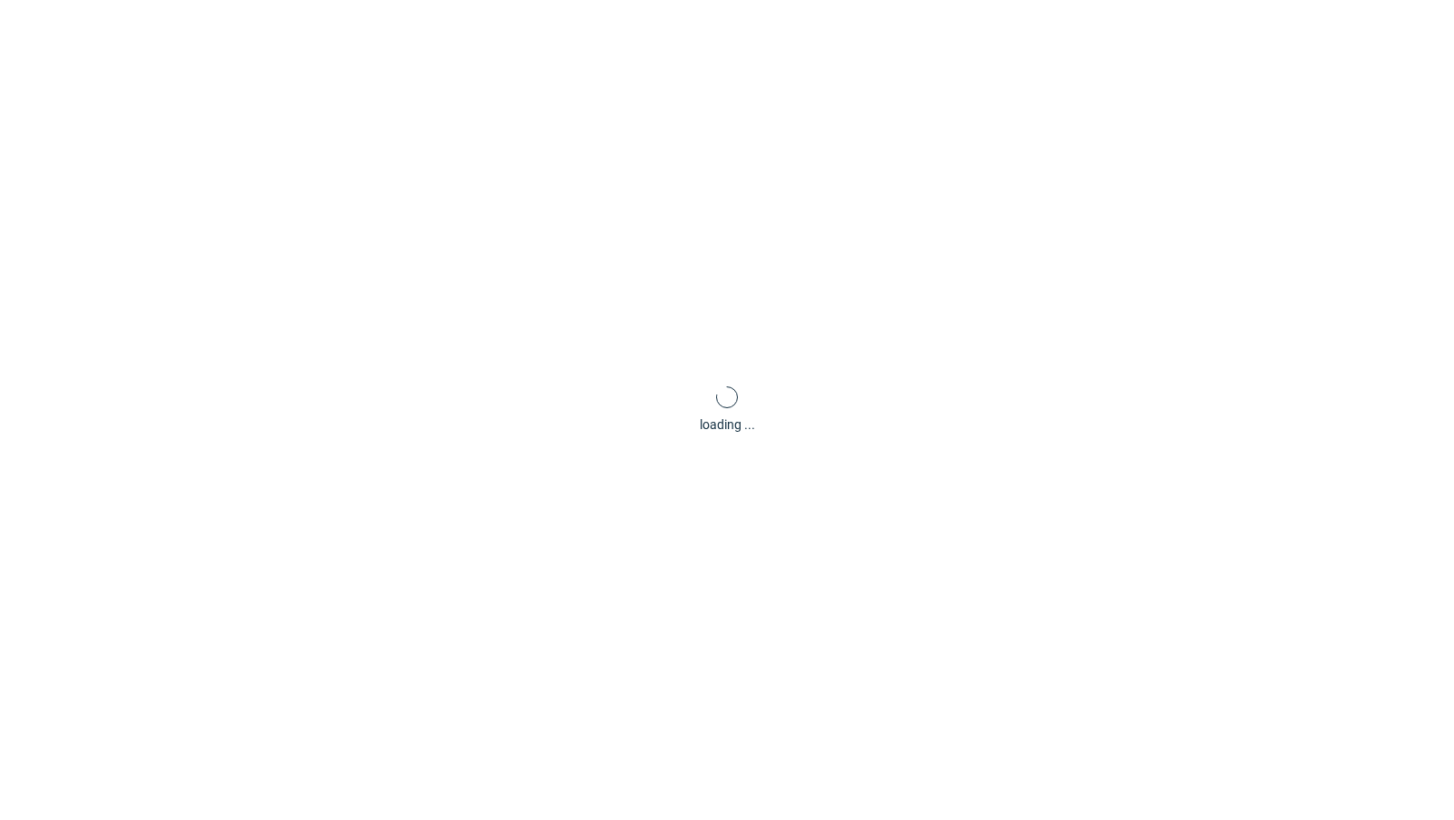
type input "30.88"
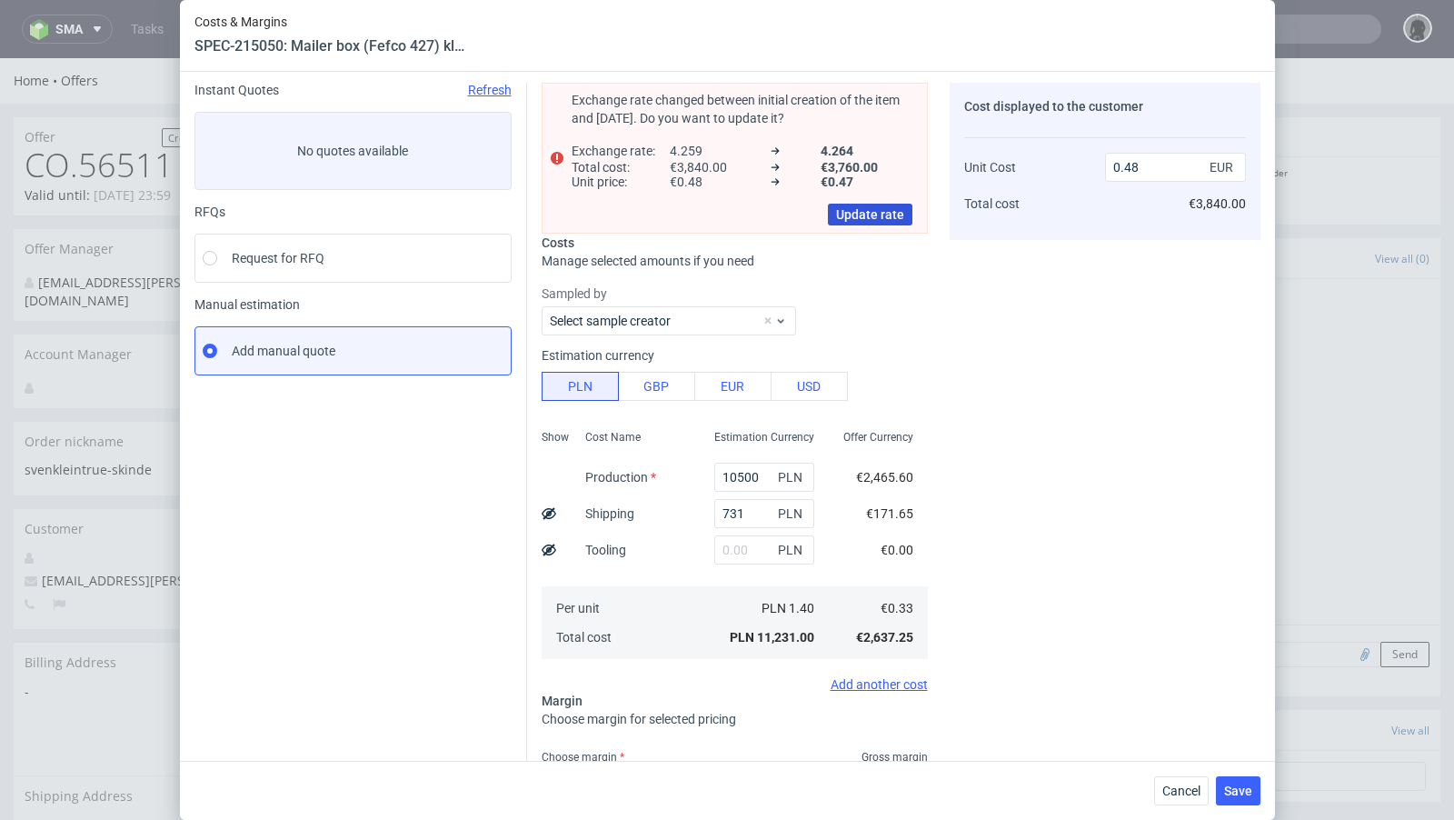
click at [887, 214] on span "Update rate" at bounding box center [870, 214] width 68 height 13
type input "0.47"
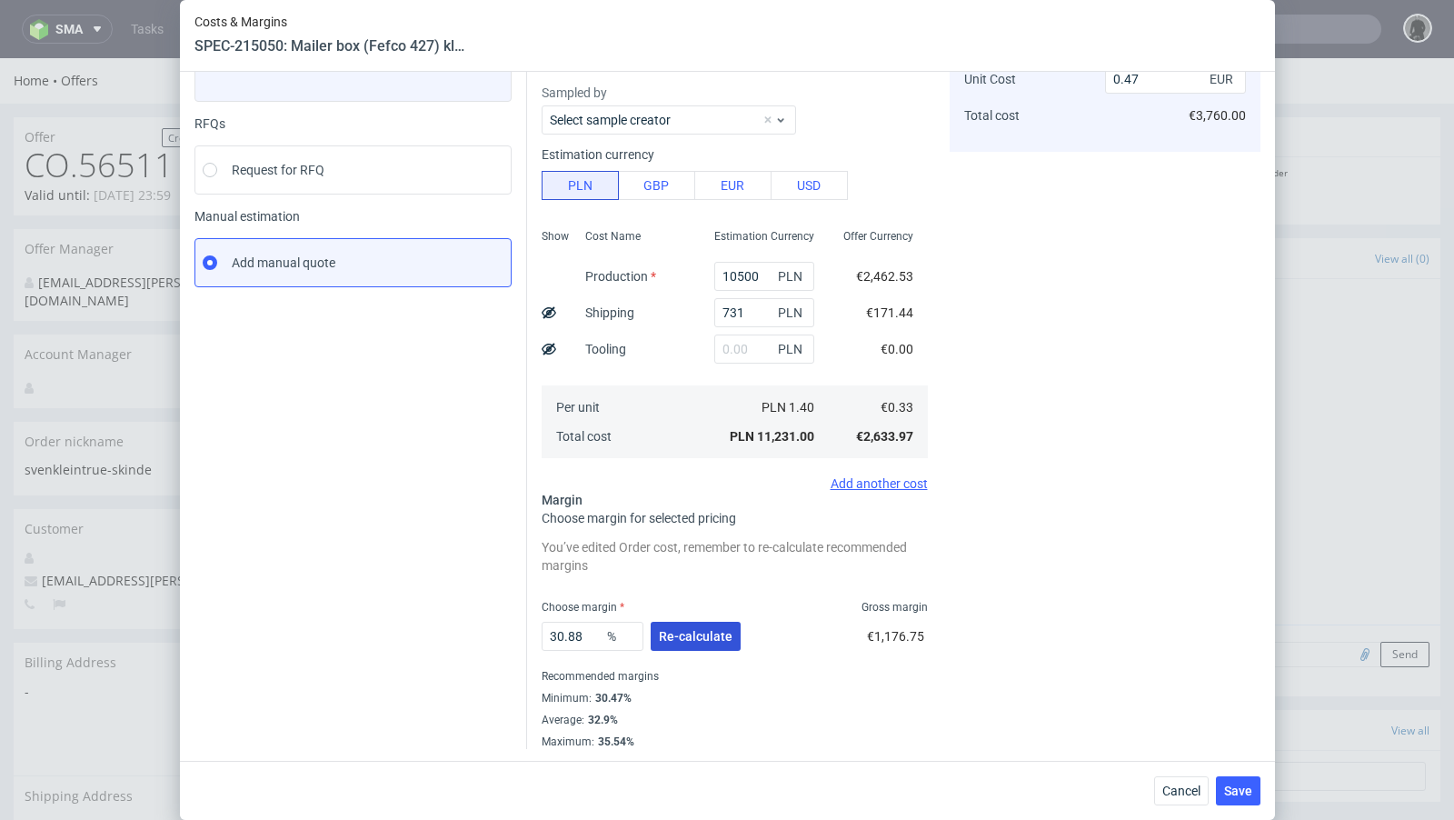
click at [674, 644] on button "Re-calculate" at bounding box center [696, 635] width 90 height 29
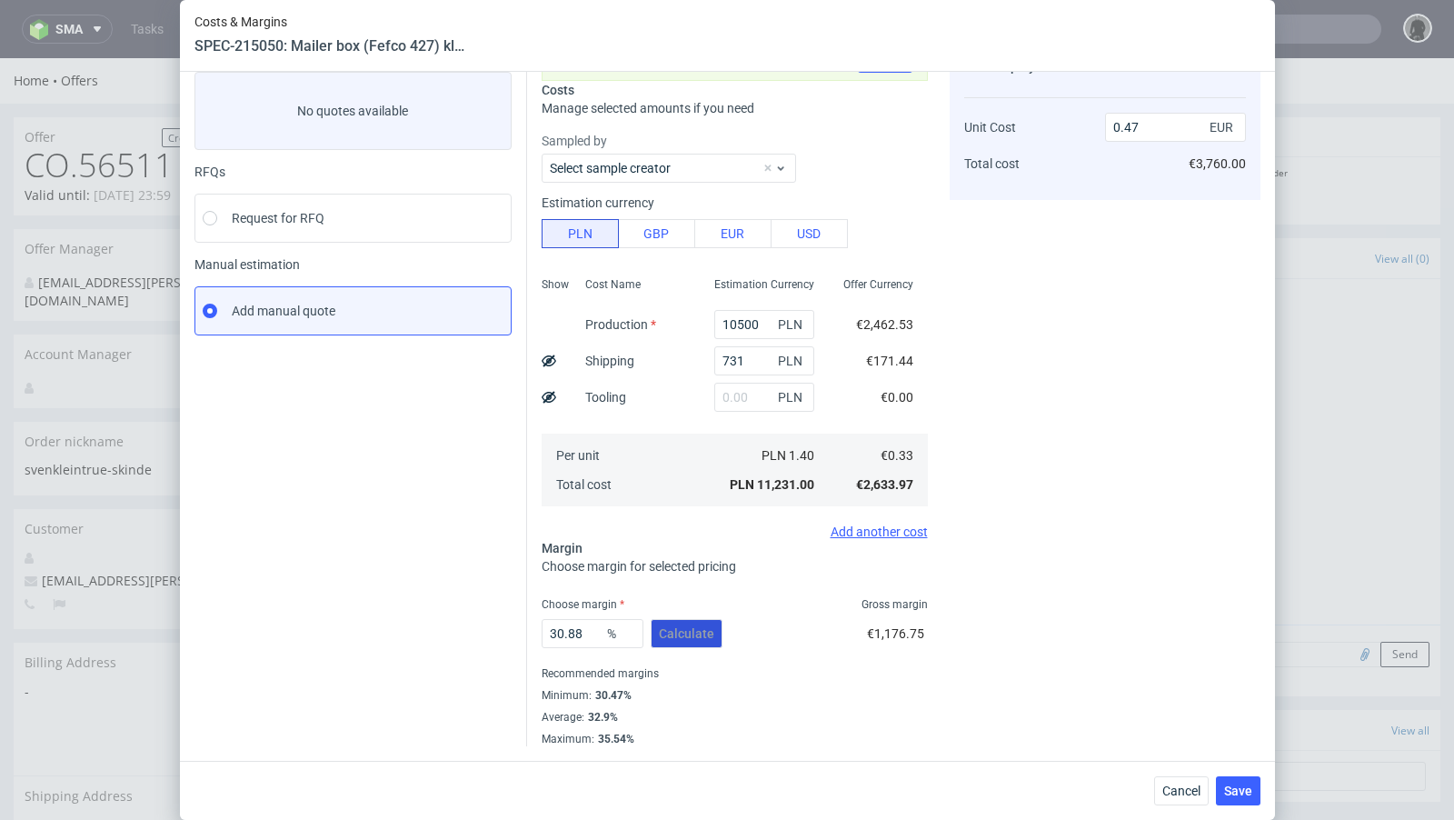
scroll to position [100, 0]
click at [591, 635] on input "30.88" at bounding box center [593, 635] width 102 height 29
type input "30.9"
type input "0.48"
type input "30.8"
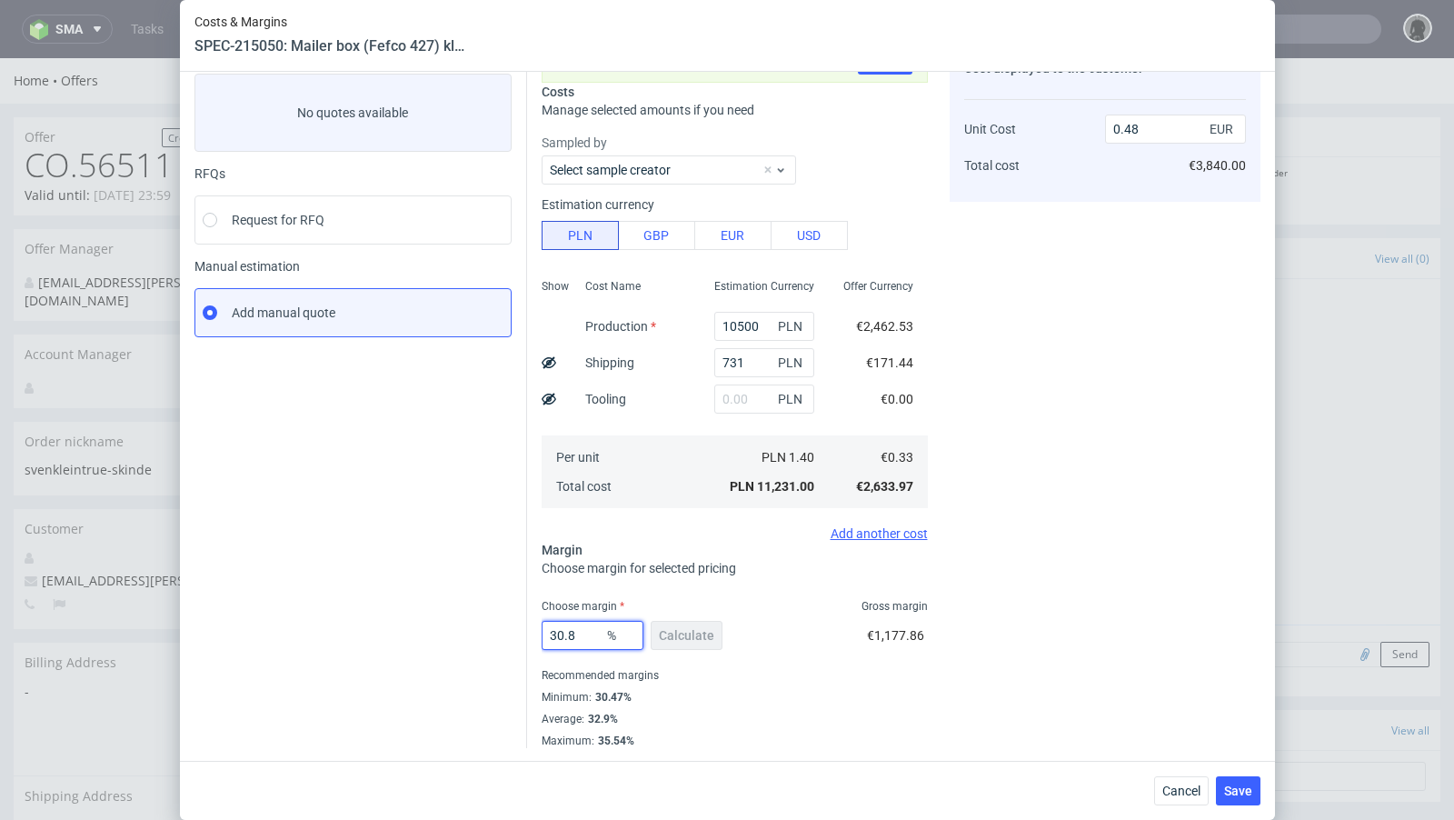
type input "0.47"
type input "30.89"
click at [492, 597] on div "Instant Quotes Refresh No quotes available RFQs Request for RFQ Manual estimati…" at bounding box center [360, 396] width 333 height 703
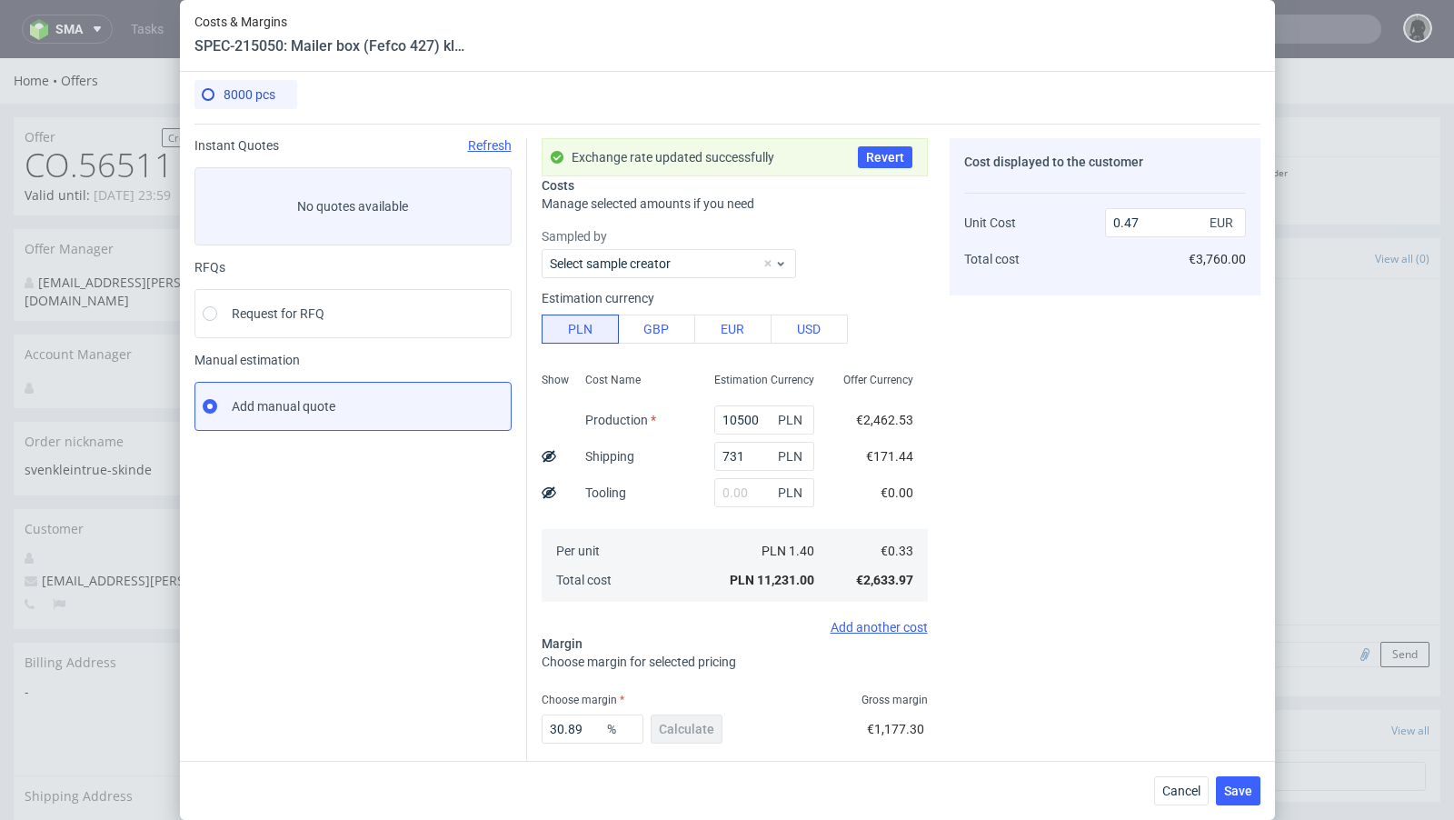
scroll to position [99, 0]
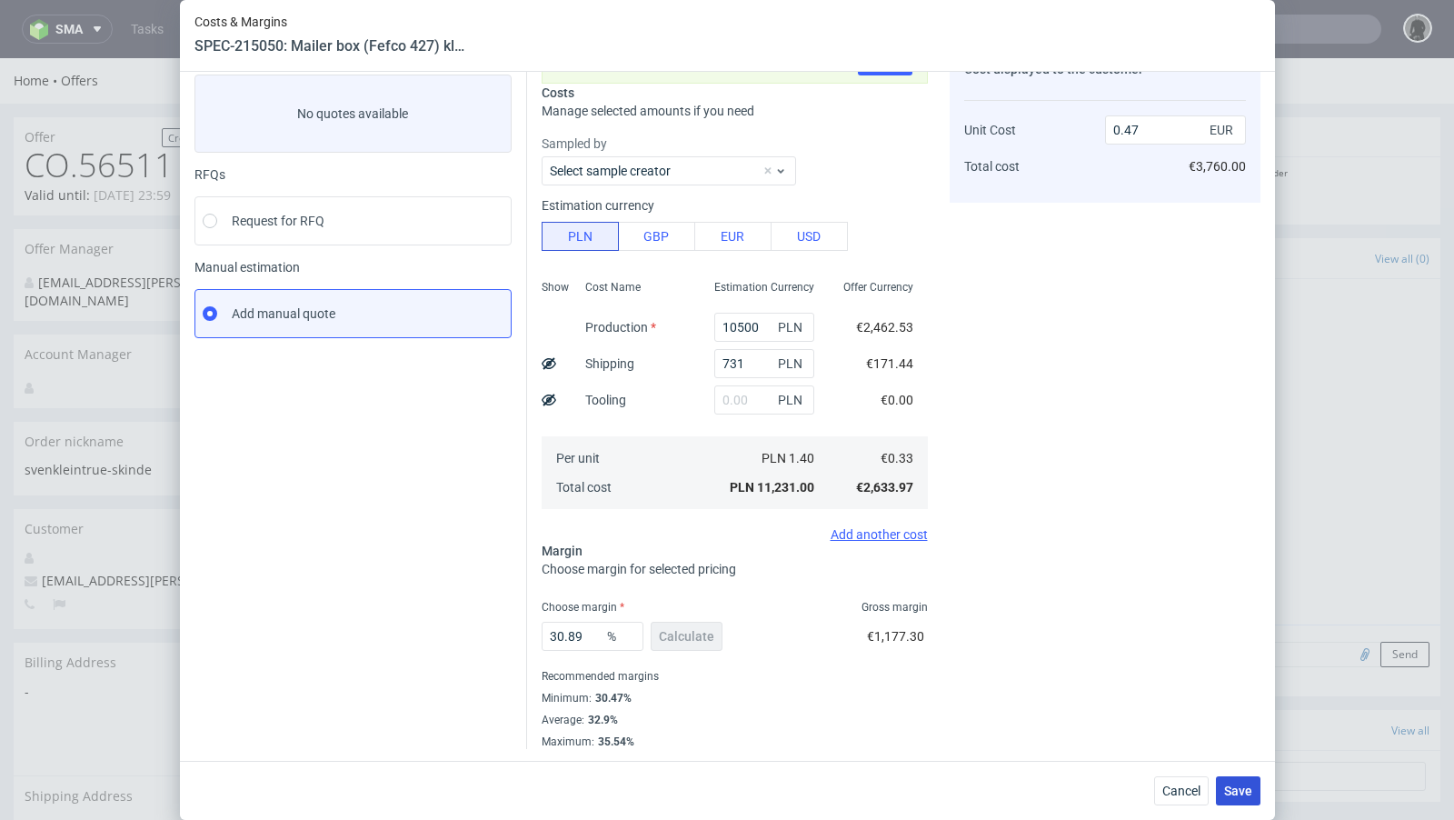
click at [1233, 790] on span "Save" at bounding box center [1238, 790] width 28 height 13
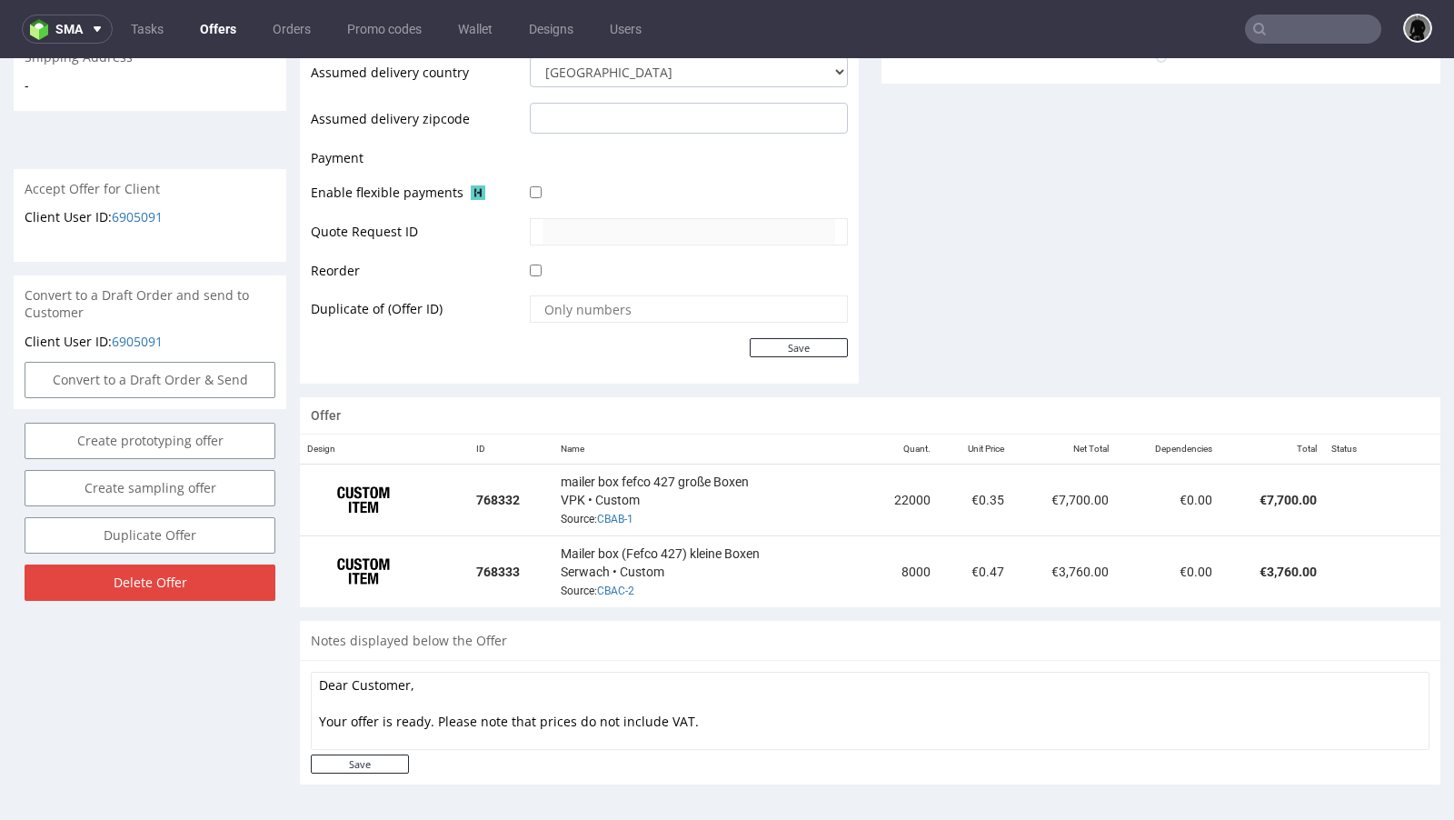
scroll to position [740, 0]
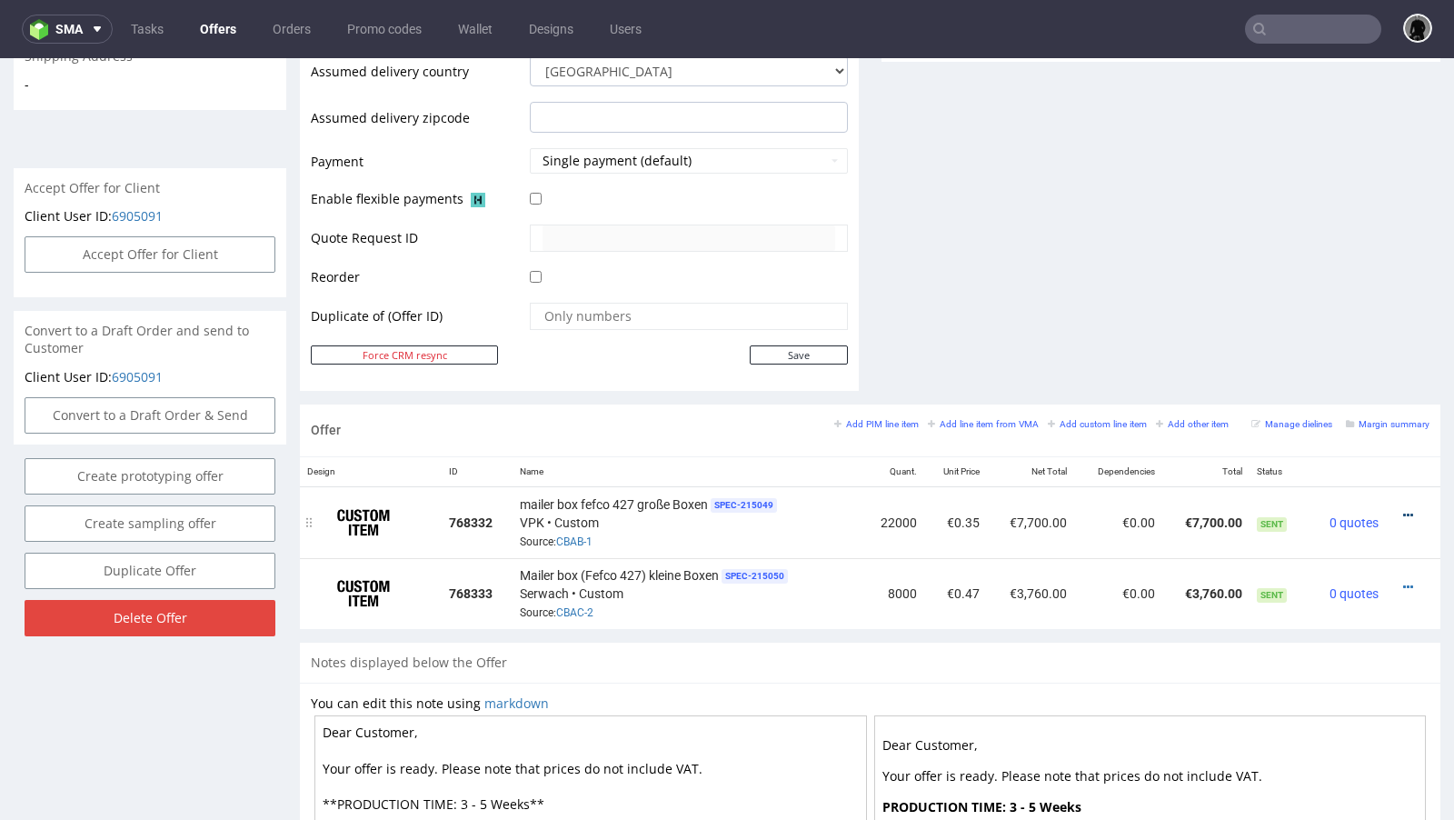
click at [1403, 509] on icon at bounding box center [1408, 515] width 10 height 13
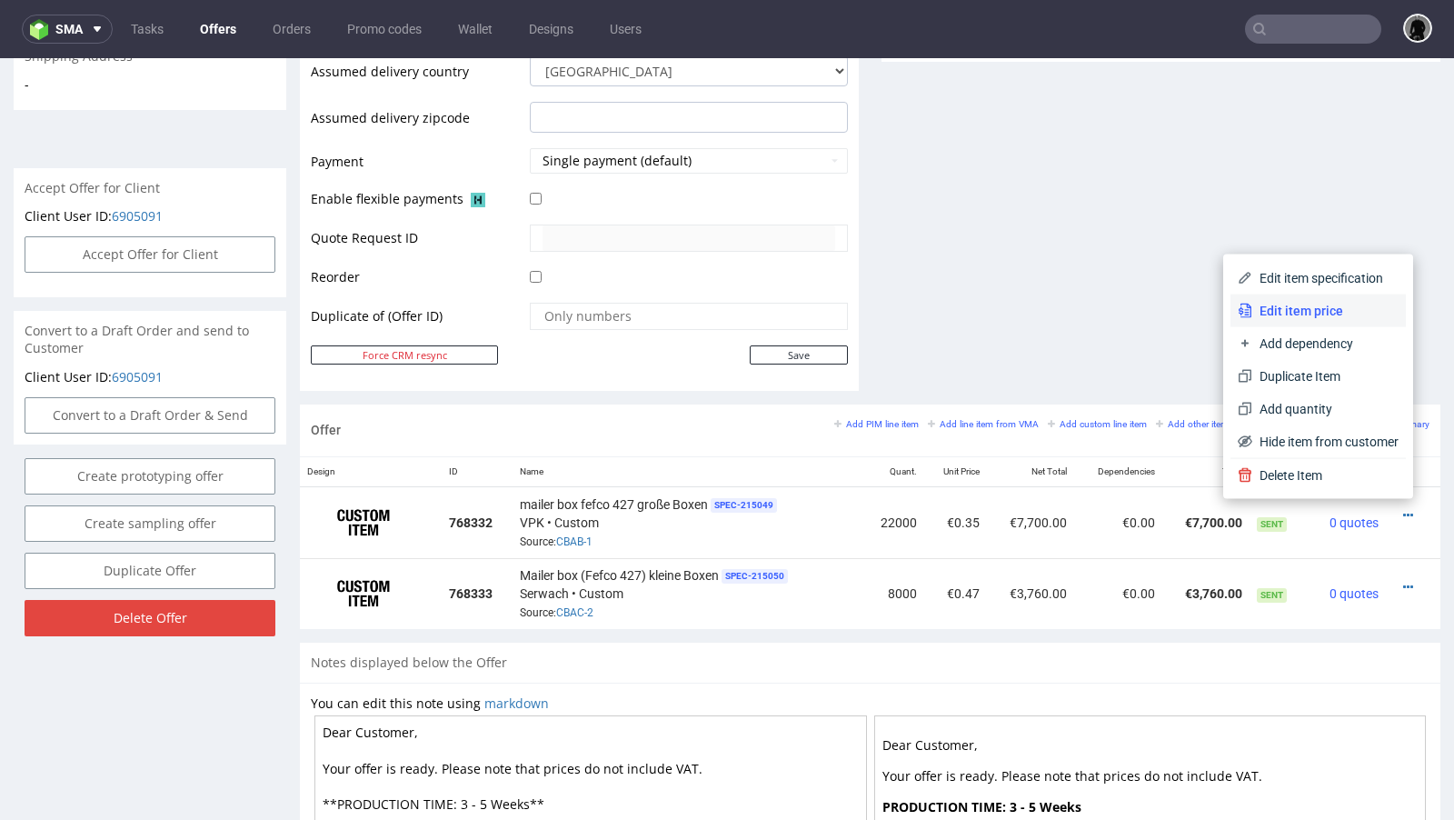
click at [1320, 320] on li "Edit item price" at bounding box center [1317, 310] width 175 height 33
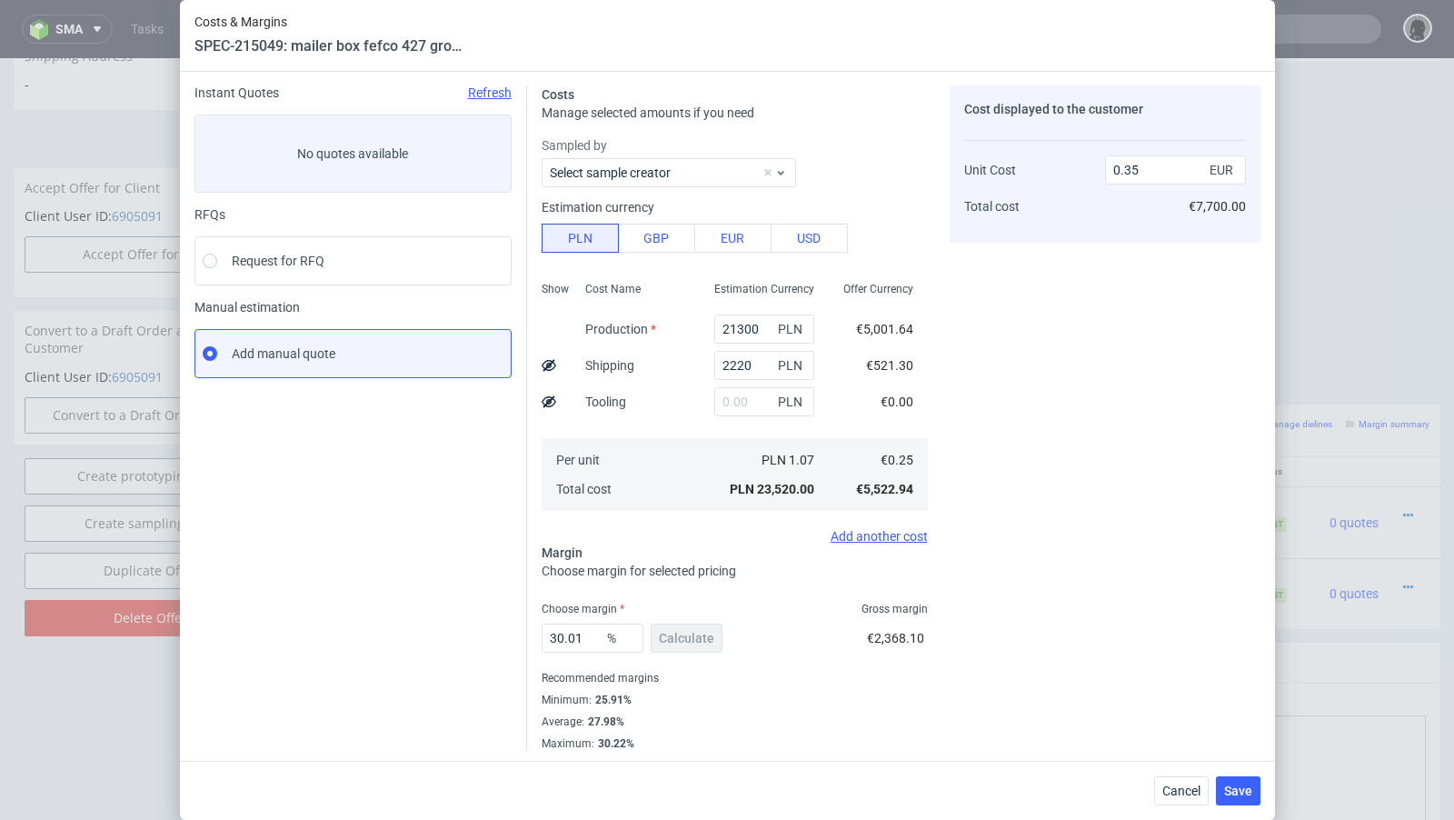
scroll to position [62, 0]
drag, startPoint x: 592, startPoint y: 634, endPoint x: 545, endPoint y: 631, distance: 47.3
click at [545, 631] on input "30.01" at bounding box center [593, 635] width 102 height 29
type input "28"
type input "0.34"
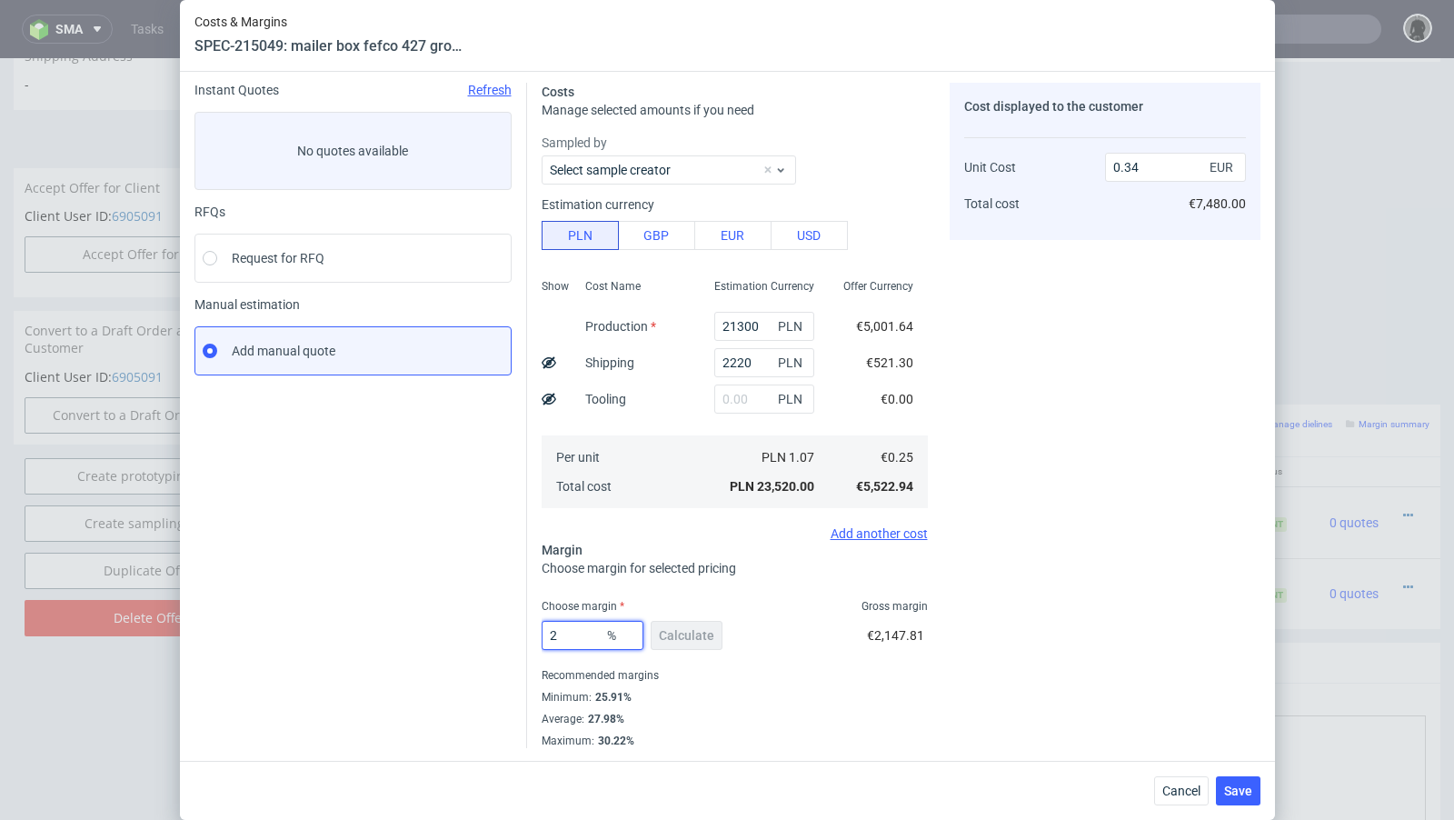
type input "29"
type input "0.35"
type input "28"
type input "0.34"
type input "28.9"
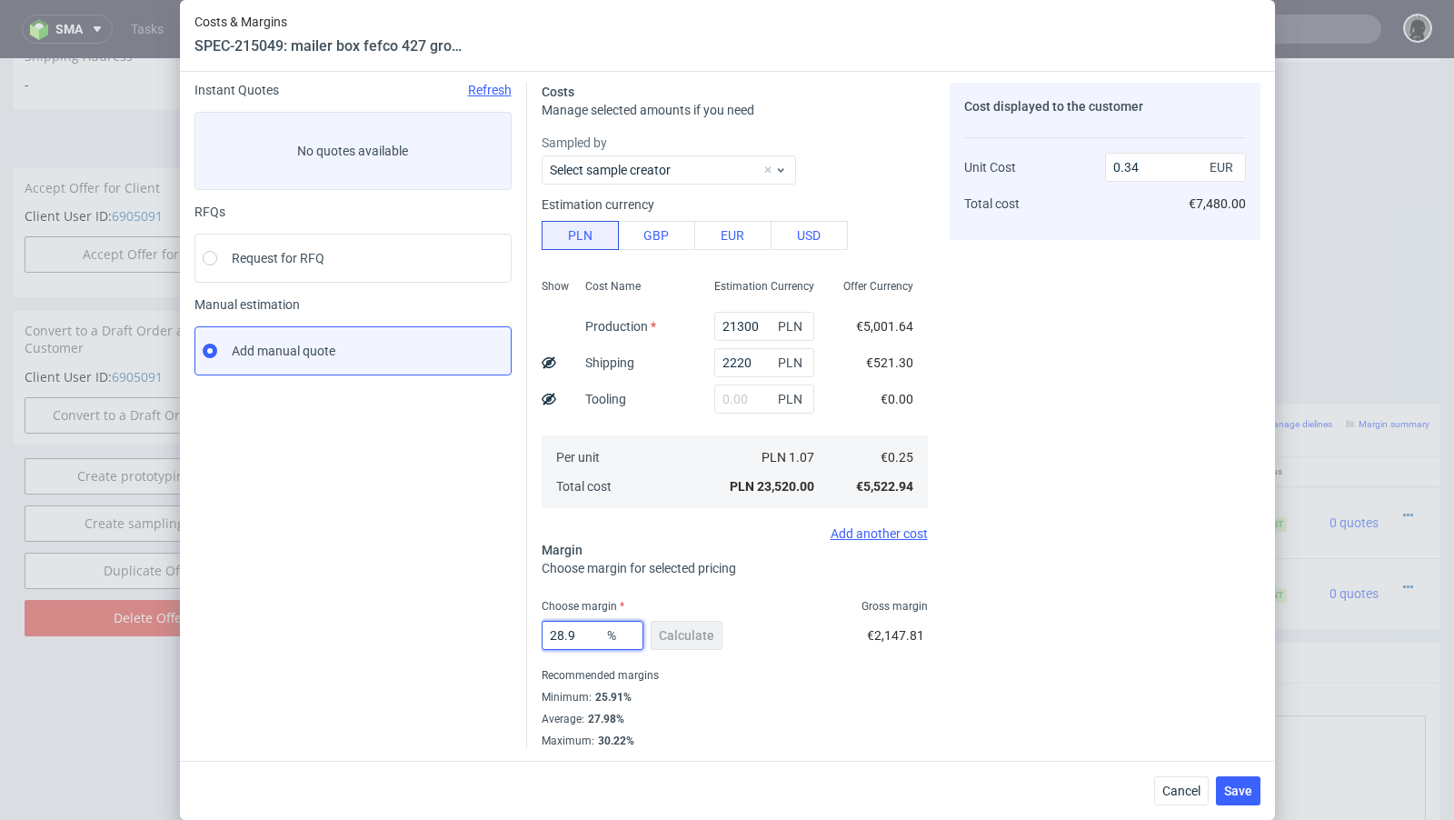
type input "0.35"
type input "28"
type input "0.34"
type input "28.09"
type input "0.35"
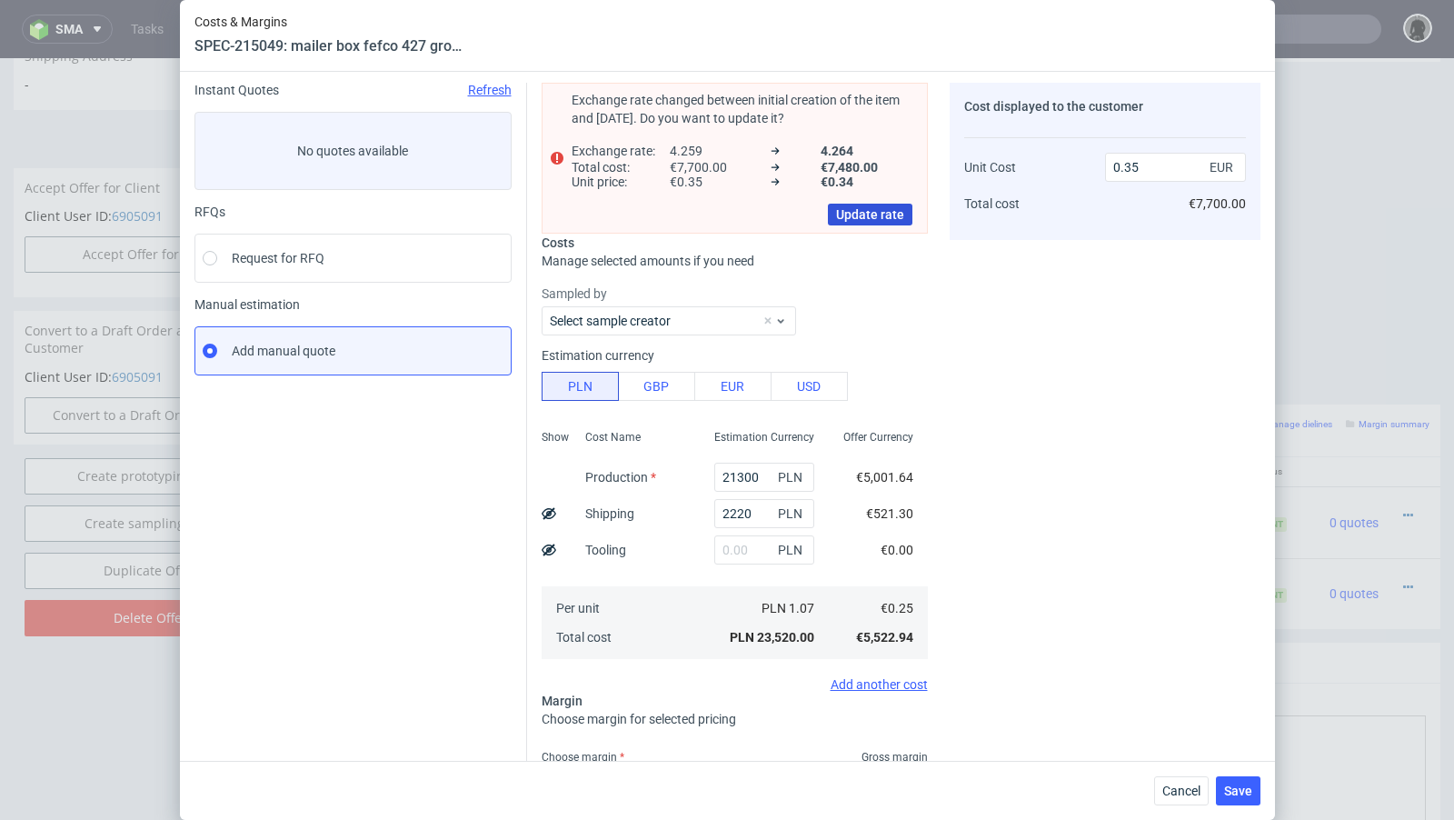
type input "28.08"
click at [844, 204] on button "Update rate" at bounding box center [870, 215] width 84 height 22
type input "0.34"
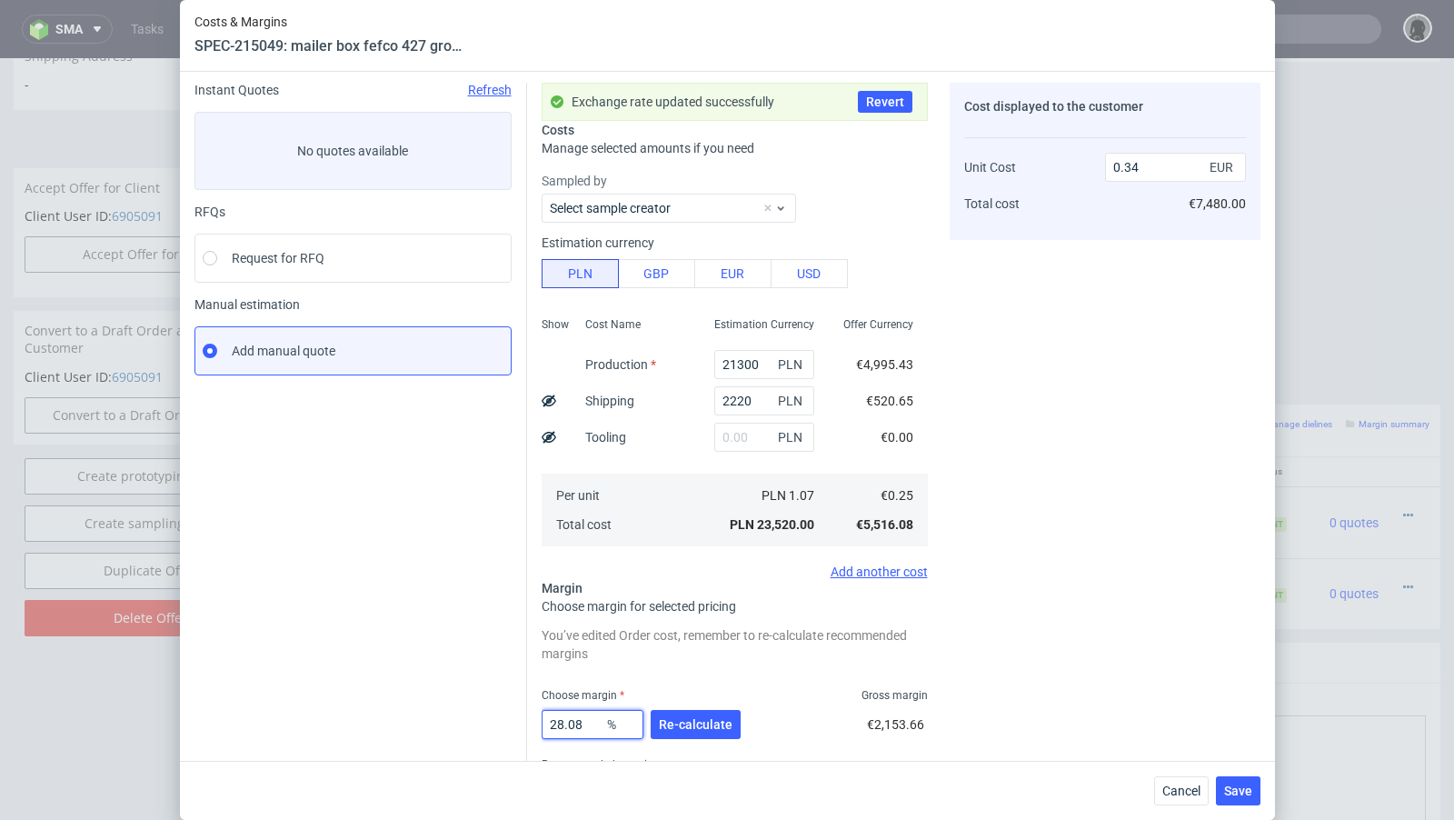
click at [591, 728] on input "28.08" at bounding box center [593, 724] width 102 height 29
type input "28.09"
type input "0.35"
type input "28.08"
type input "0.34"
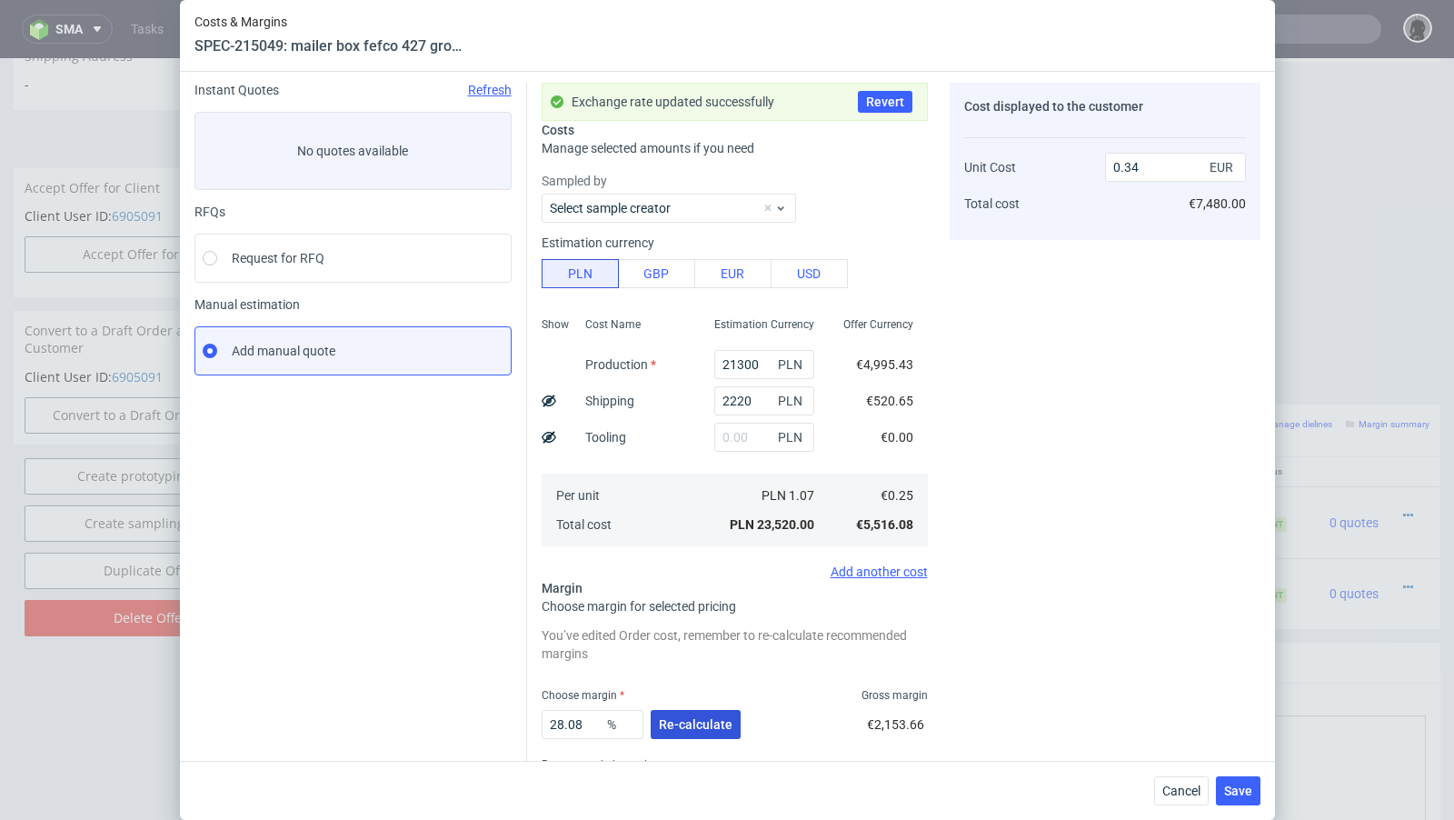
click at [684, 730] on button "Re-calculate" at bounding box center [696, 724] width 90 height 29
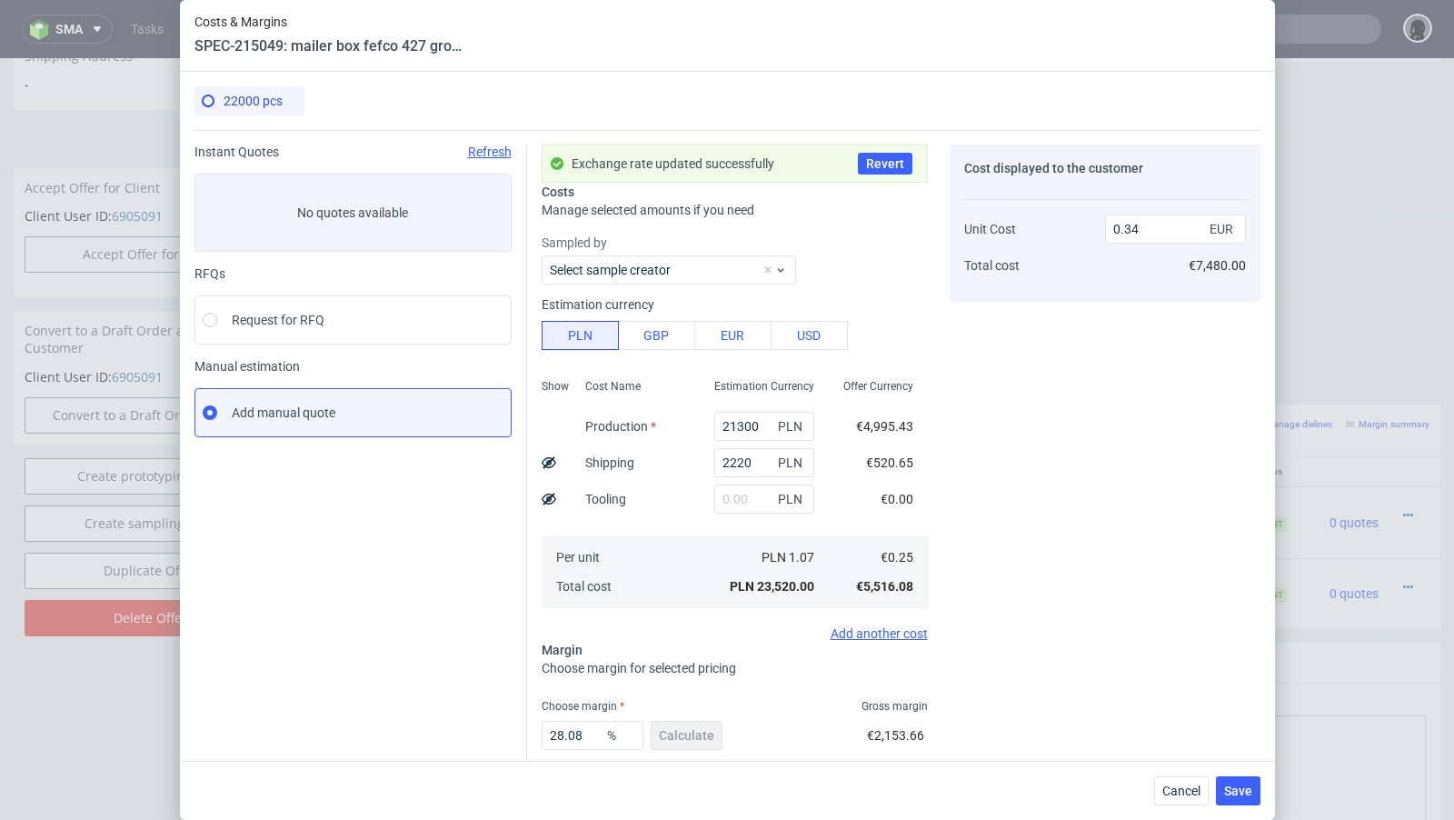
scroll to position [99, 0]
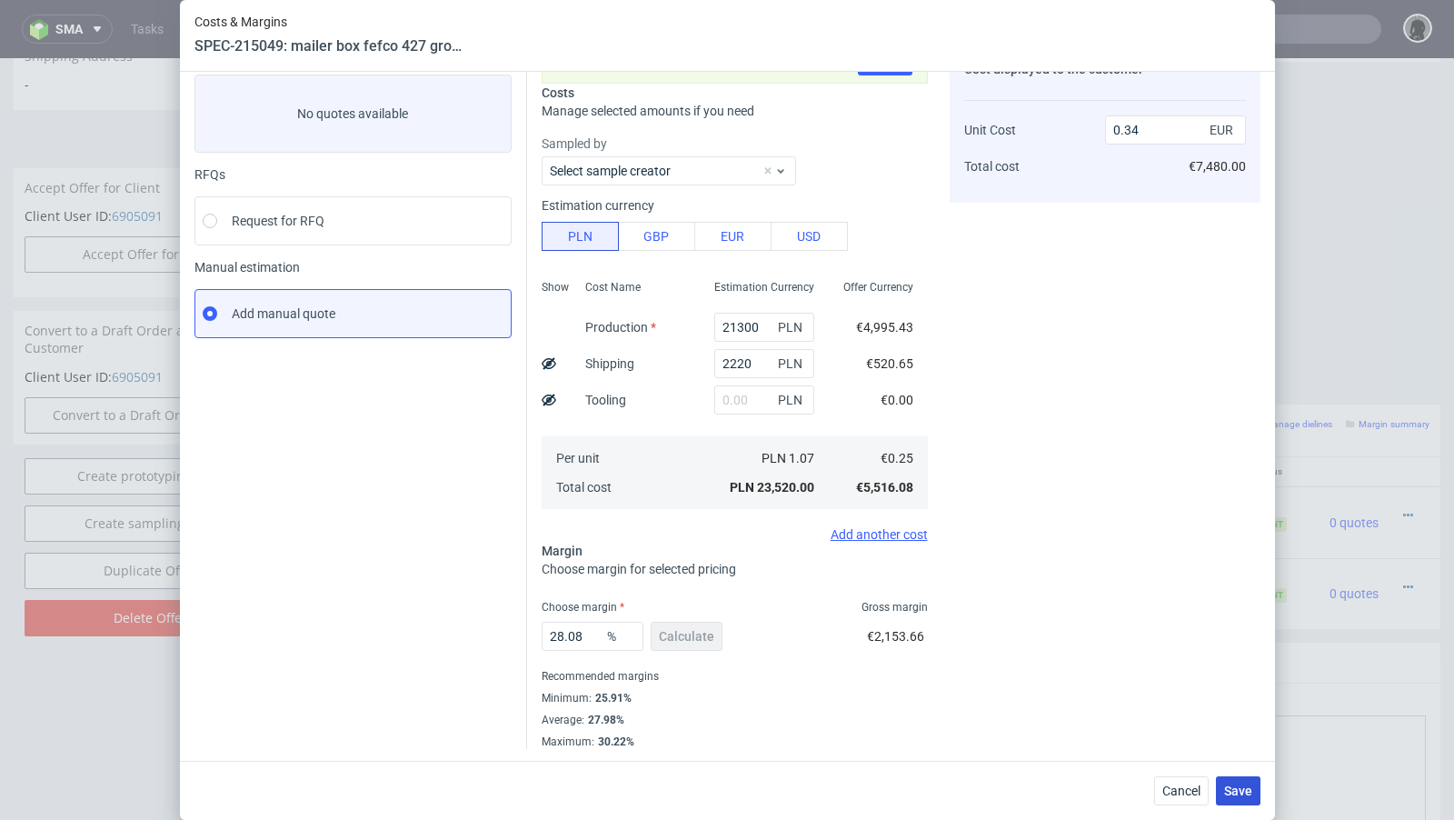
click at [1256, 796] on button "Save" at bounding box center [1238, 790] width 45 height 29
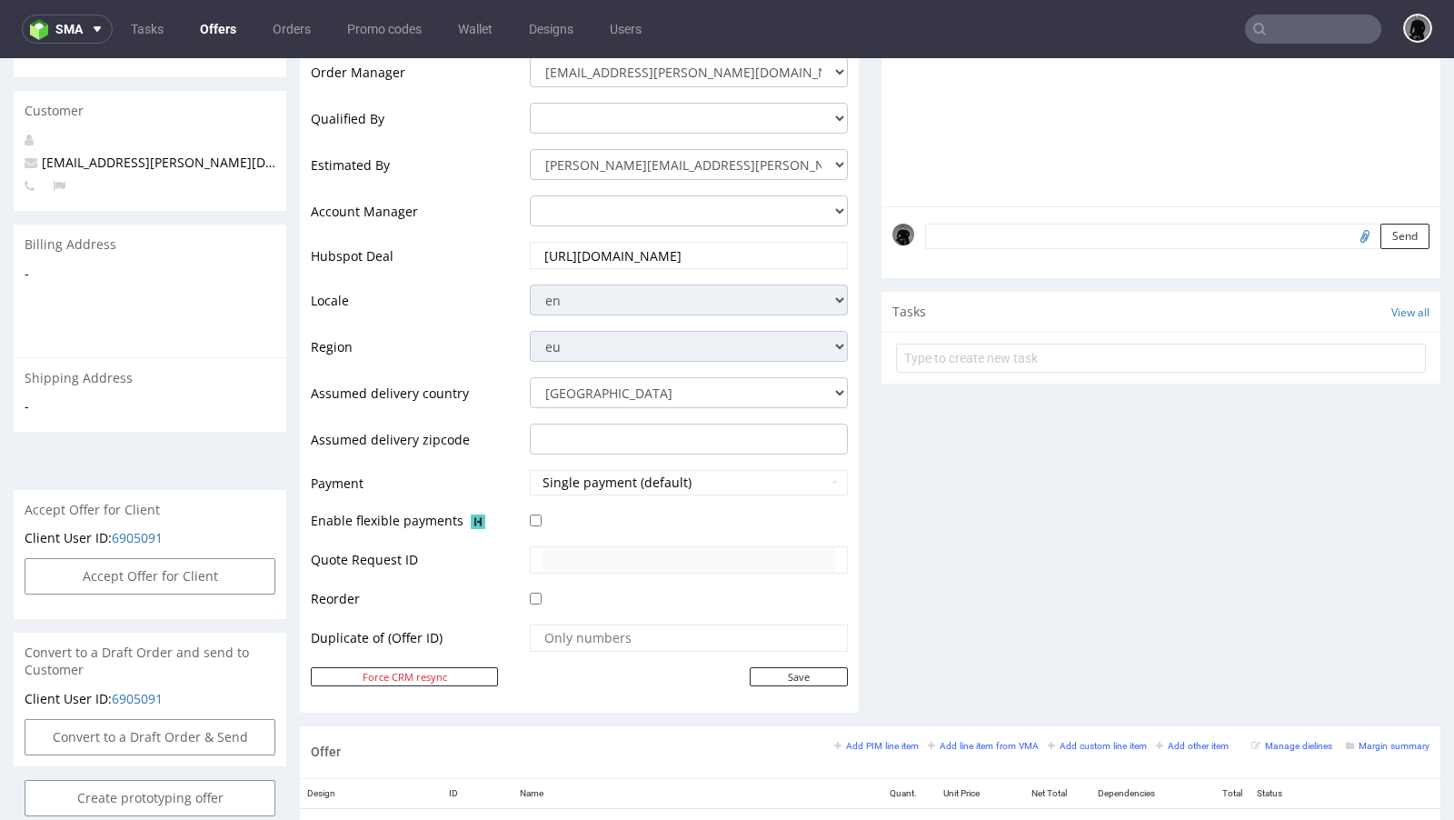
scroll to position [0, 0]
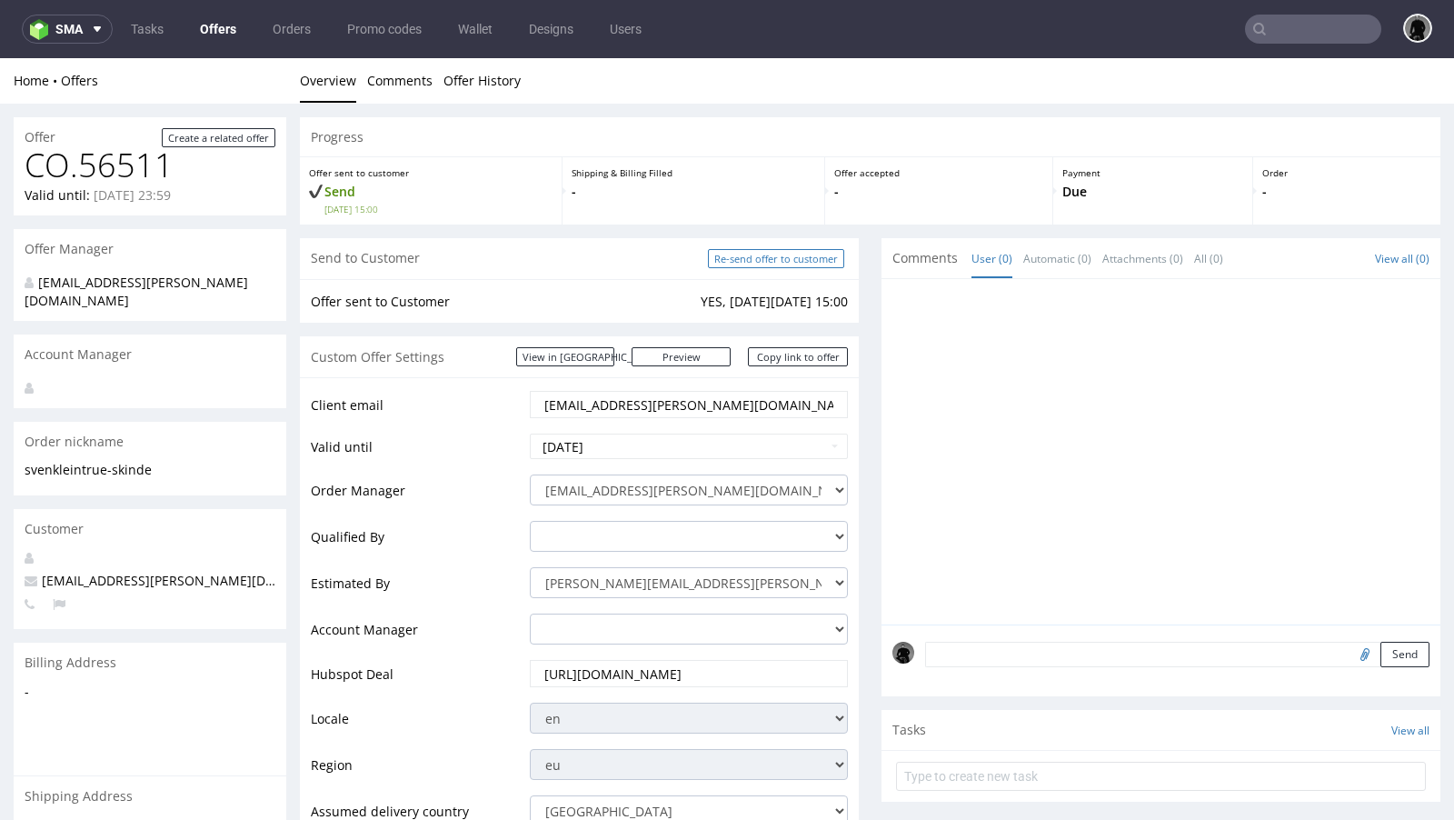
click at [746, 262] on input "Re-send offer to customer" at bounding box center [776, 258] width 136 height 19
type input "In progress..."
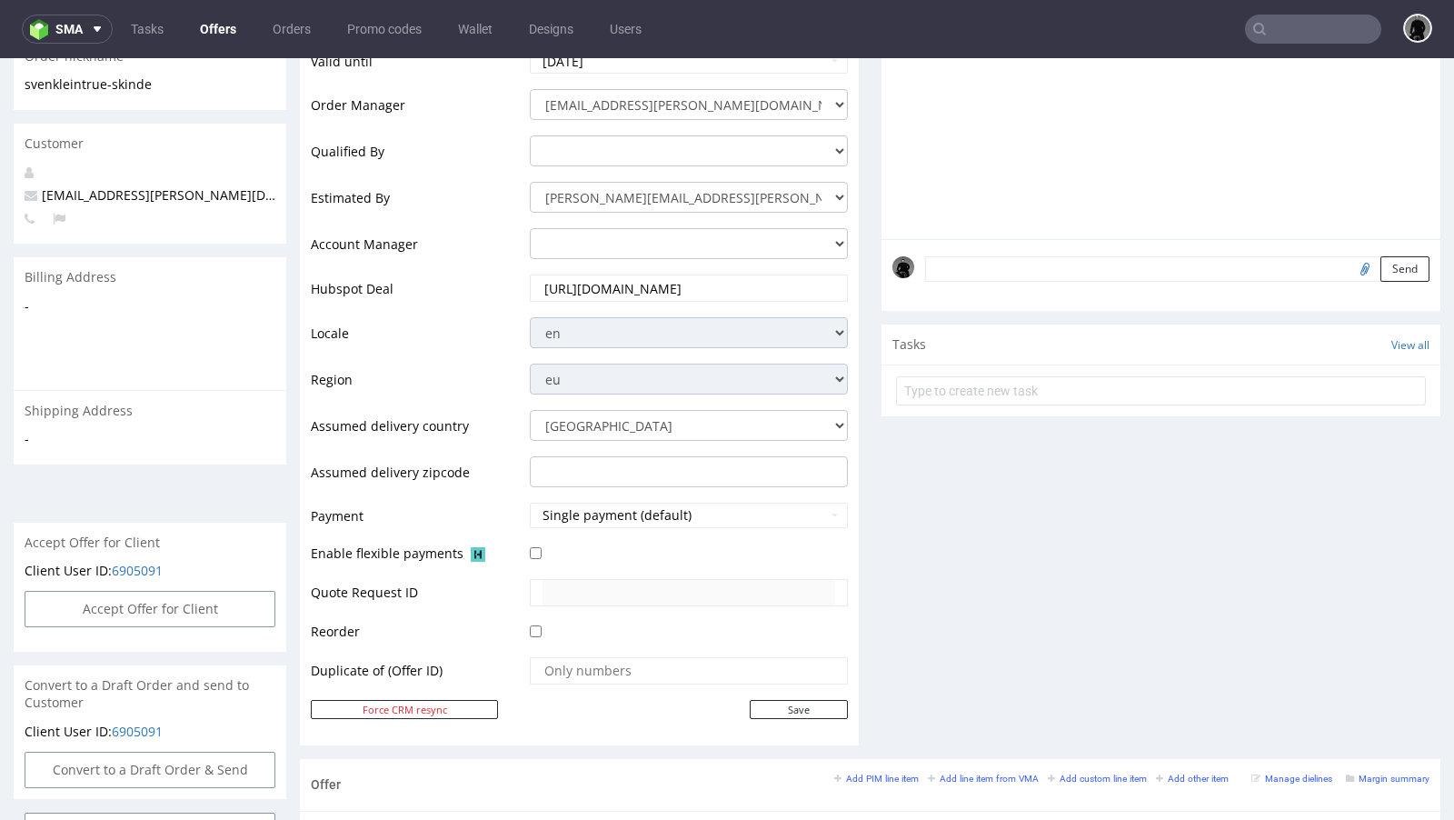
scroll to position [233, 0]
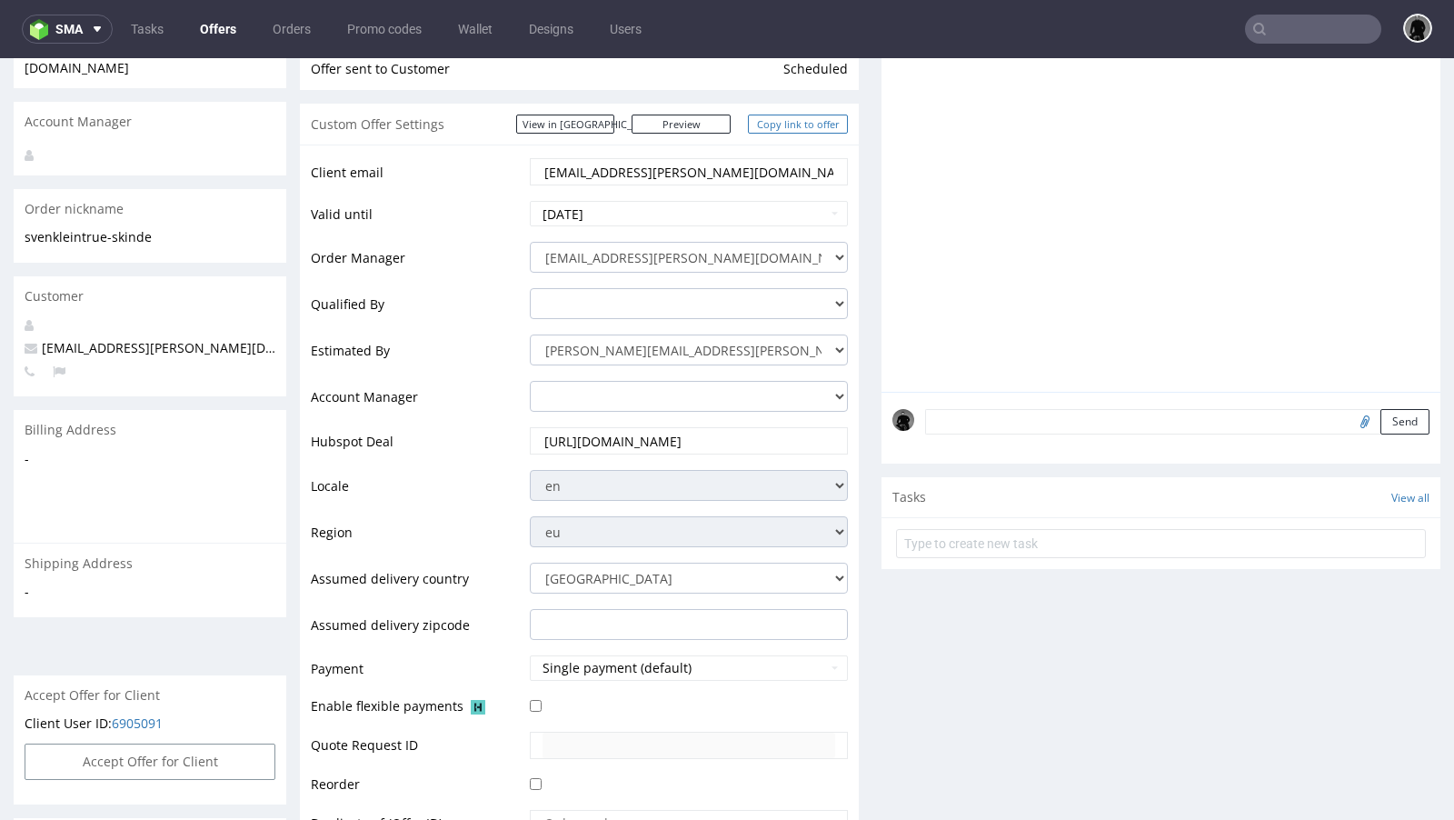
click at [785, 120] on link "Copy link to offer" at bounding box center [798, 123] width 100 height 19
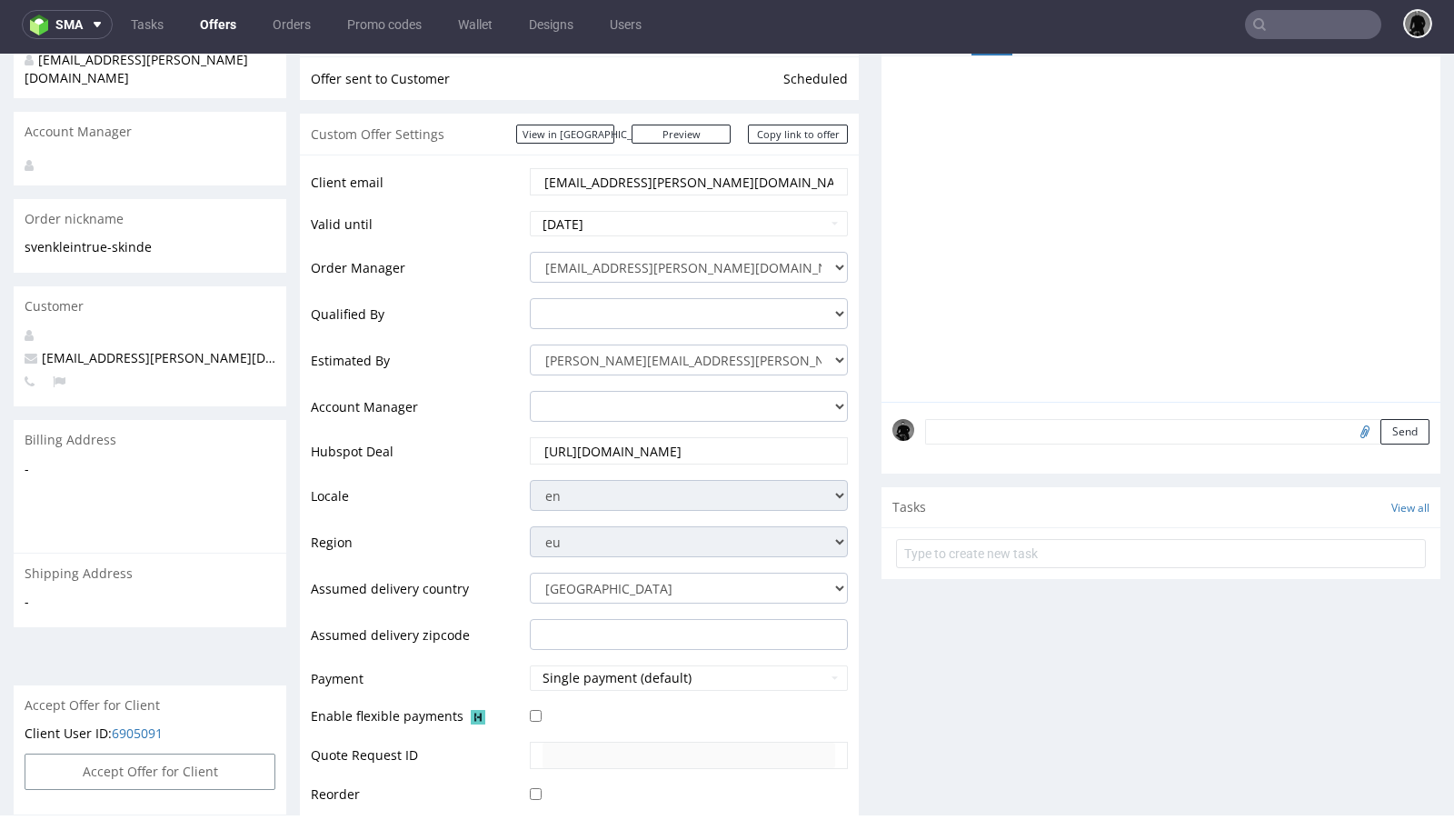
scroll to position [0, 0]
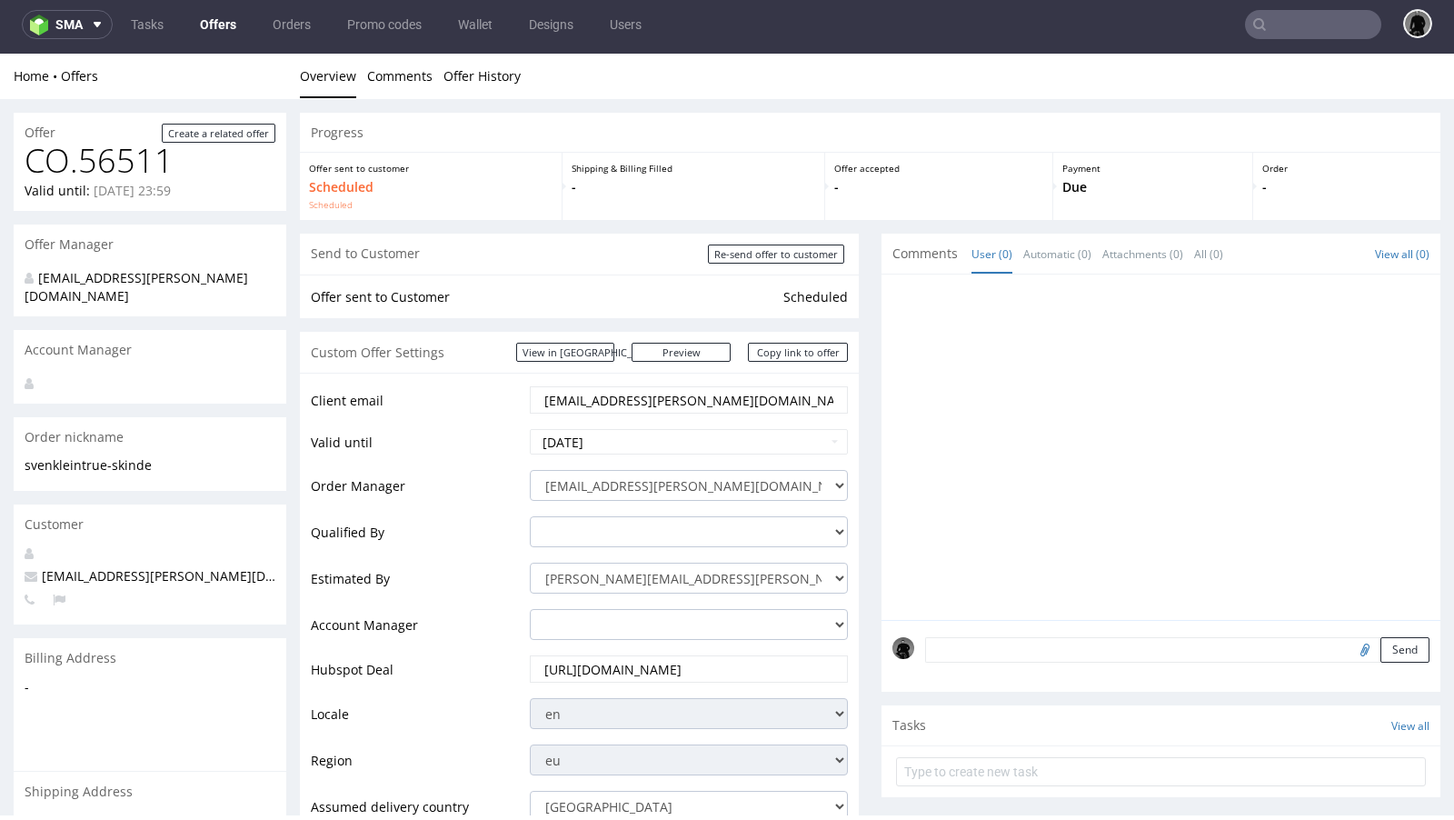
click at [218, 25] on link "Offers" at bounding box center [218, 24] width 58 height 29
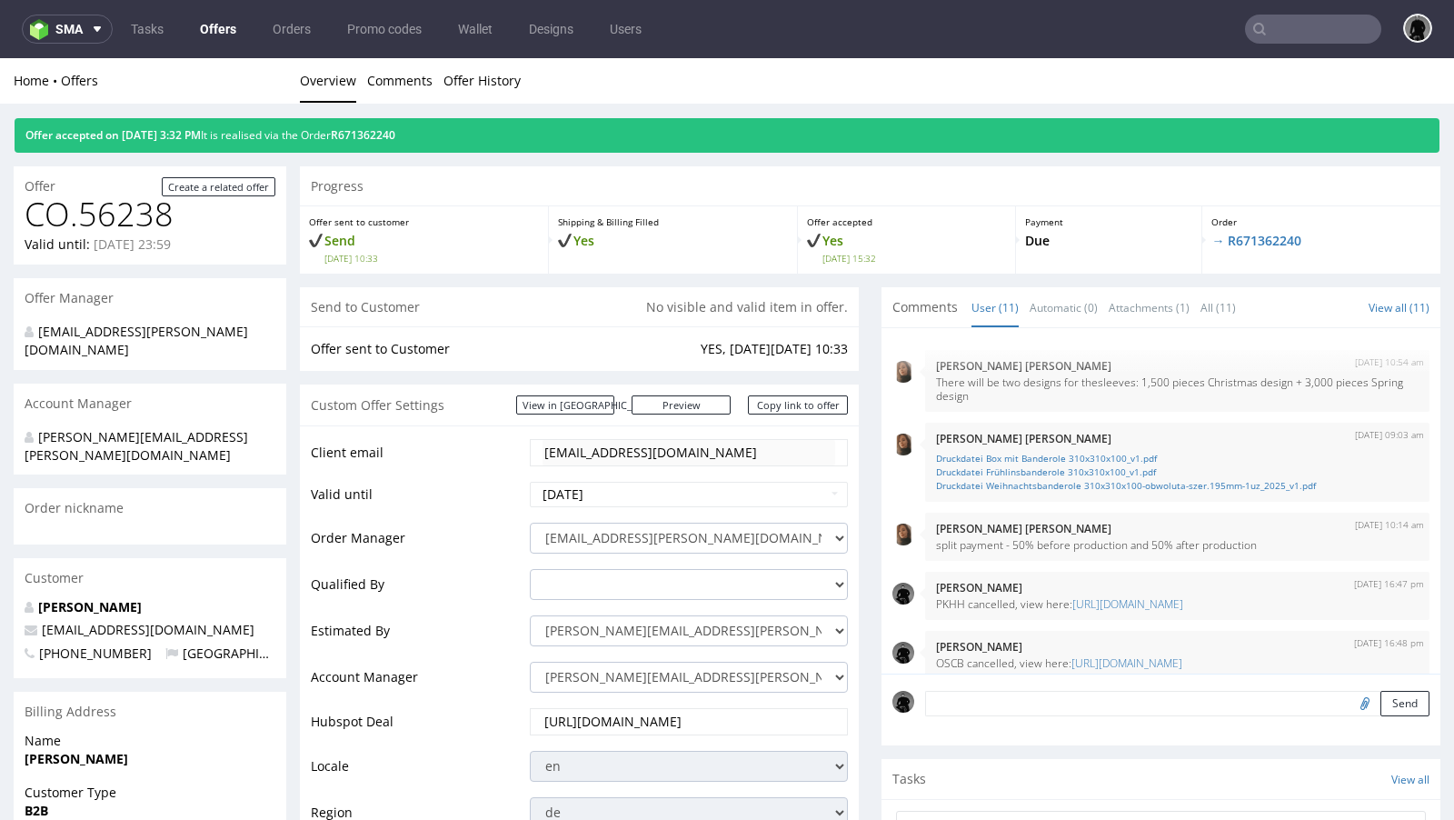
scroll to position [480, 0]
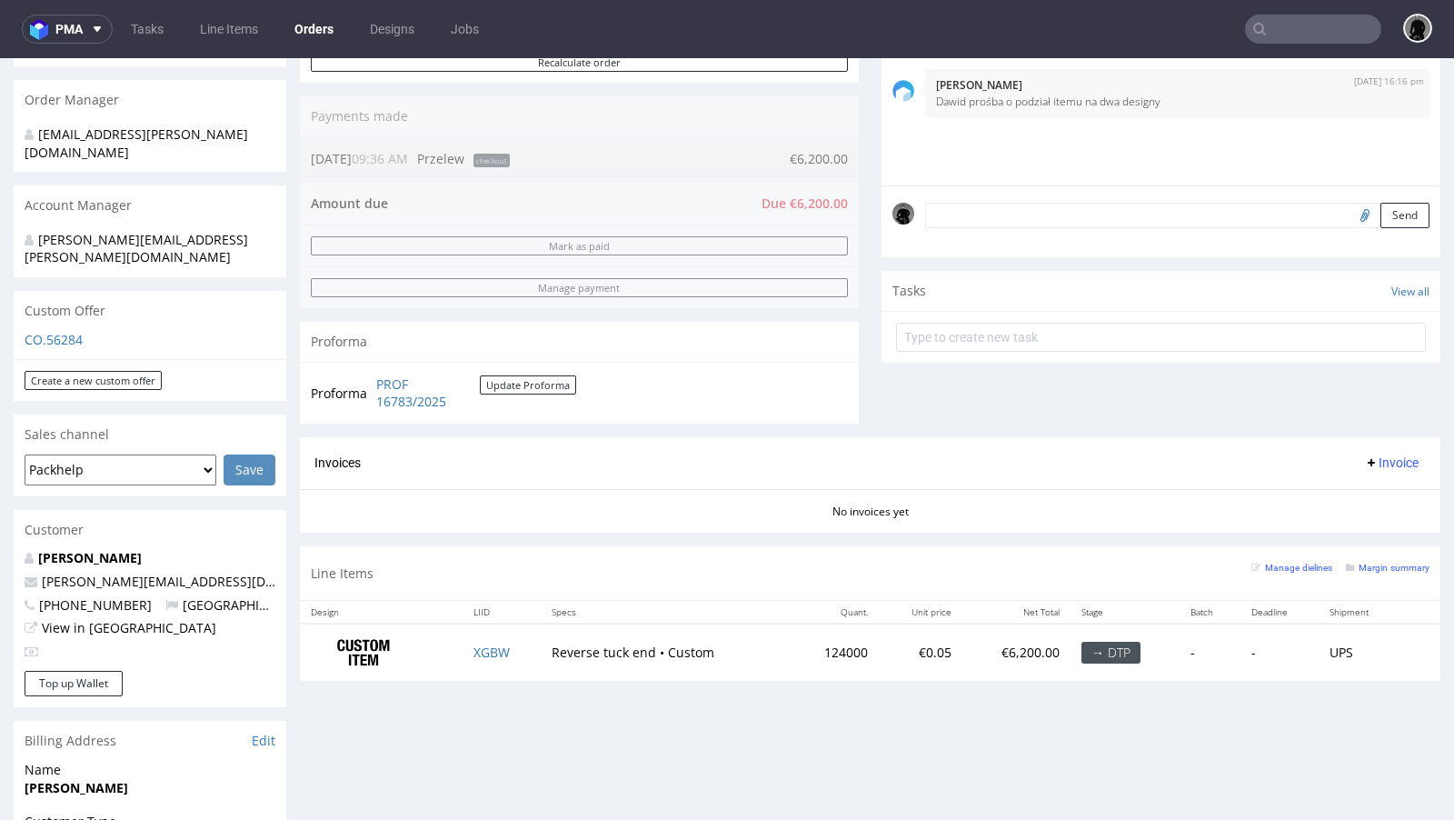
scroll to position [447, 0]
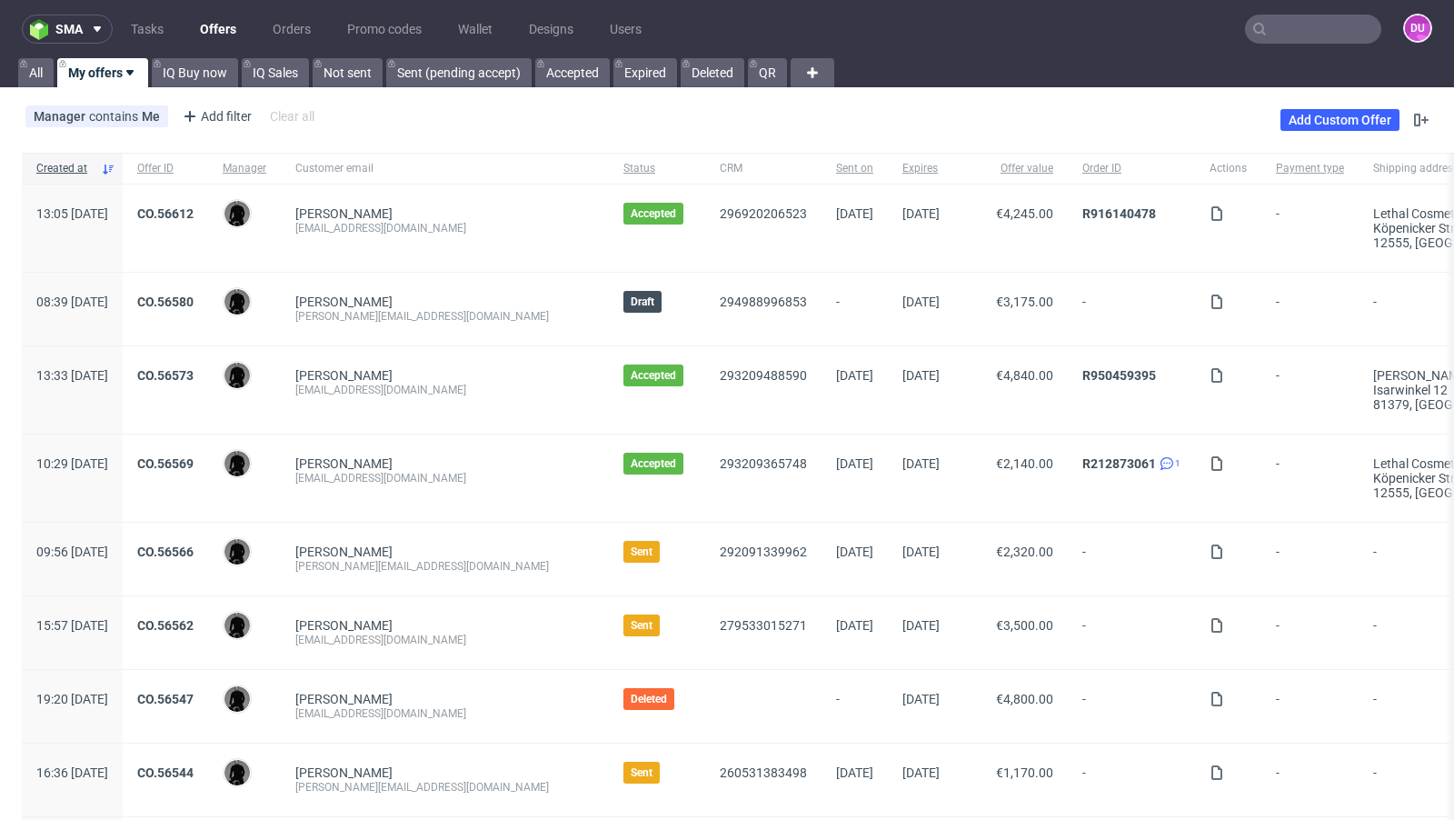
click at [1313, 29] on input "text" at bounding box center [1313, 29] width 136 height 29
paste input "[EMAIL_ADDRESS][DOMAIN_NAME]"
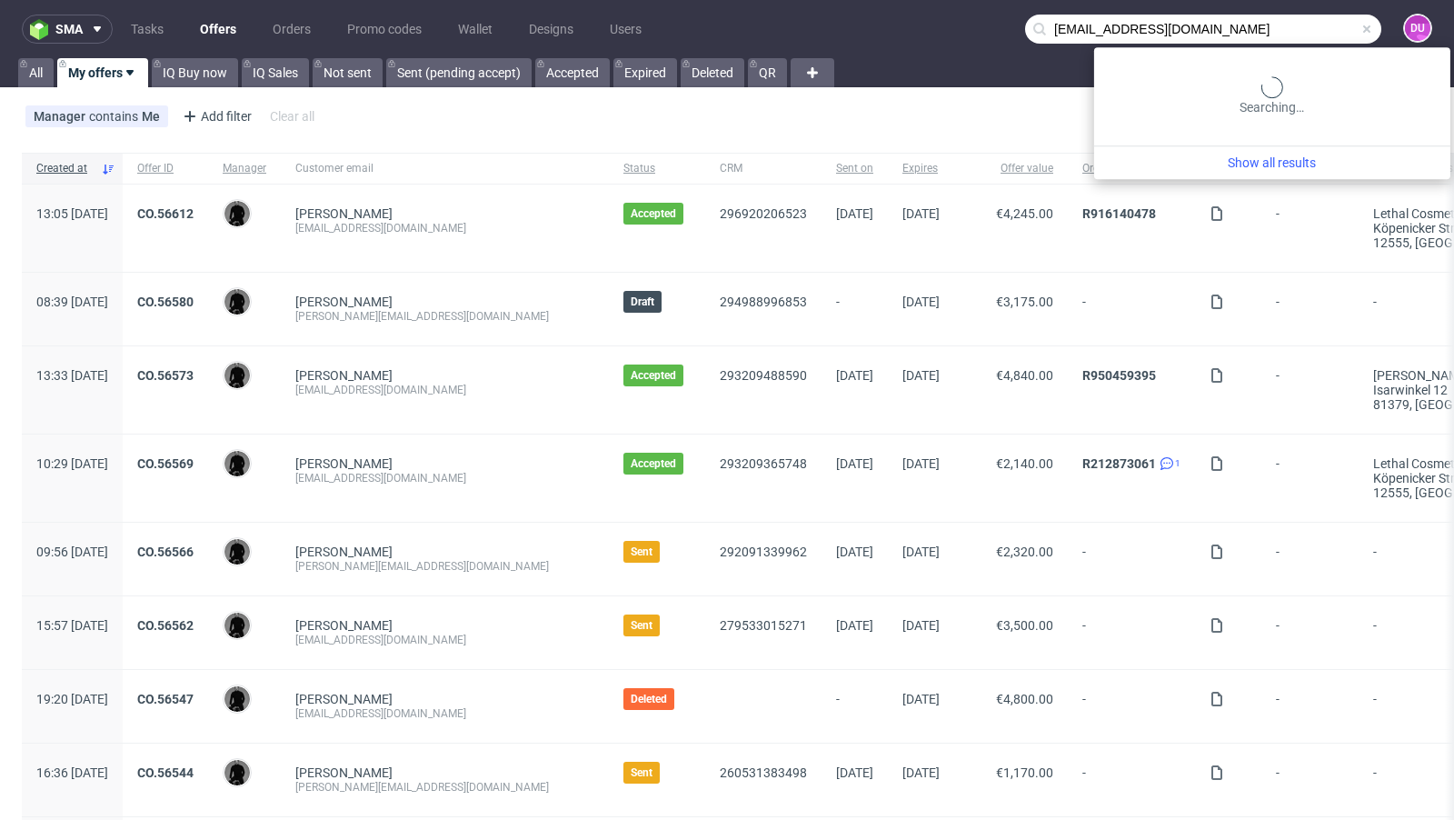
type input "[EMAIL_ADDRESS][DOMAIN_NAME]"
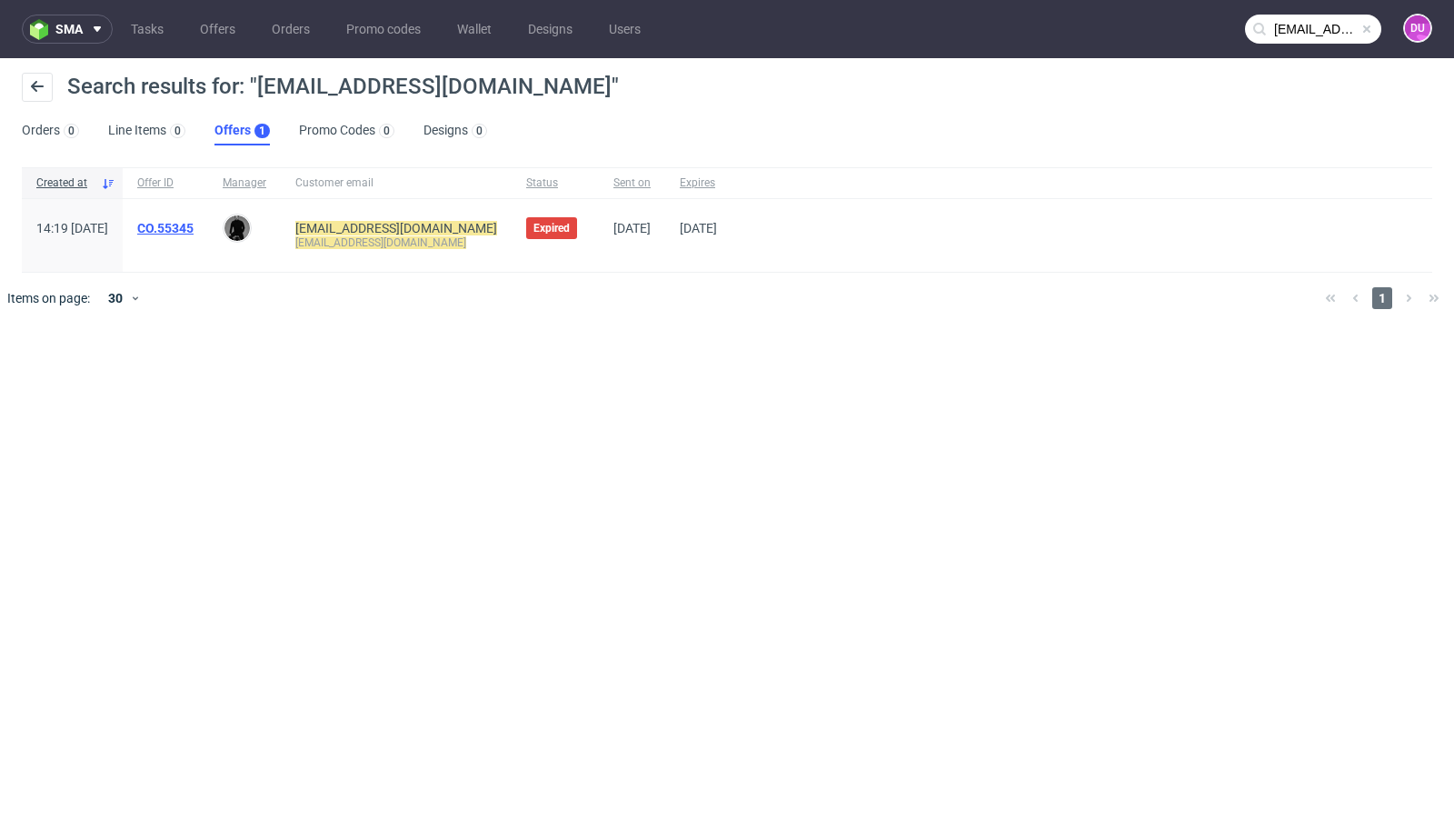
click at [194, 231] on link "CO.55345" at bounding box center [165, 228] width 56 height 15
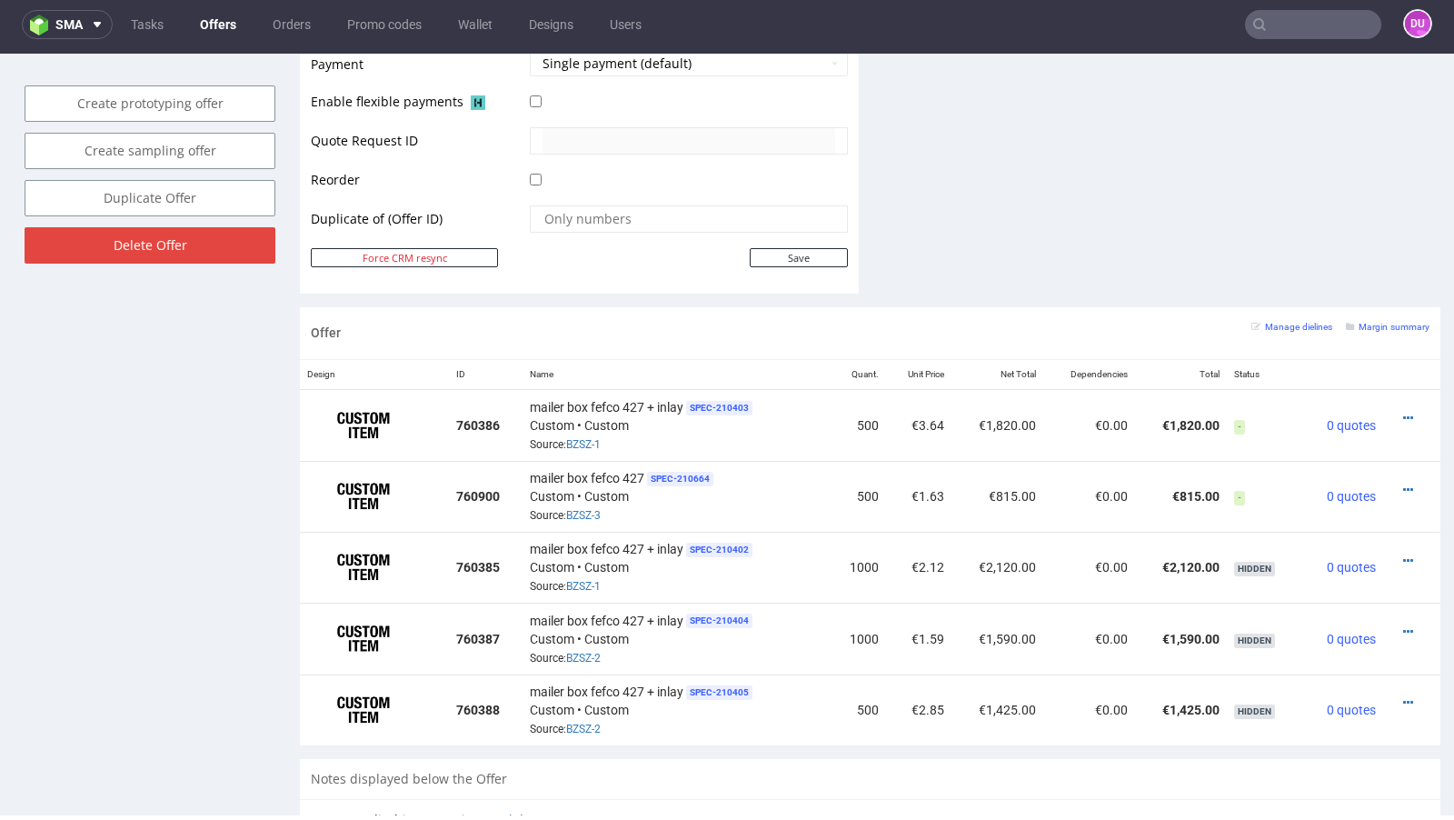
scroll to position [107, 0]
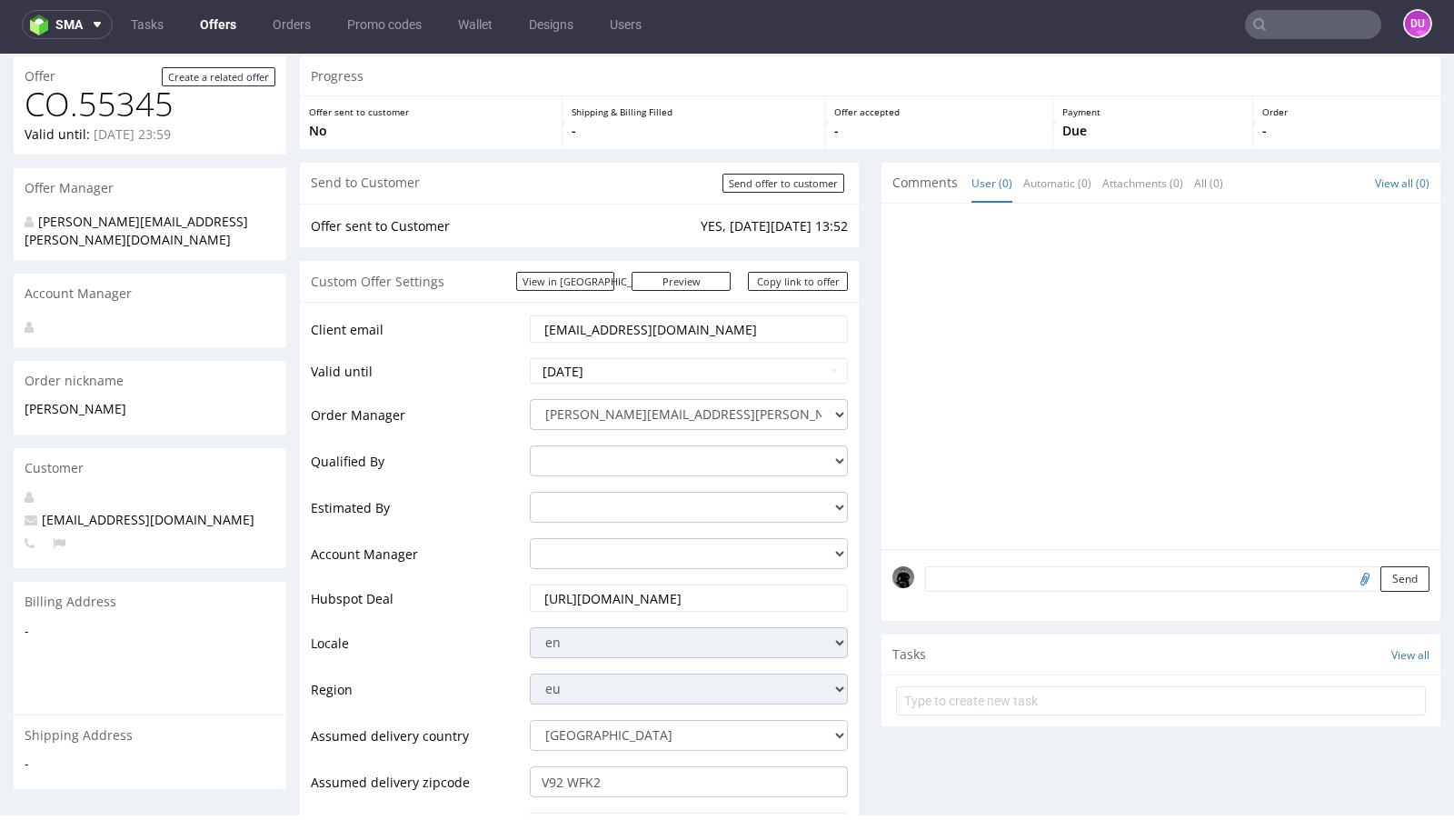
click at [220, 25] on link "Offers" at bounding box center [218, 24] width 58 height 29
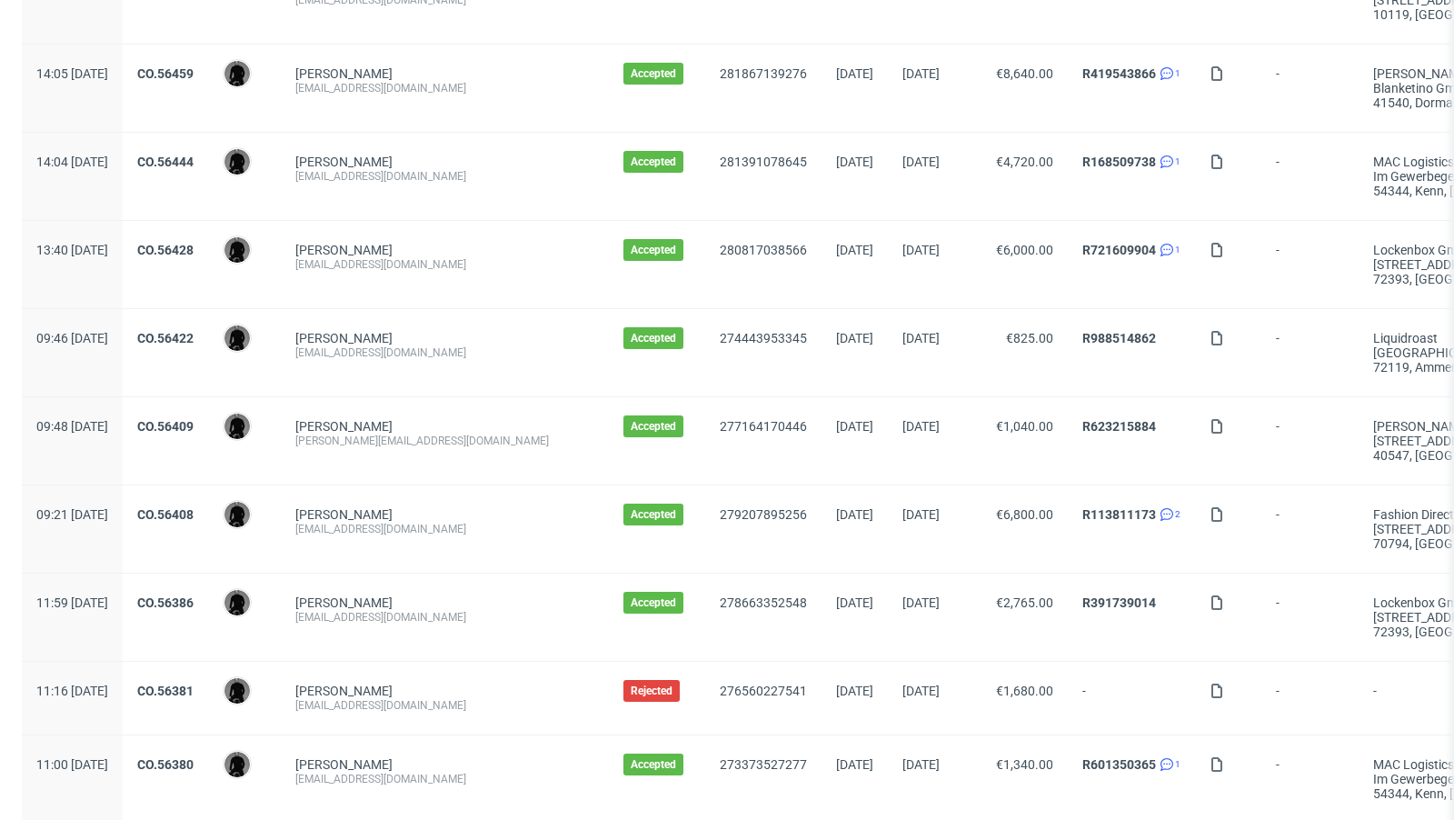
scroll to position [1908, 0]
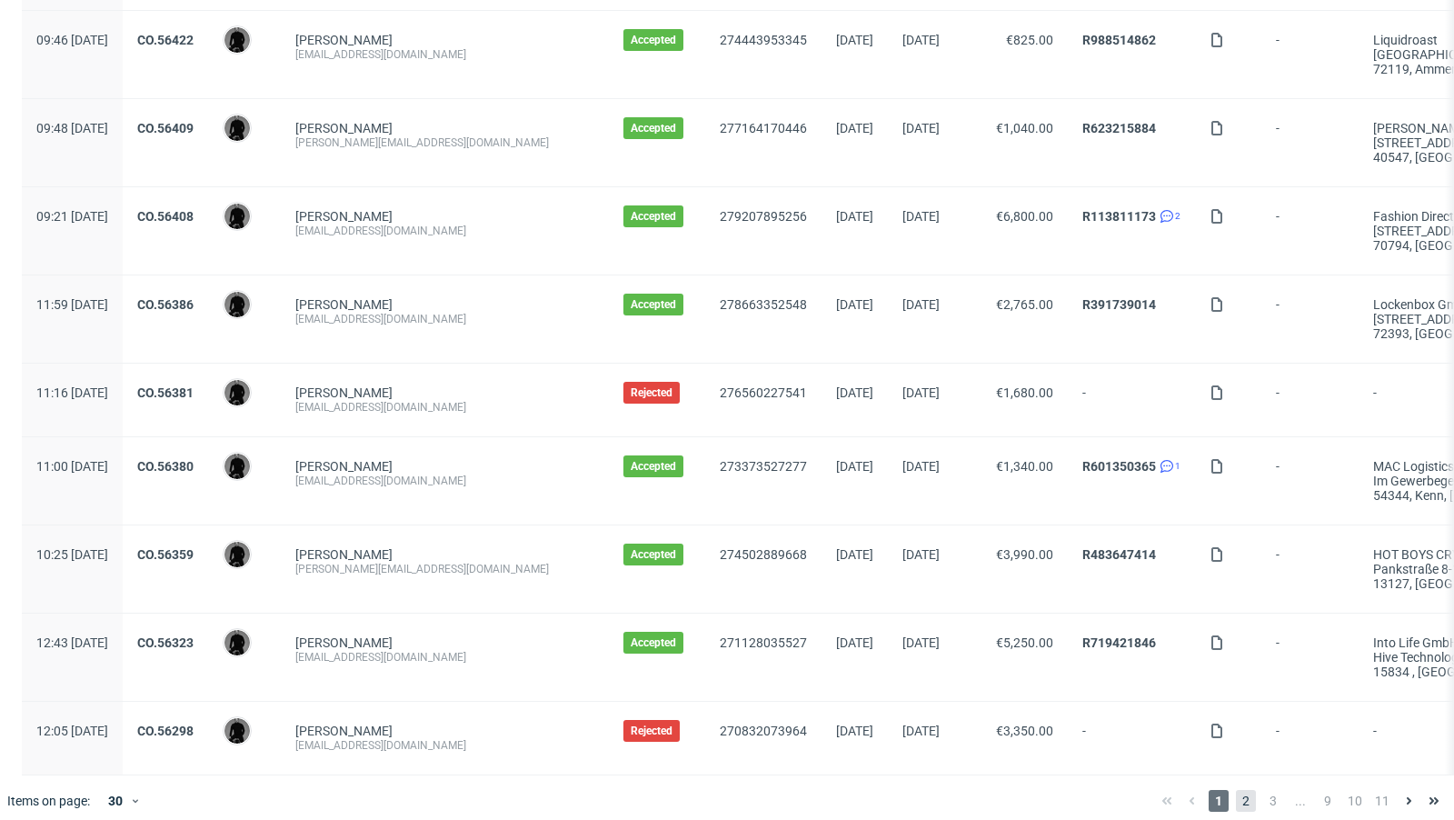
click at [1236, 790] on span "2" at bounding box center [1246, 801] width 20 height 22
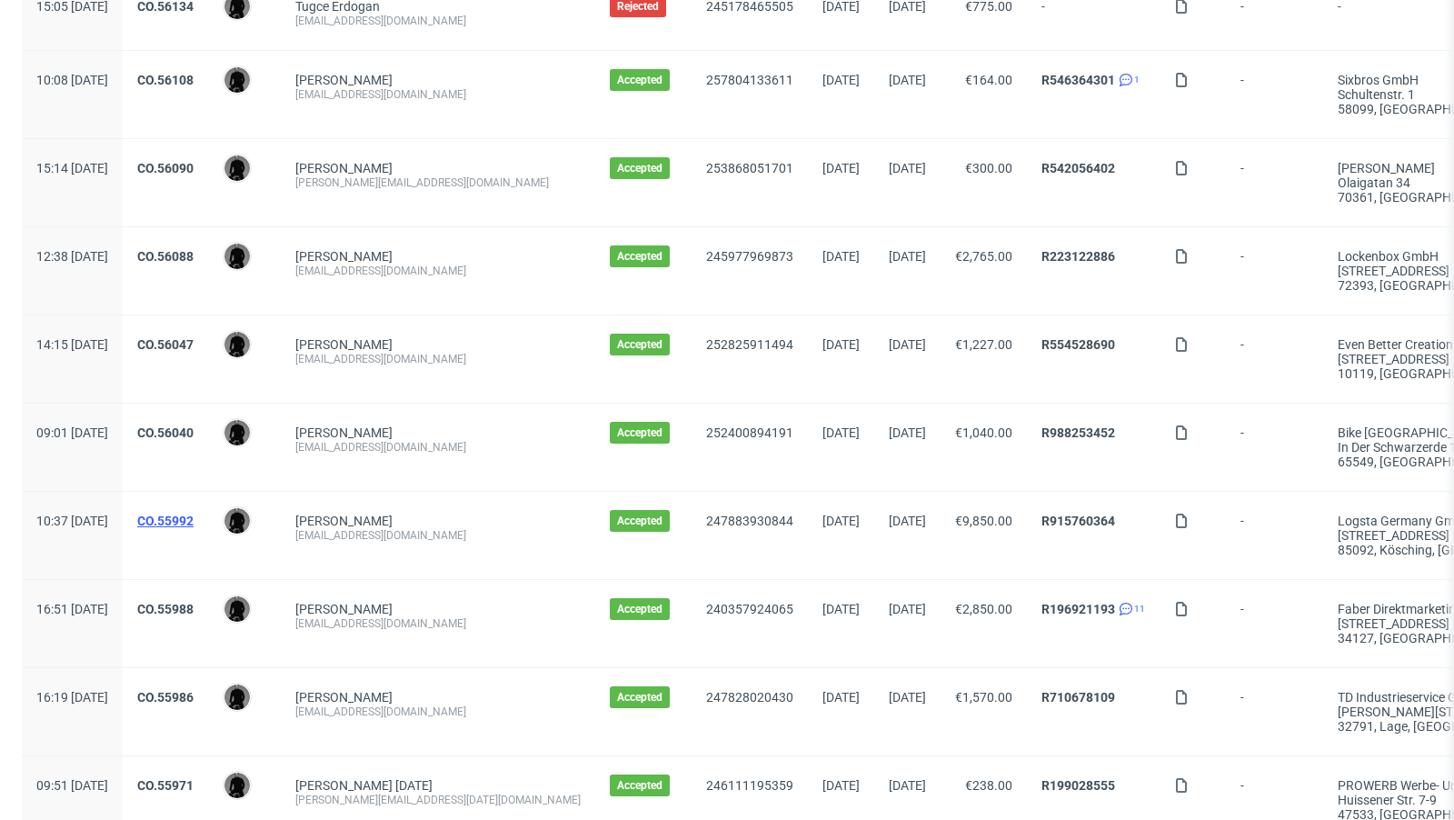
click at [194, 513] on link "CO.55992" at bounding box center [165, 520] width 56 height 15
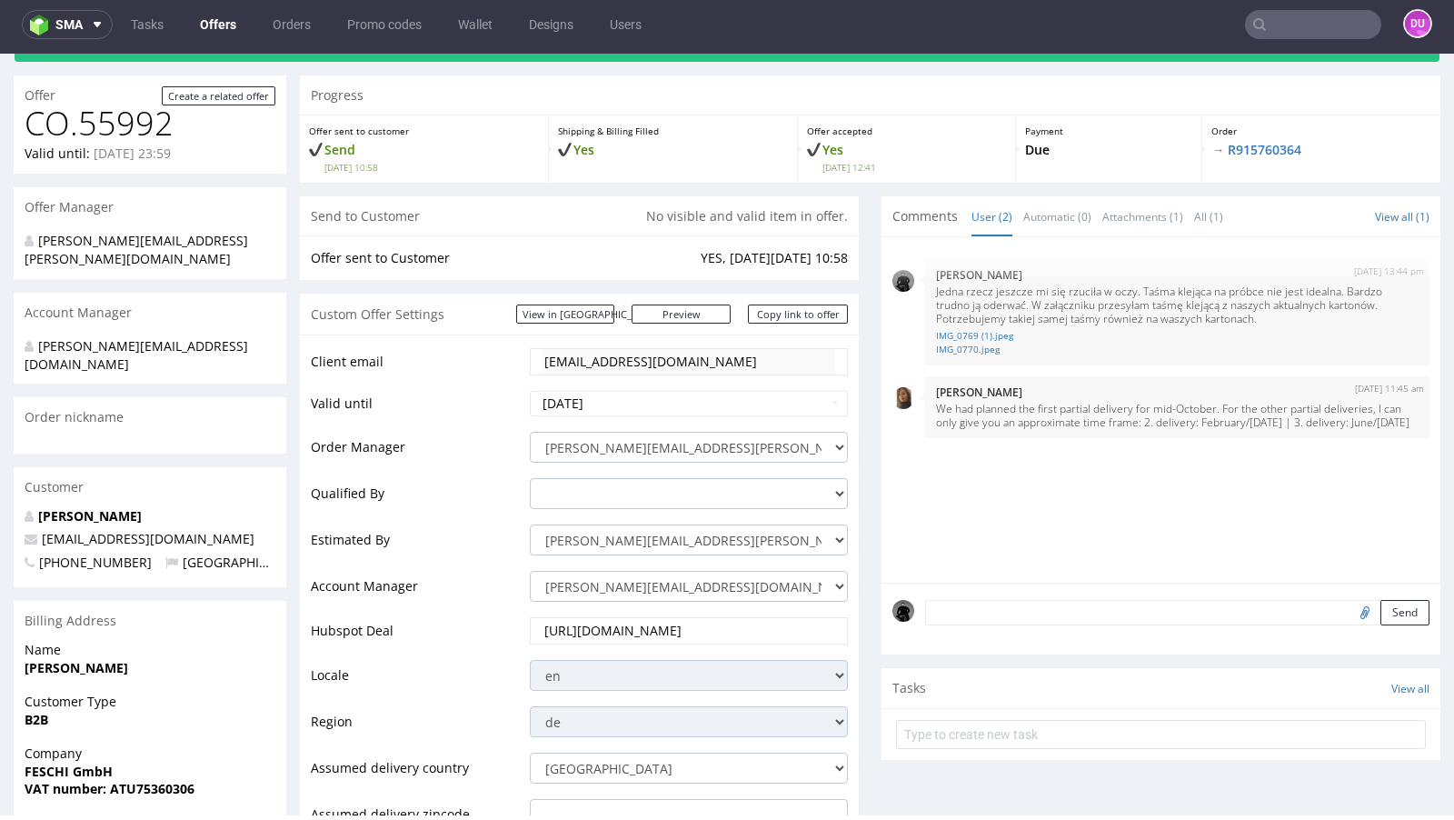
scroll to position [121, 0]
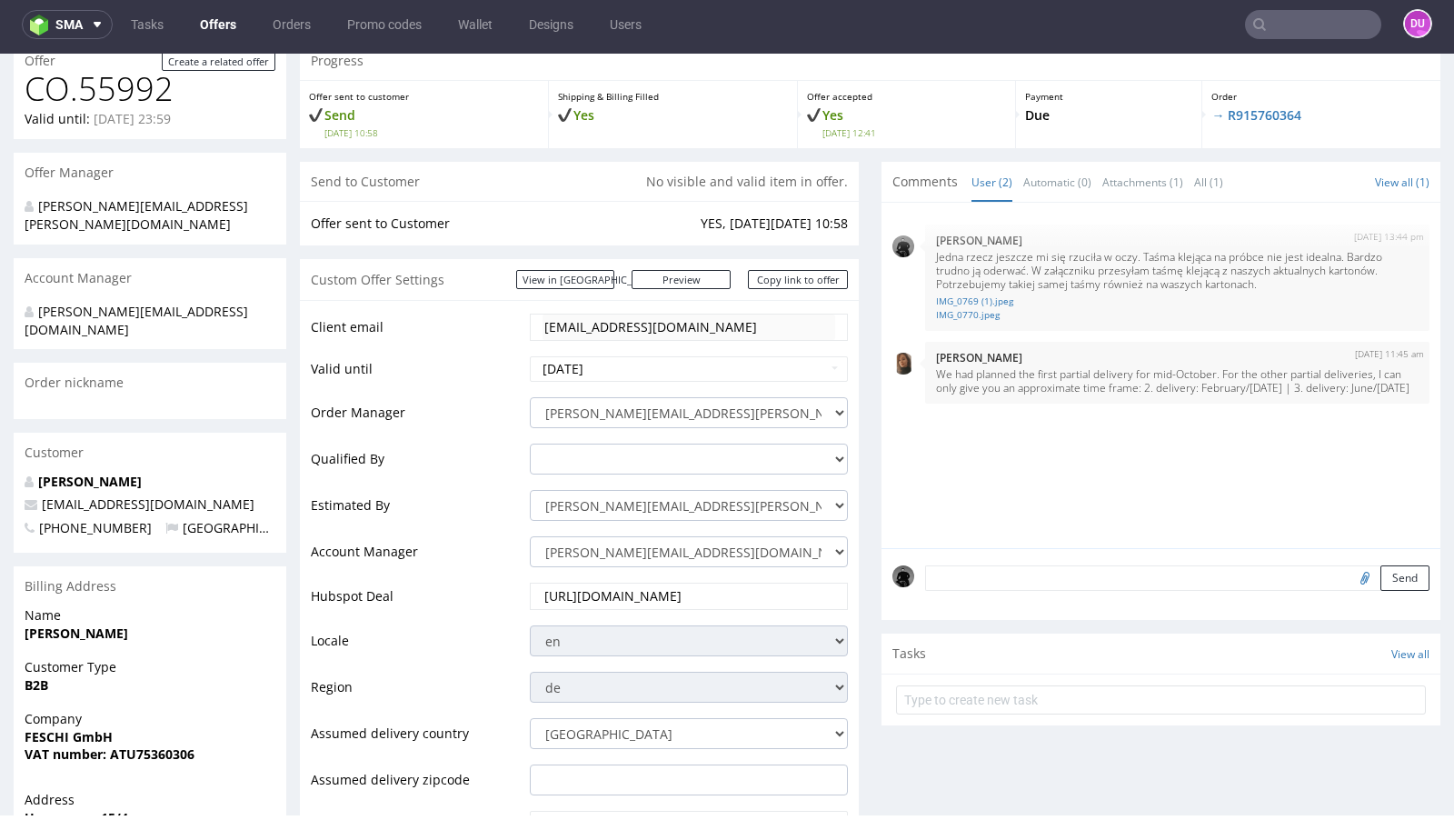
click at [1006, 567] on textarea at bounding box center [1177, 577] width 504 height 25
paste textarea "bedzie magazynowane ale piersza 1/3 czesc klient chce dostac juz w polowie Pazd…"
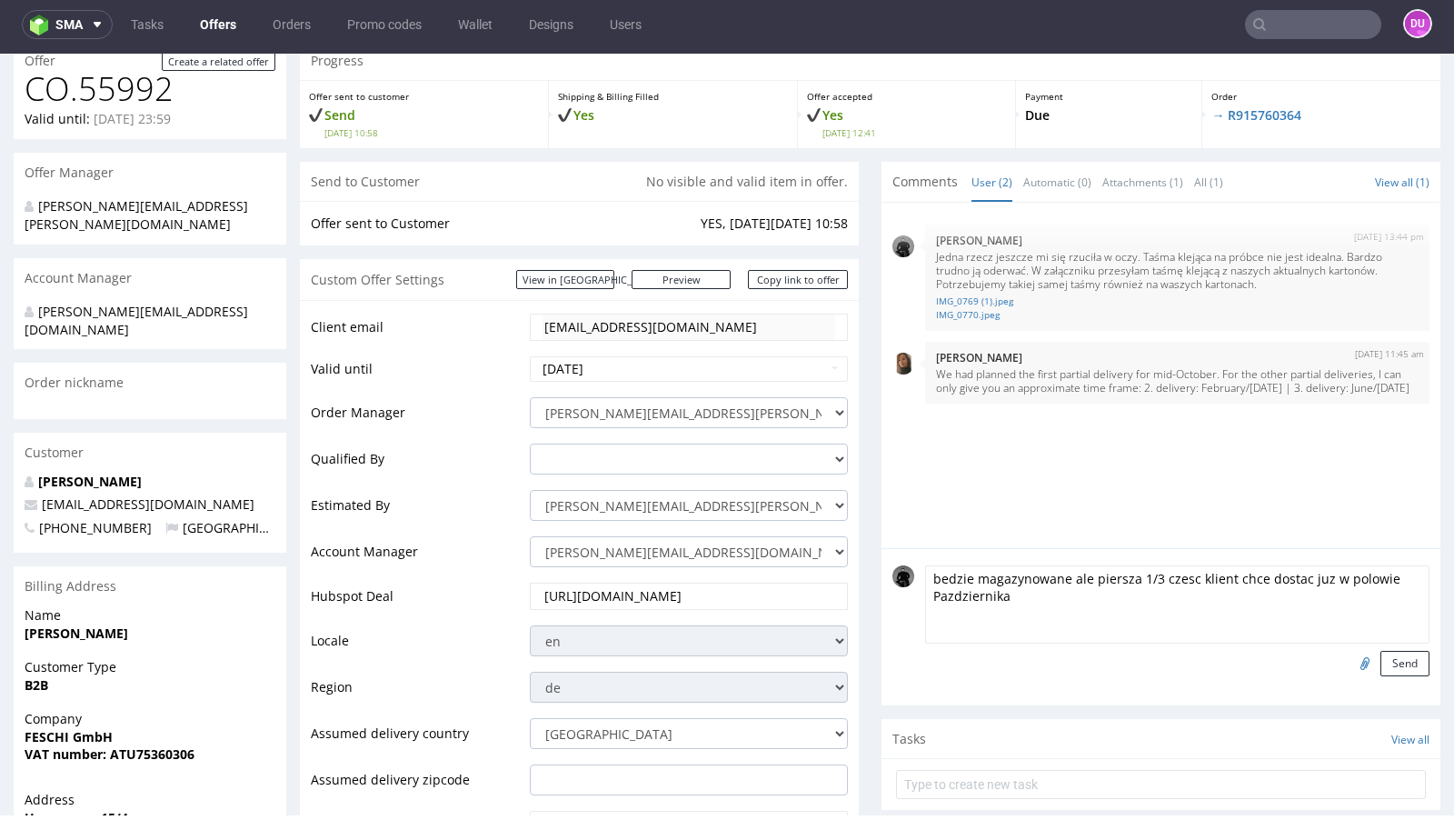
drag, startPoint x: 969, startPoint y: 577, endPoint x: 889, endPoint y: 572, distance: 80.1
click at [892, 572] on div "bedzie magazynowane ale piersza 1/3 czesc klient chce dostac juz w polowie Pazd…" at bounding box center [1160, 620] width 537 height 111
click at [1019, 577] on textarea "magazynowane ale piersza 1/3 czesc klient chce dostac juz w polowie Pazdziernika" at bounding box center [1177, 604] width 504 height 78
click at [1179, 575] on textarea "magazynowanie do Czerwca/[DATE] ale piersza 1/3 czesc klient chce dostac juz w …" at bounding box center [1177, 604] width 504 height 78
click at [1268, 577] on textarea "magazynowanie do Czerwca/[DATE], piersza 1/3 czesc klient chce dostac juz w pol…" at bounding box center [1177, 604] width 504 height 78
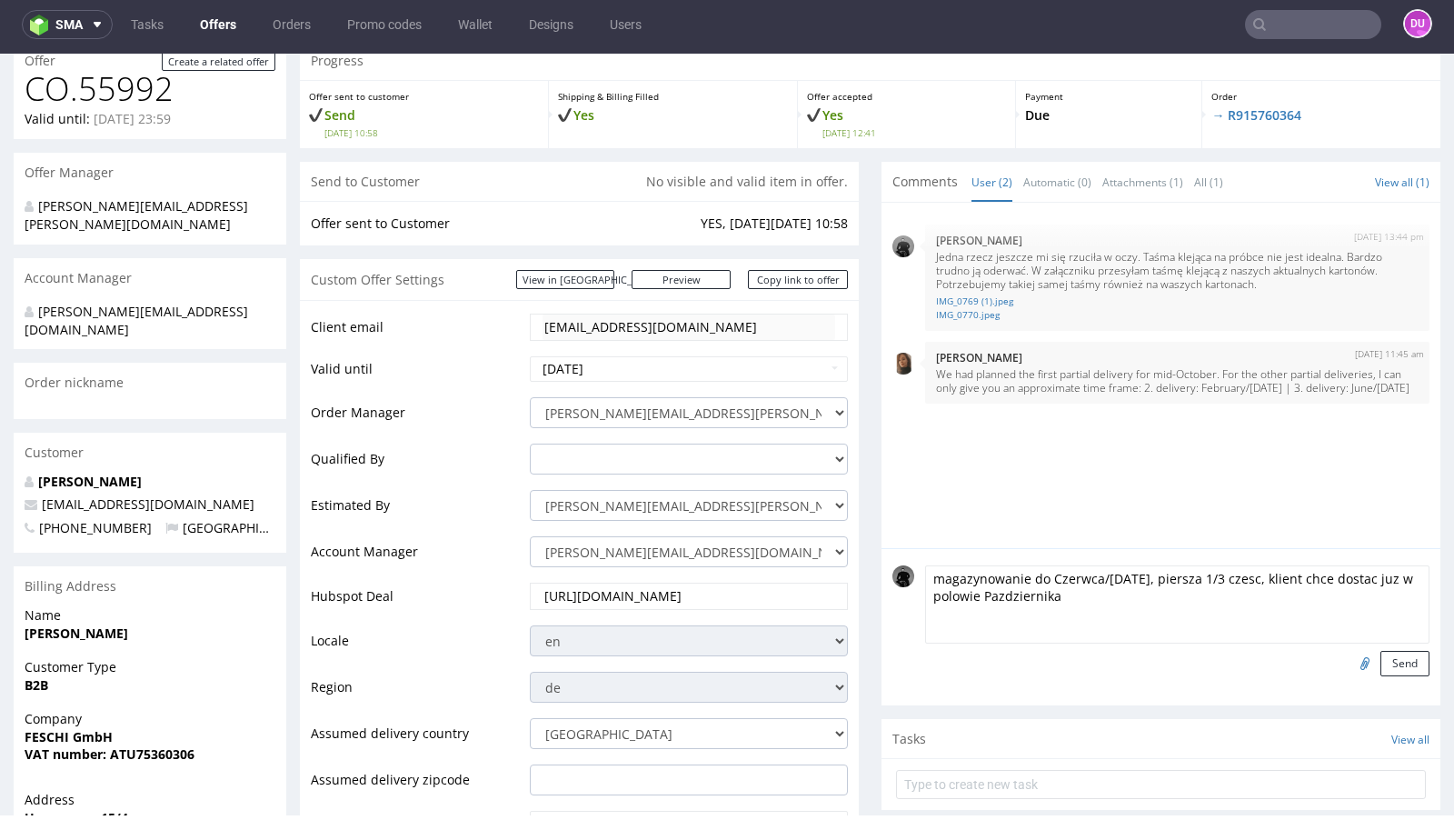
click at [1098, 591] on textarea "magazynowanie do Czerwca/[DATE], piersza 1/3 czesc, klient chce dostac juz w po…" at bounding box center [1177, 604] width 504 height 78
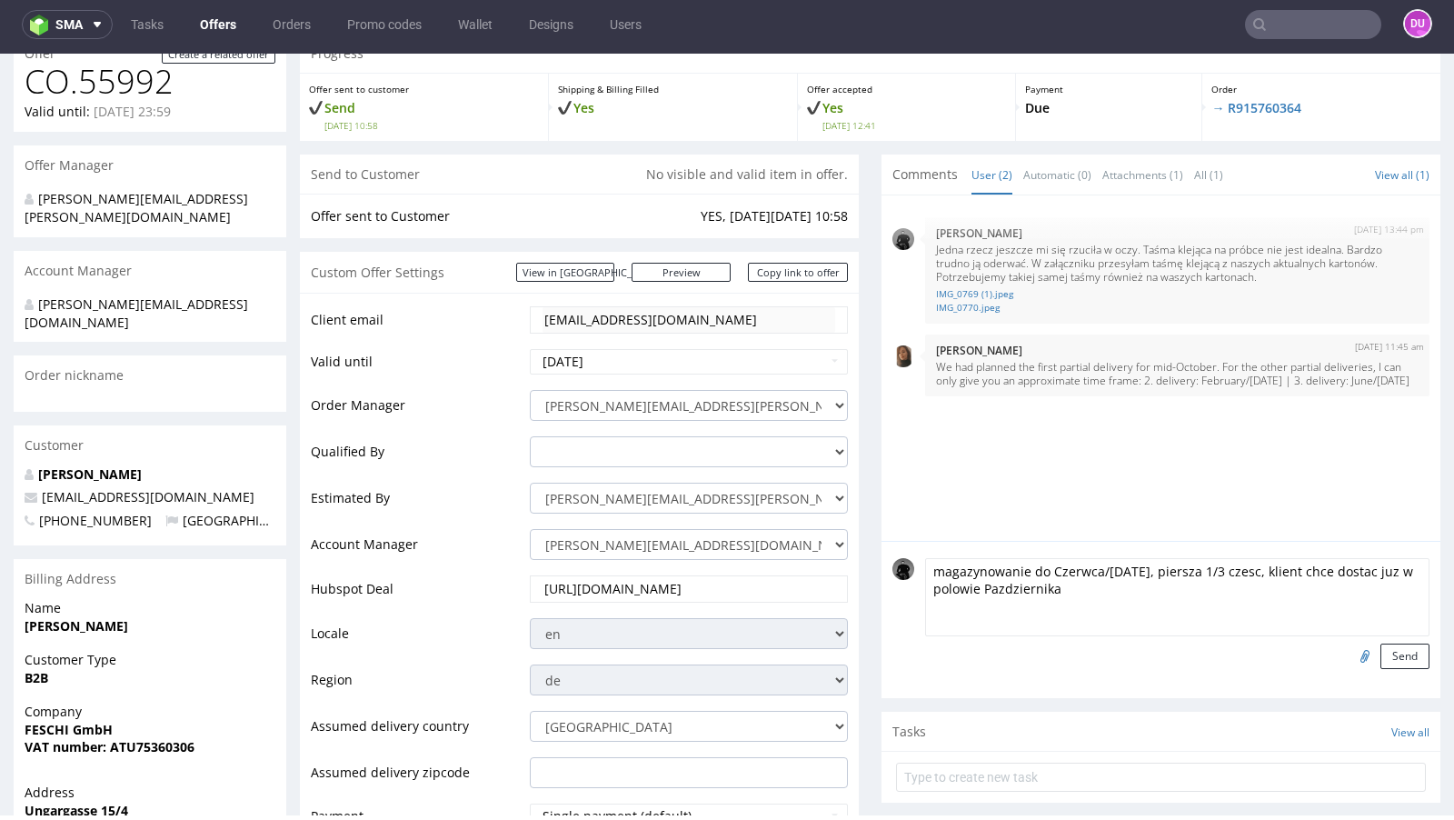
scroll to position [131, 0]
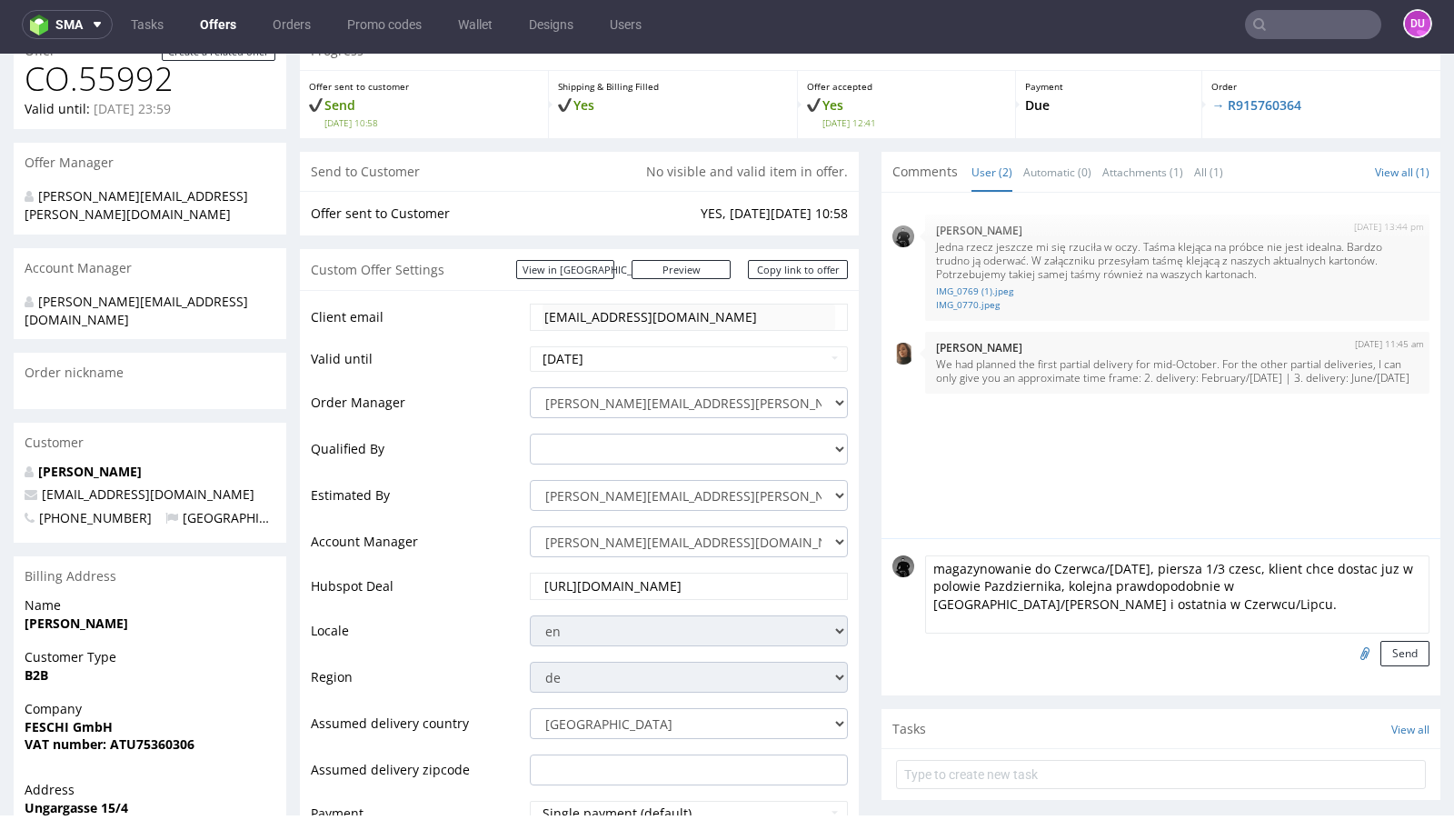
click at [1193, 570] on textarea "magazynowanie do Czerwca/[DATE], piersza 1/3 czesc, klient chce dostac juz w po…" at bounding box center [1177, 594] width 504 height 78
click at [1265, 615] on textarea "magazynowanie do Czerwca/[DATE], pierwsza 1/3 czesc, klient chce dostac juz w p…" at bounding box center [1177, 594] width 504 height 78
click at [1284, 568] on textarea "magazynowanie do Czerwca/[DATE], pierwsza 1/3 czesc, klient chce dostac juz w p…" at bounding box center [1177, 594] width 504 height 78
click at [1294, 601] on textarea "magazynowanie do Czerwca/[DATE], pierwsza 1/3 czesc klient chce dostac juz w po…" at bounding box center [1177, 594] width 504 height 78
type textarea "magazynowanie do Czerwca/[DATE], pierwsza 1/3 czesc klient chce dostac juz w po…"
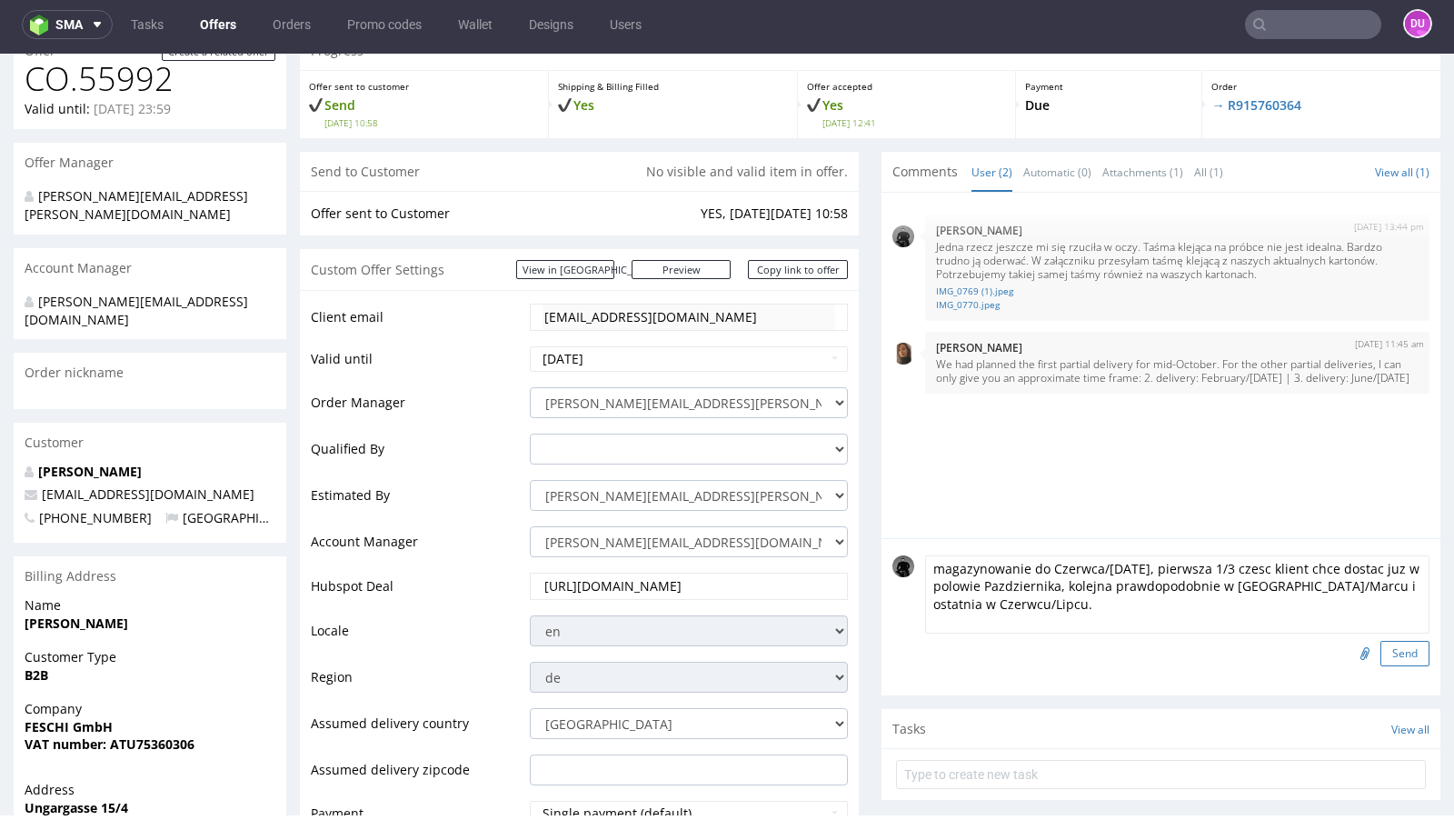
click at [1387, 646] on button "Send" at bounding box center [1404, 653] width 49 height 25
